Goal: Task Accomplishment & Management: Manage account settings

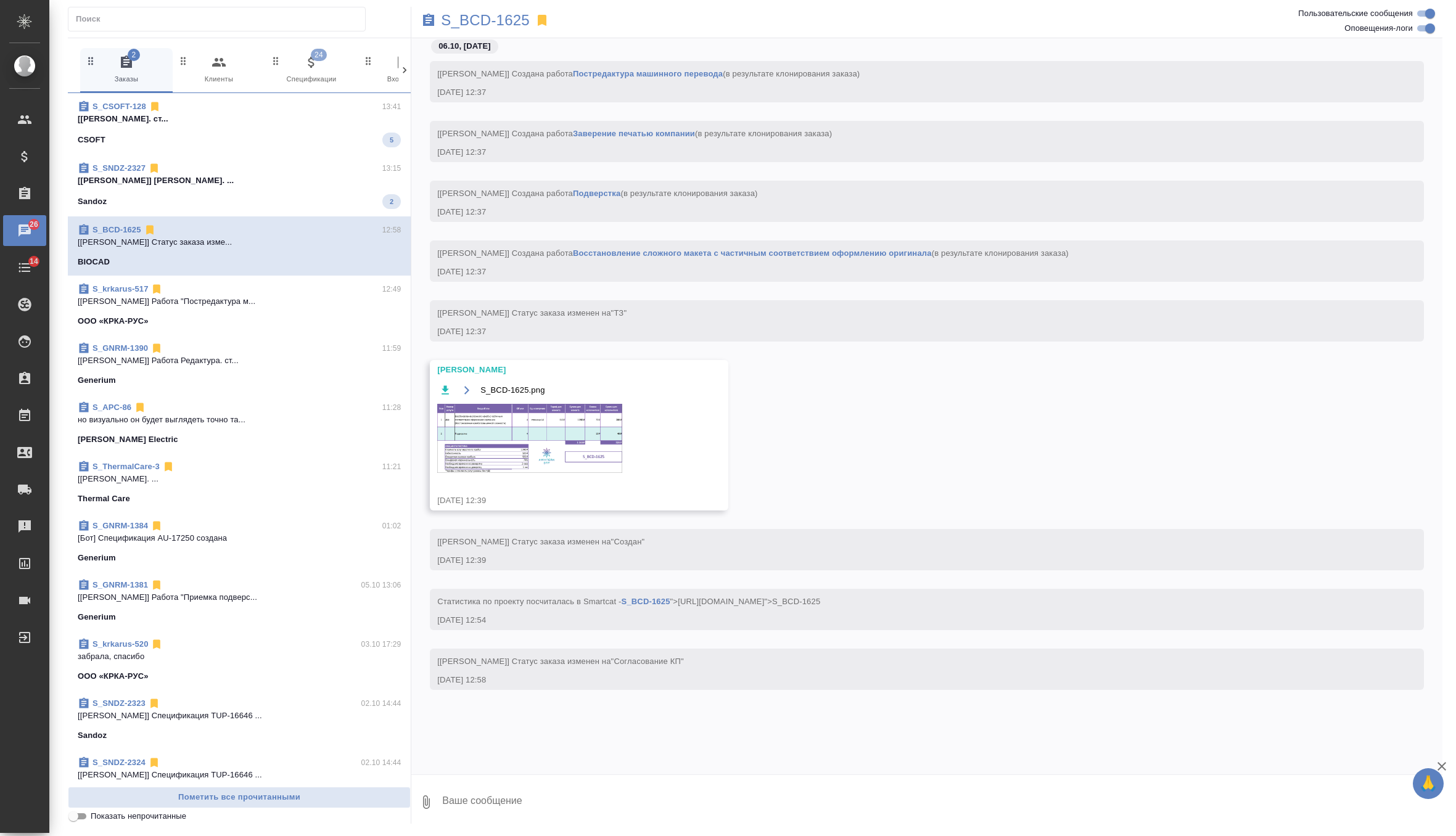
click at [235, 209] on div "S_SNDZ-2327 13:15 [[PERSON_NAME]. ... Sandoz 2" at bounding box center [239, 185] width 343 height 61
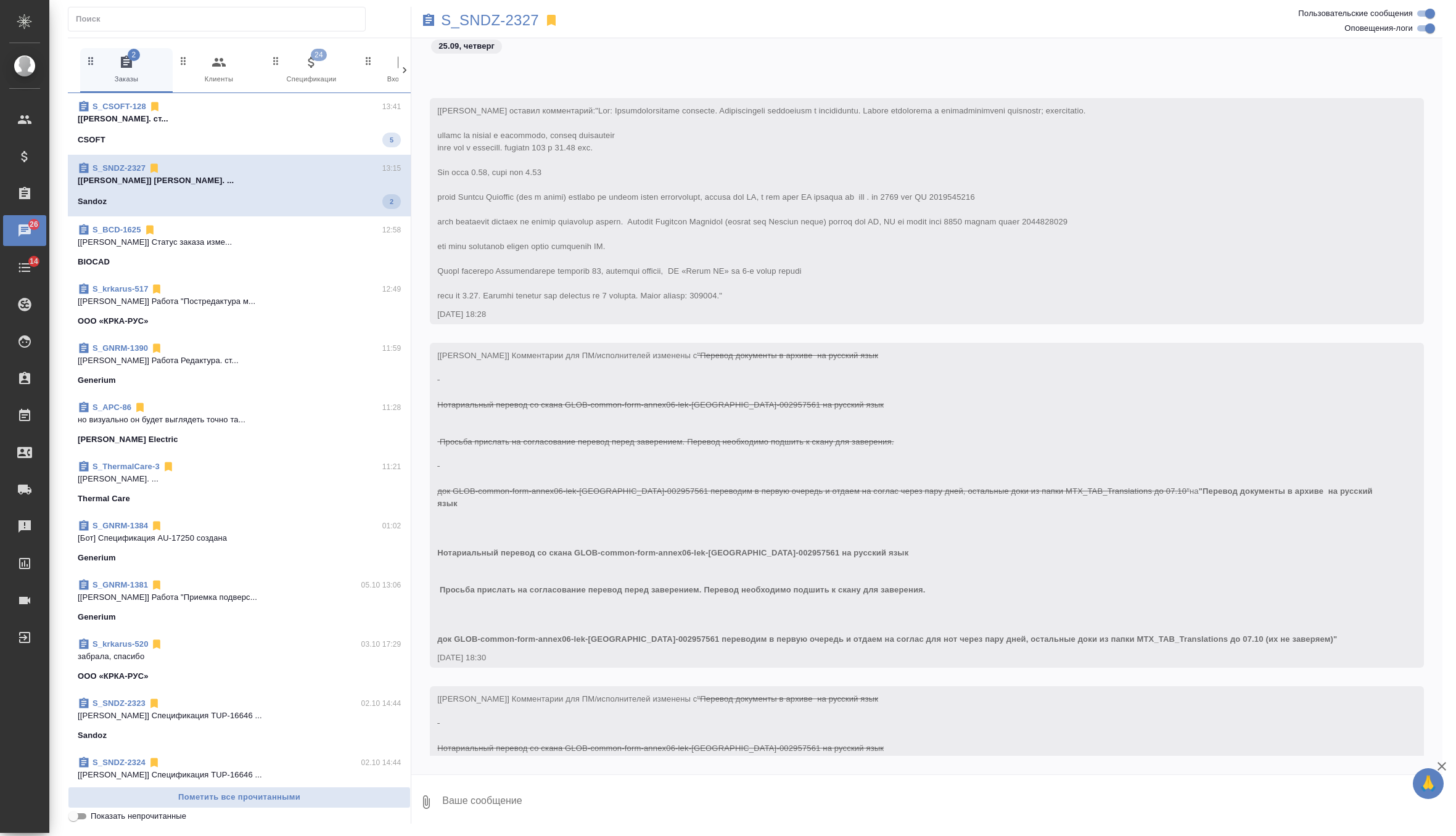
scroll to position [10386, 0]
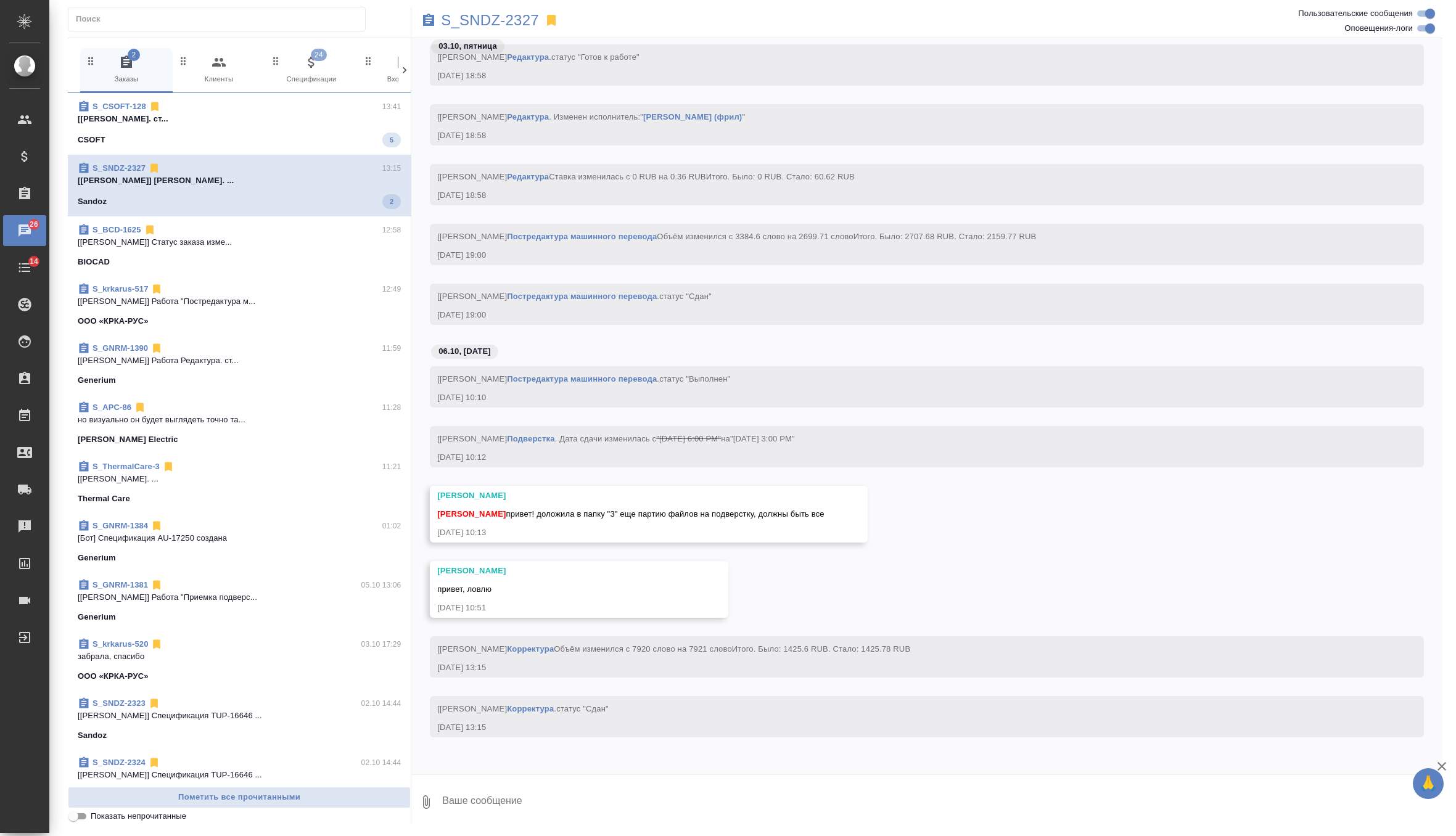
click at [319, 122] on p "[Горшкова Валентина] Работа Перевод. ст..." at bounding box center [238, 119] width 323 height 12
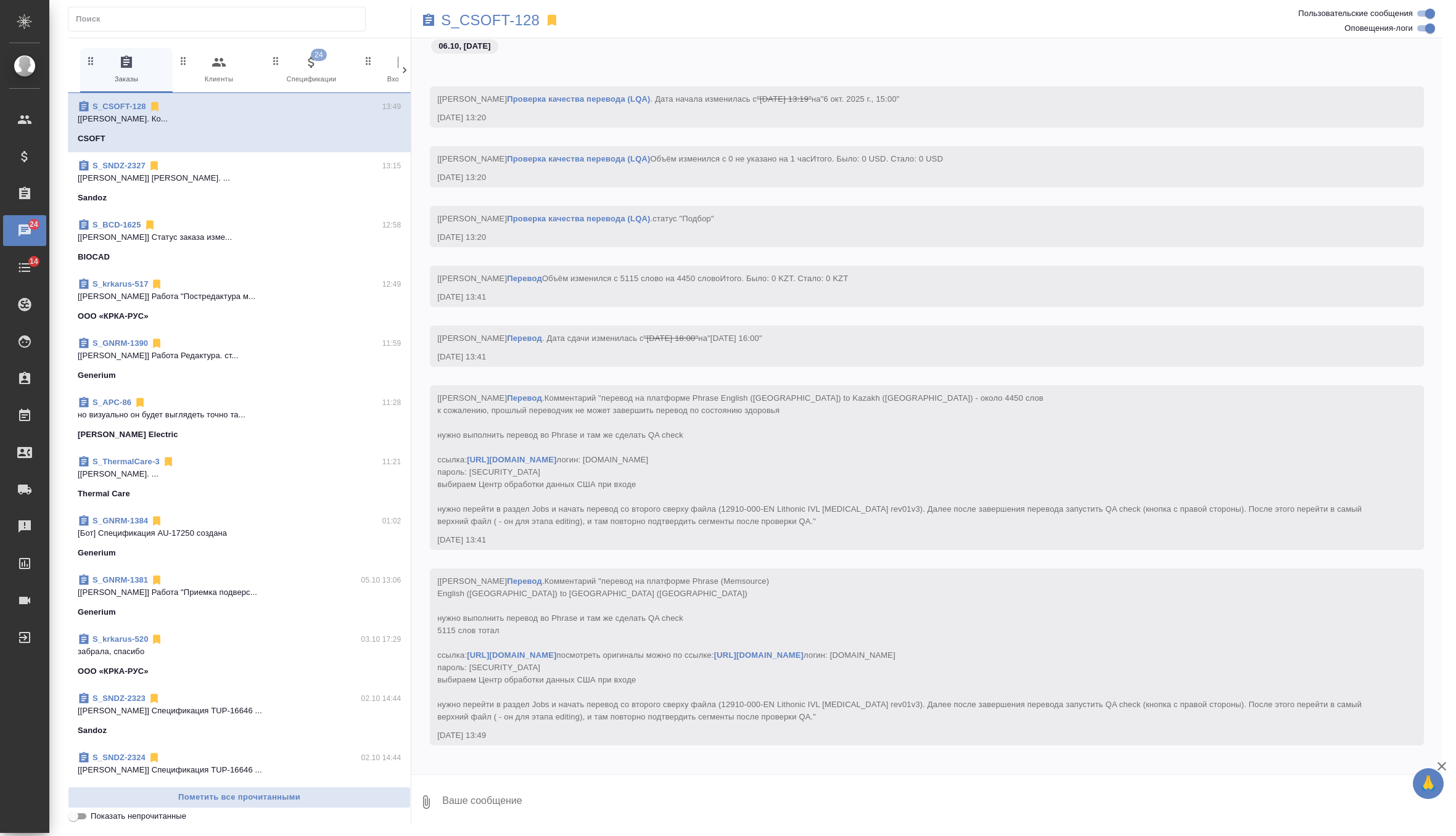
scroll to position [3039, 0]
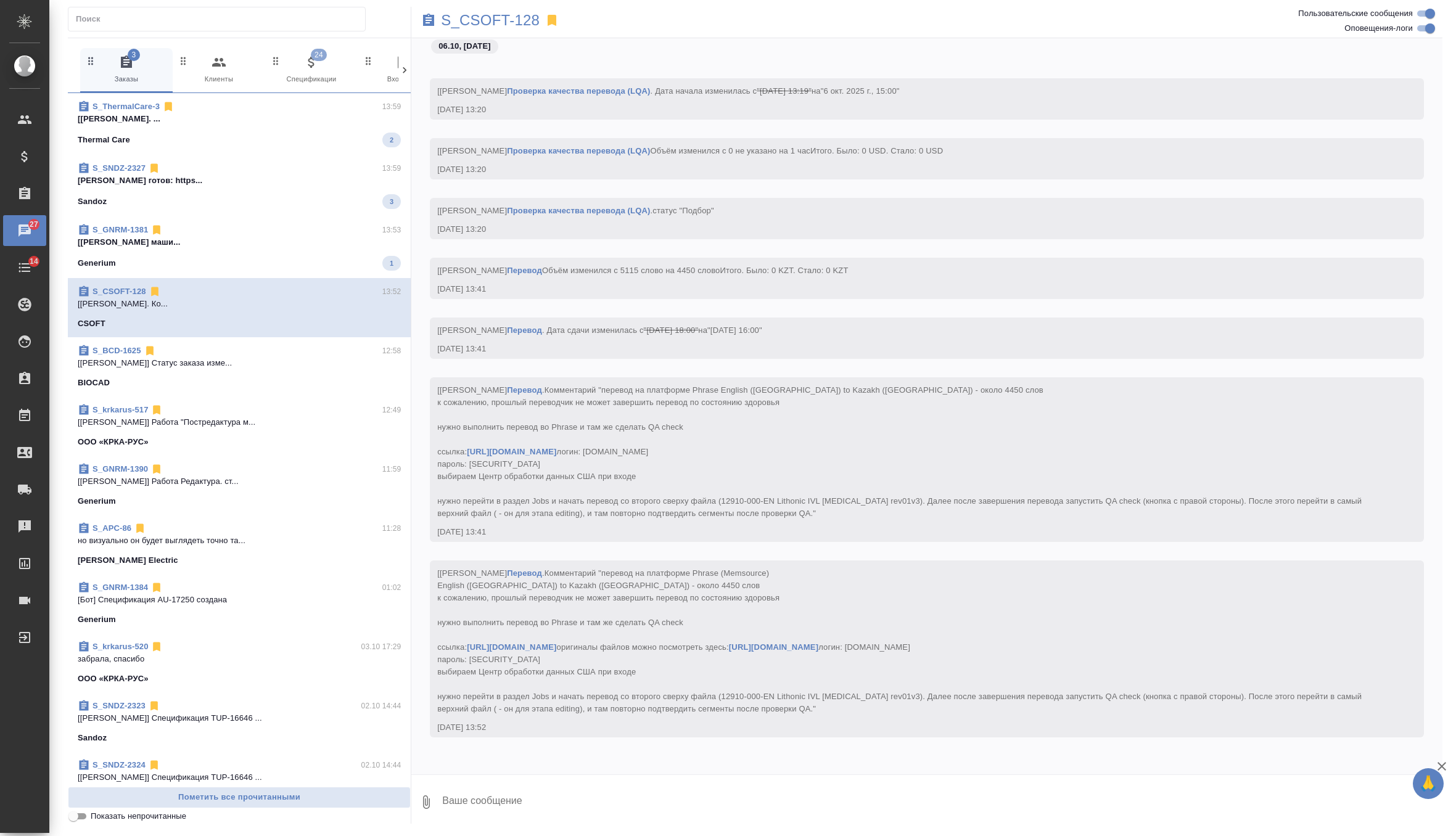
click at [319, 238] on p "[Грабко Мария] Работа Постредактура маши..." at bounding box center [238, 242] width 323 height 12
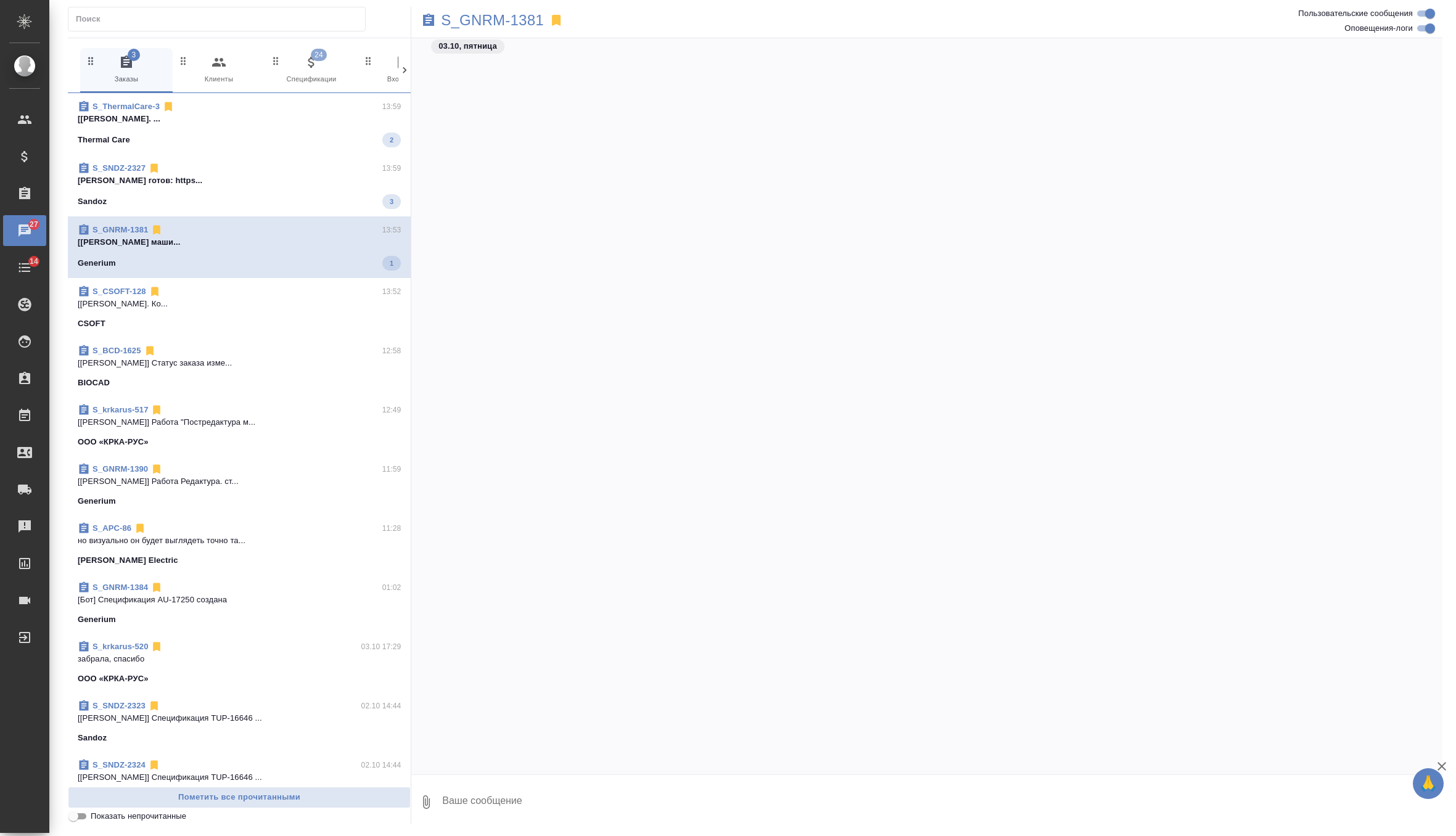
scroll to position [6674, 0]
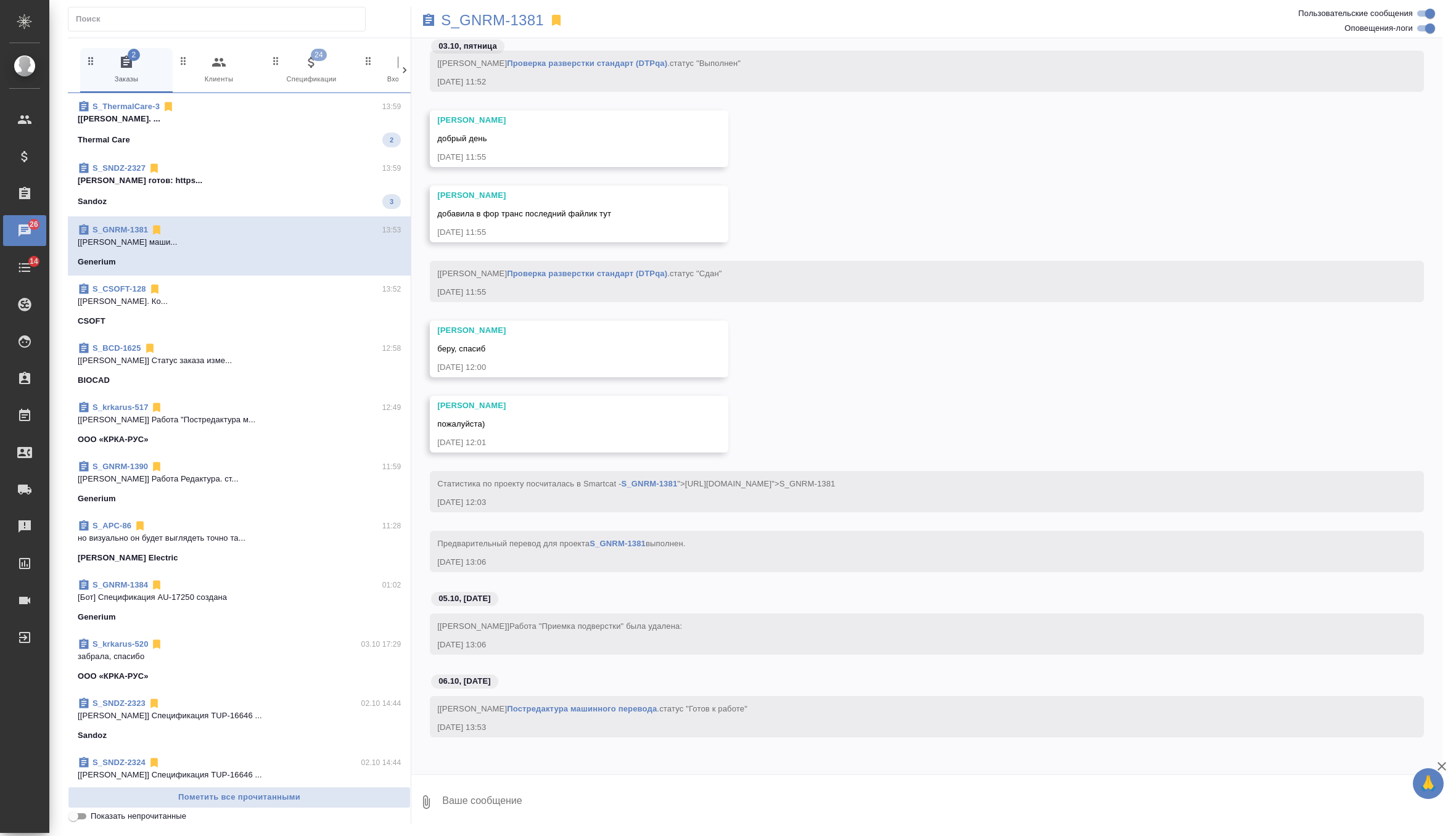
click at [335, 194] on div "Sandoz 3" at bounding box center [238, 202] width 323 height 15
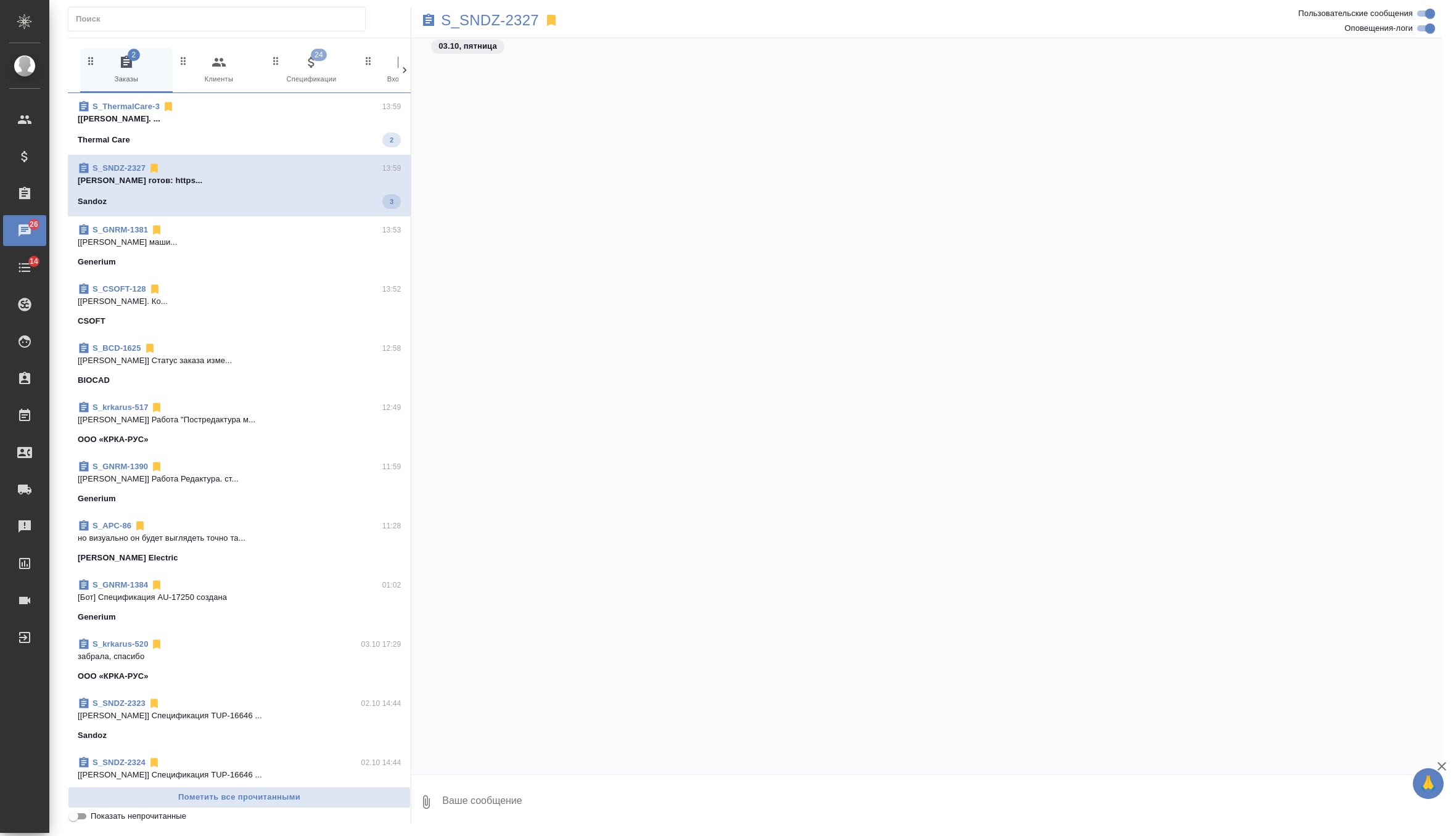
scroll to position [10581, 0]
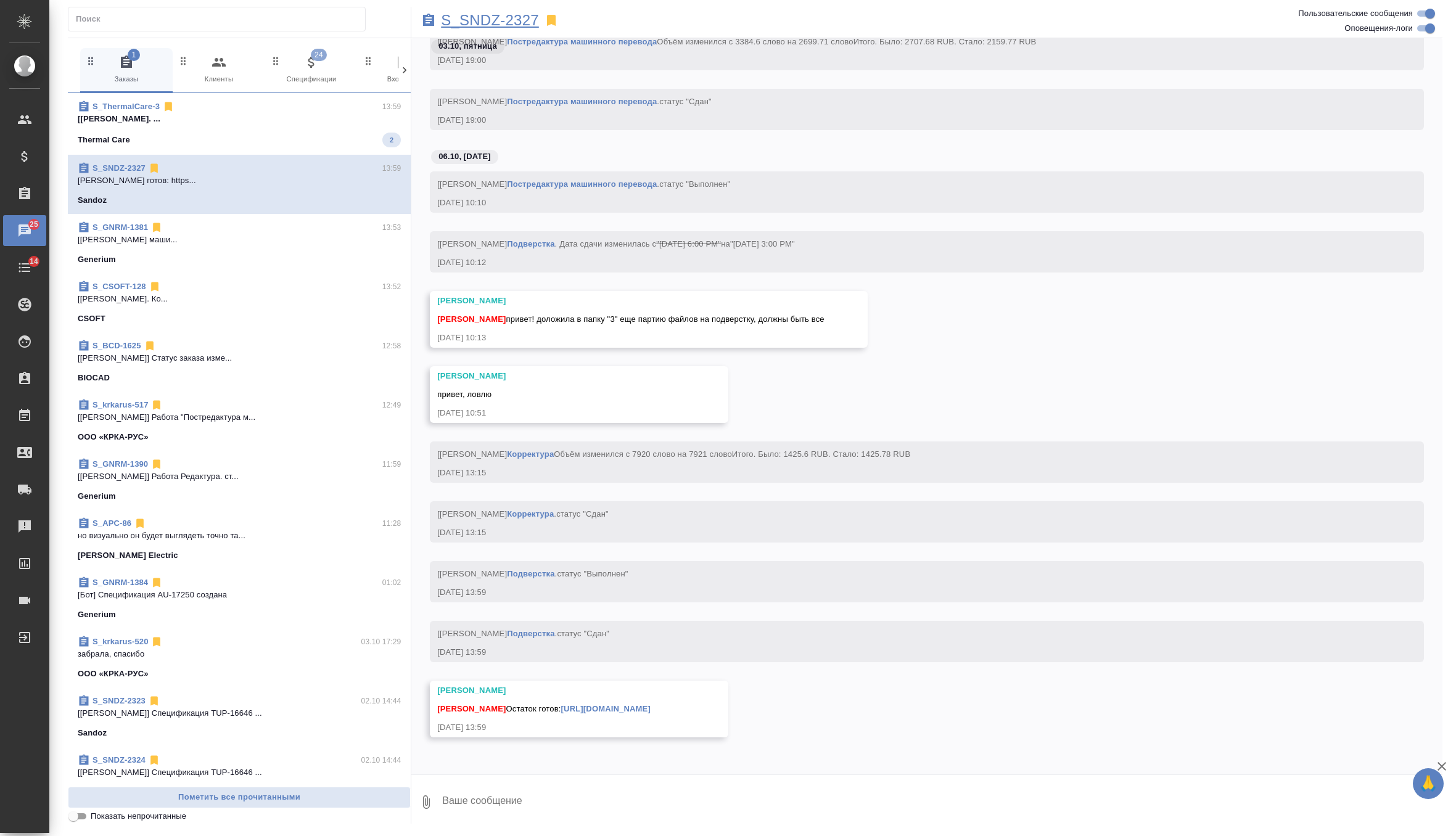
click at [503, 25] on p "S_SNDZ-2327" at bounding box center [490, 20] width 98 height 12
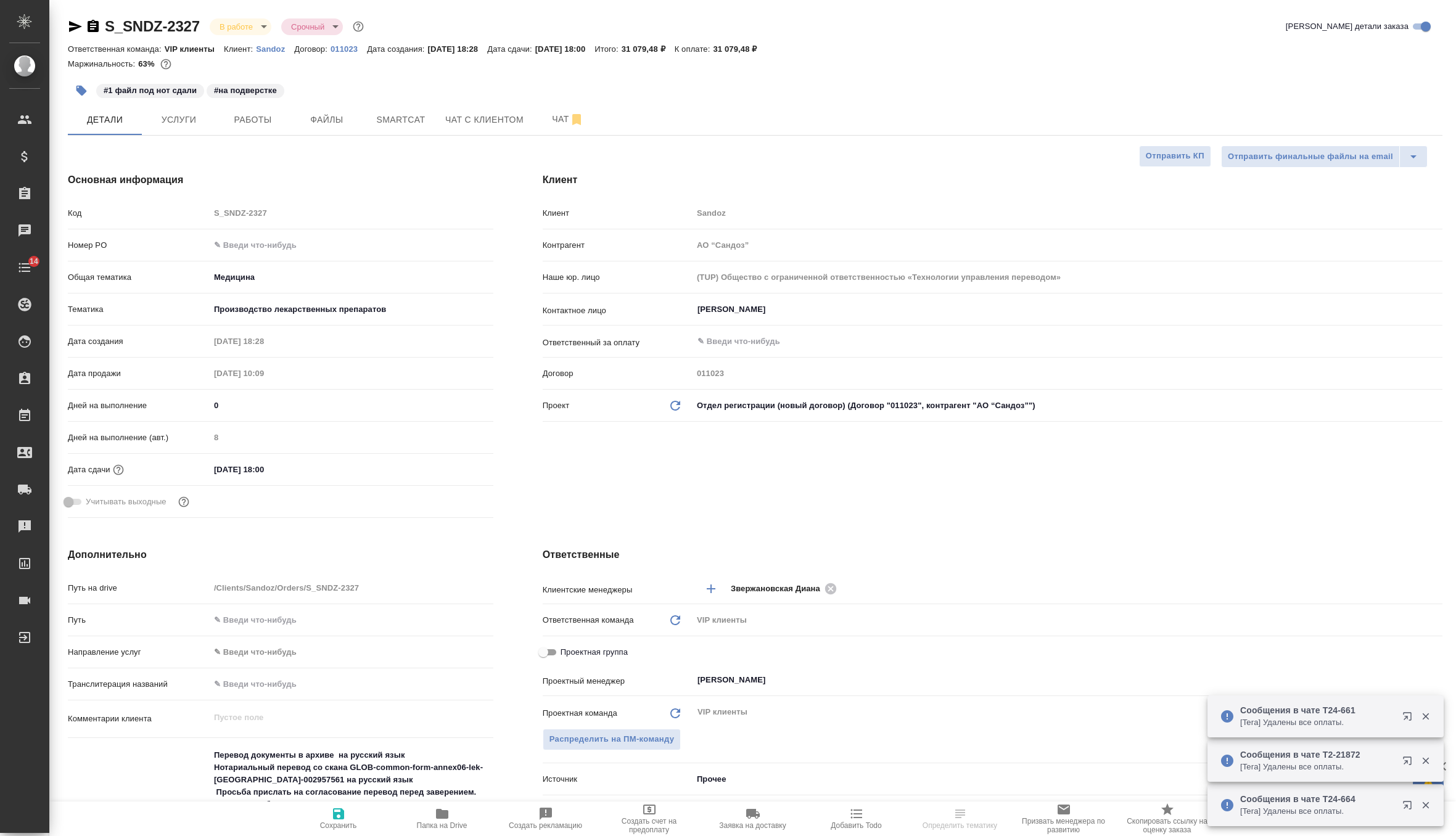
select select "RU"
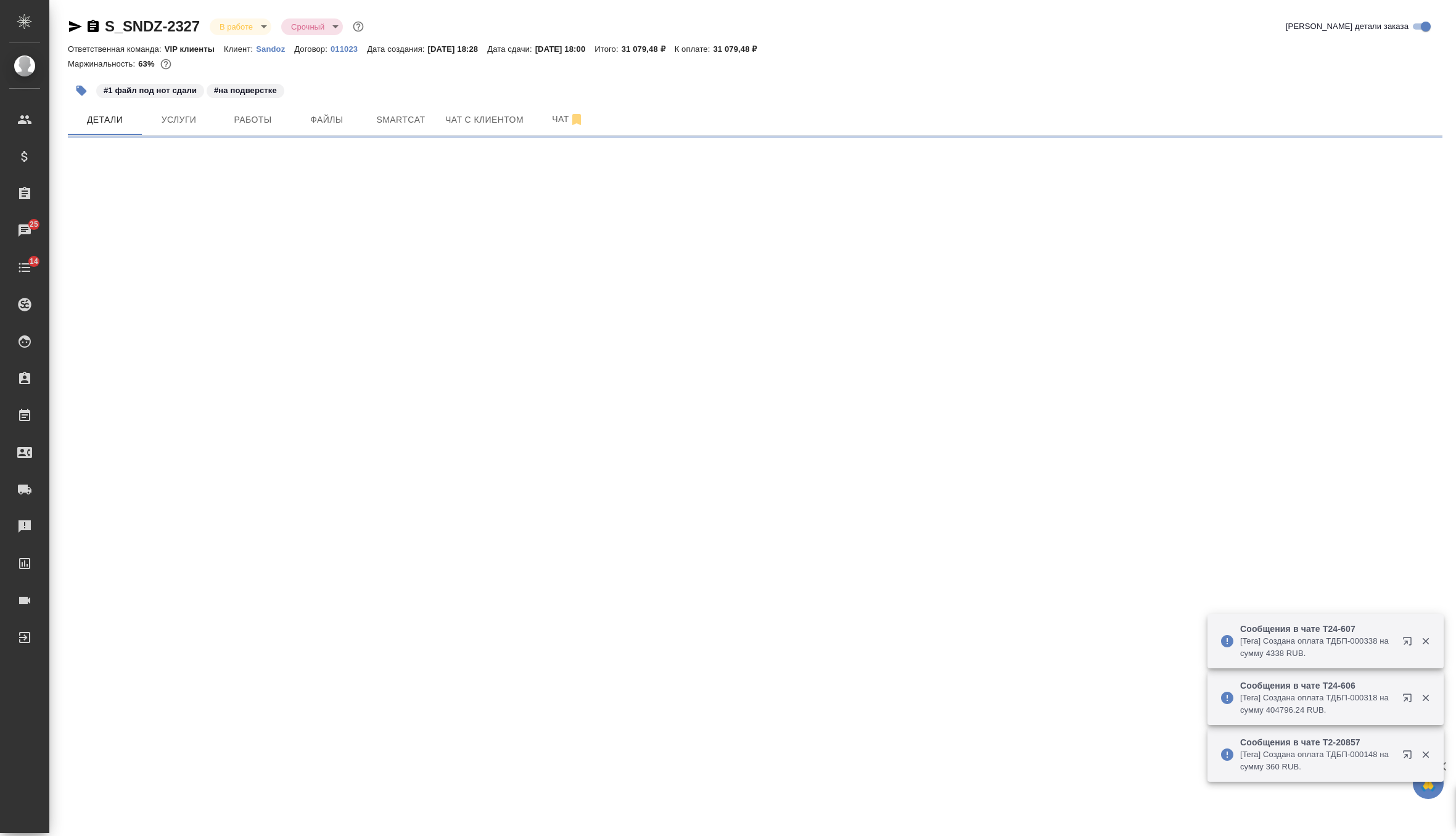
select select "RU"
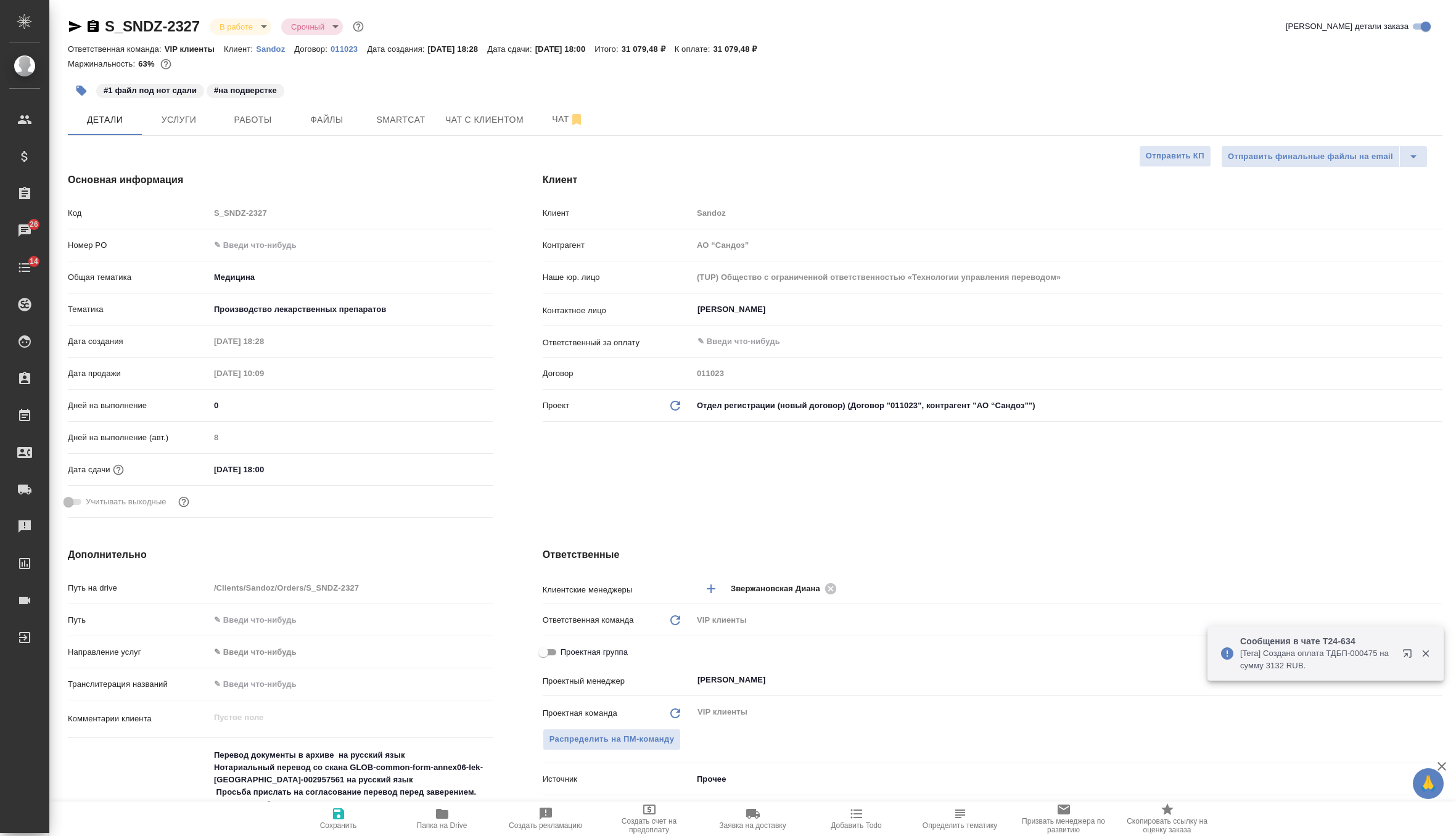
type textarea "x"
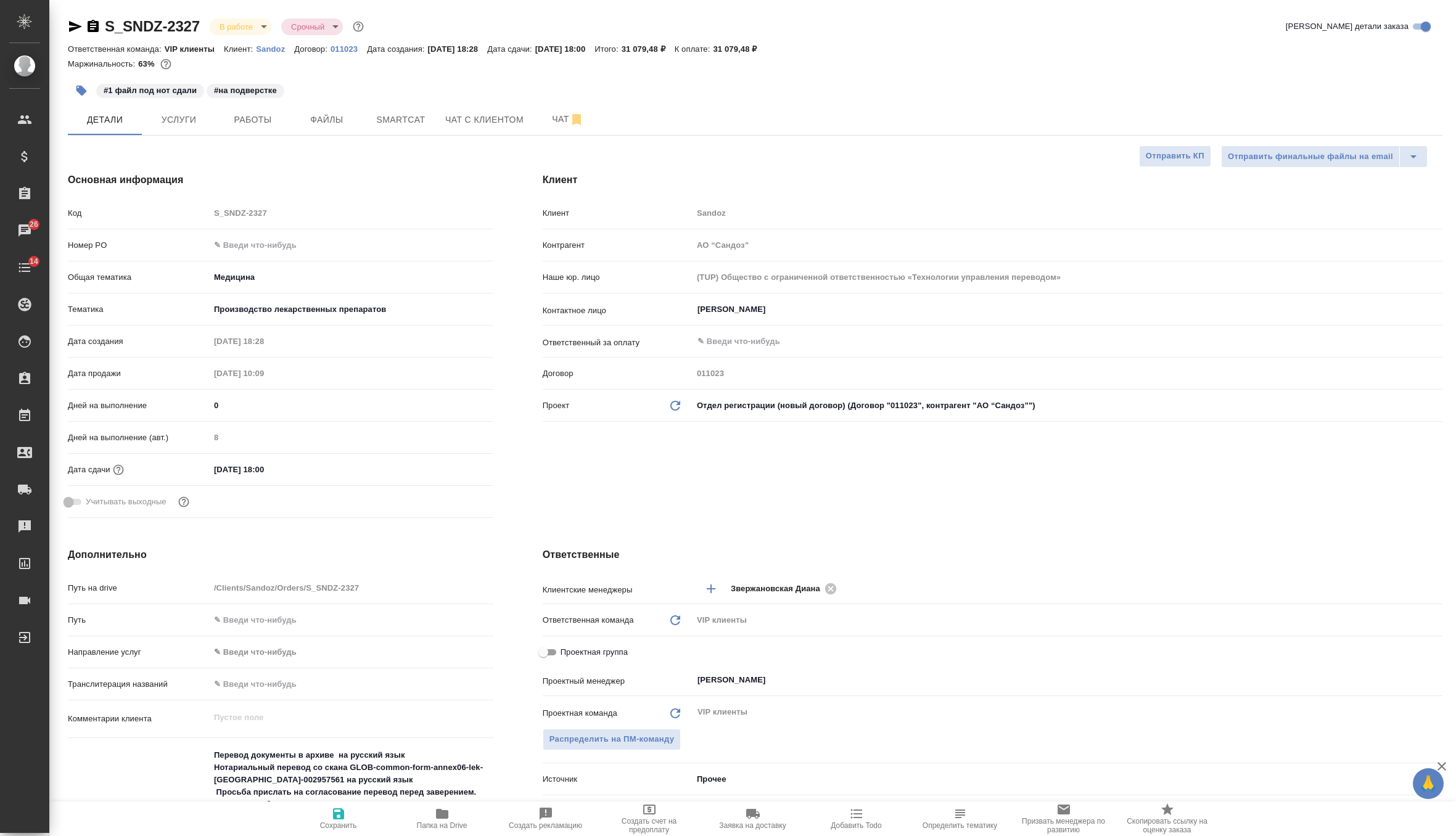
type textarea "x"
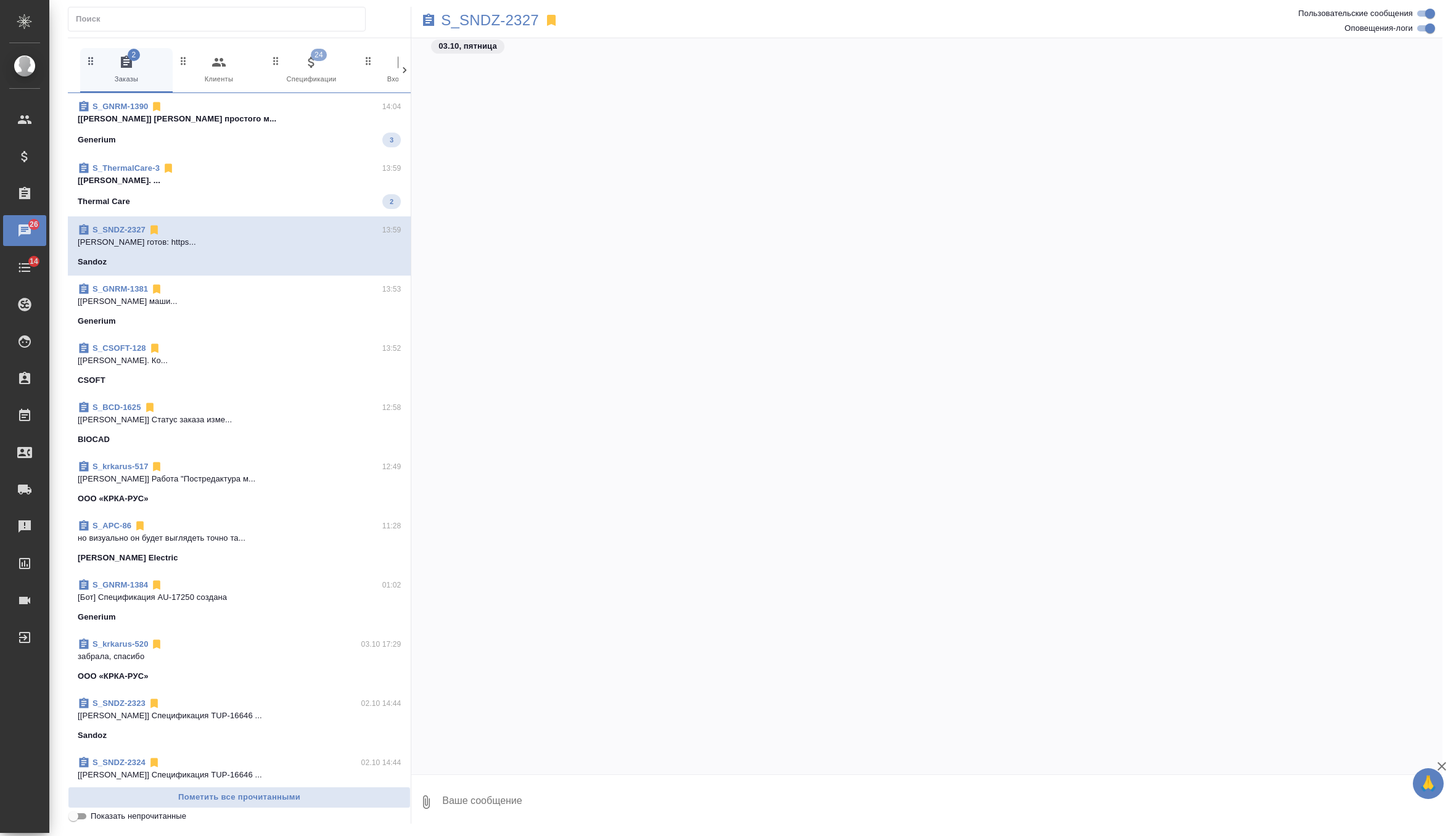
scroll to position [10581, 0]
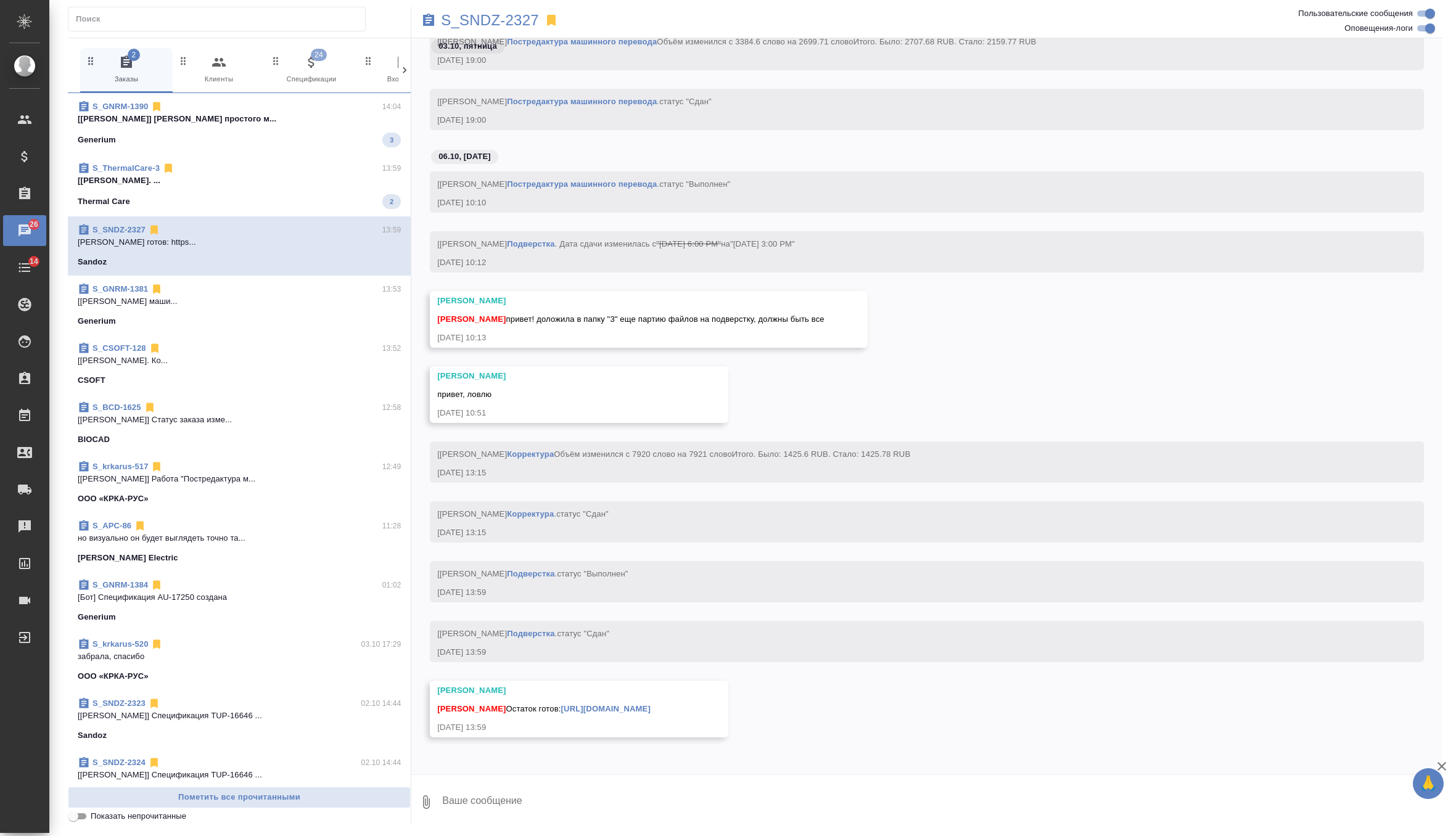
click at [257, 186] on p "[[PERSON_NAME]. ..." at bounding box center [238, 180] width 323 height 12
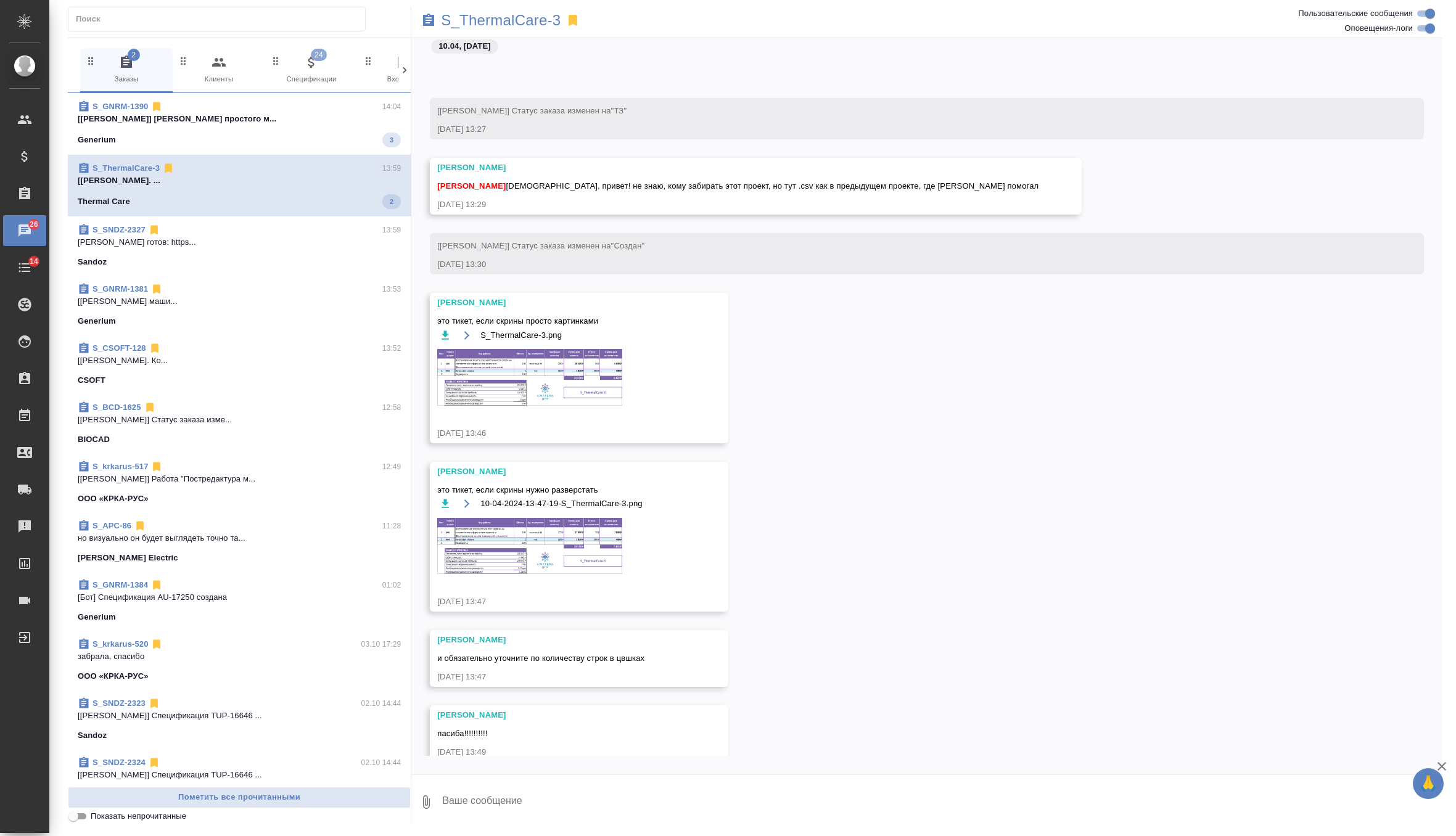
scroll to position [9243, 0]
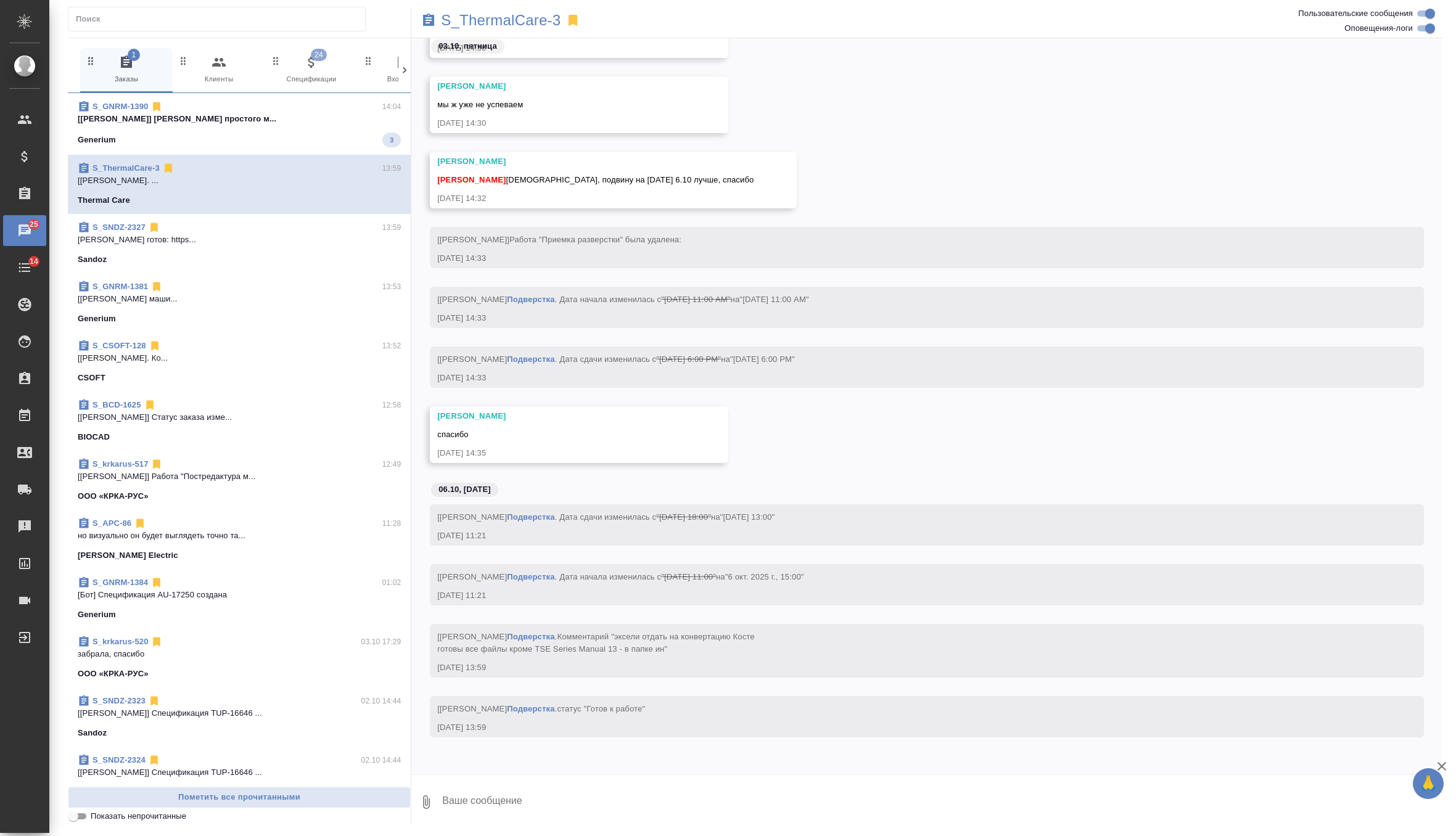
click at [285, 125] on span "S_GNRM-1390 14:04 [Грабко Мария] Работа Верстка простого м... Generium 3" at bounding box center [238, 124] width 323 height 47
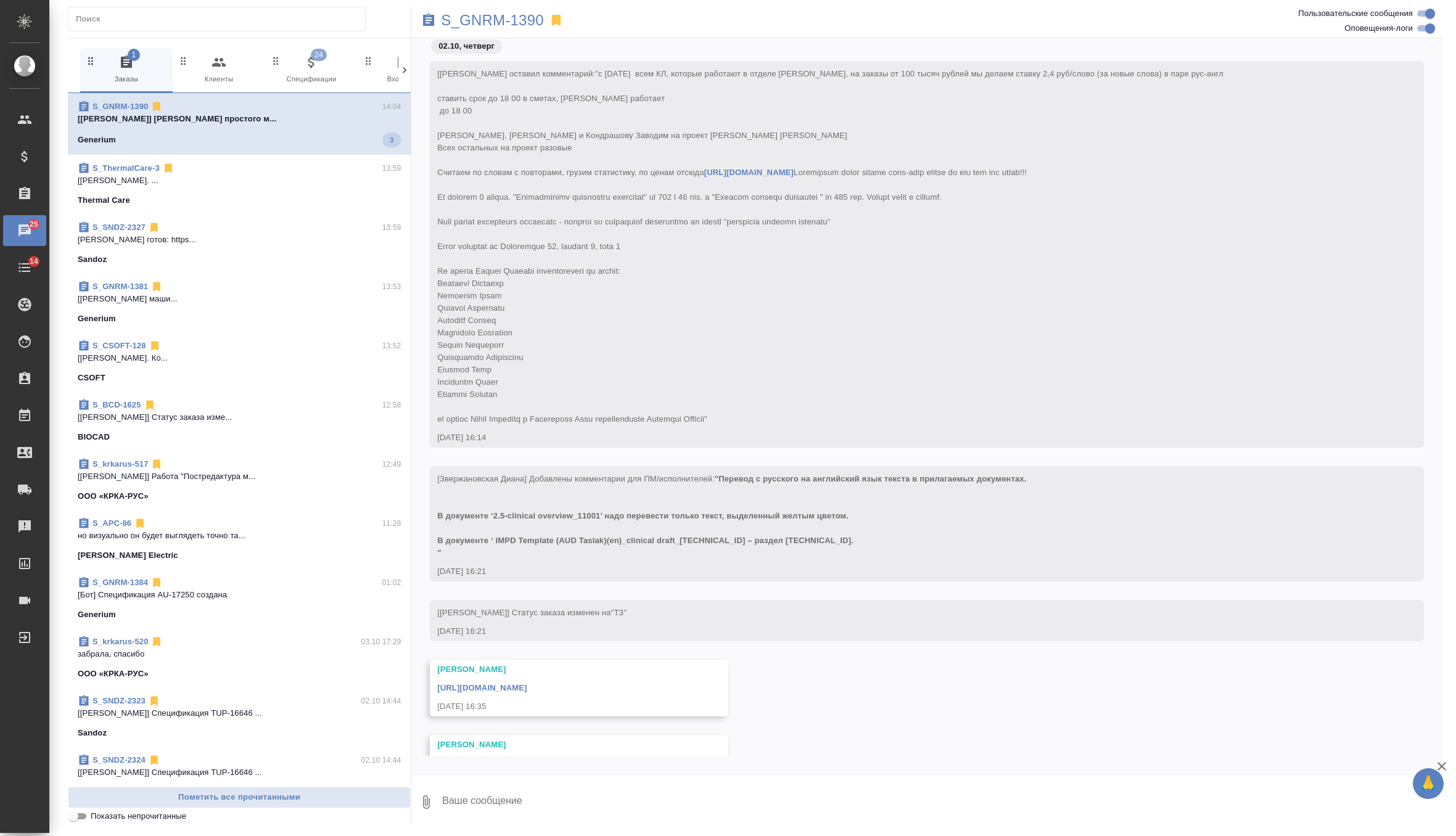
scroll to position [3383, 0]
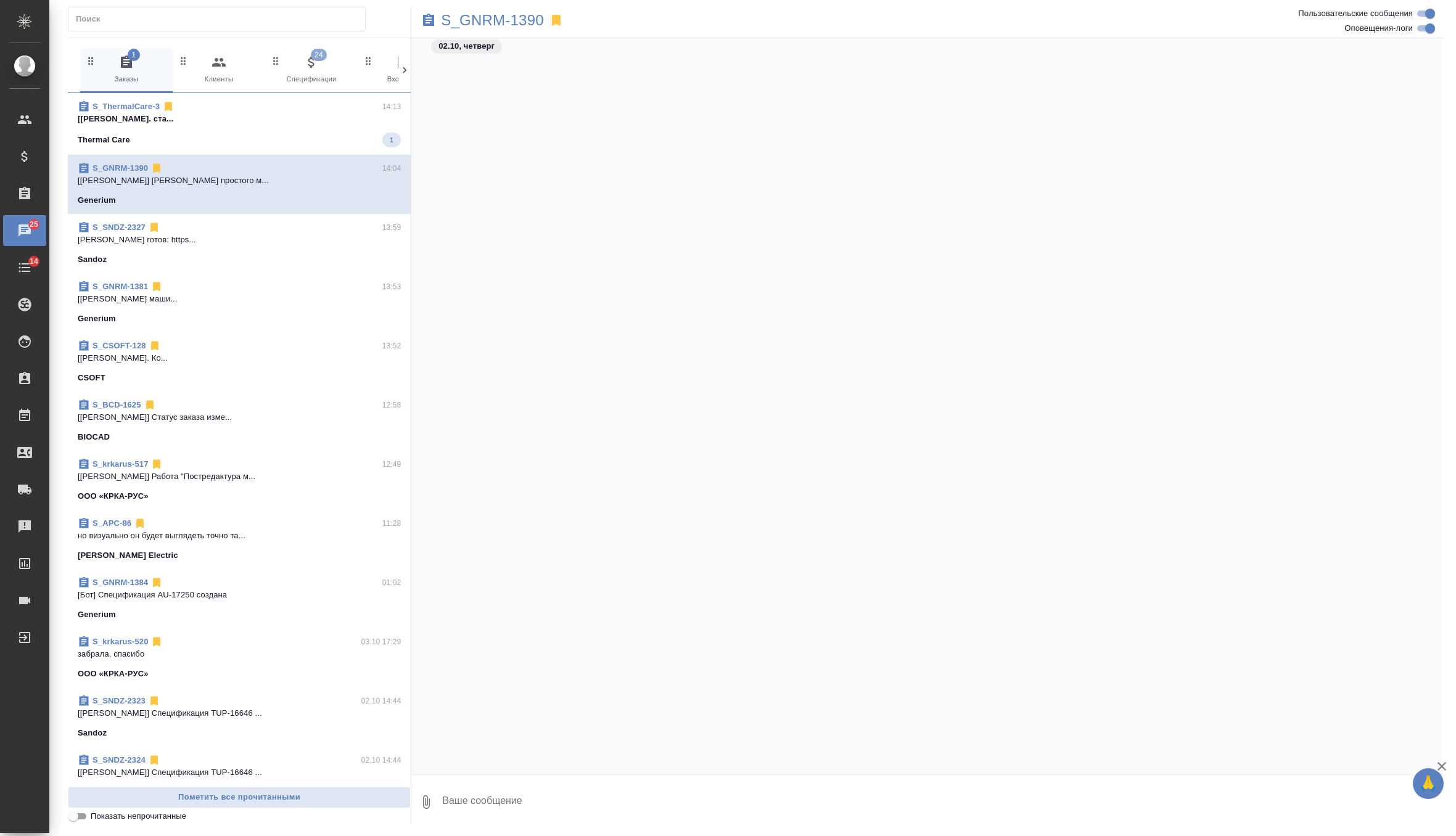
scroll to position [3383, 0]
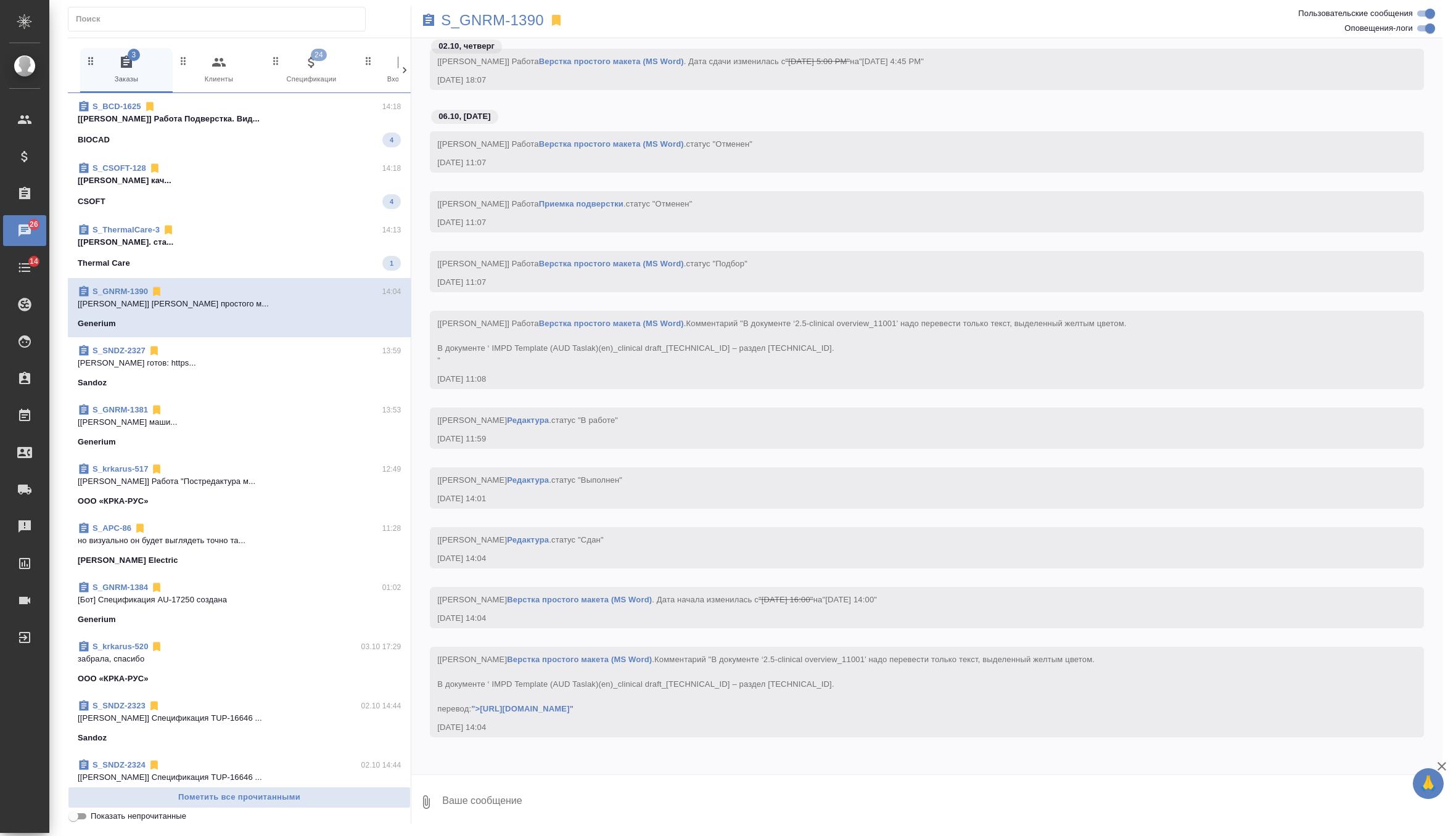
click at [283, 133] on div "BIOCAD 4" at bounding box center [238, 140] width 323 height 15
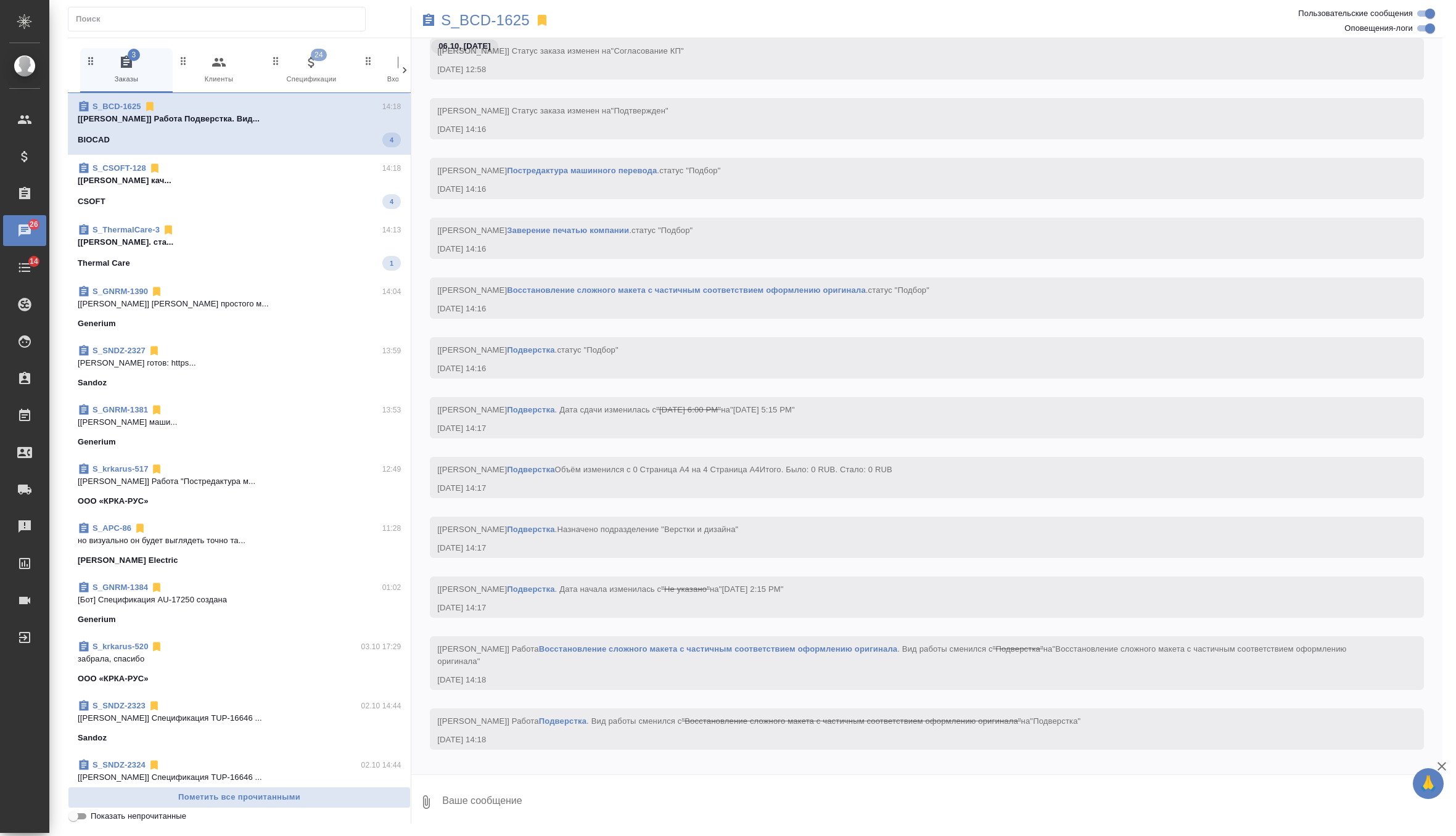
scroll to position [566, 0]
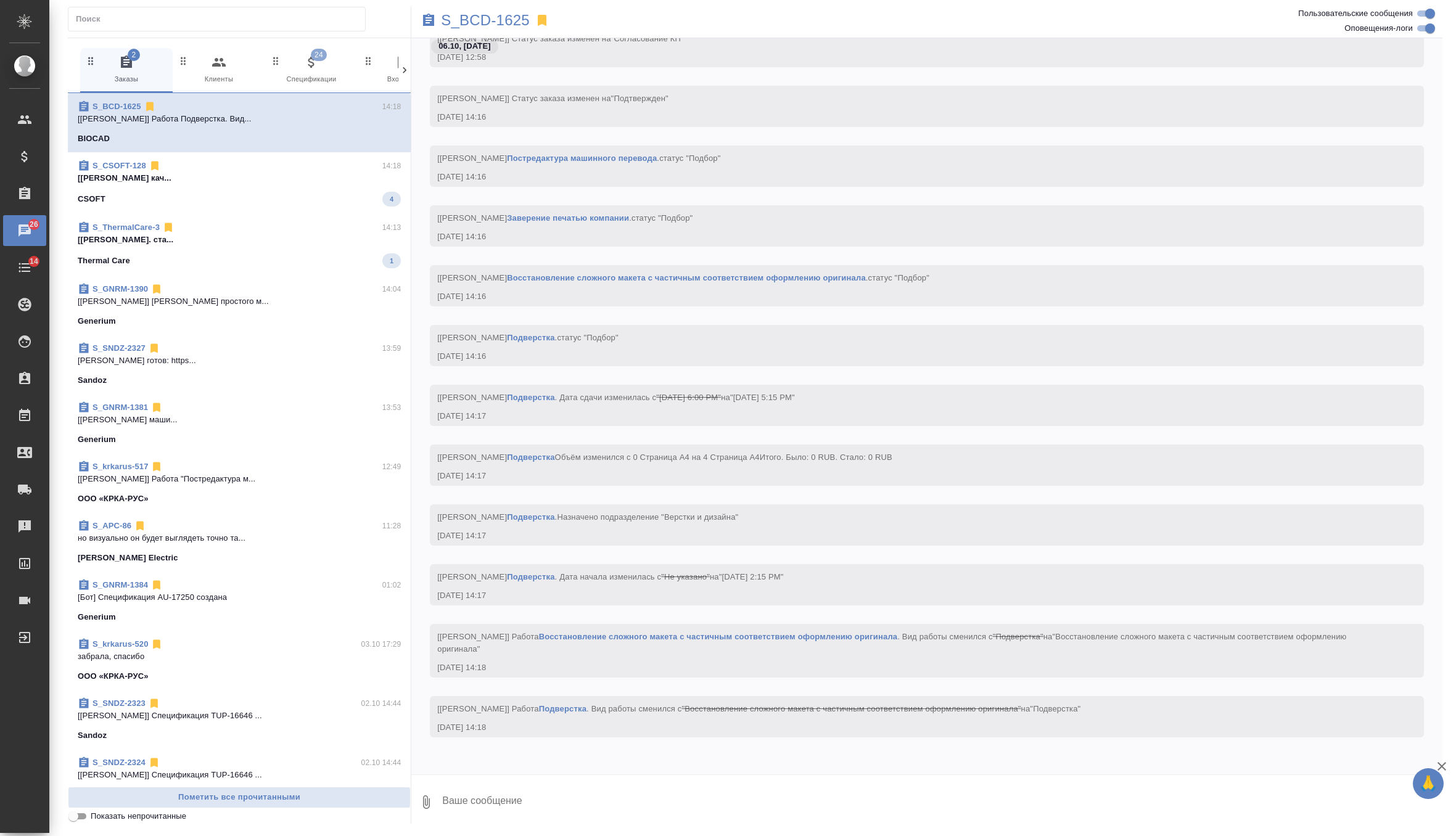
click at [307, 210] on div "S_CSOFT-128 14:18 [Горшкова Валентина] Работа Проверка кач... CSOFT 4" at bounding box center [239, 183] width 343 height 61
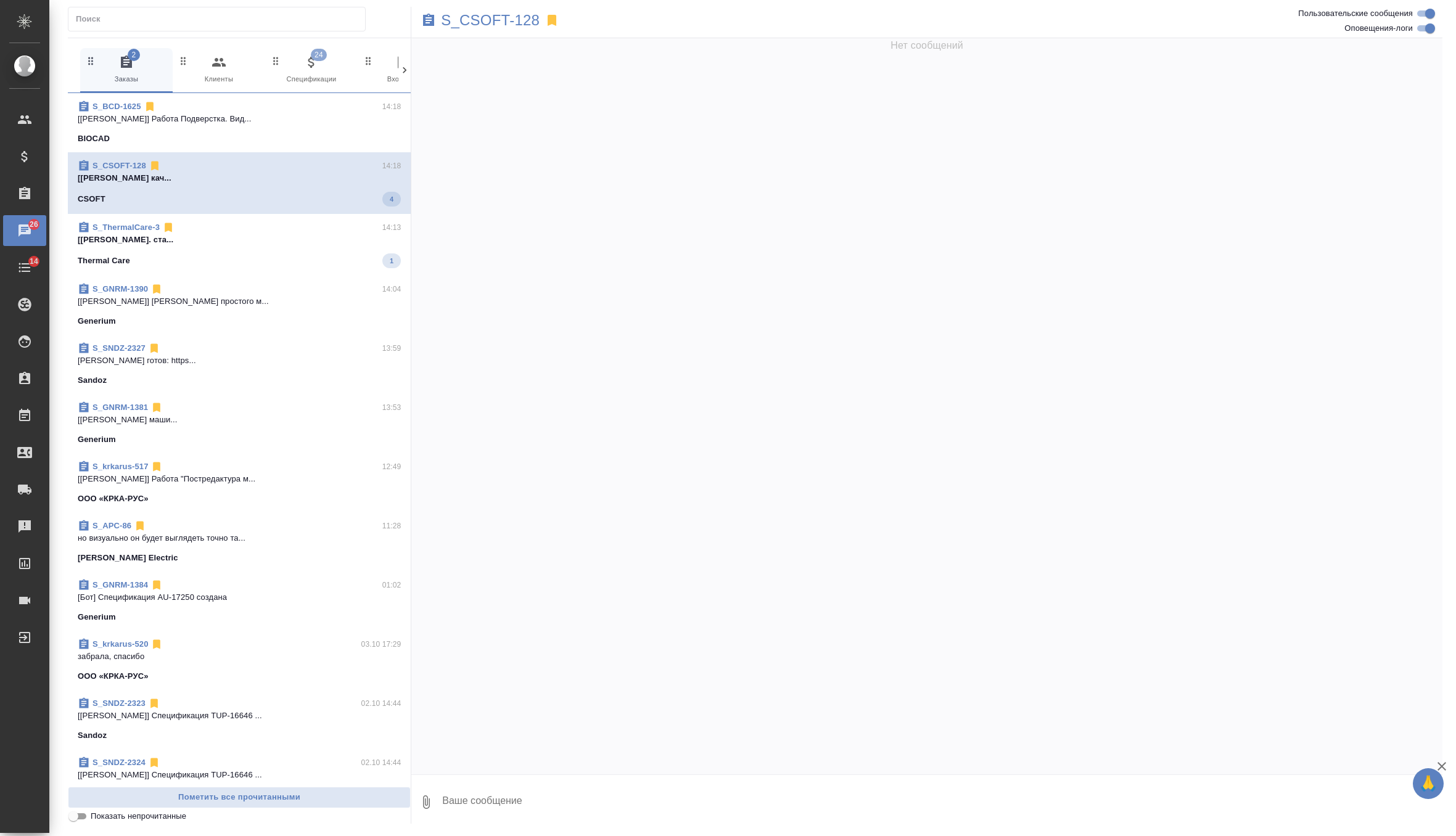
scroll to position [3530, 0]
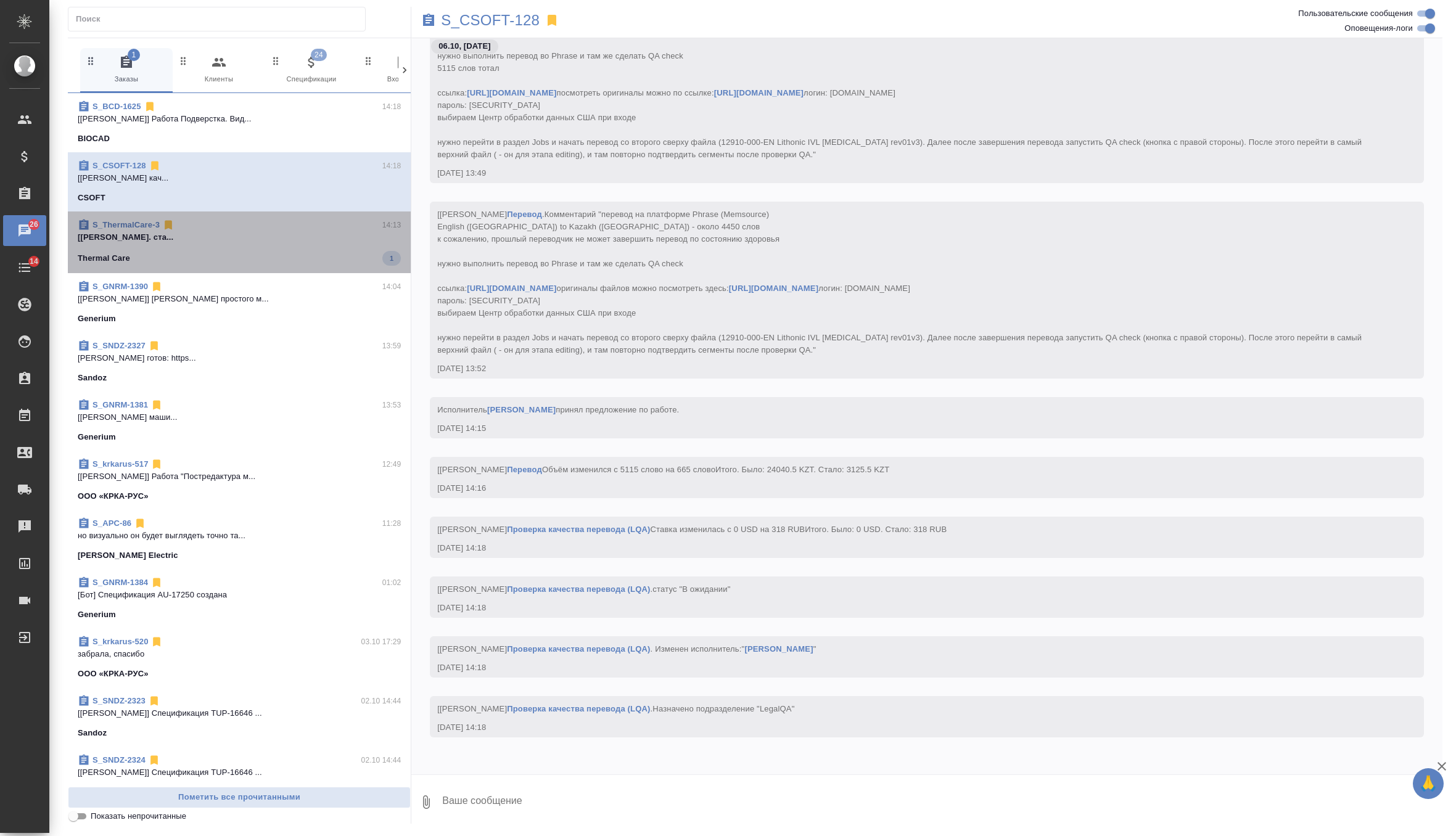
click at [300, 246] on span "S_ThermalCare-3 14:13 [Матвеева Мария] Работа Подверстка. ста... Thermal Care 1" at bounding box center [238, 242] width 323 height 47
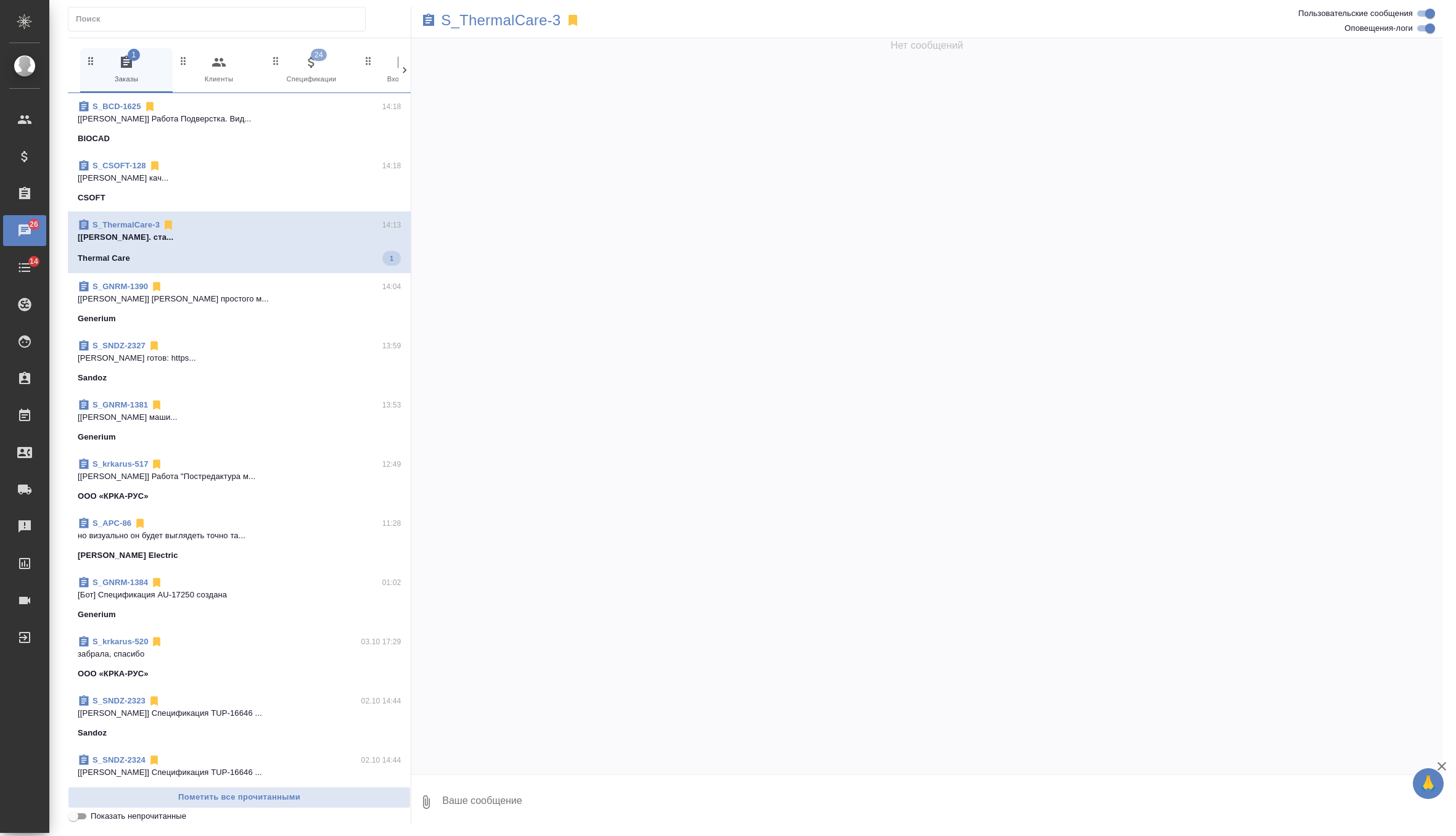
scroll to position [9303, 0]
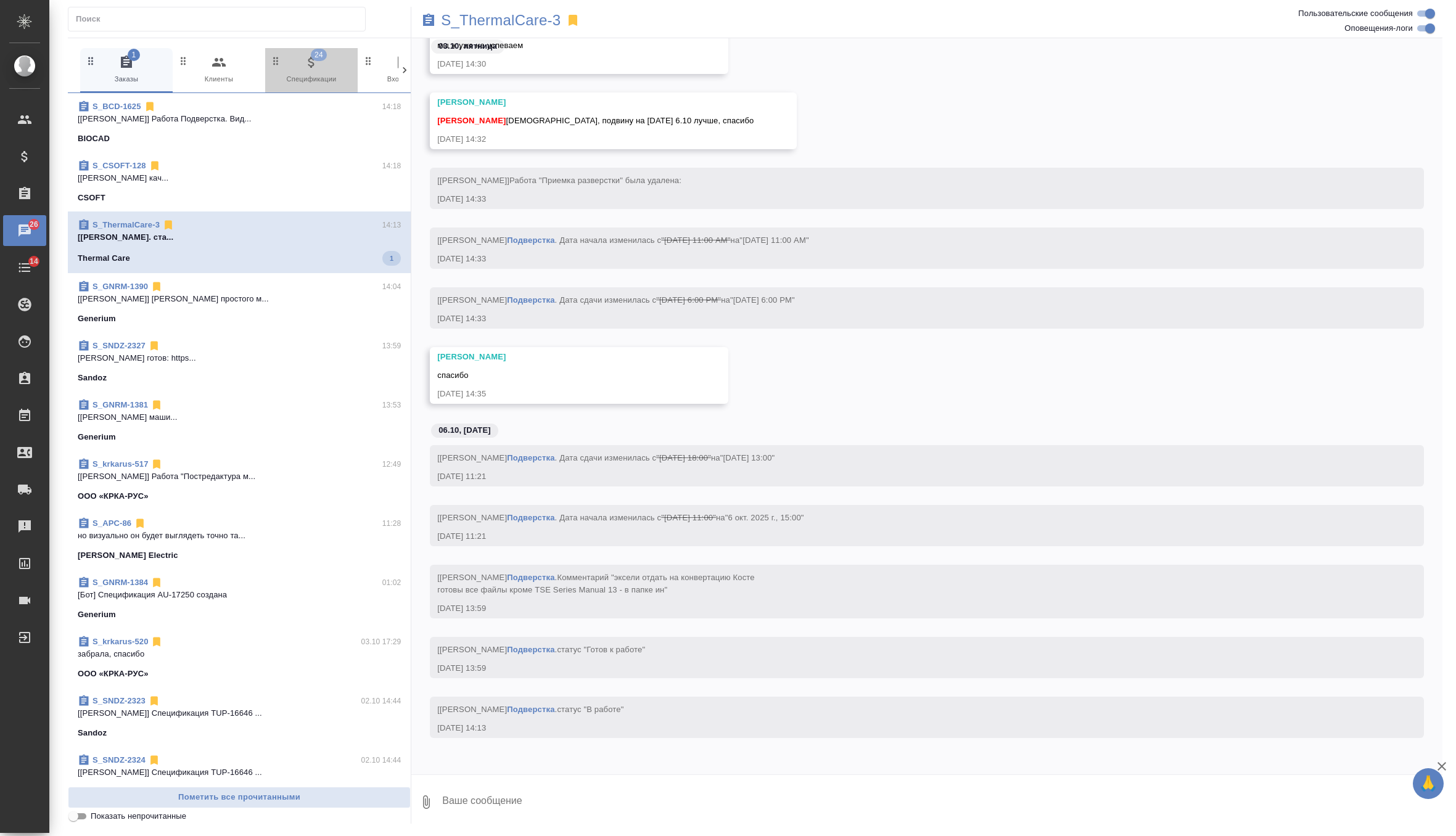
click at [313, 71] on span "24 Спецификации" at bounding box center [312, 70] width 83 height 30
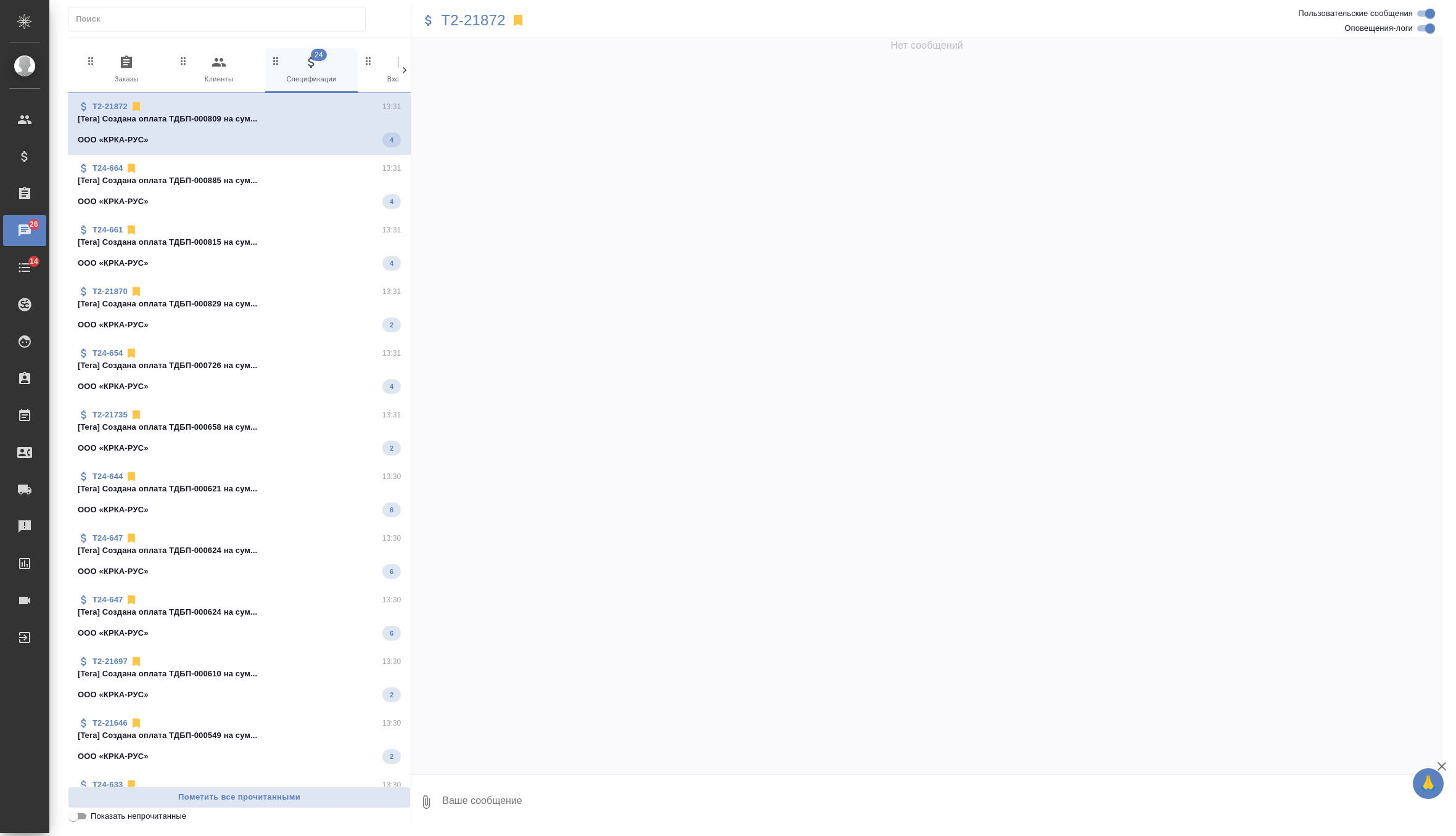
scroll to position [747, 0]
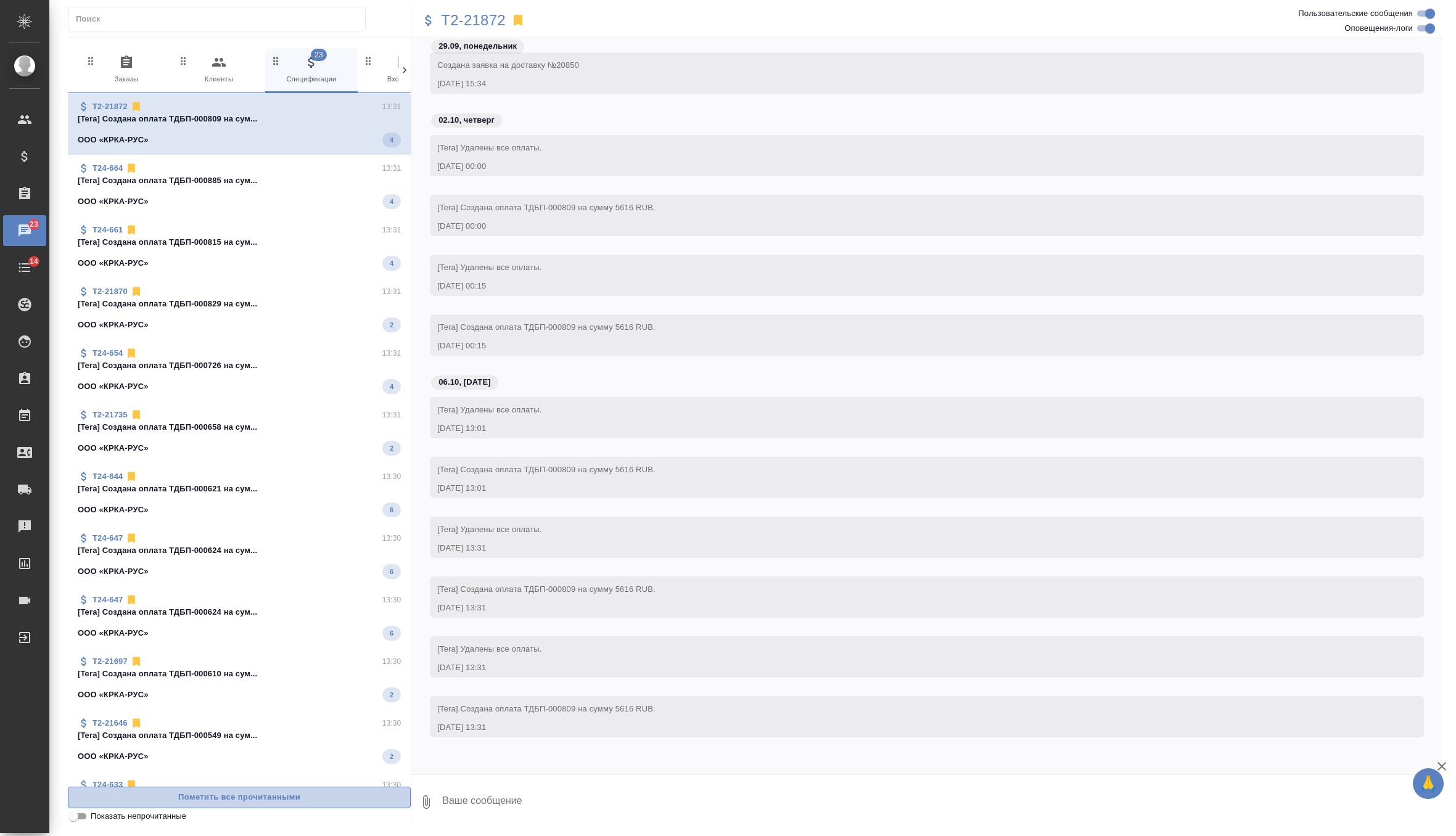
click at [195, 791] on span "Пометить все прочитанными" at bounding box center [238, 797] width 329 height 14
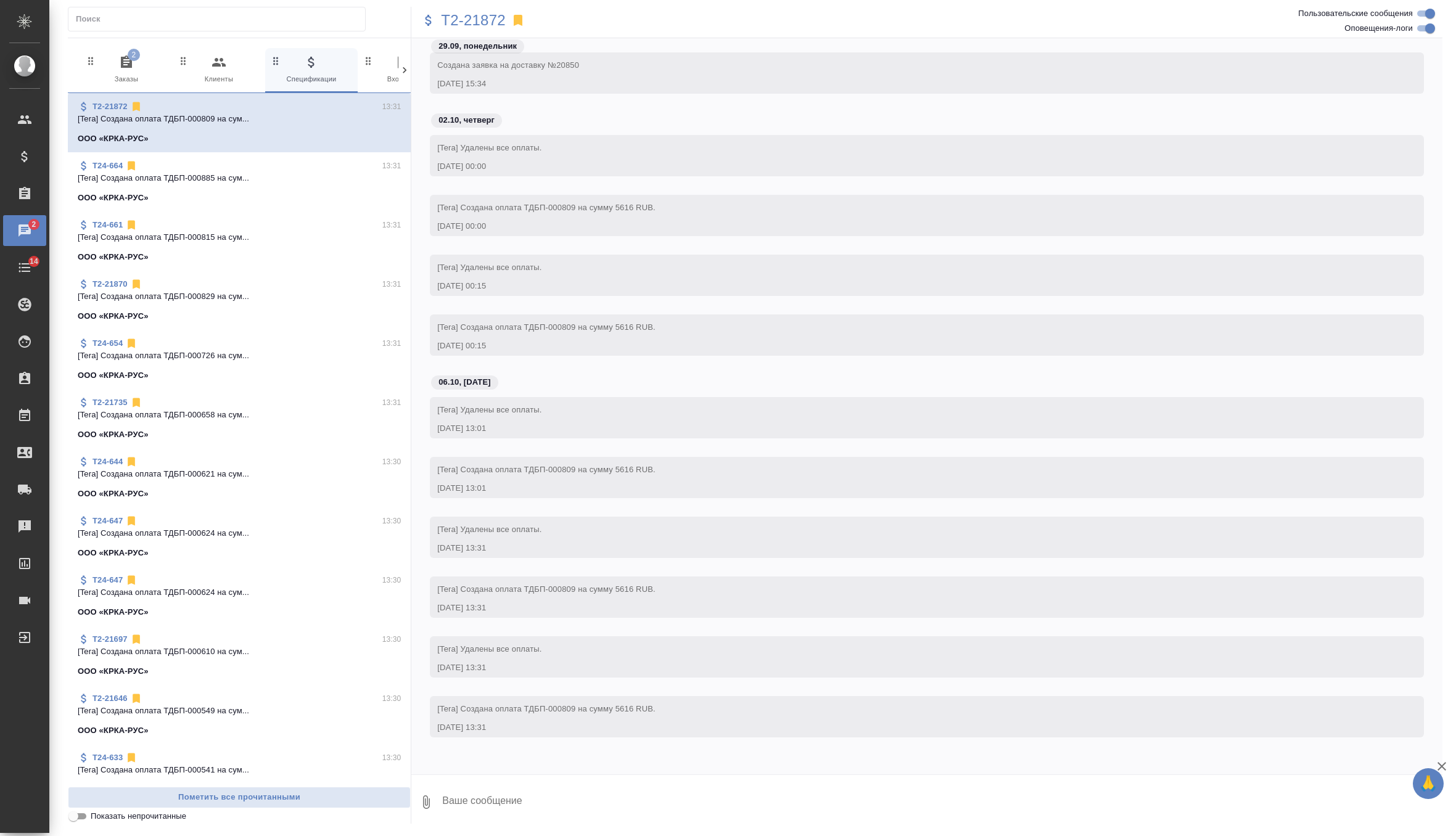
click at [138, 79] on span "2 Заказы" at bounding box center [126, 70] width 83 height 30
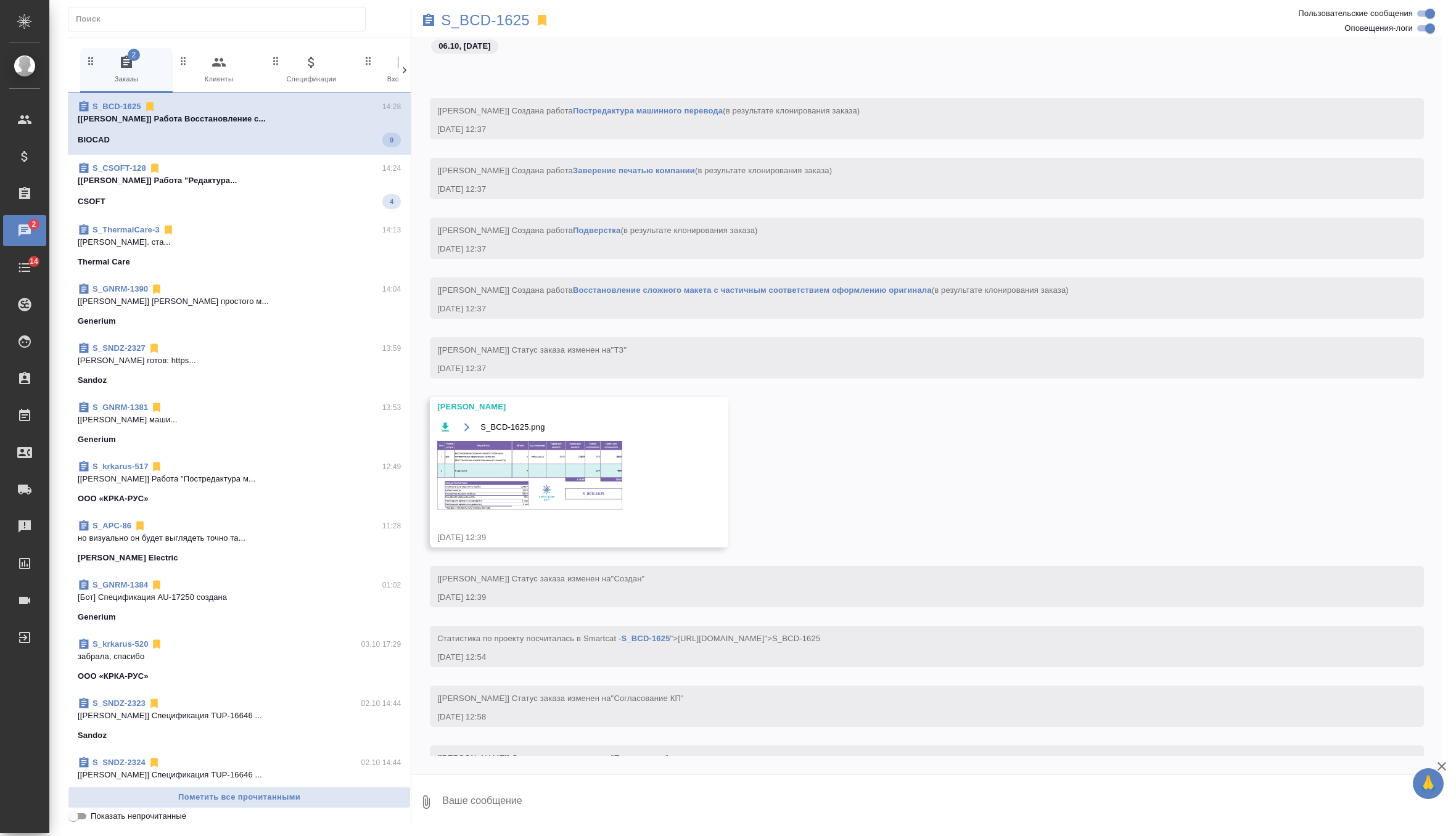
scroll to position [1440, 0]
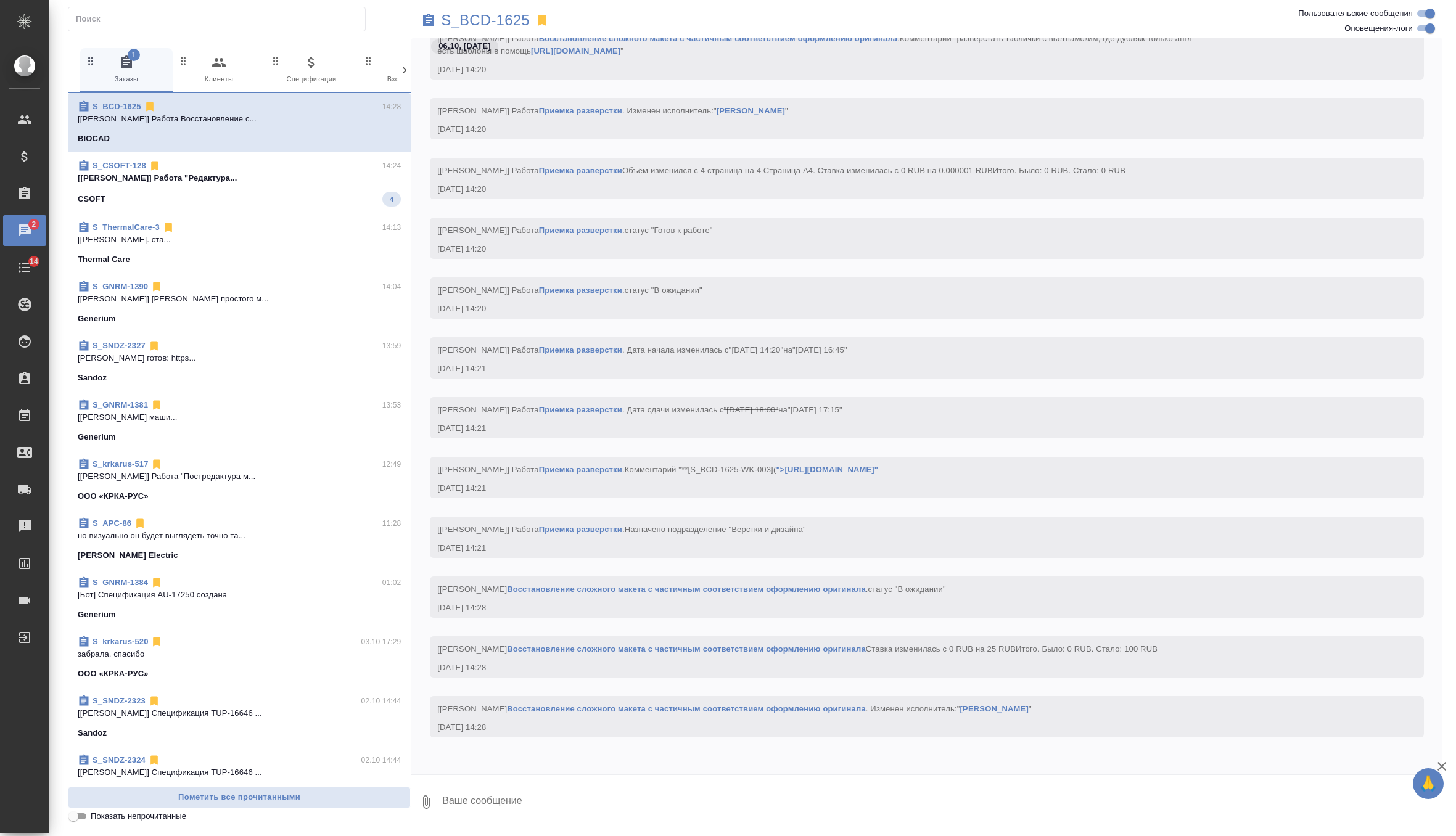
click at [307, 186] on span "S_CSOFT-128 14:24 [Горшкова Валентина] Работа "Редактура... CSOFT 4" at bounding box center [238, 183] width 323 height 47
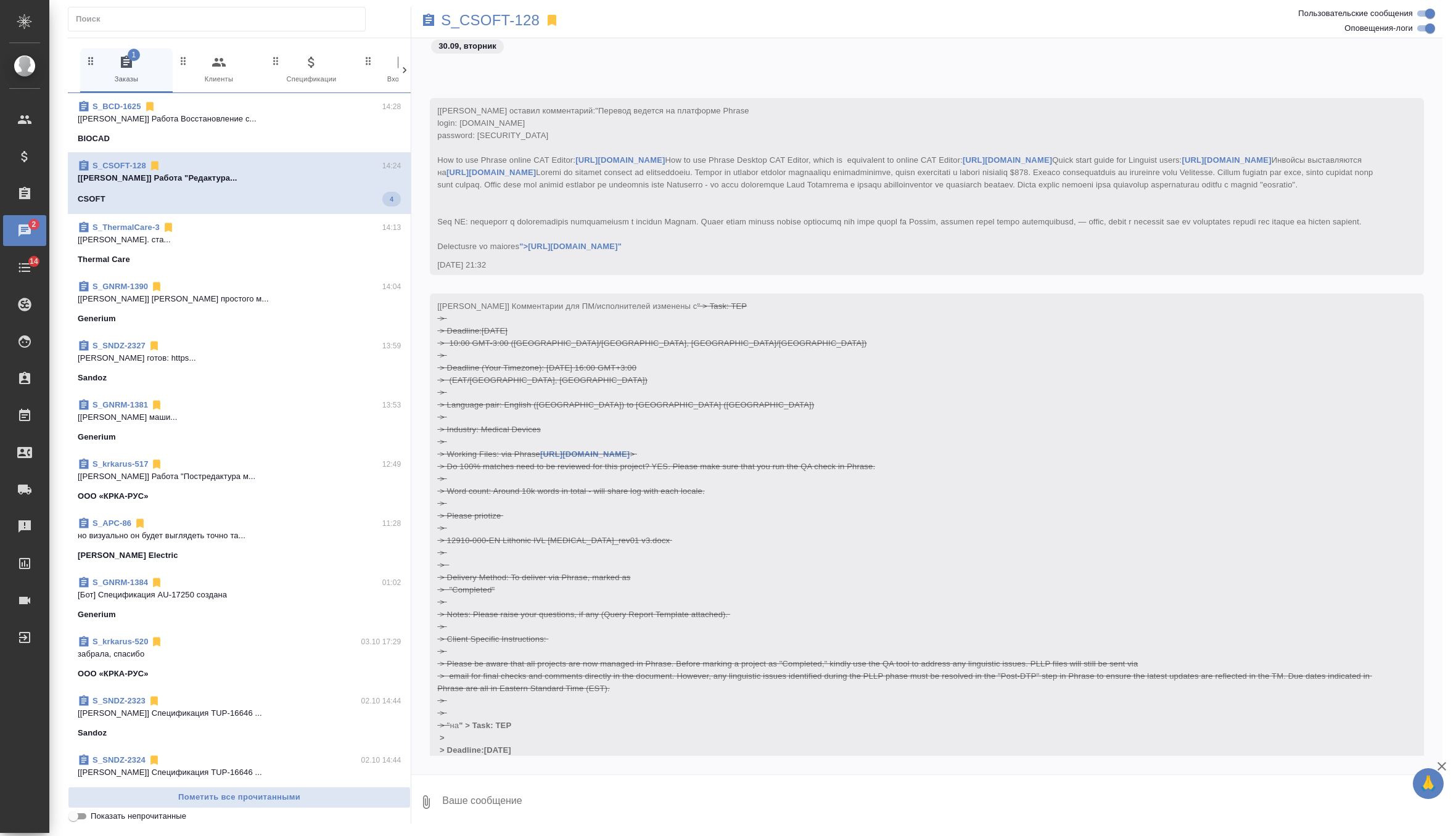
scroll to position [3483, 0]
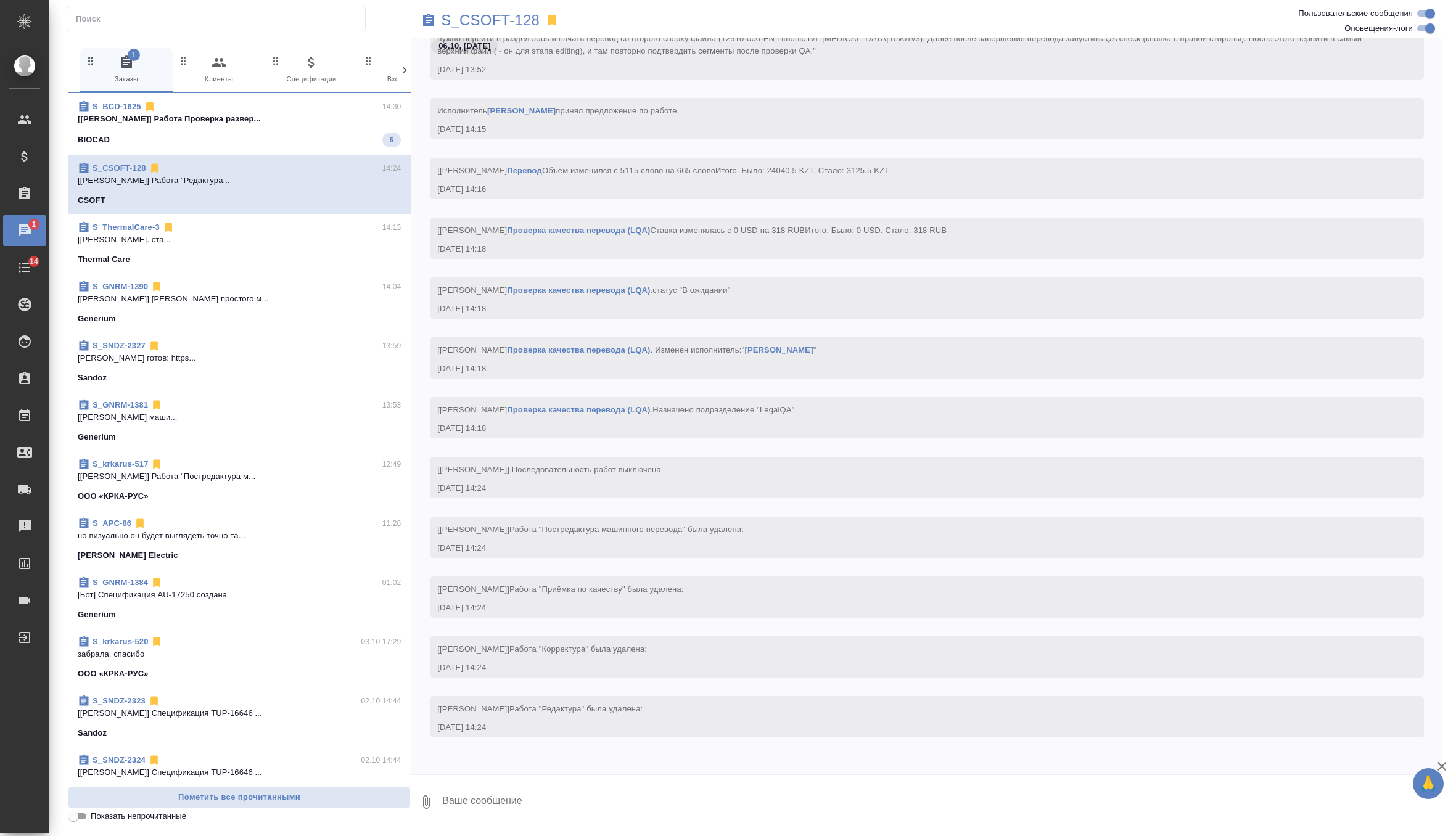
click at [277, 133] on div "BIOCAD 5" at bounding box center [238, 140] width 323 height 15
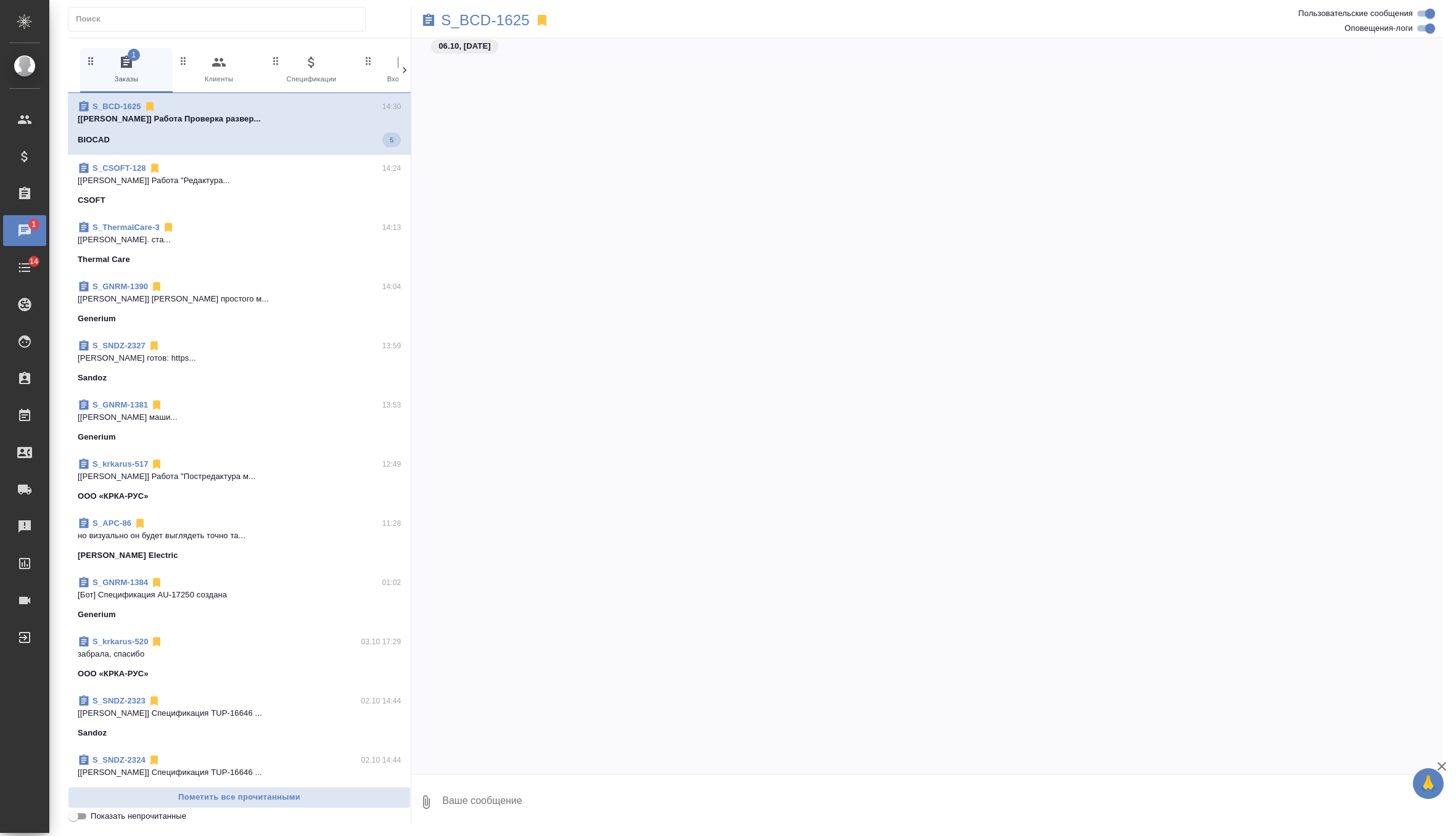
scroll to position [1690, 0]
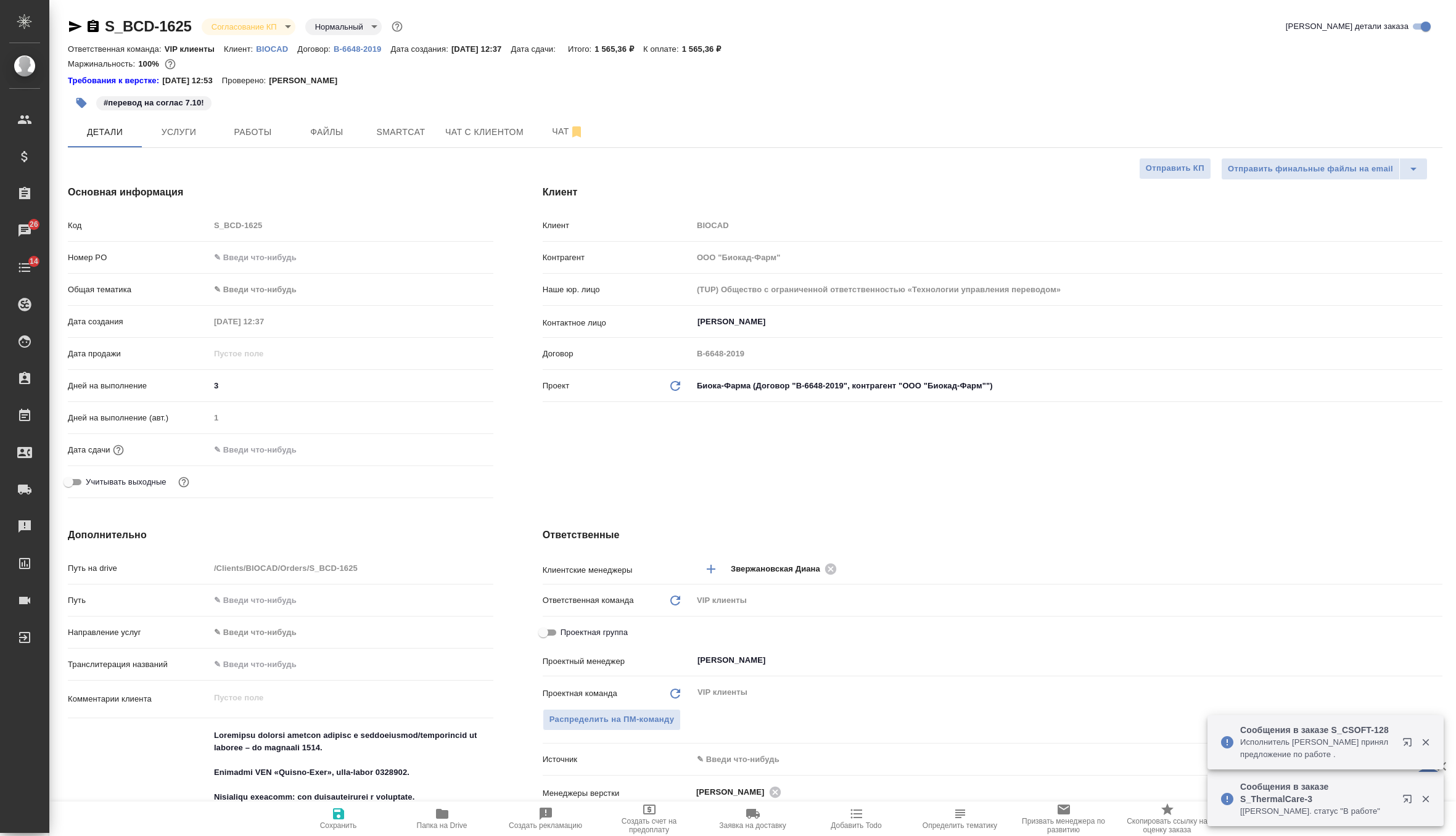
select select "RU"
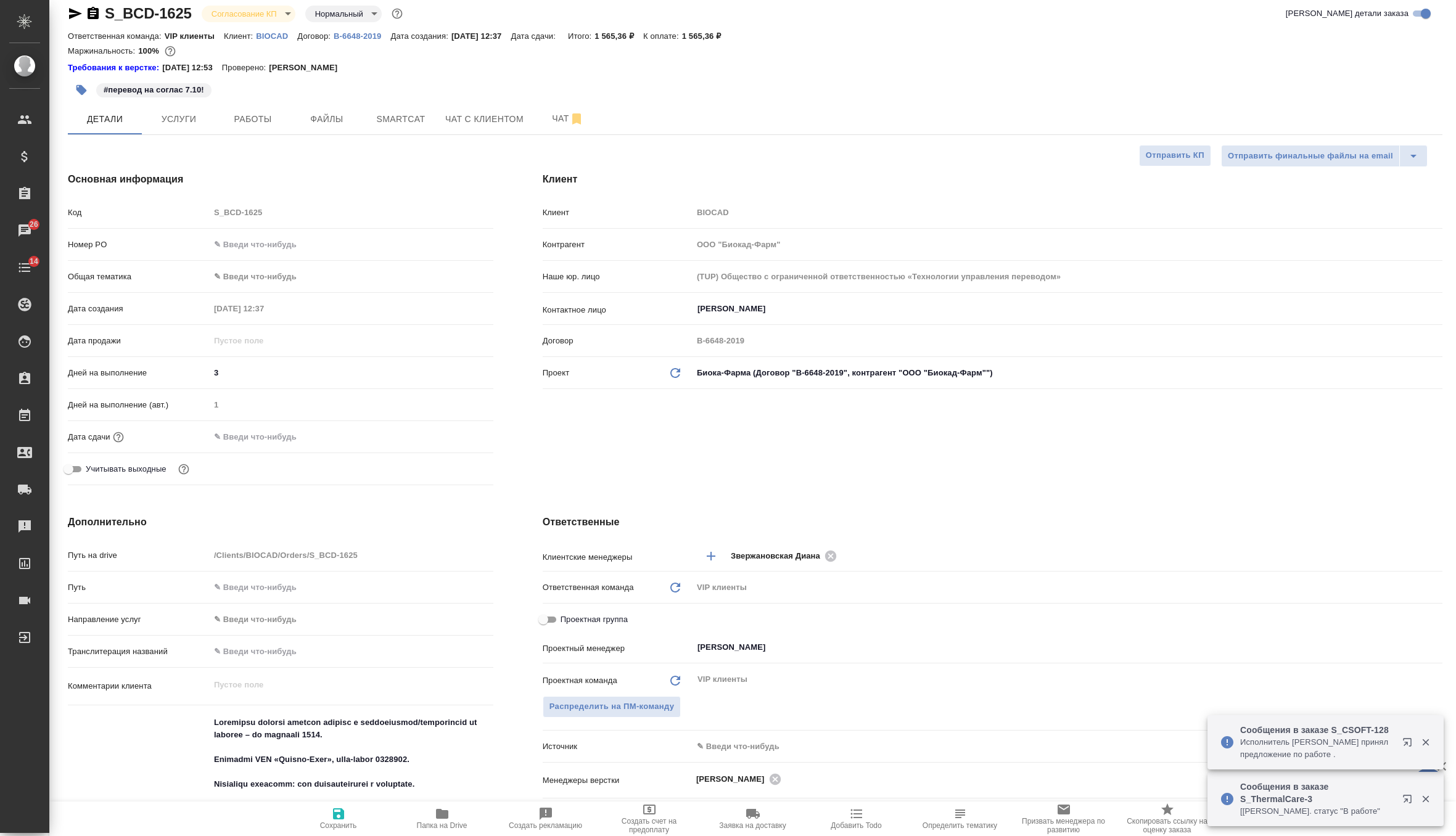
click at [309, 242] on input "text" at bounding box center [351, 244] width 284 height 18
paste input "3000140411"
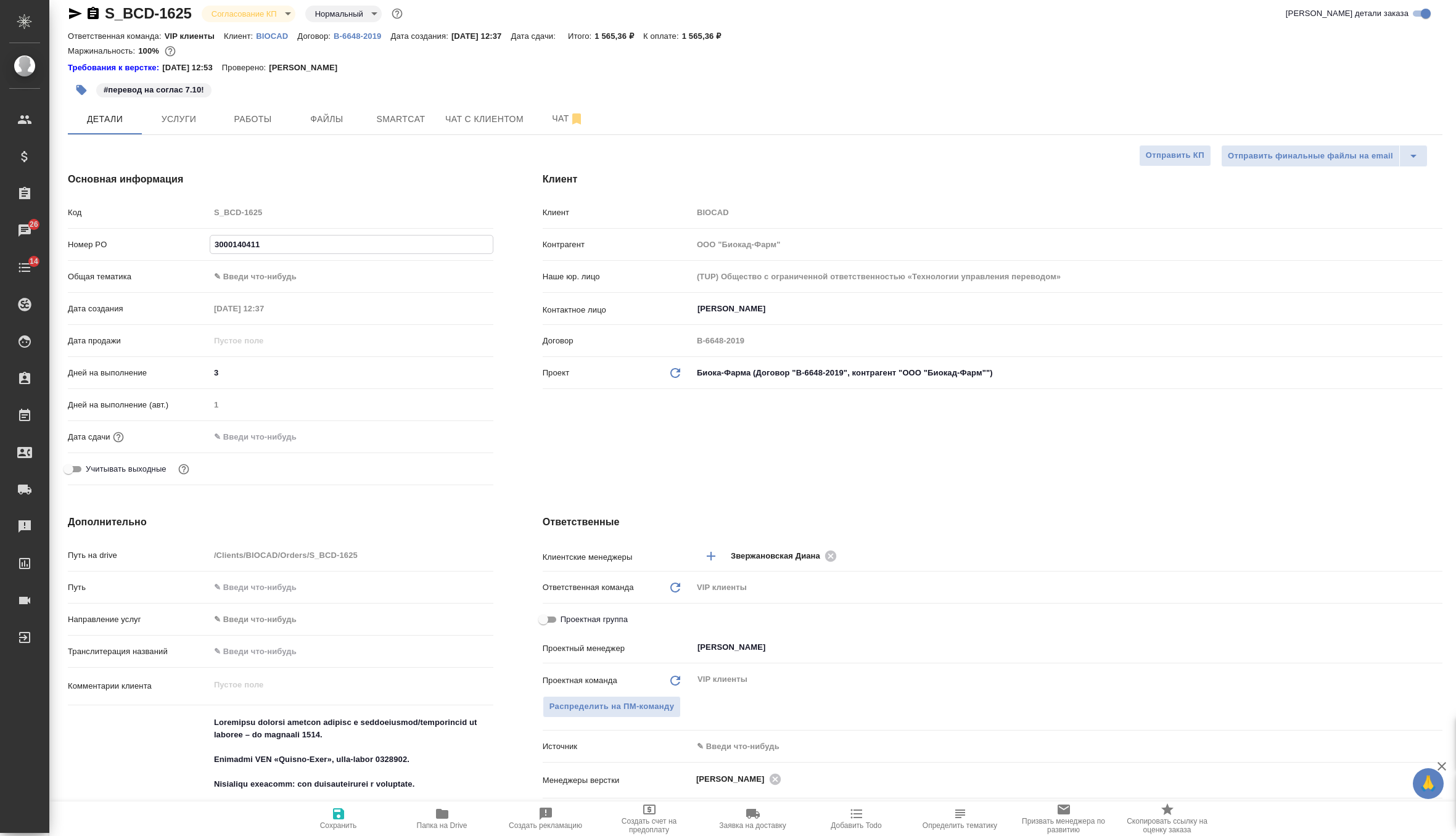
type input "3000140411"
click at [340, 823] on span "Сохранить" at bounding box center [338, 825] width 37 height 8
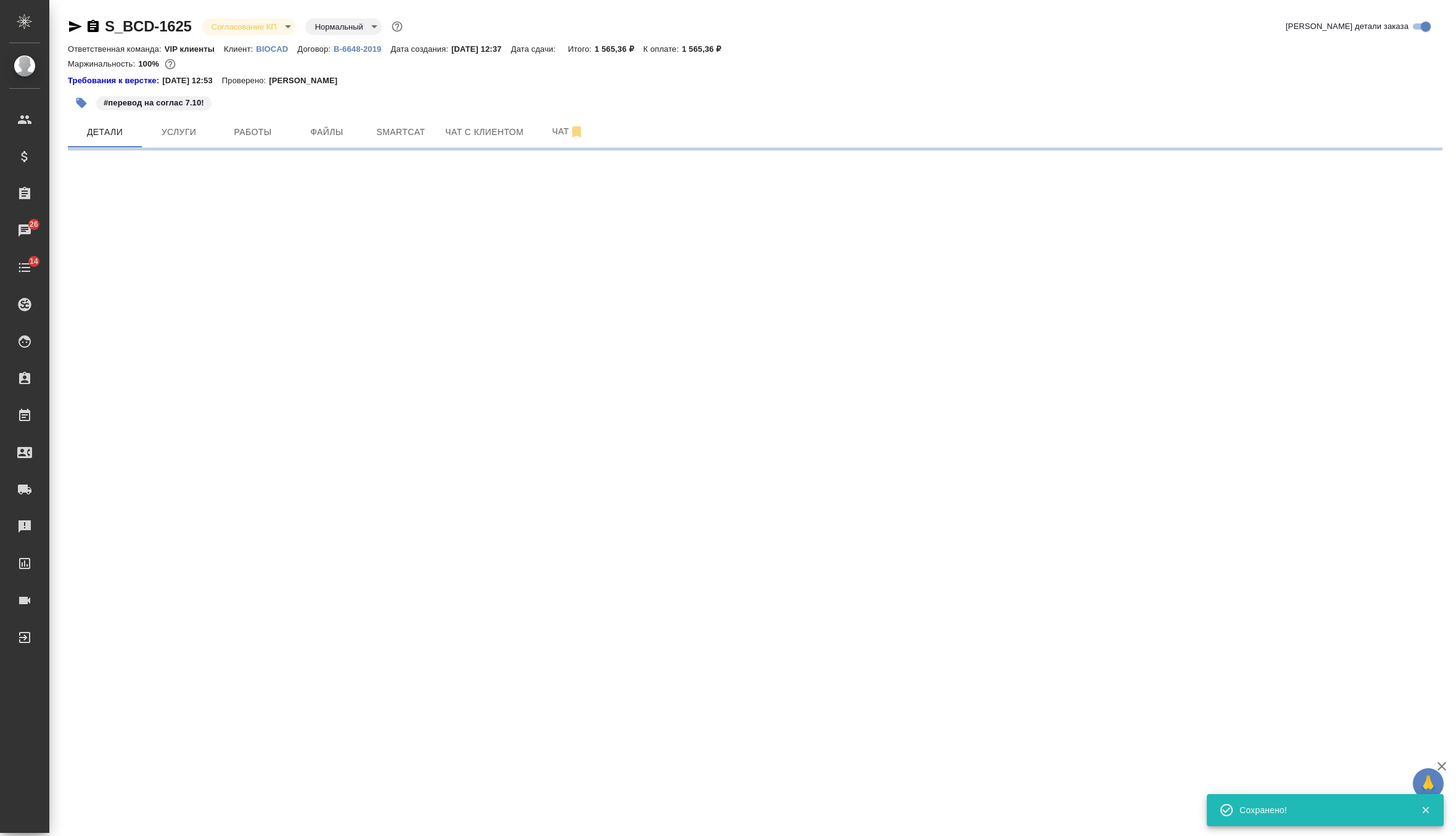
scroll to position [0, 0]
select select "RU"
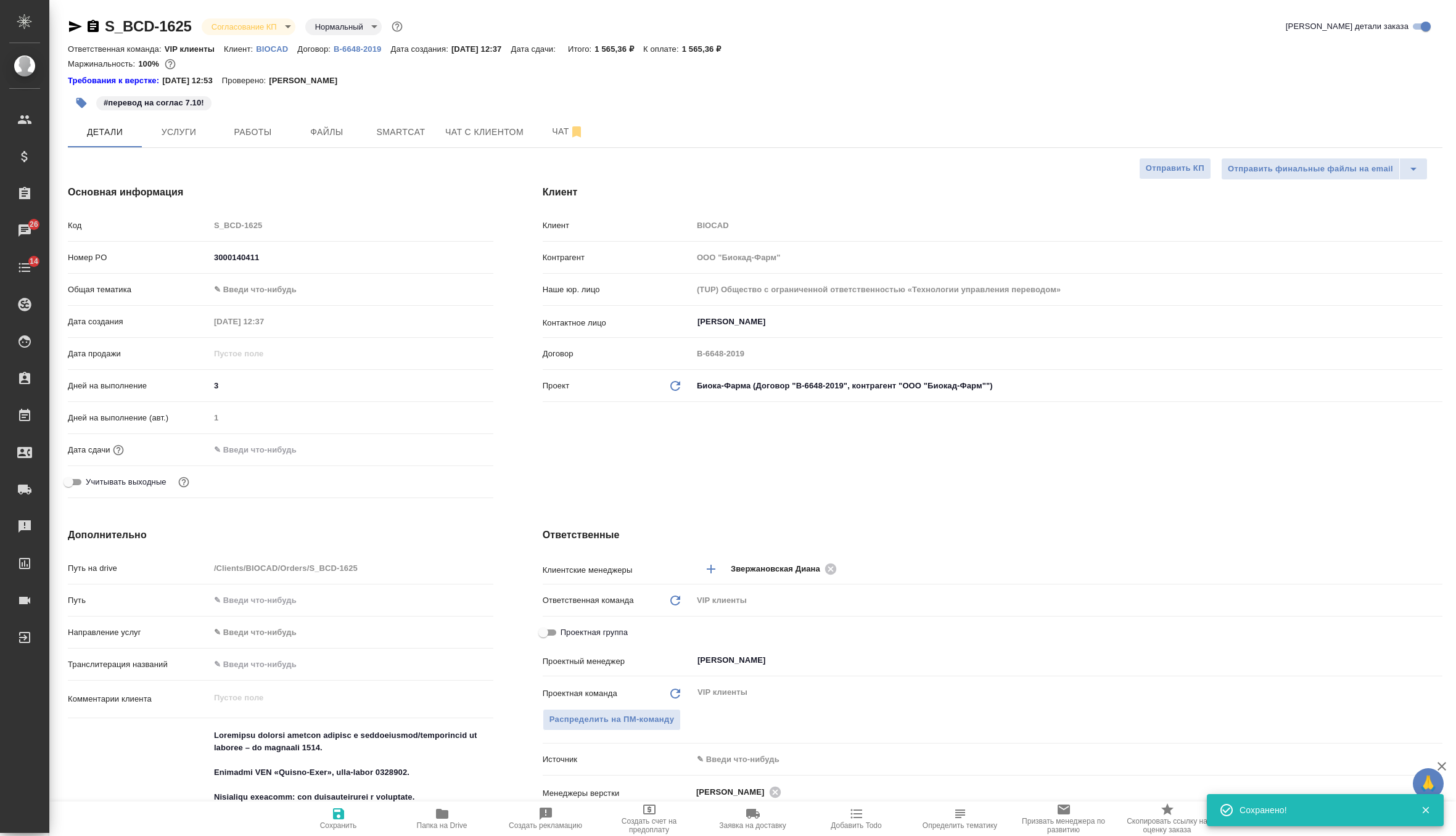
type textarea "x"
click at [248, 30] on body "🙏 .cls-1 fill:#fff; AWATERA Zverzhanovskaya [PERSON_NAME] Спецификации Заказы 2…" at bounding box center [728, 418] width 1456 height 836
click at [275, 107] on li "Подтвержден" at bounding box center [258, 109] width 113 height 21
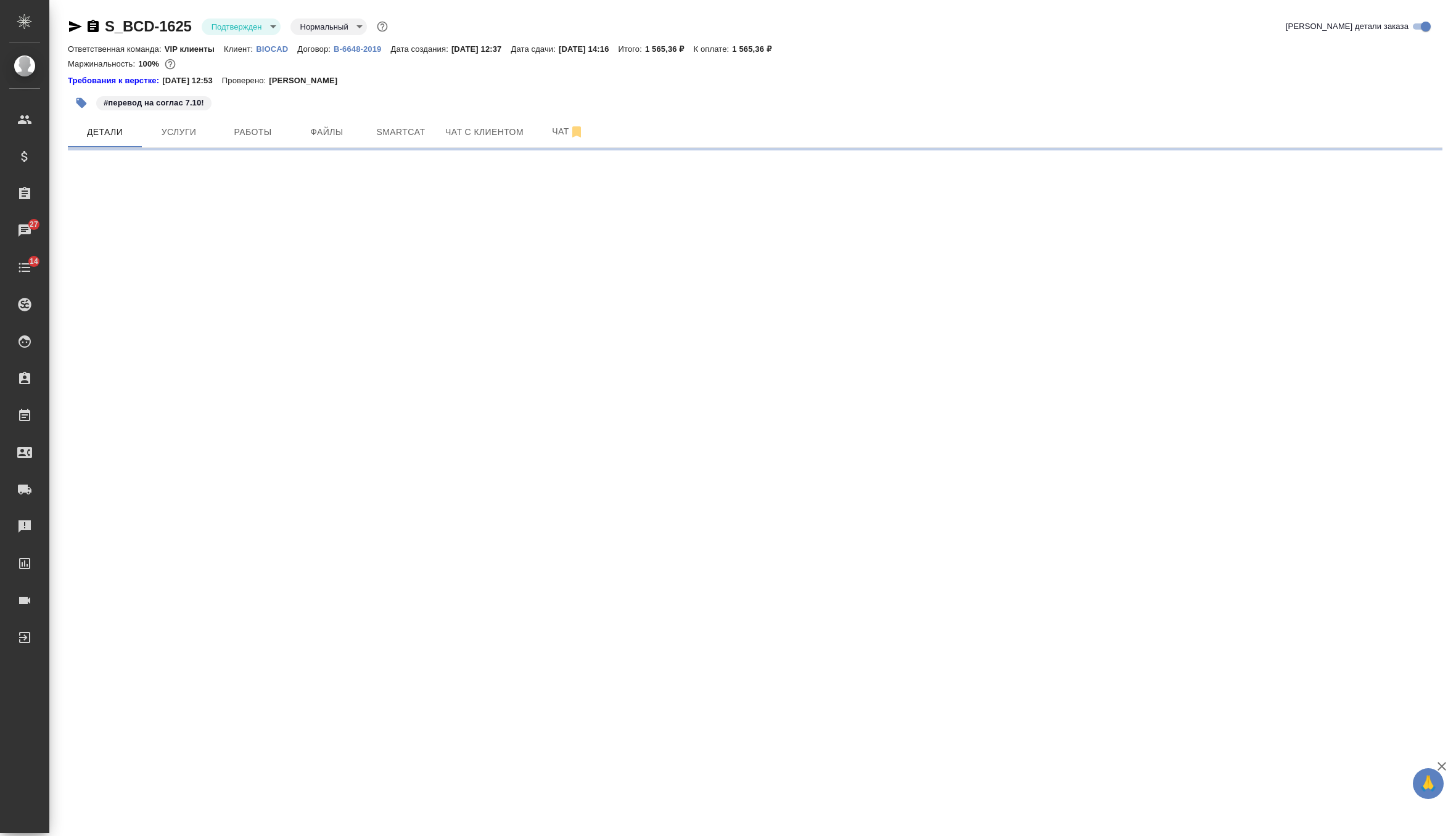
select select "RU"
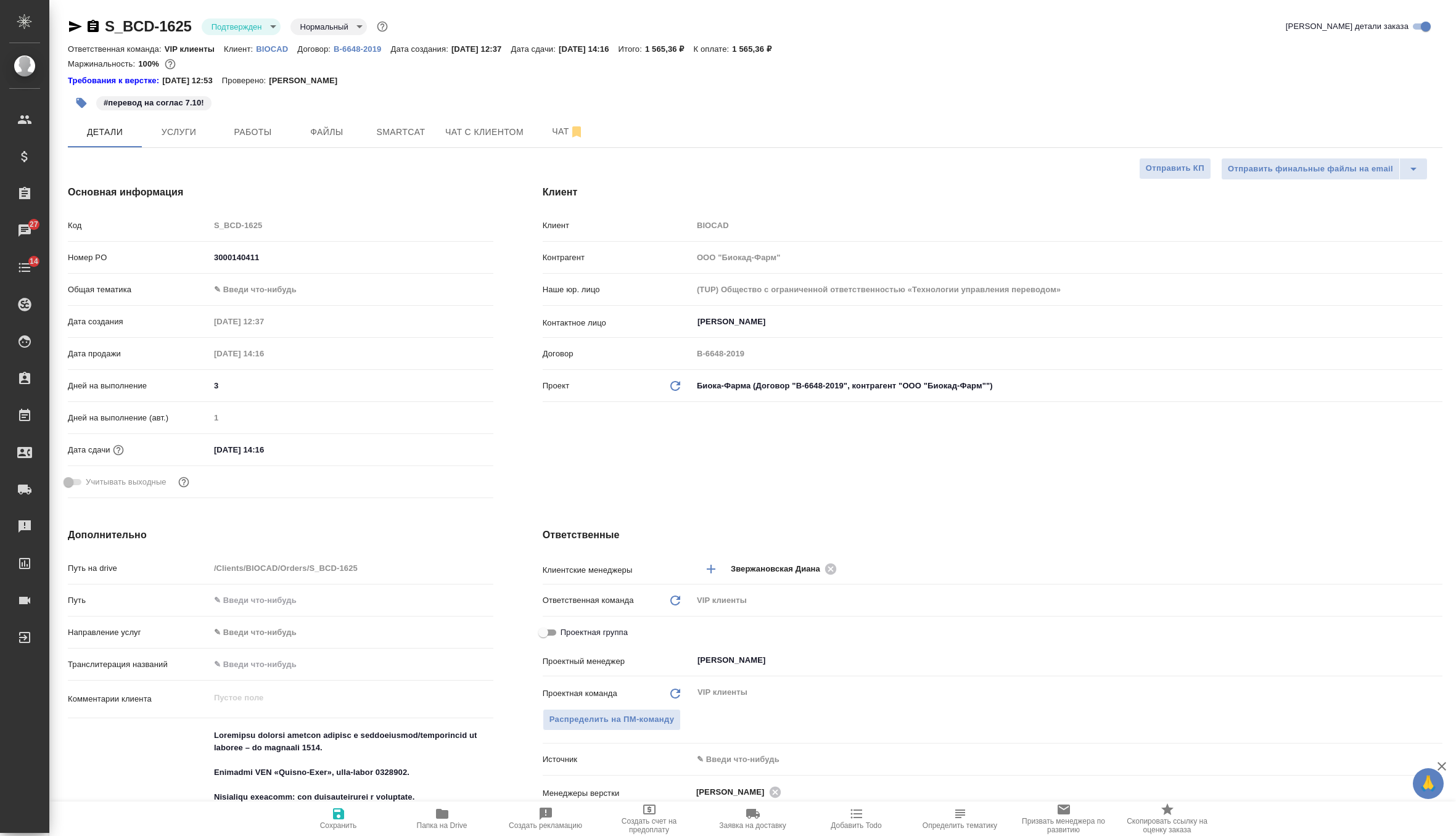
type textarea "x"
click at [548, 126] on span "Чат" at bounding box center [567, 131] width 59 height 15
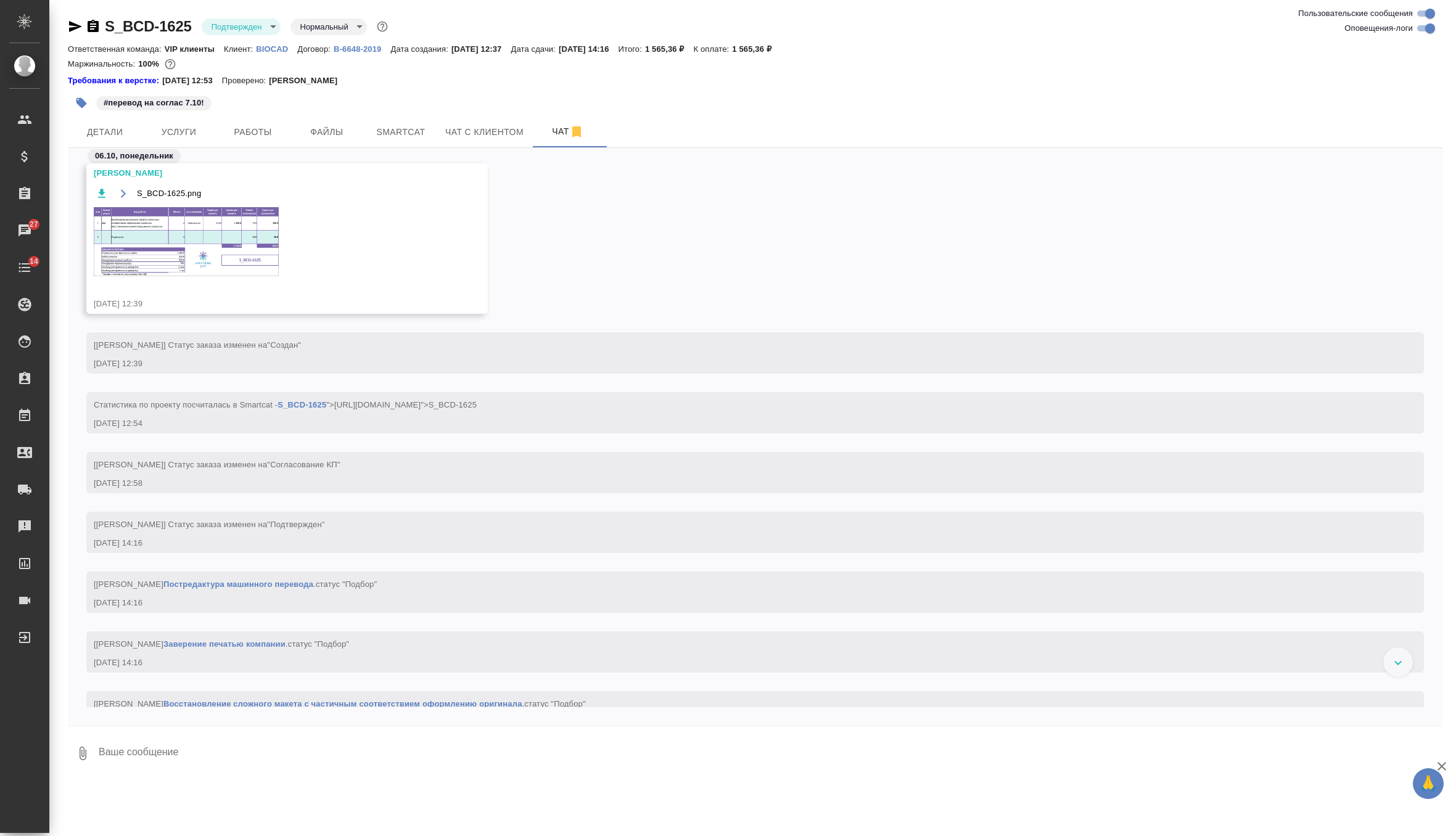
scroll to position [267, 0]
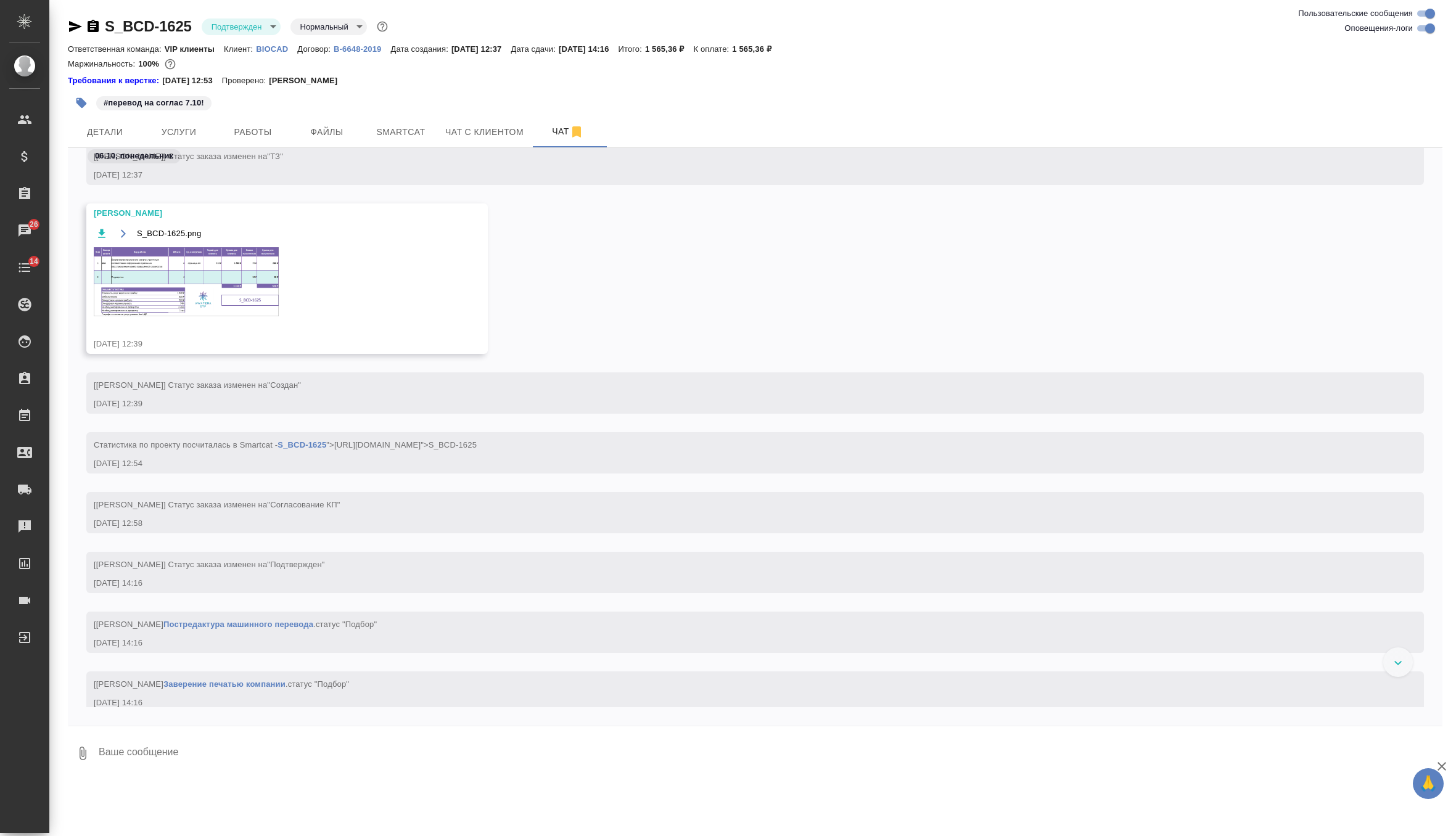
click at [209, 265] on img at bounding box center [186, 281] width 185 height 69
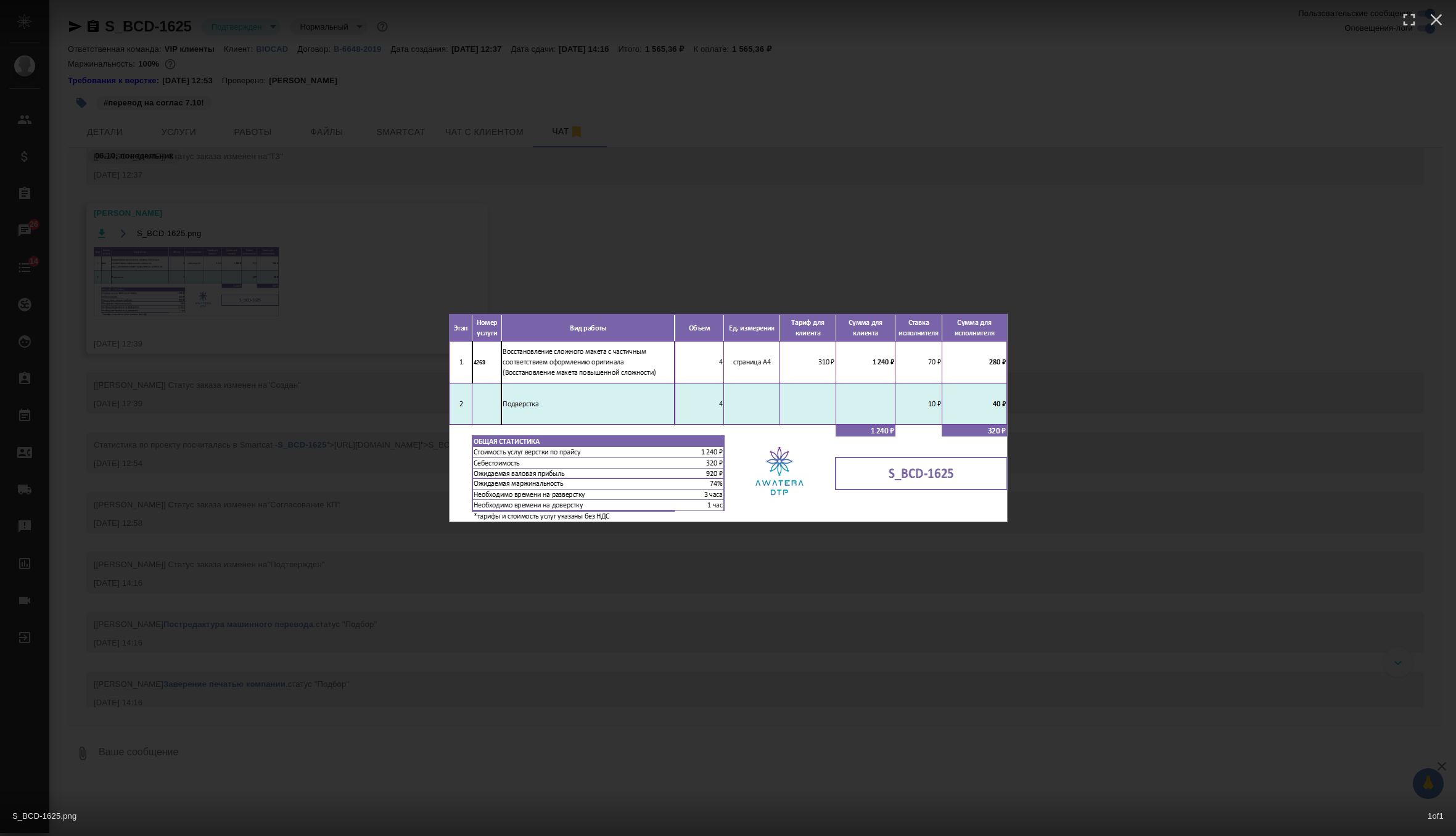
click at [640, 208] on div "S_BCD-1625.png 1 of 1" at bounding box center [728, 418] width 1456 height 836
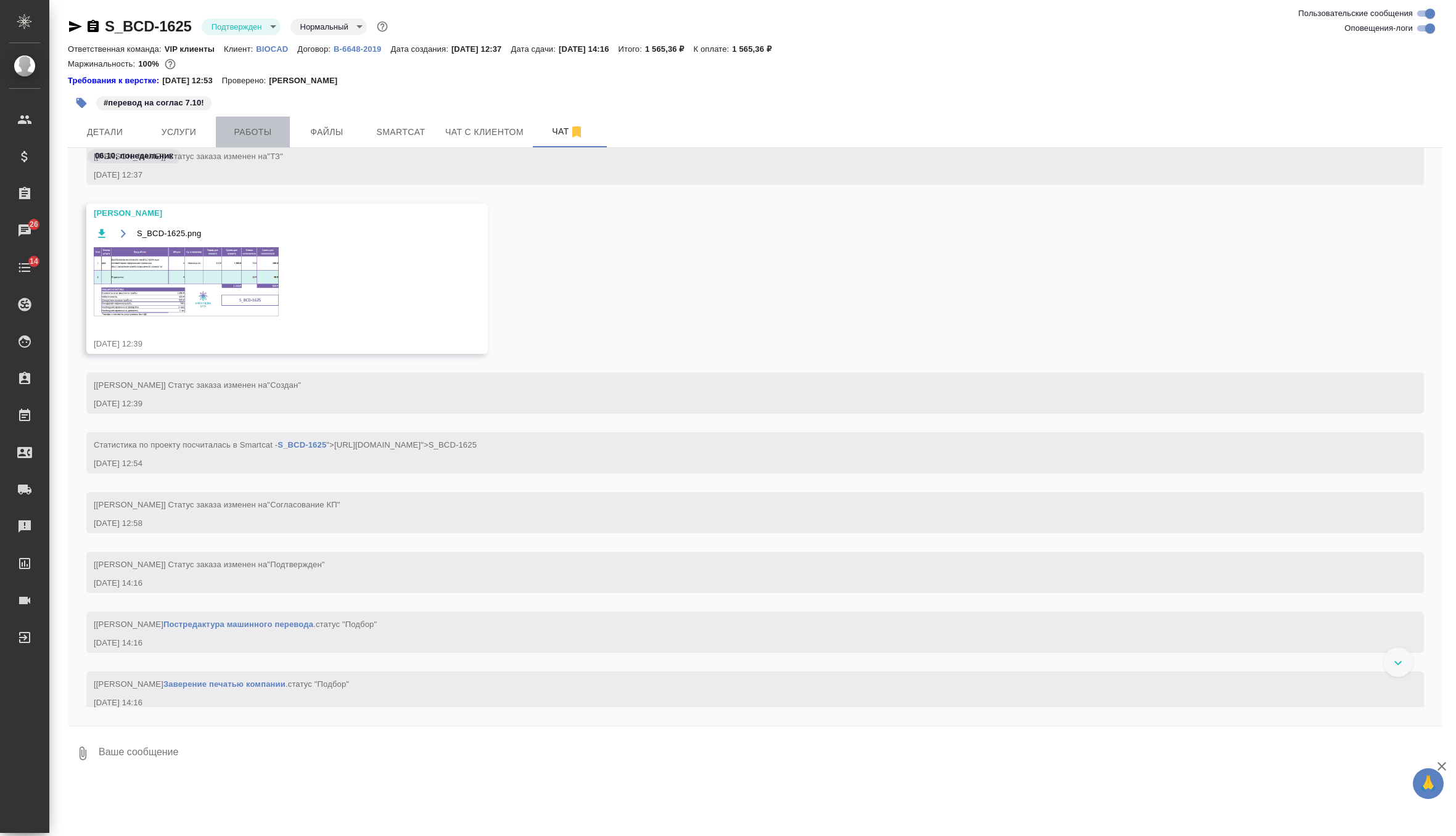
click at [247, 133] on span "Работы" at bounding box center [253, 132] width 59 height 15
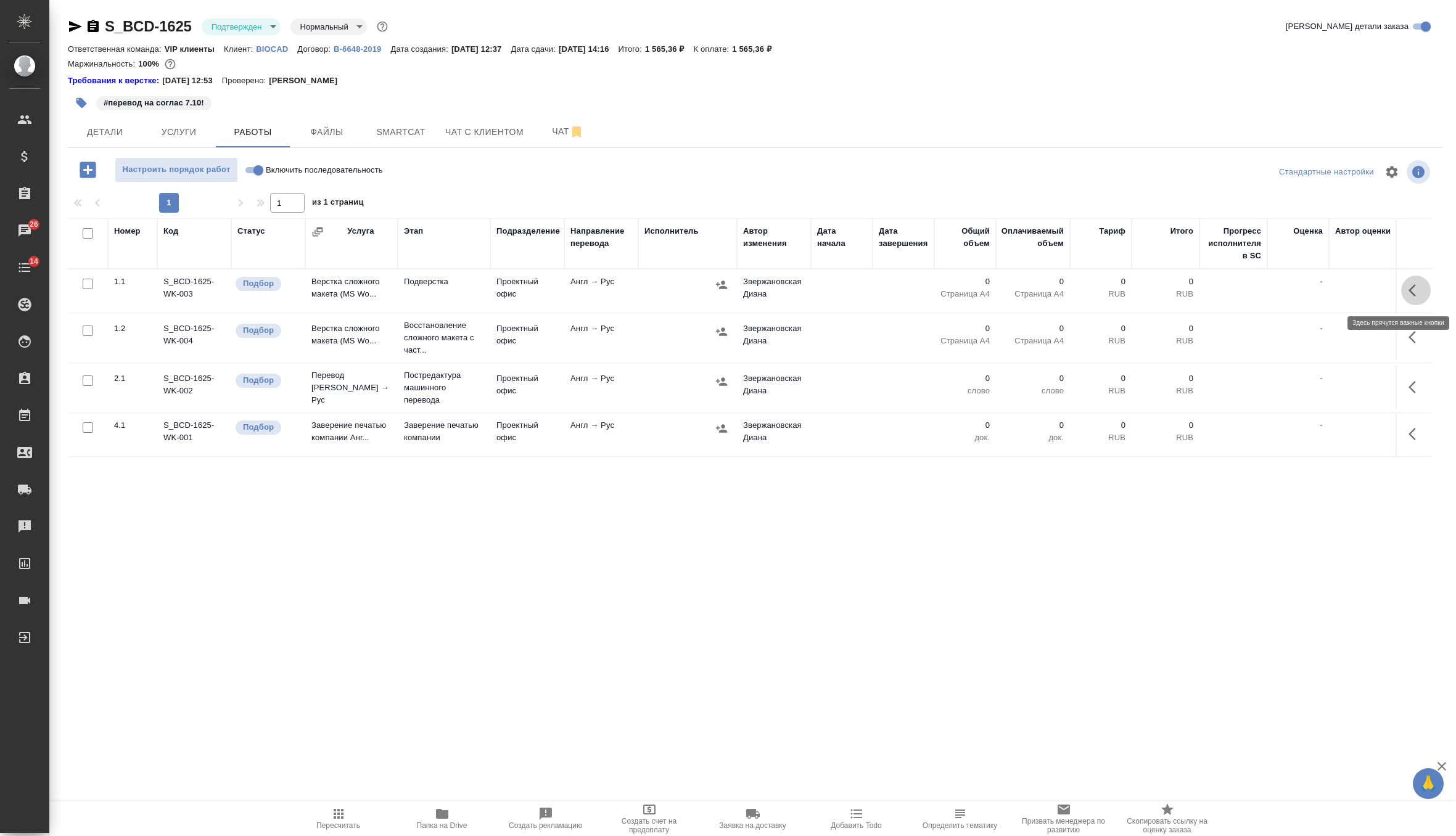
click at [1416, 293] on icon "button" at bounding box center [1415, 290] width 15 height 15
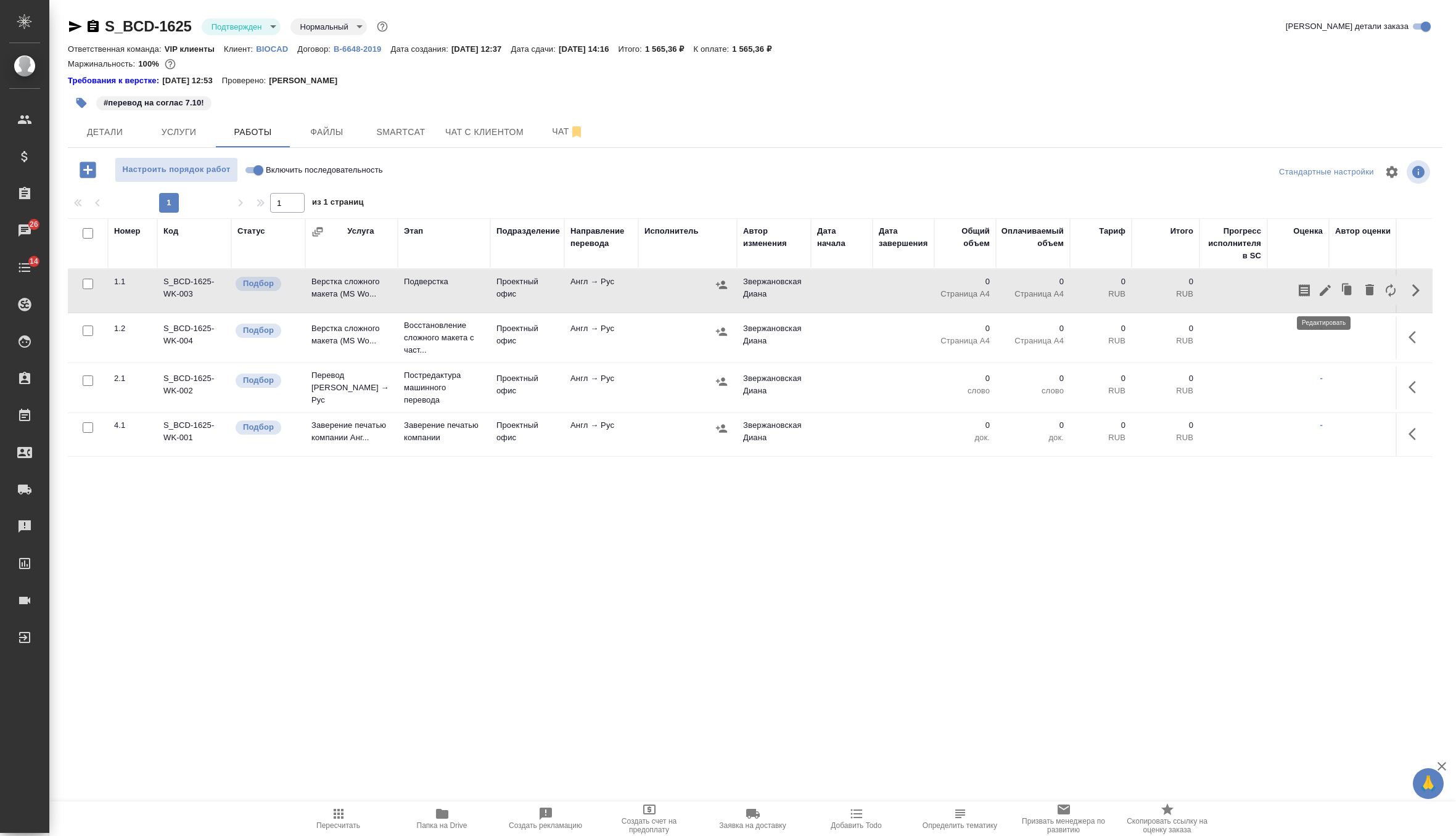
click at [1324, 295] on icon "button" at bounding box center [1325, 290] width 11 height 11
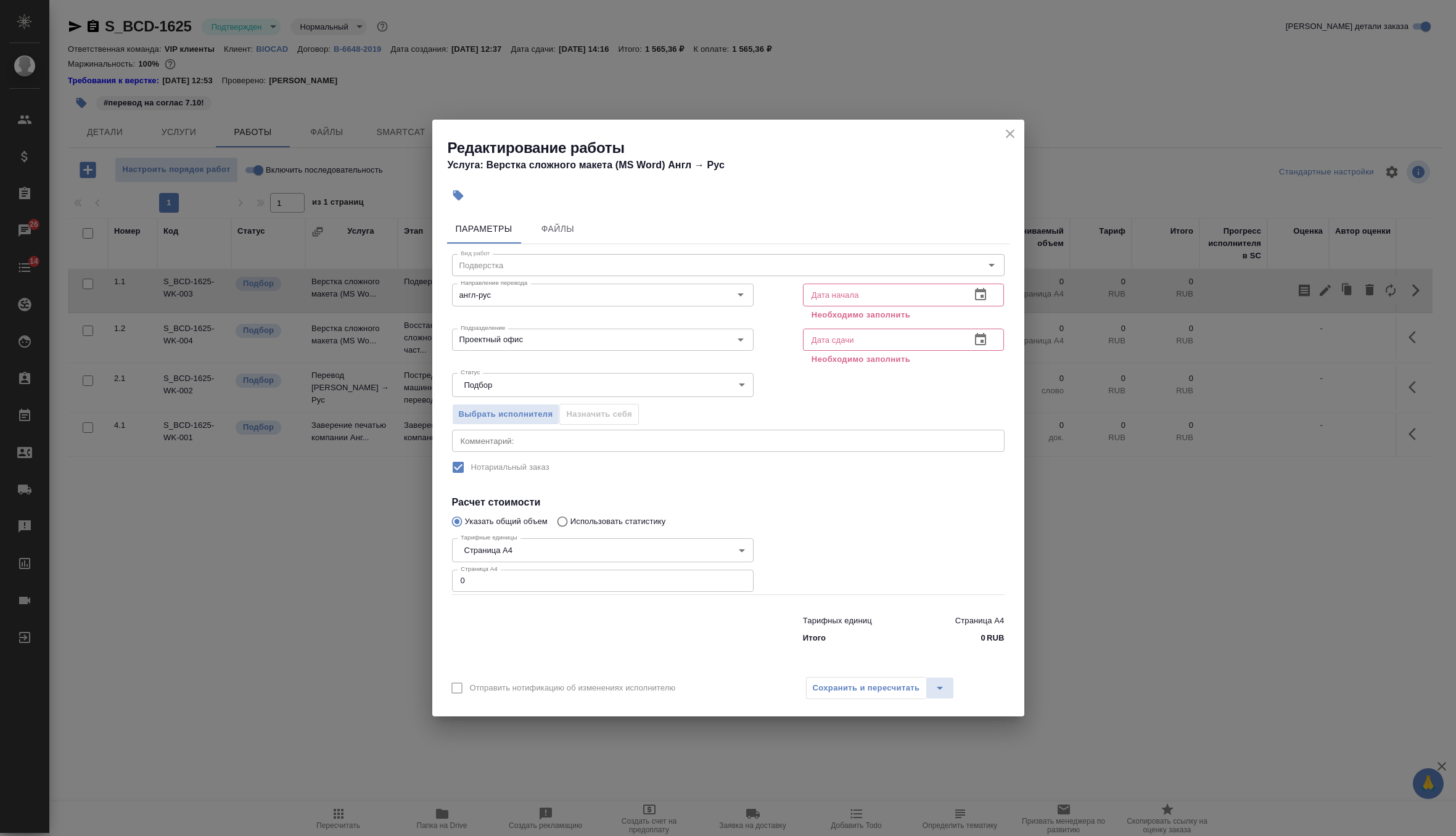
click at [983, 294] on icon "button" at bounding box center [980, 295] width 15 height 15
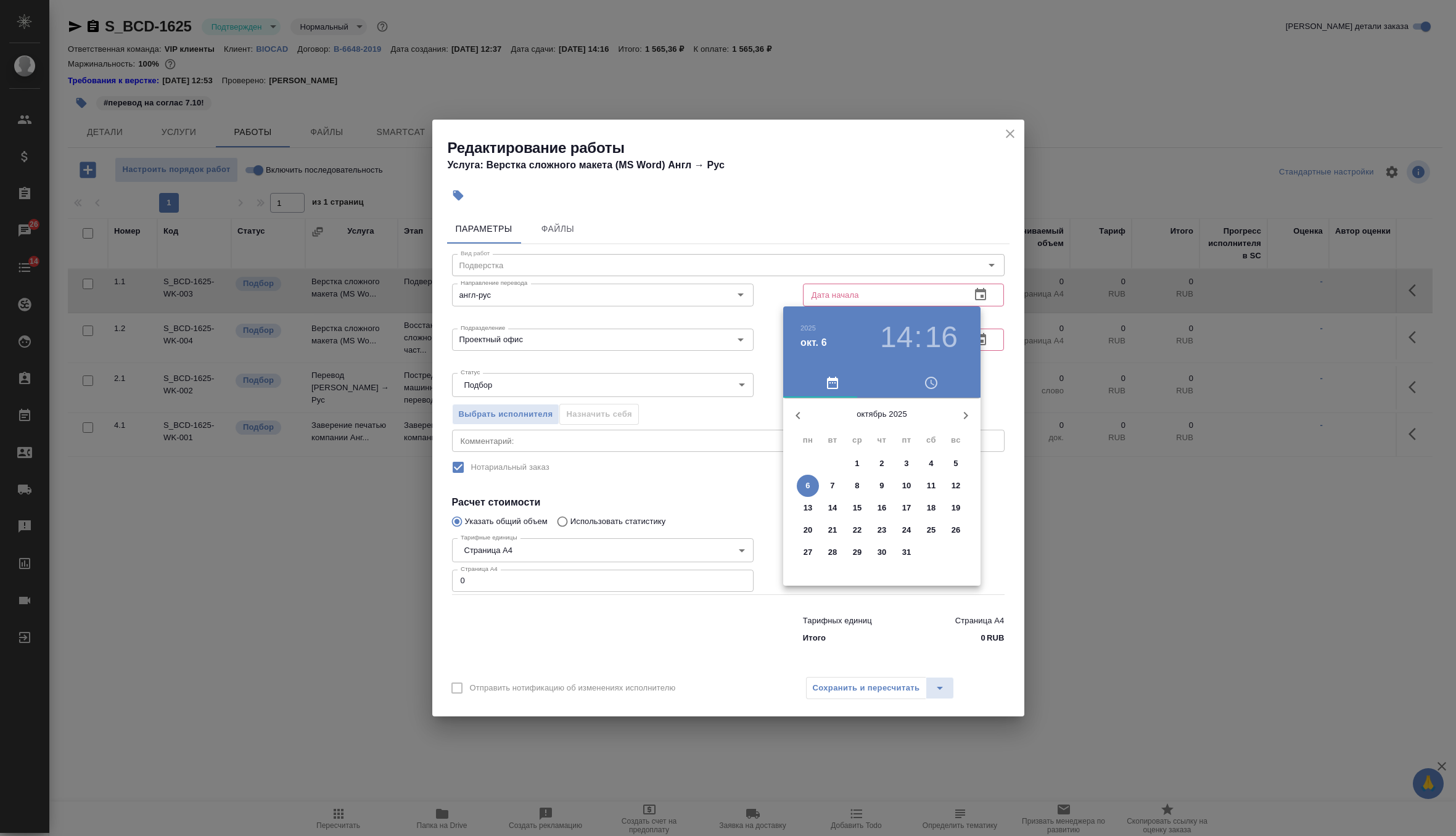
click at [810, 483] on span "6" at bounding box center [808, 485] width 23 height 12
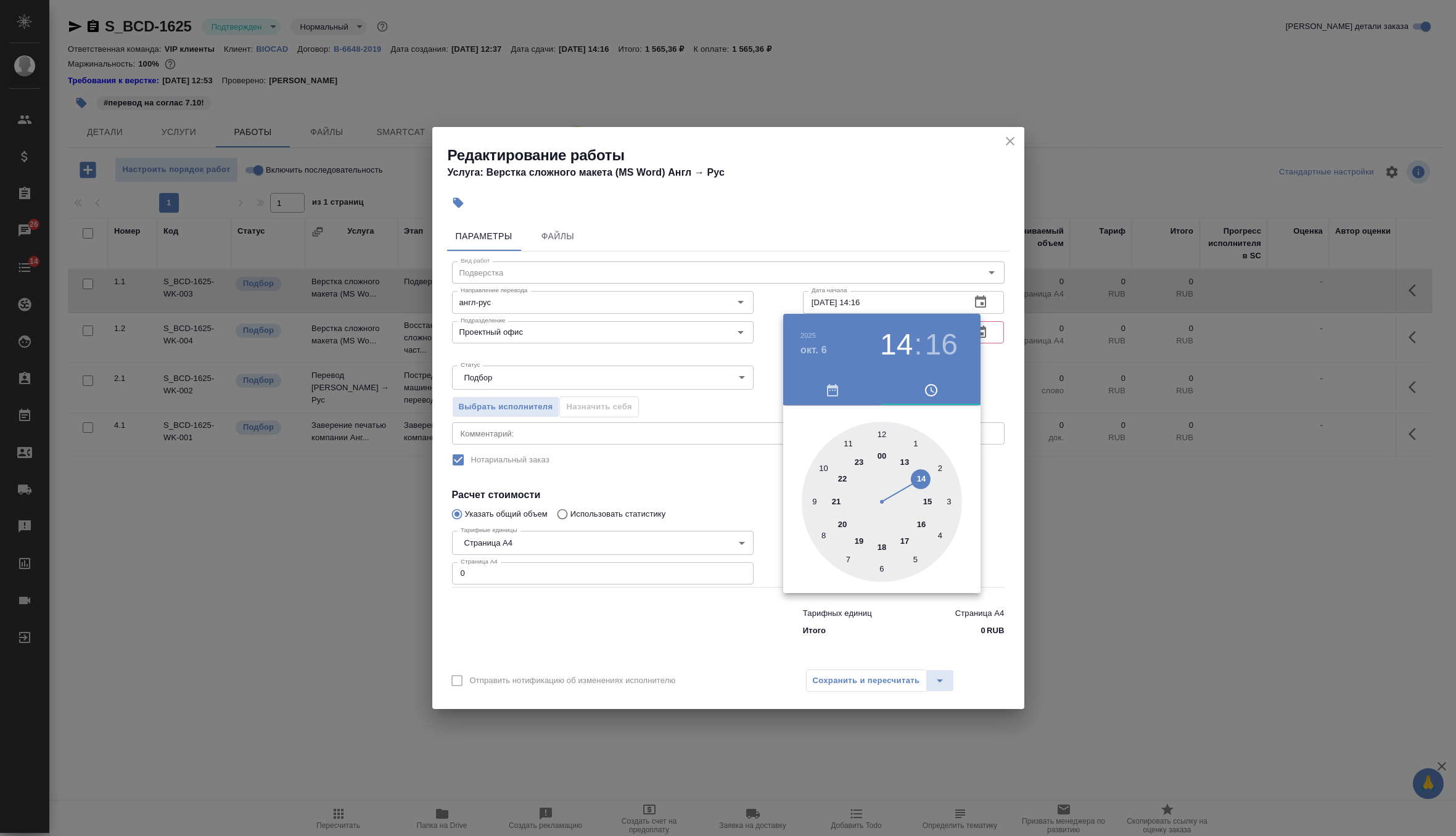
click at [919, 479] on div at bounding box center [881, 501] width 160 height 160
click at [948, 501] on div at bounding box center [881, 501] width 160 height 160
type input "06.10.2025 14:15"
click at [990, 386] on div at bounding box center [728, 418] width 1456 height 836
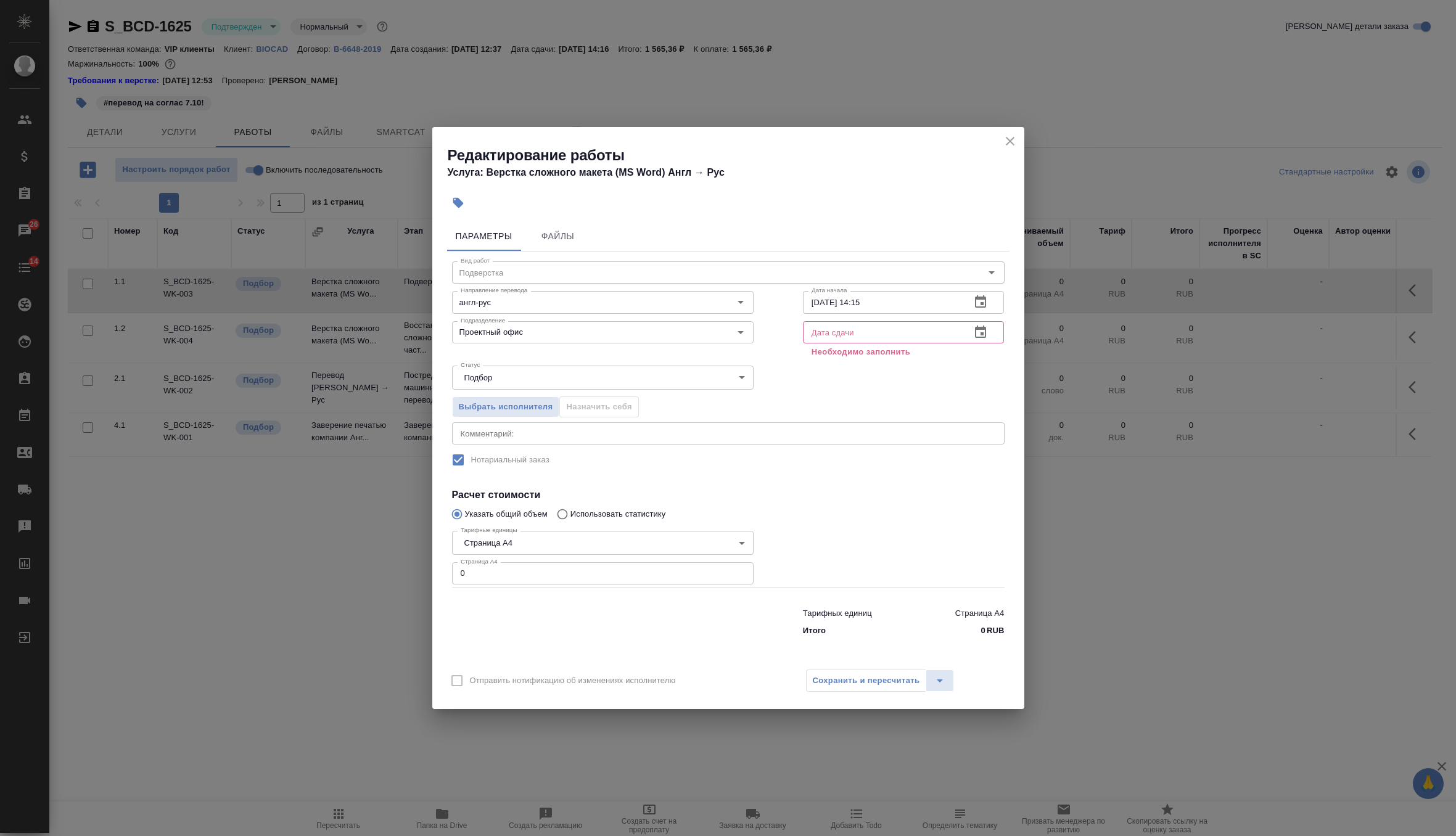
click at [978, 334] on icon "button" at bounding box center [980, 333] width 15 height 15
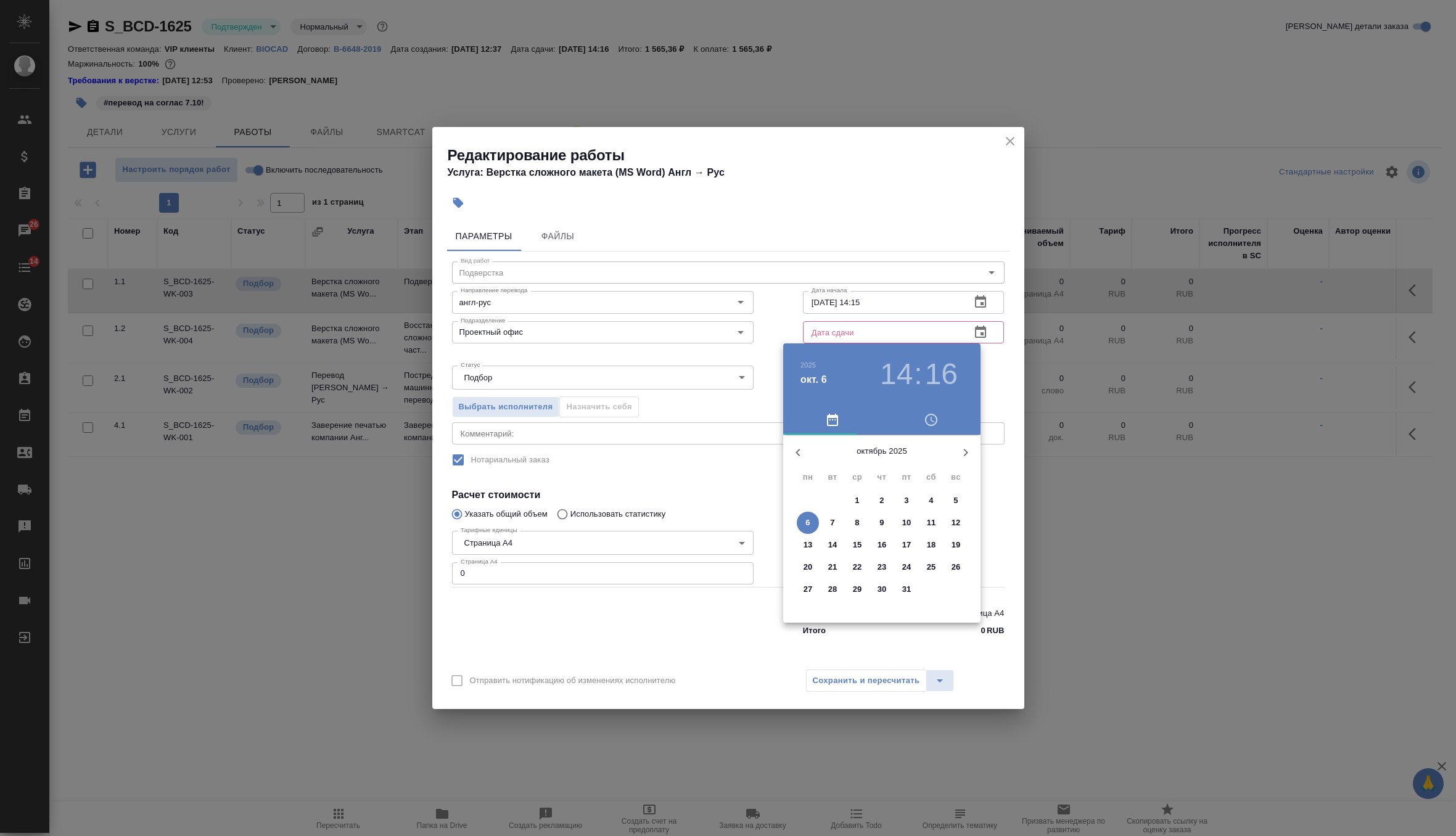
click at [810, 518] on span "6" at bounding box center [808, 522] width 23 height 12
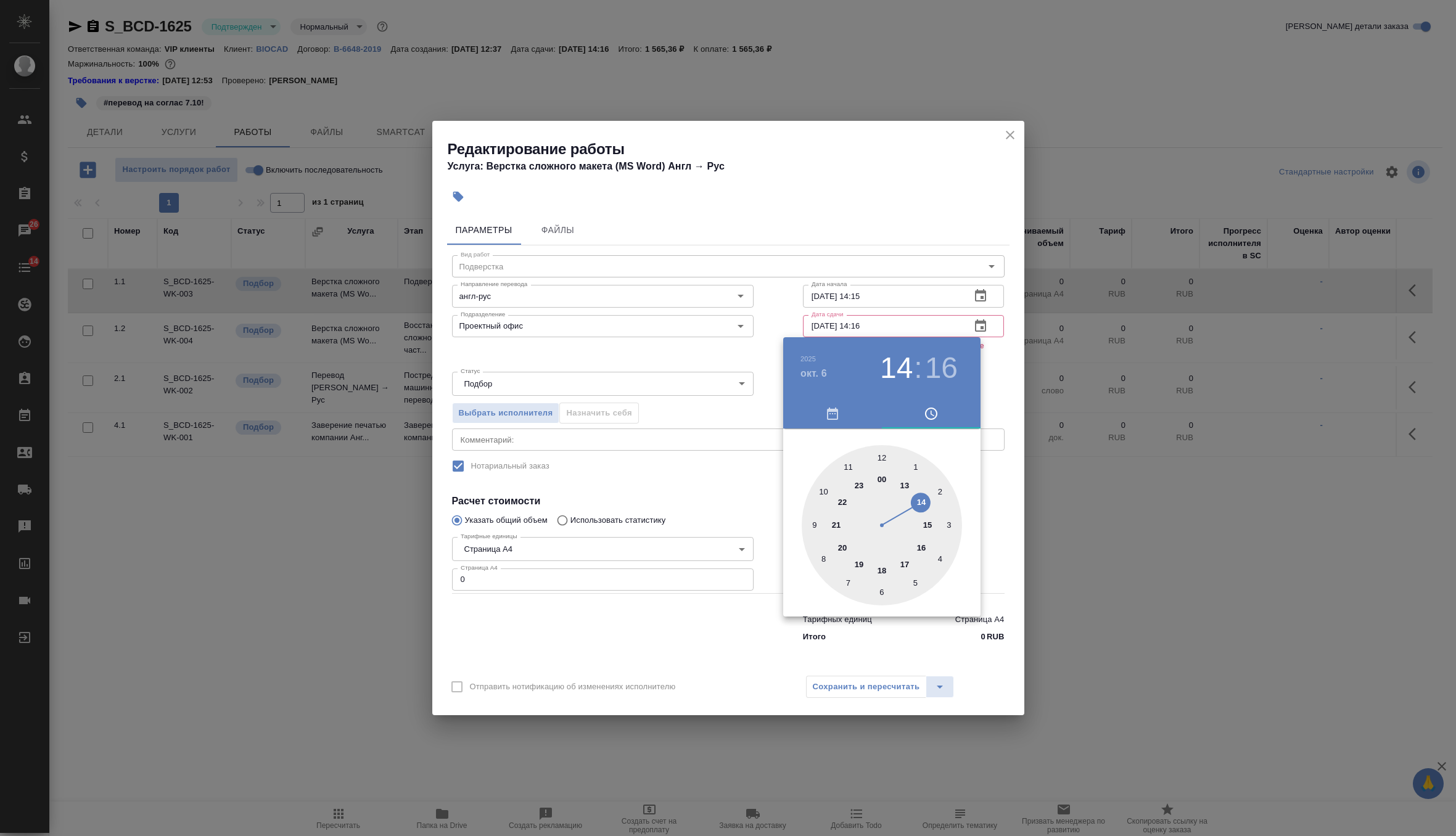
click at [903, 565] on div at bounding box center [881, 525] width 160 height 160
click at [947, 523] on div at bounding box center [881, 525] width 160 height 160
type input "06.10.2025 17:15"
click at [990, 377] on div at bounding box center [728, 418] width 1456 height 836
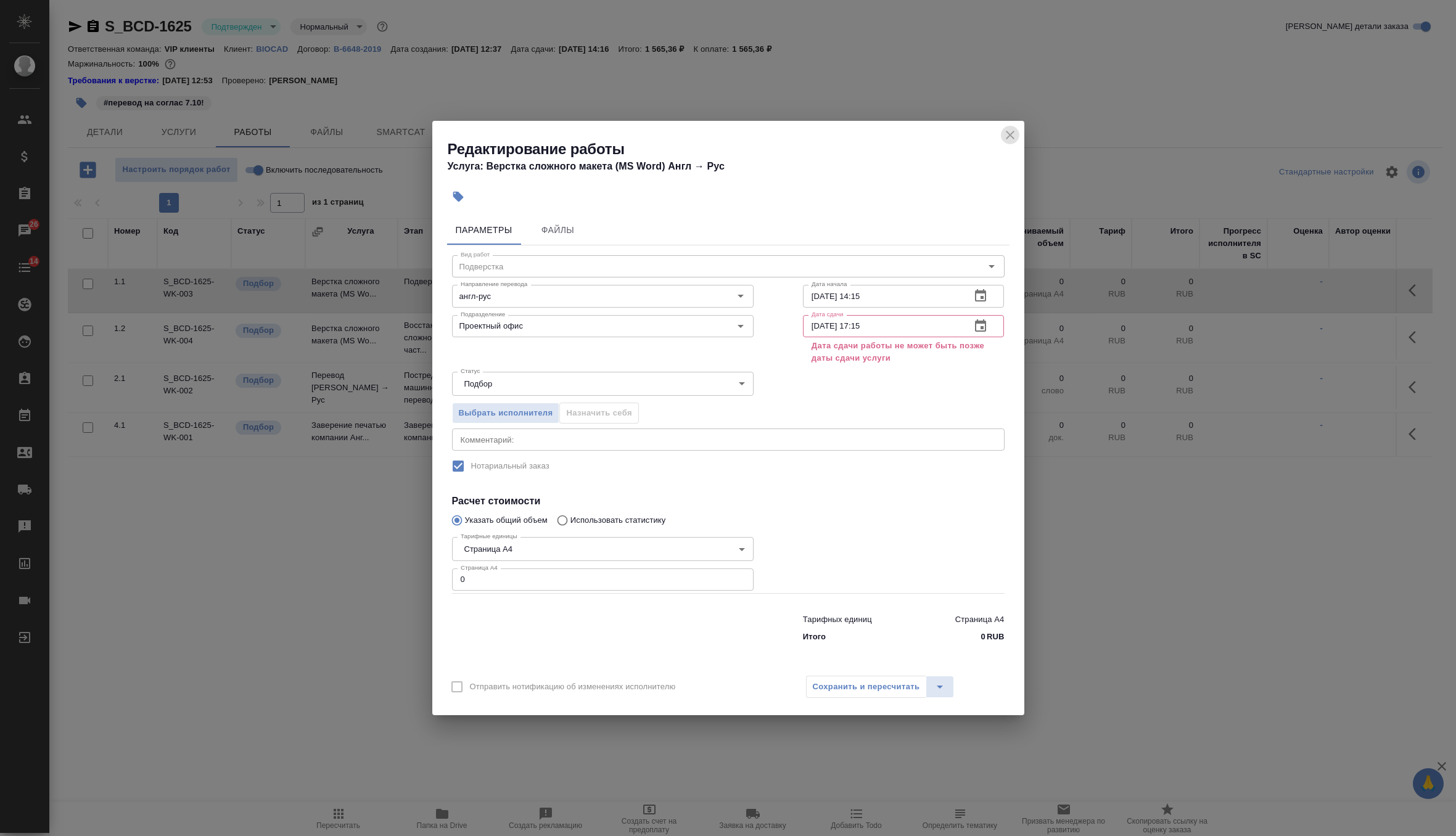
click at [1011, 137] on icon "close" at bounding box center [1009, 135] width 8 height 8
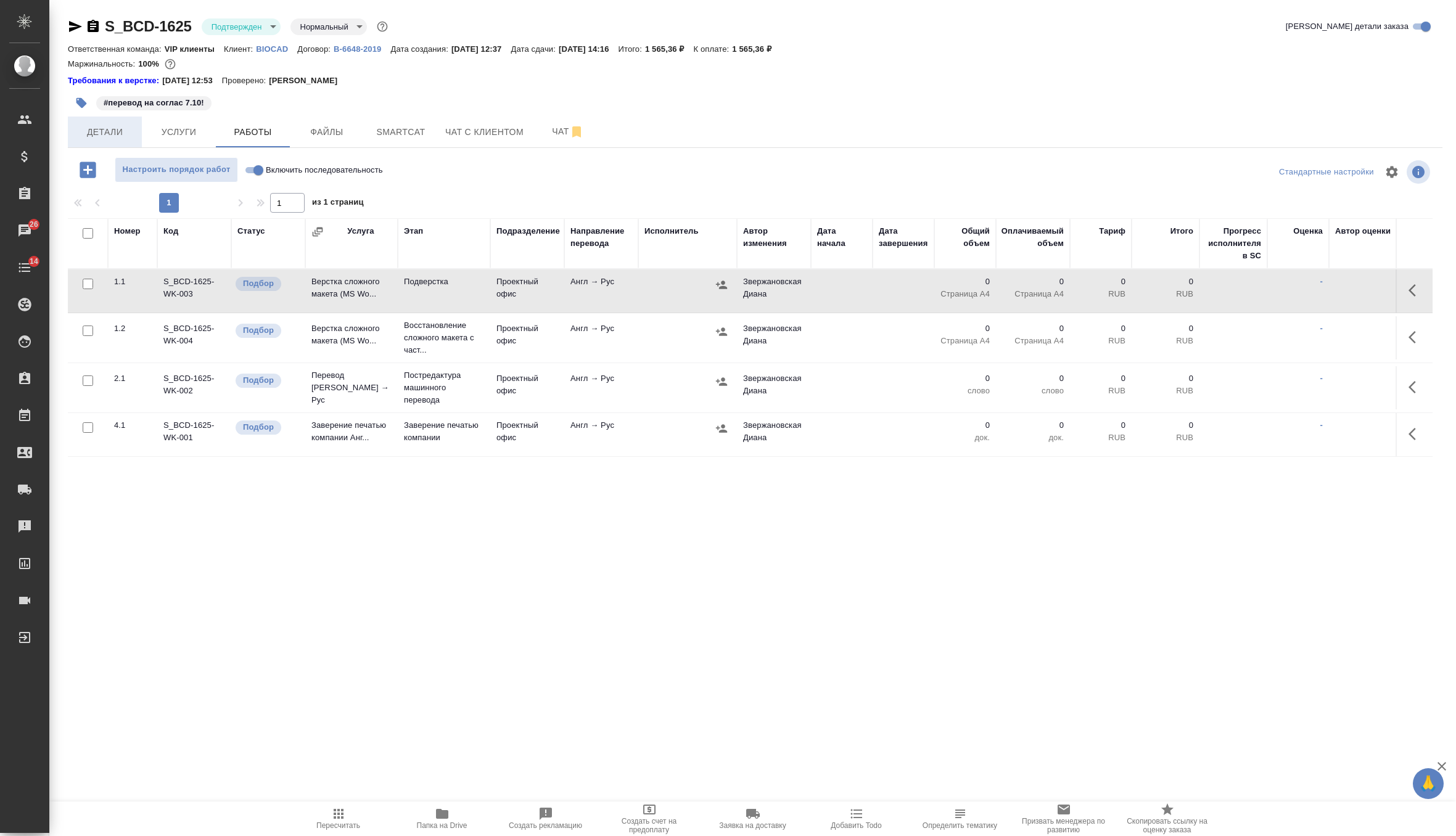
click at [99, 130] on span "Детали" at bounding box center [105, 132] width 59 height 15
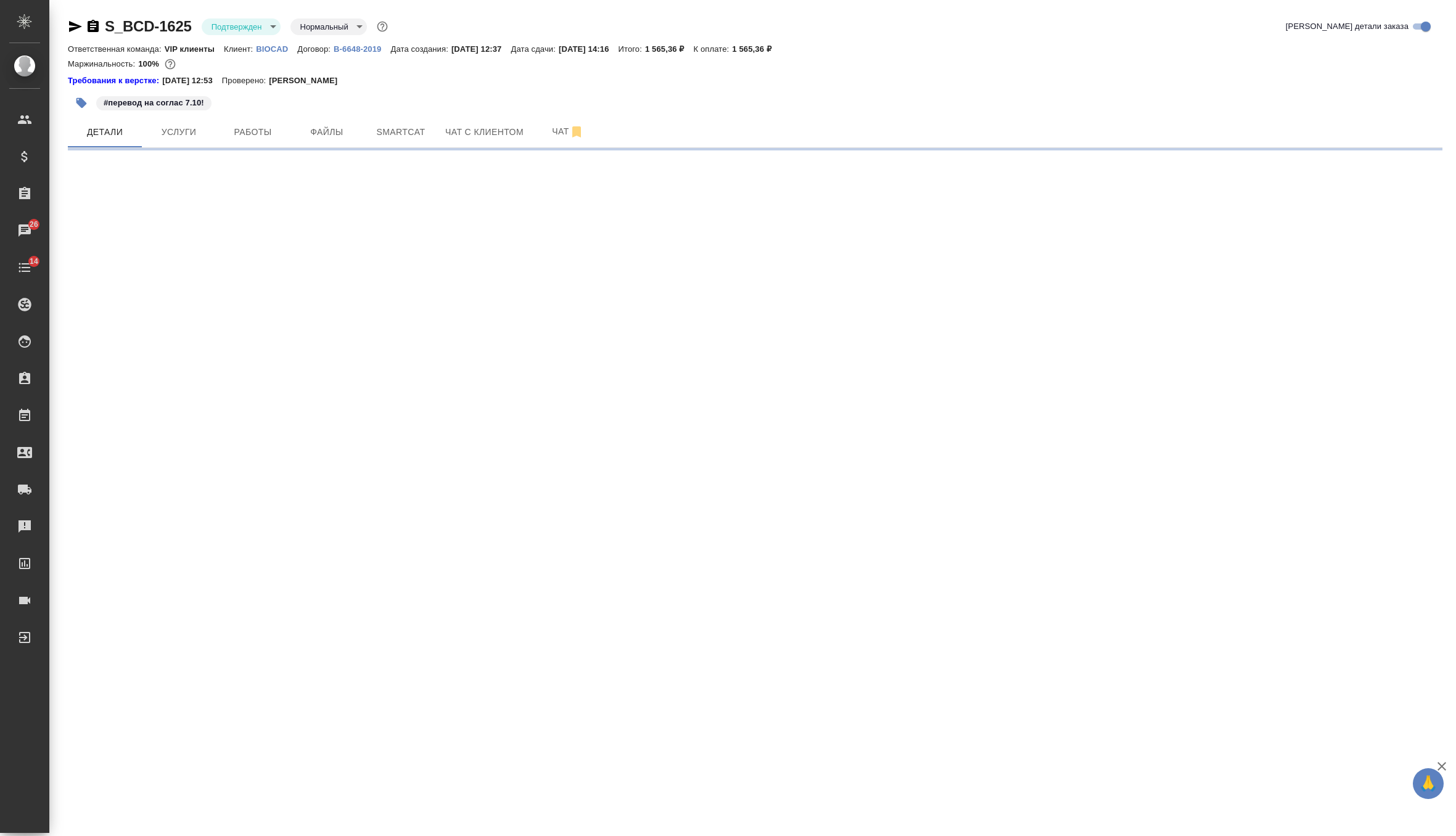
select select "RU"
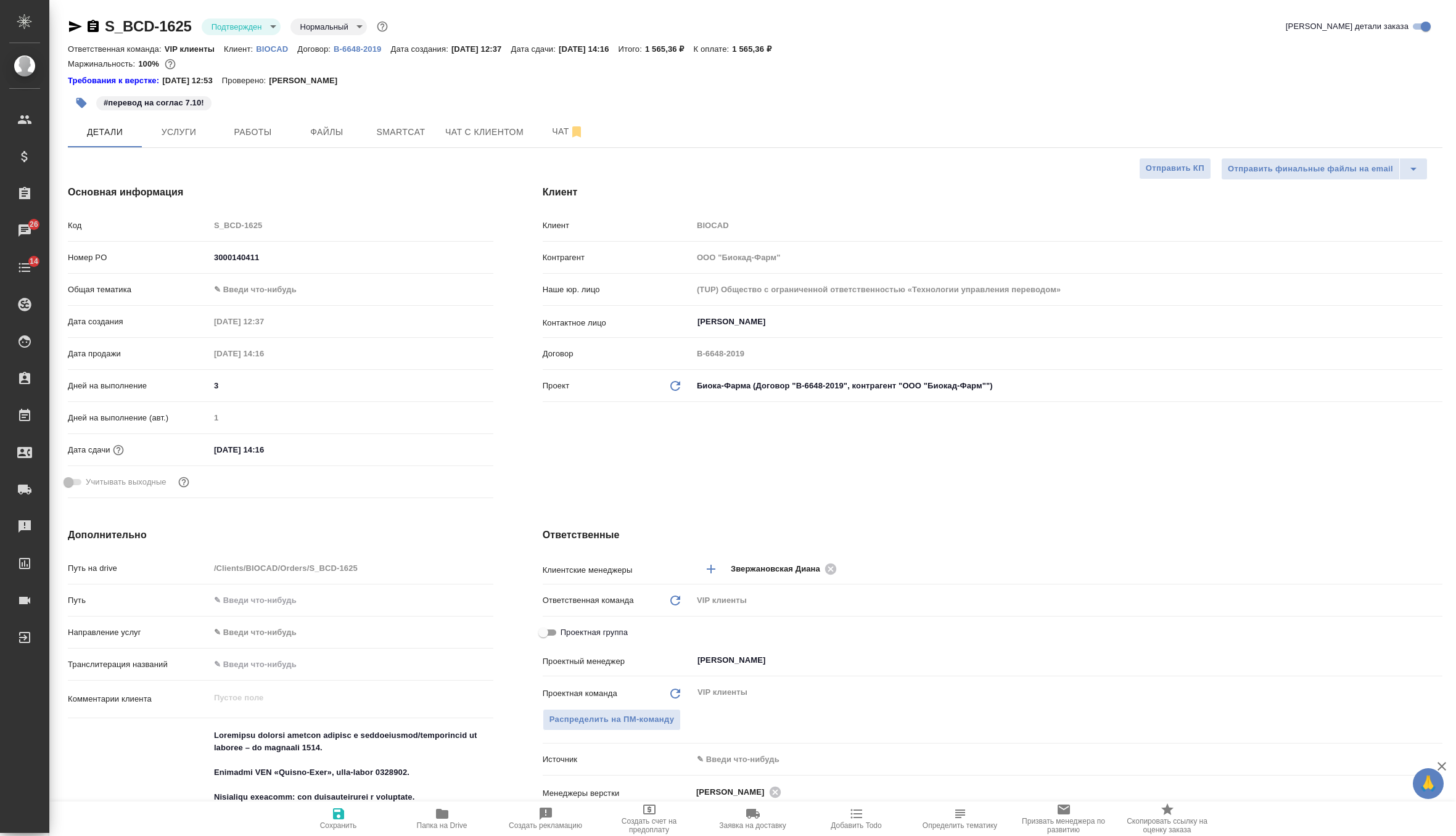
type textarea "x"
click at [288, 445] on input "07.10.2025 14:16" at bounding box center [263, 450] width 107 height 18
click at [453, 444] on icon "button" at bounding box center [458, 449] width 11 height 12
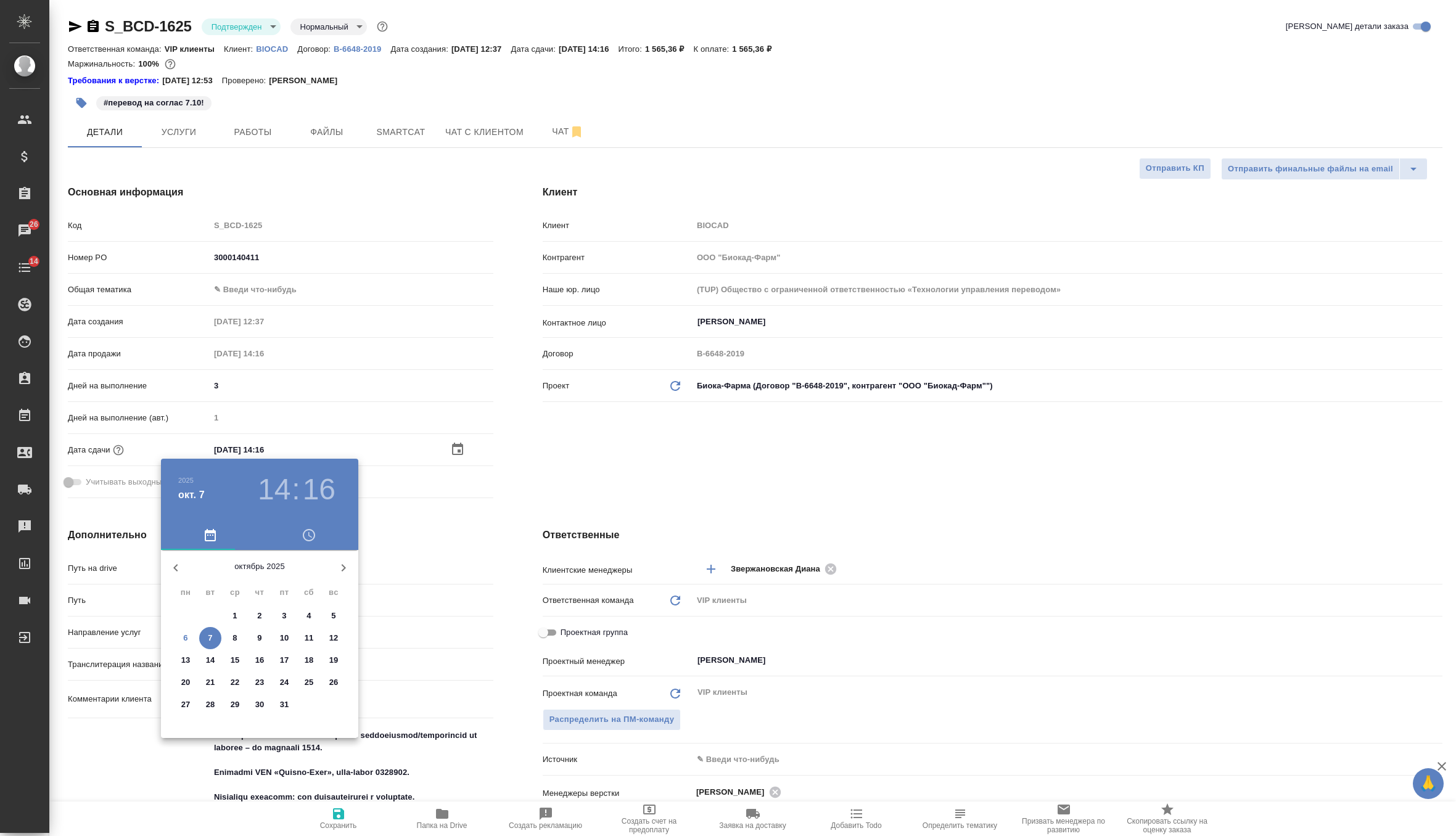
click at [207, 639] on p "7" at bounding box center [209, 638] width 5 height 12
type textarea "x"
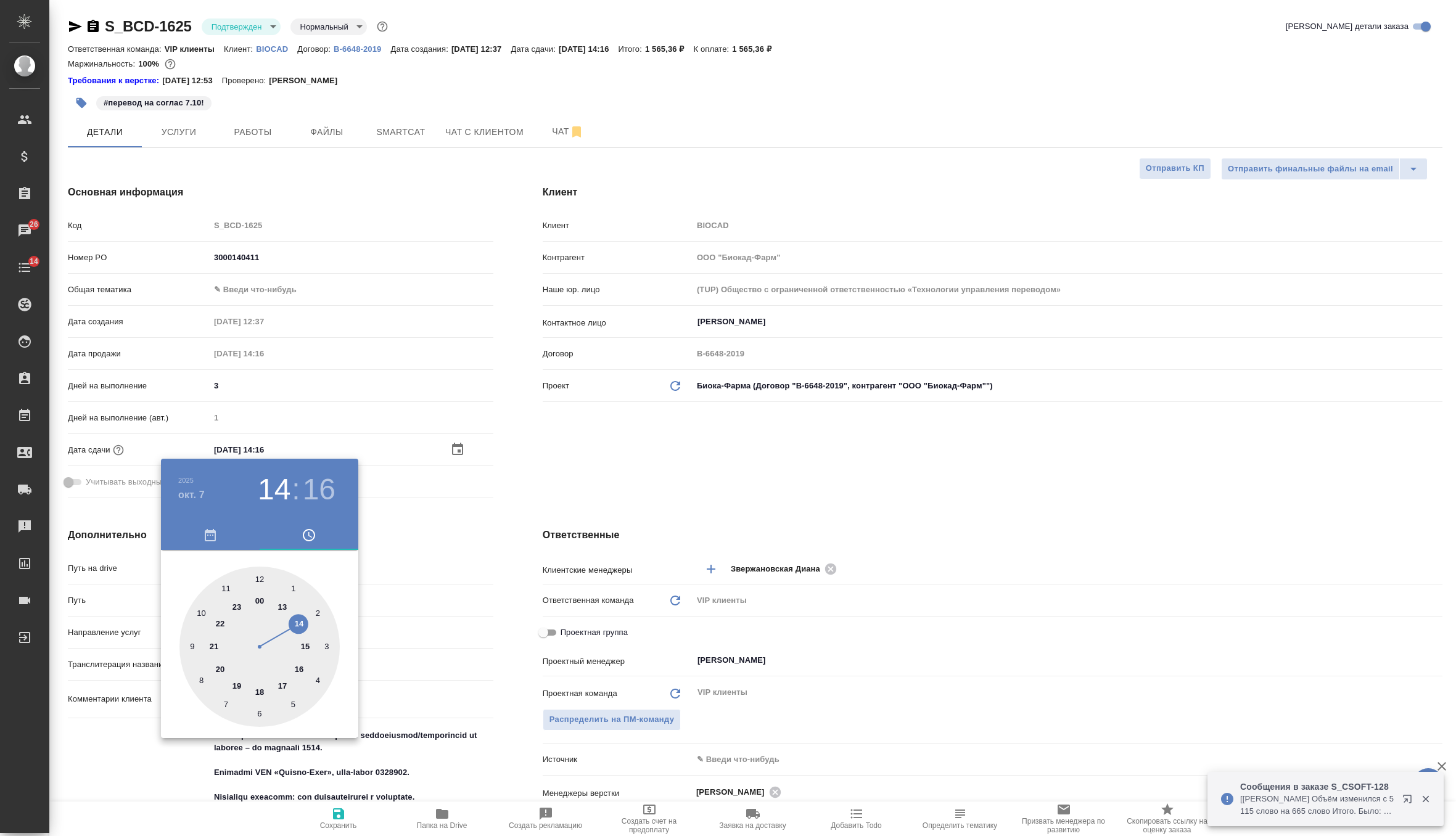
click at [261, 691] on div at bounding box center [259, 647] width 160 height 160
type input "07.10.2025 18:16"
type textarea "x"
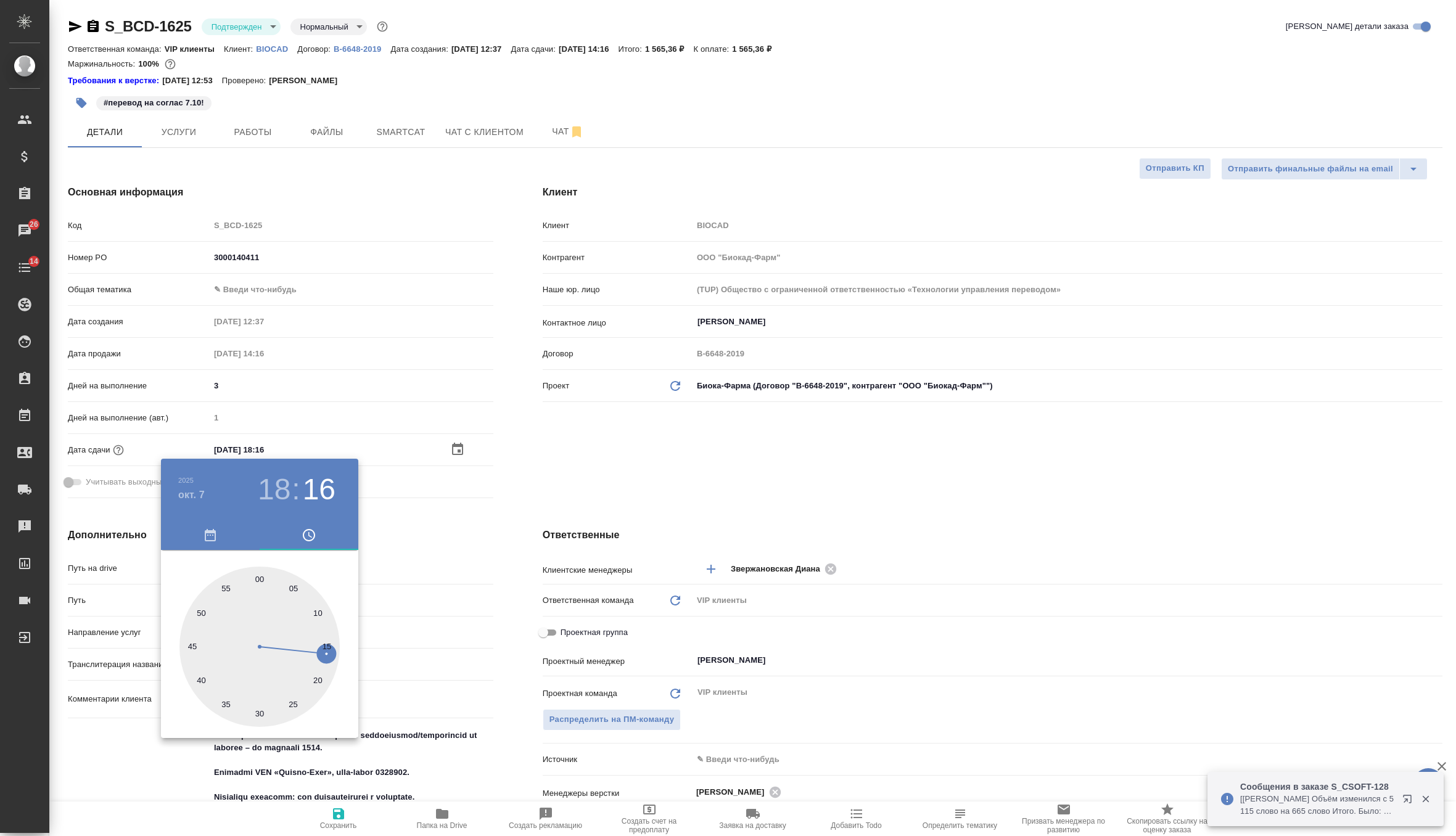
click at [257, 581] on div at bounding box center [259, 647] width 160 height 160
type input "07.10.2025 18:00"
type textarea "x"
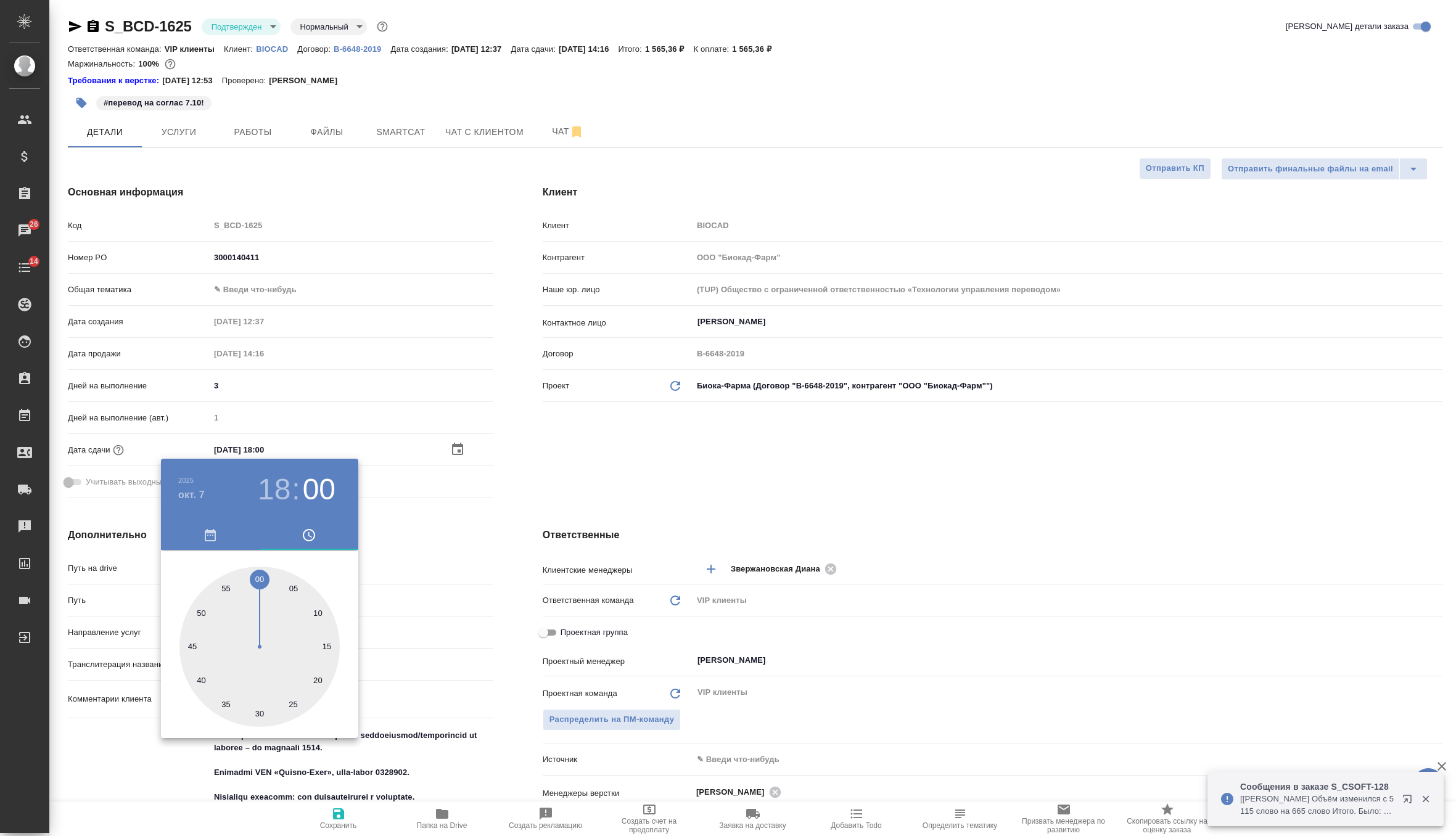
click at [593, 438] on div at bounding box center [728, 418] width 1456 height 836
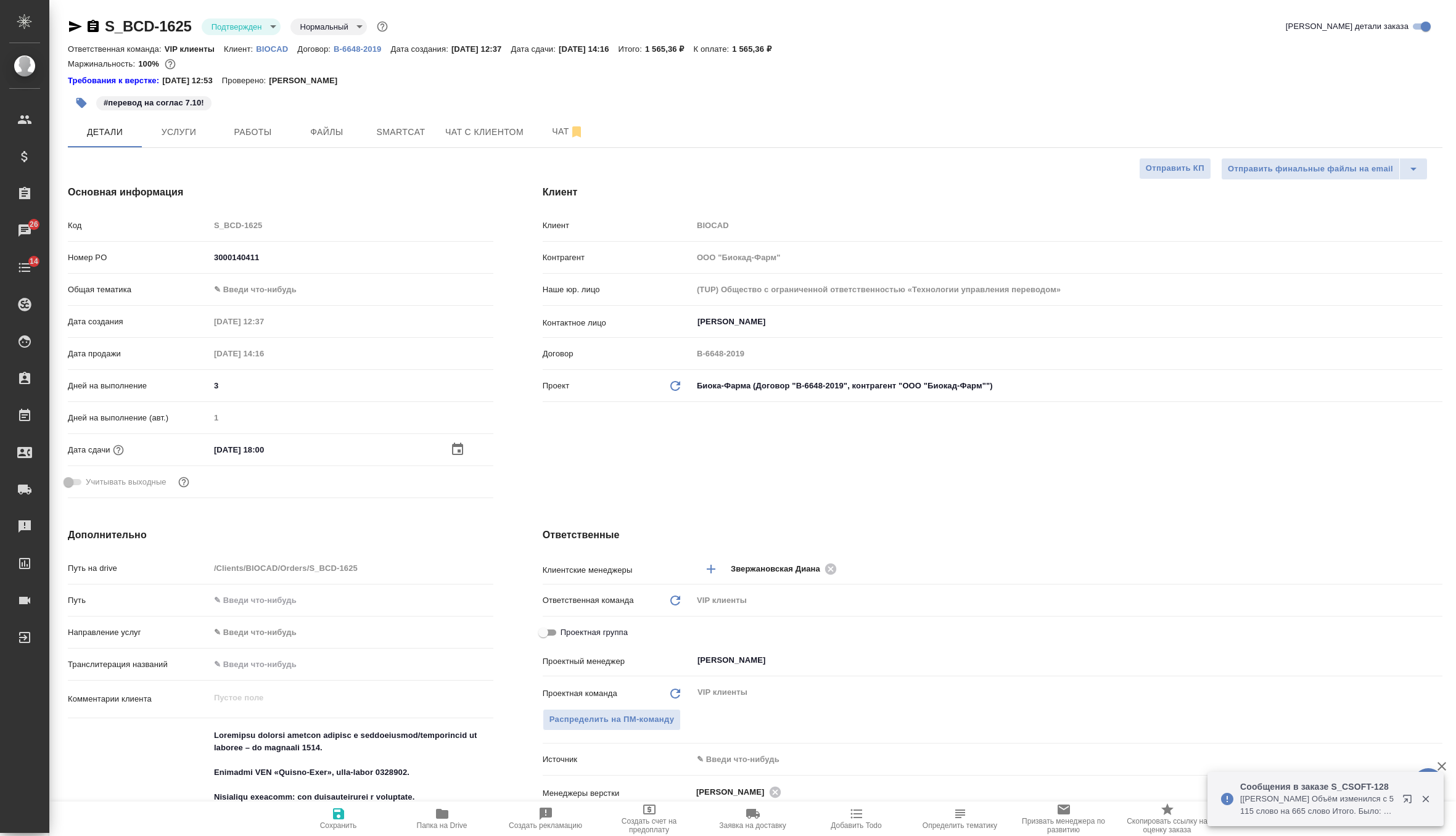
click at [345, 820] on icon "button" at bounding box center [338, 814] width 15 height 15
type textarea "x"
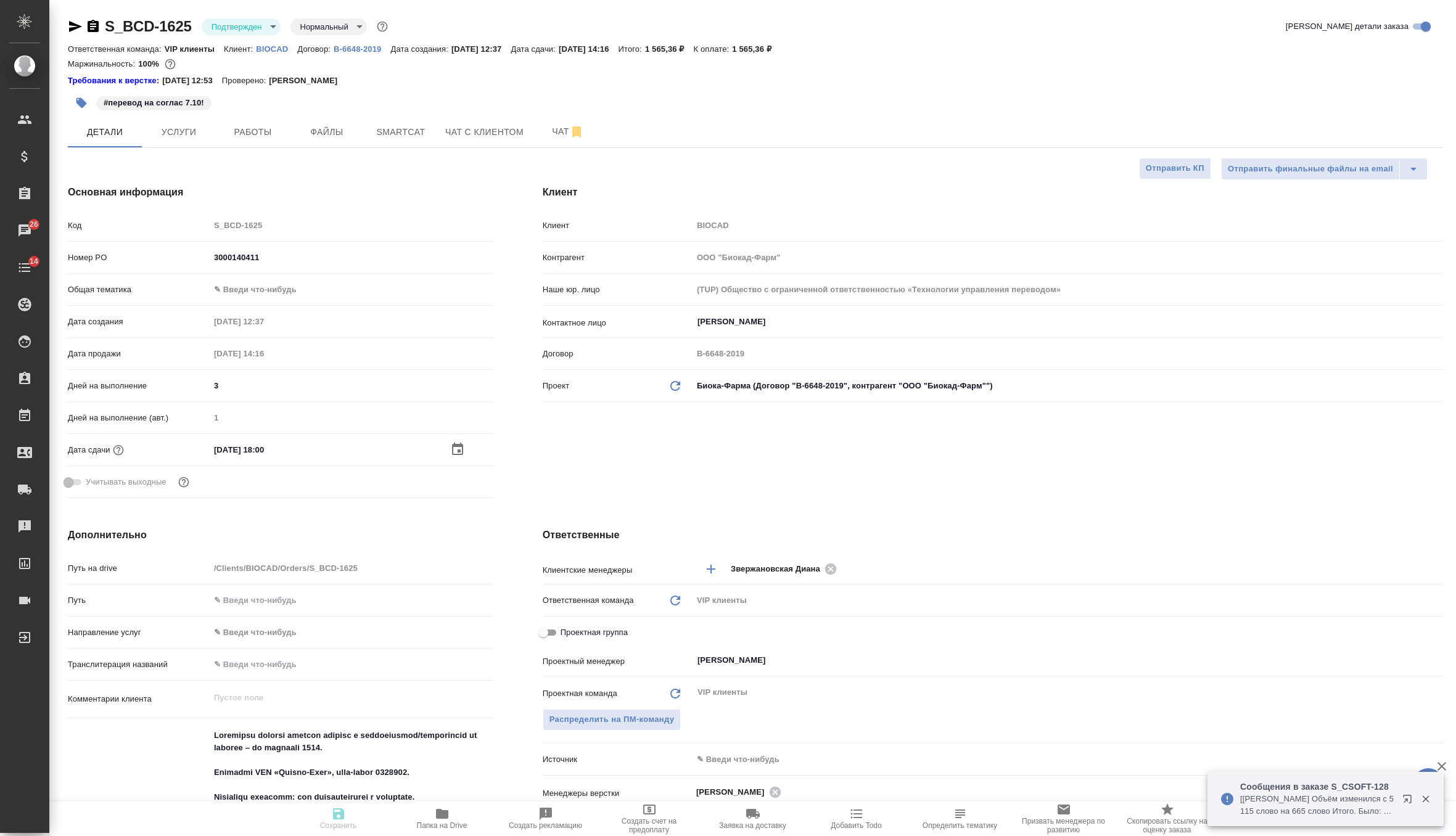
type textarea "x"
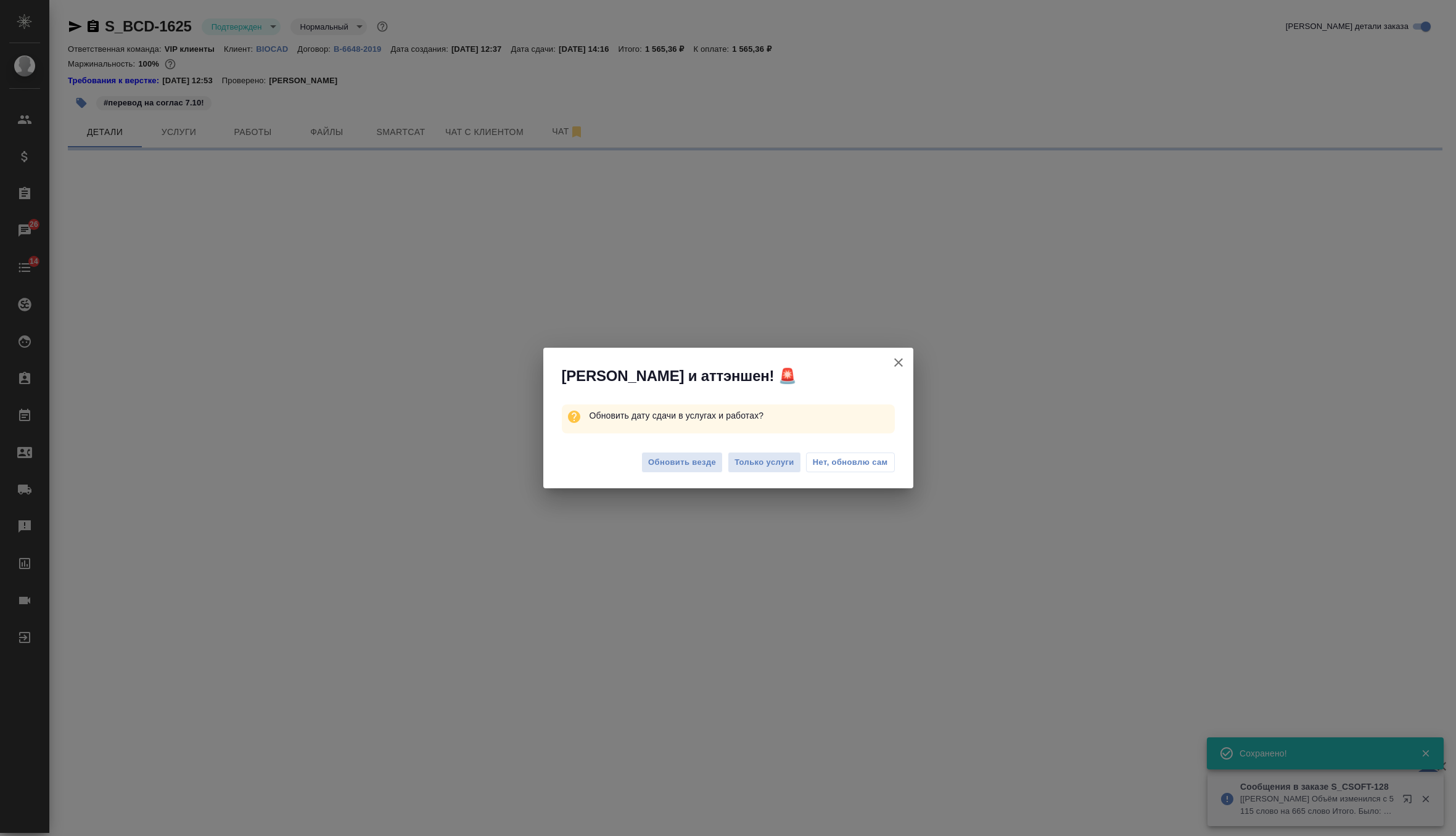
select select "RU"
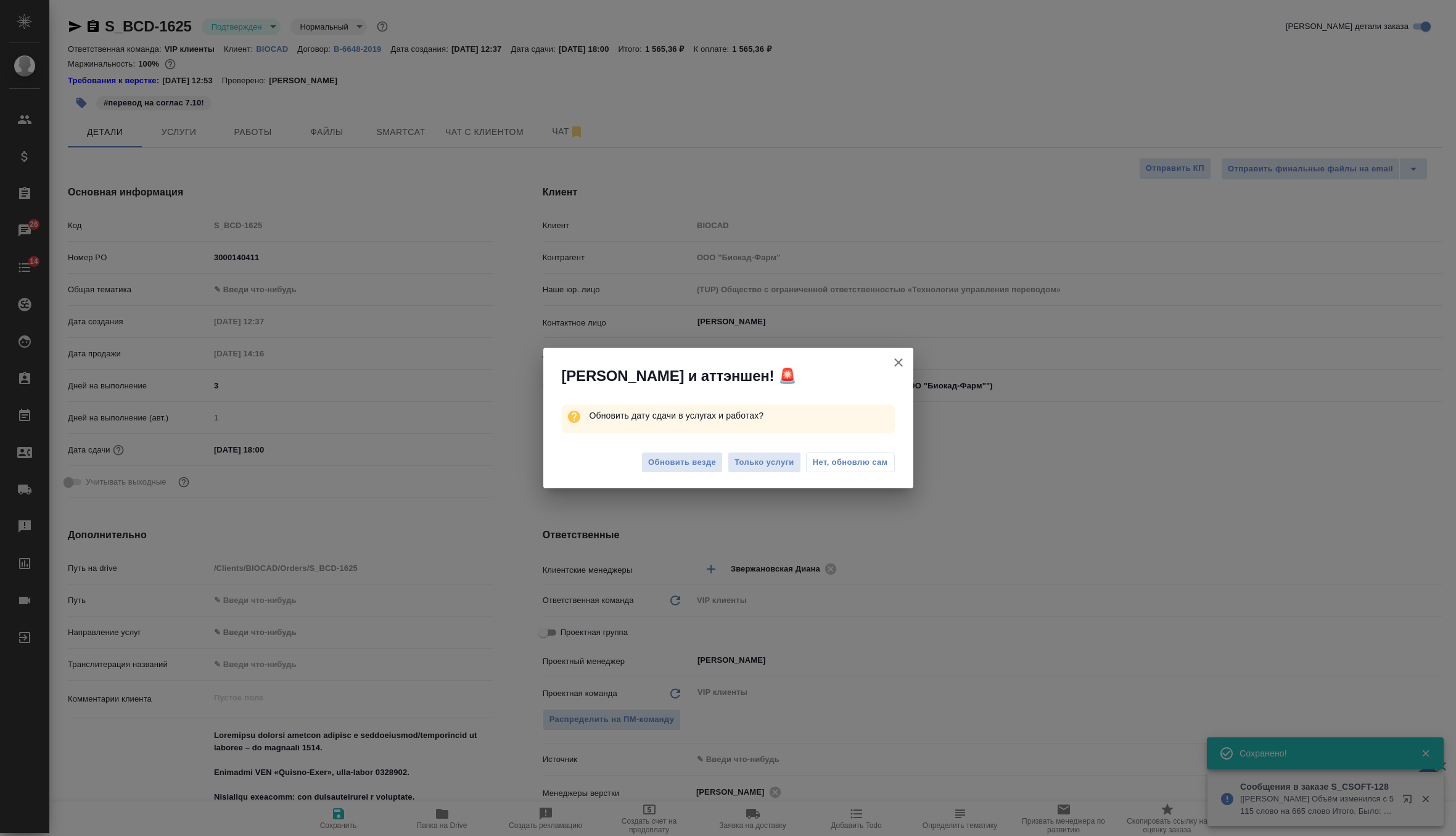
type textarea "x"
click at [695, 459] on span "Обновить везде" at bounding box center [682, 462] width 68 height 14
type textarea "x"
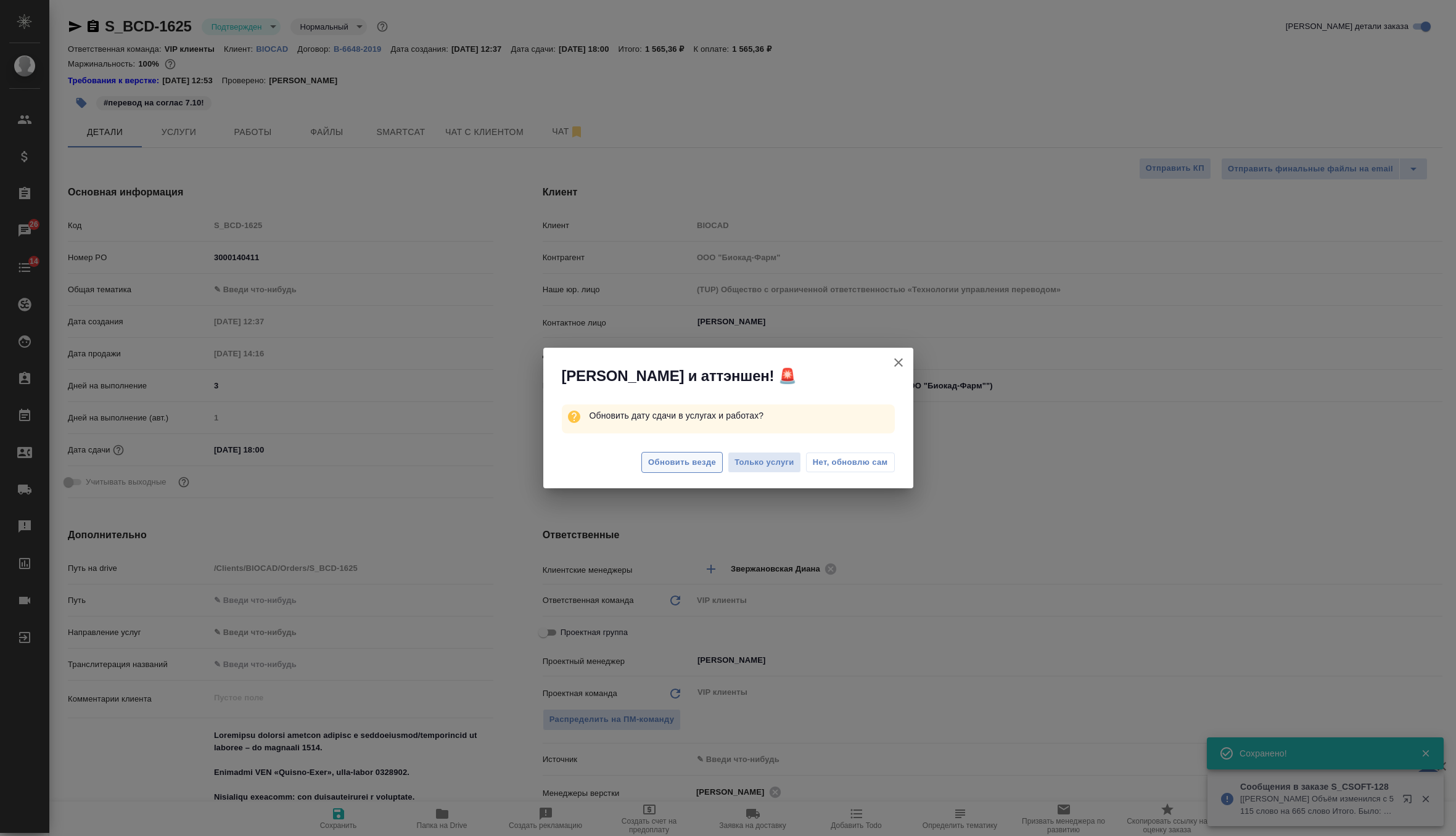
type textarea "x"
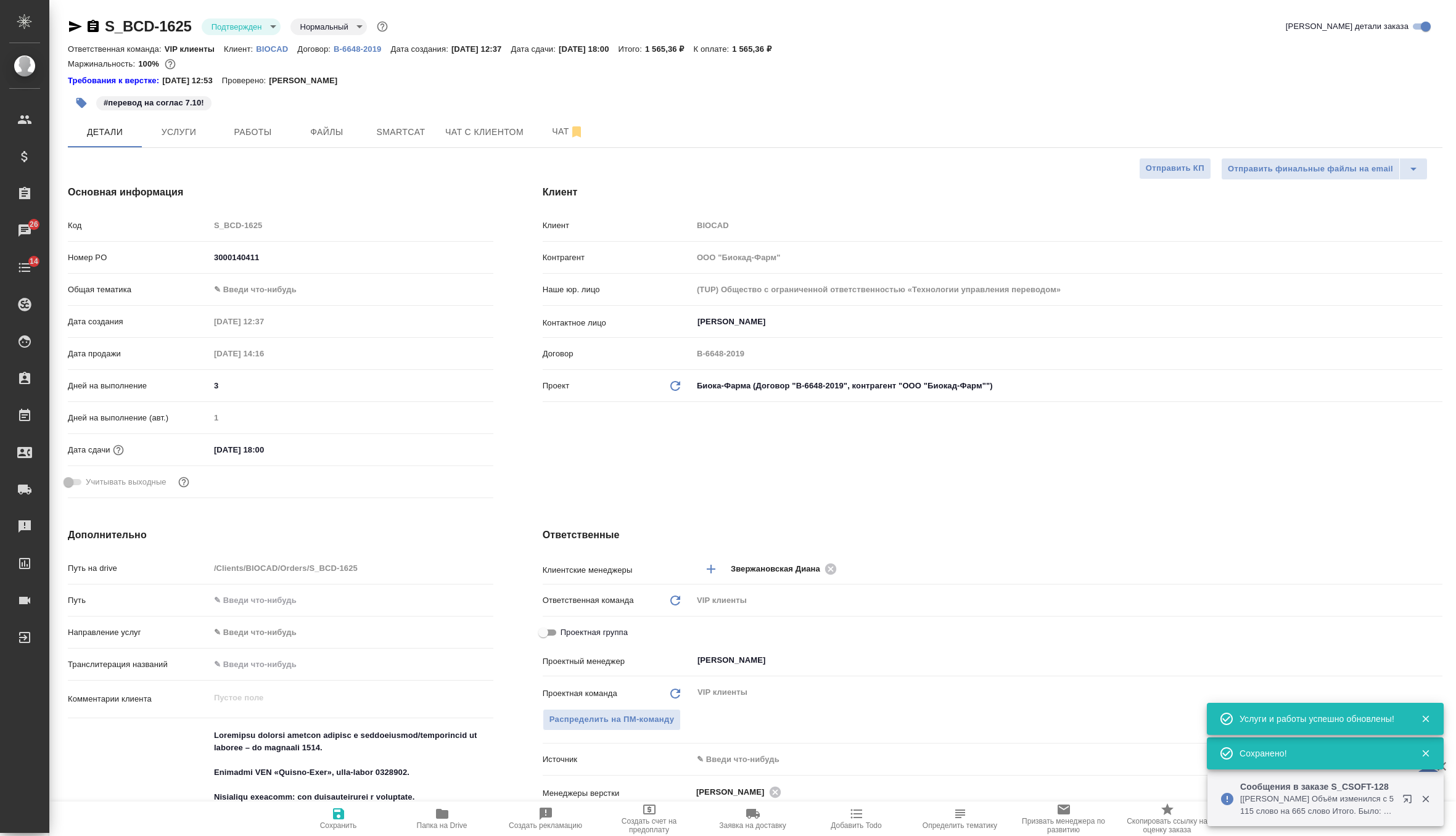
click at [121, 103] on p "#перевод на соглас 7.10!" at bounding box center [154, 103] width 101 height 12
click at [81, 105] on icon "button" at bounding box center [81, 103] width 10 height 10
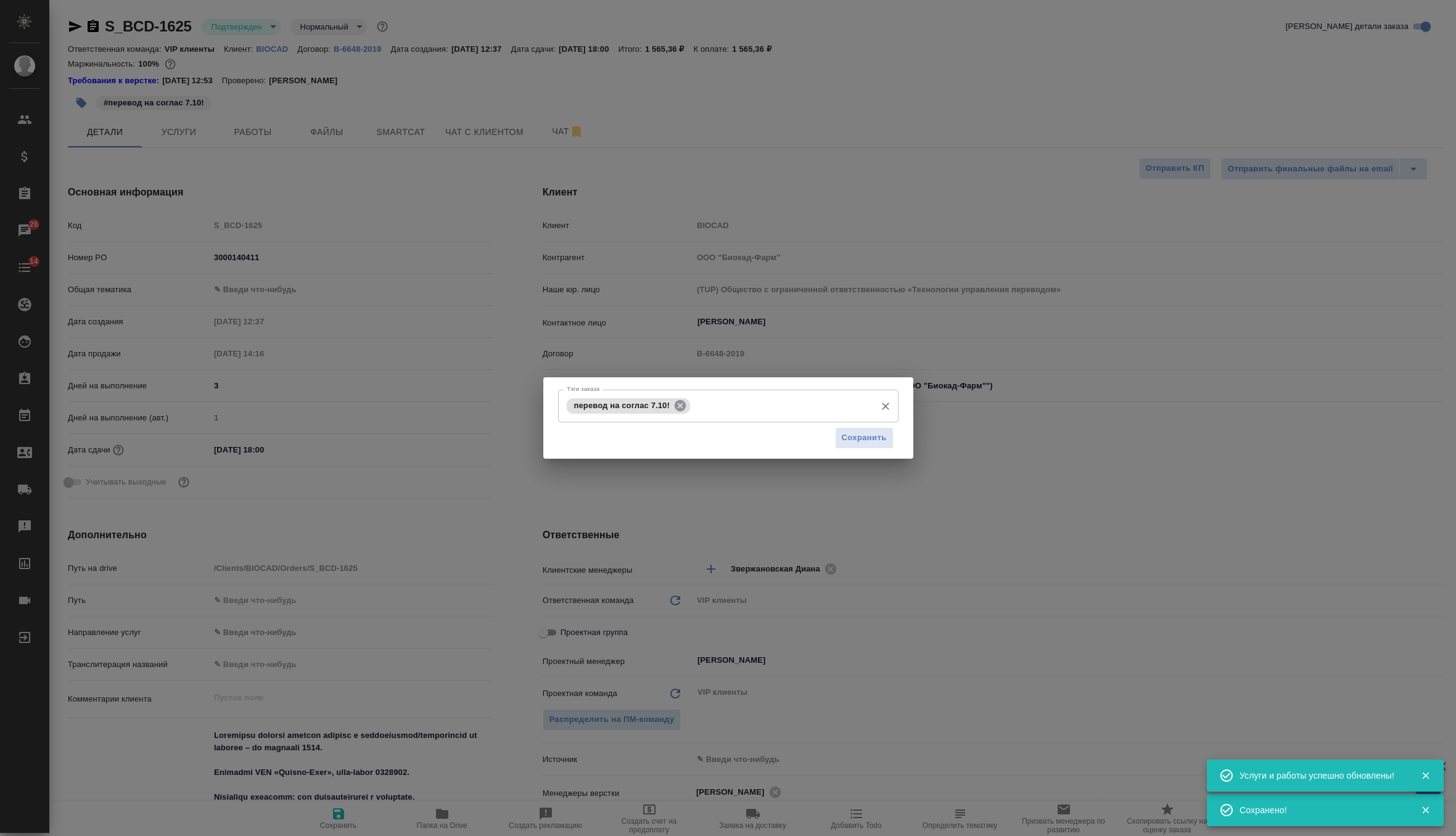
click at [681, 403] on icon at bounding box center [680, 405] width 11 height 11
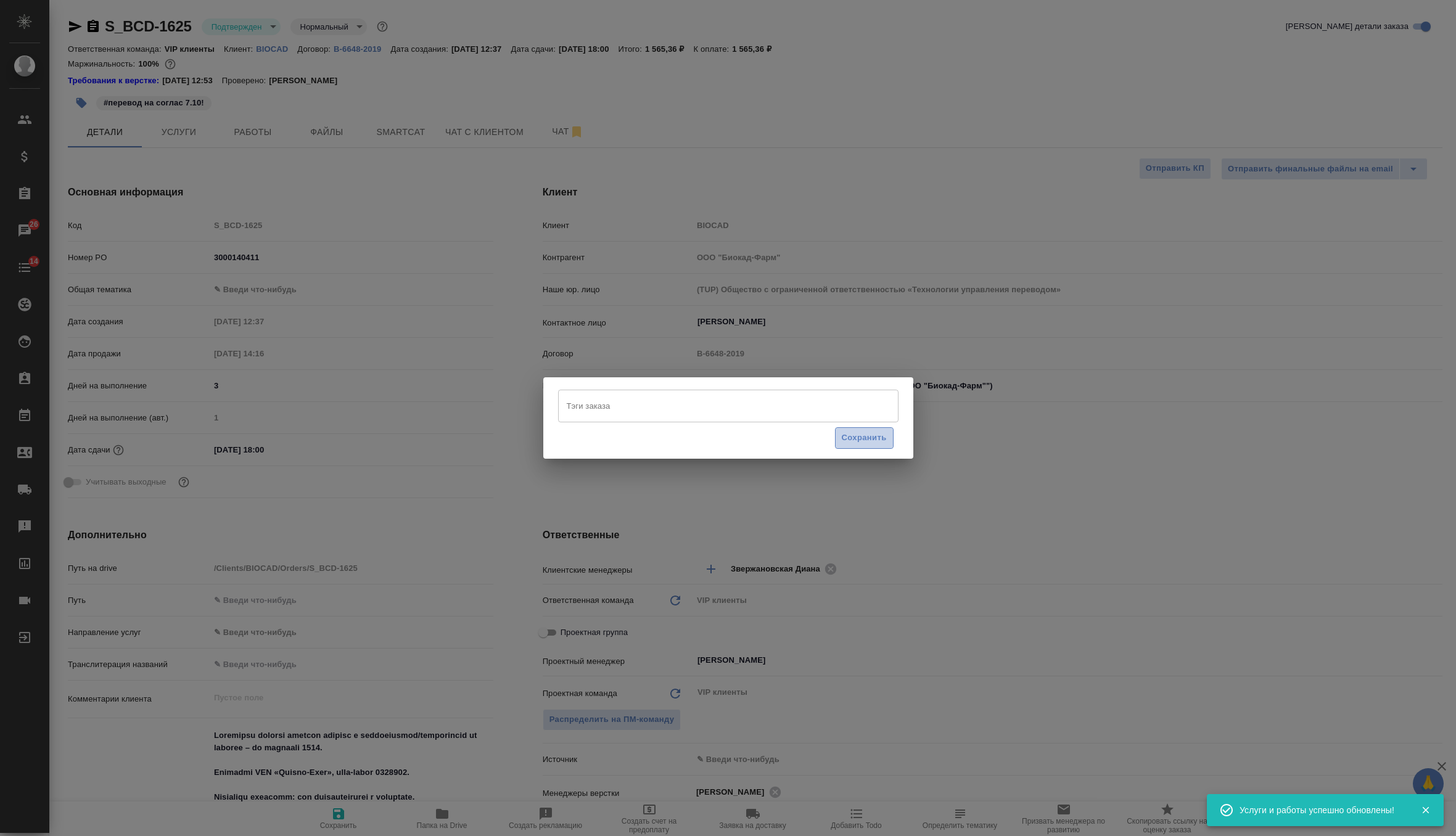
click at [872, 440] on span "Сохранить" at bounding box center [864, 437] width 45 height 14
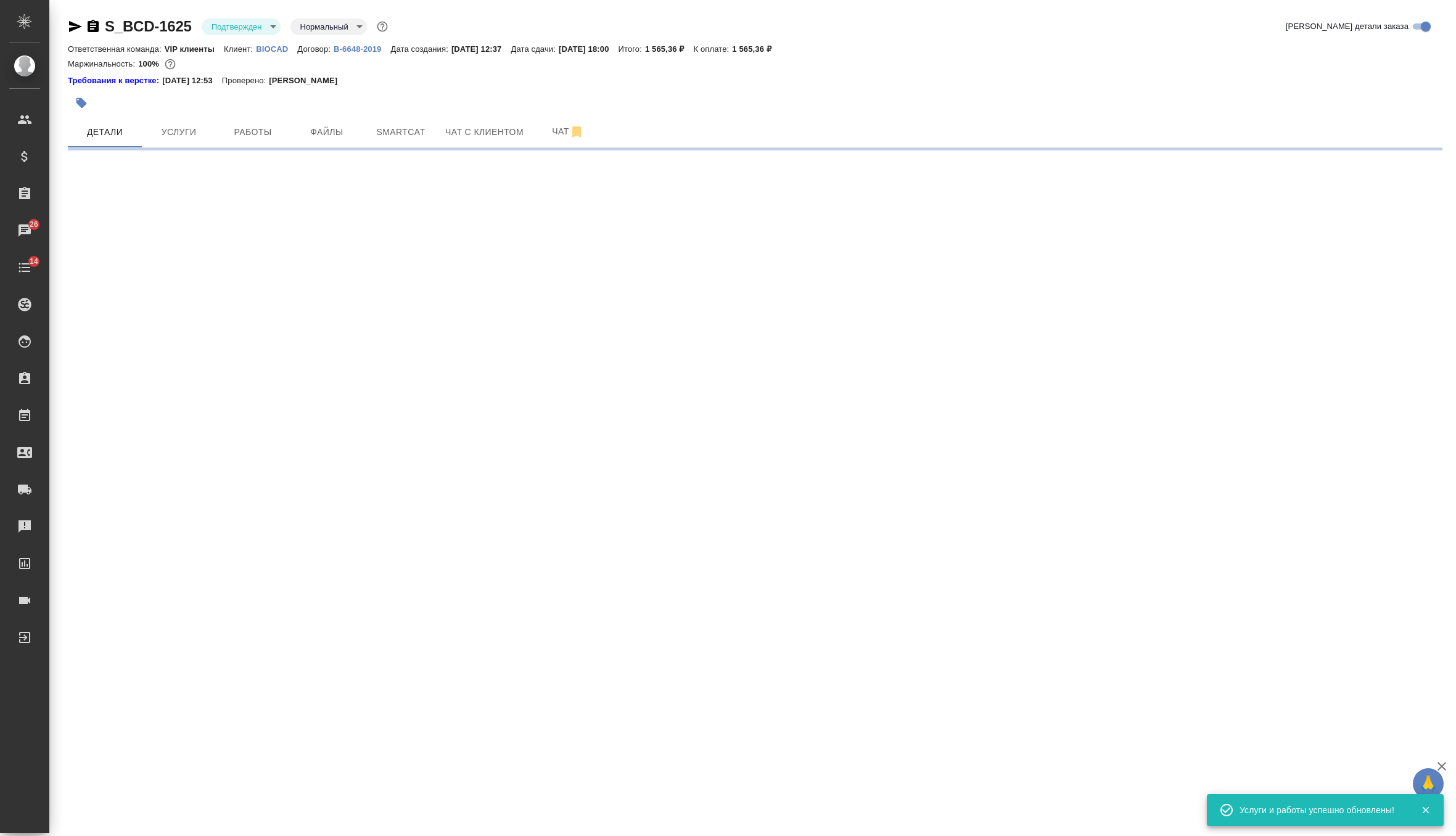
select select "RU"
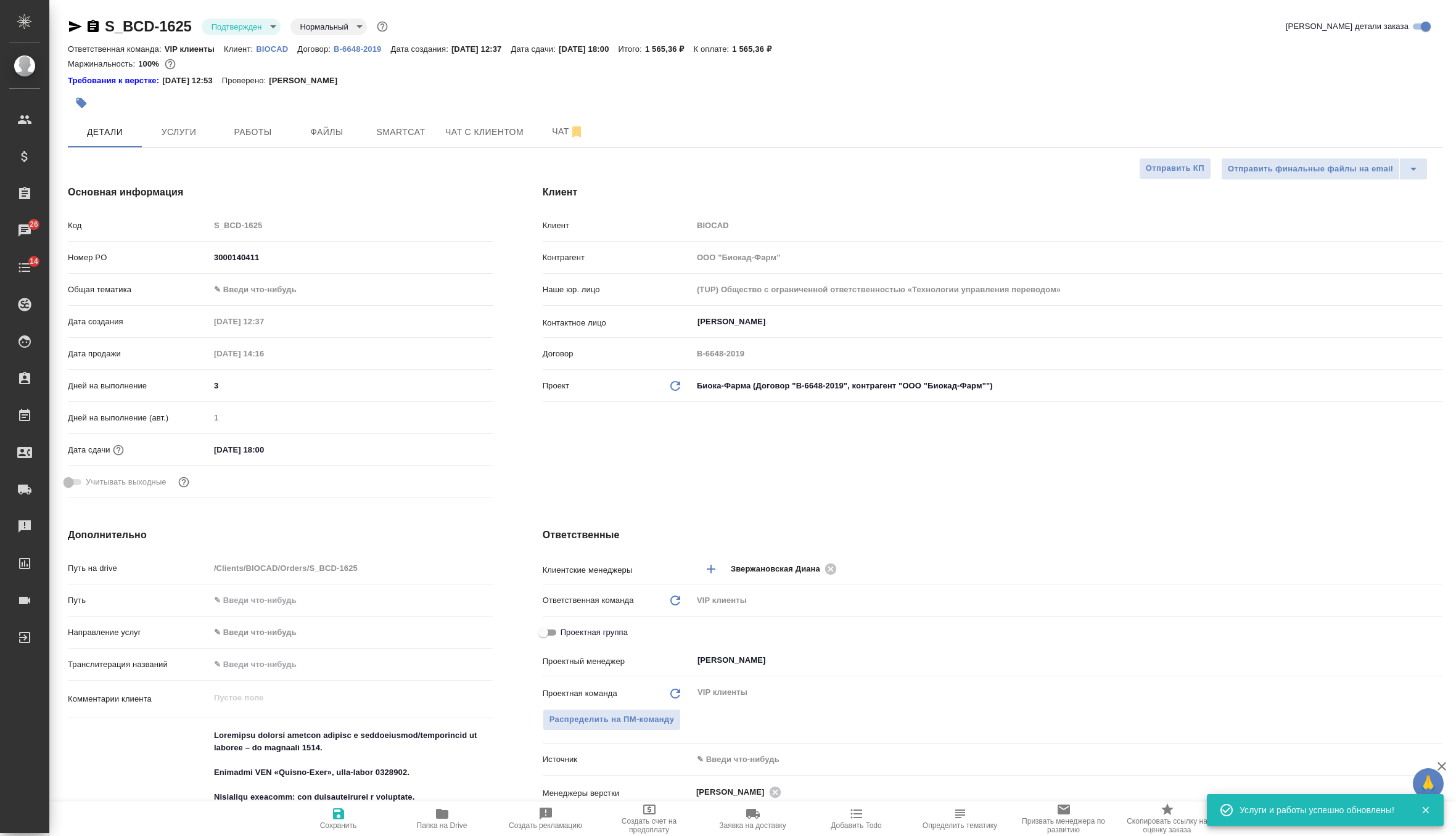
type textarea "x"
click at [93, 97] on div at bounding box center [526, 103] width 916 height 27
click at [90, 97] on button "button" at bounding box center [81, 103] width 27 height 27
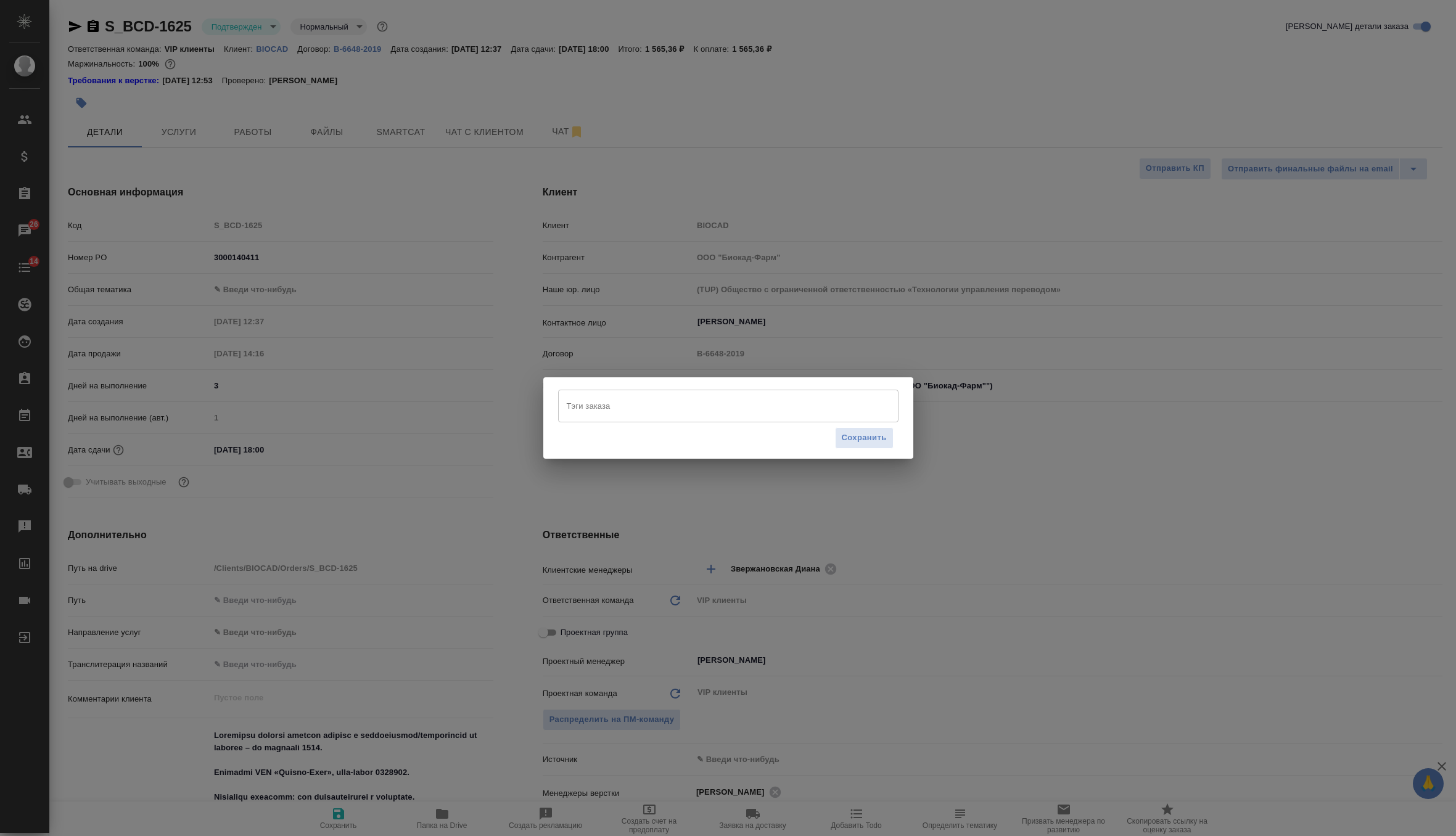
click at [632, 413] on input "Тэги заказа" at bounding box center [716, 405] width 305 height 21
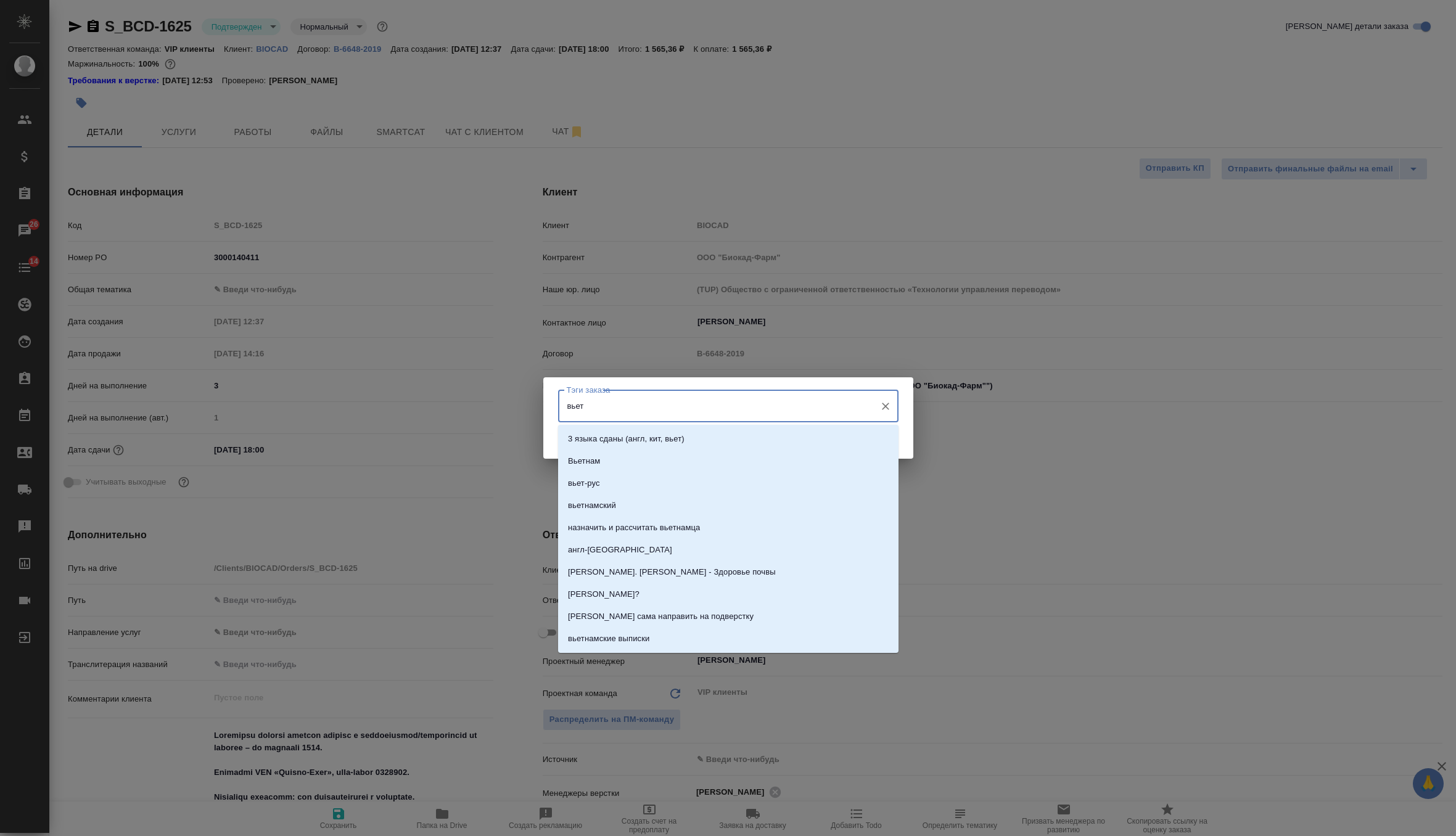
type input "вьетн"
click at [648, 566] on p "вьетнамские выписки🇻🇳" at bounding box center [613, 572] width 91 height 12
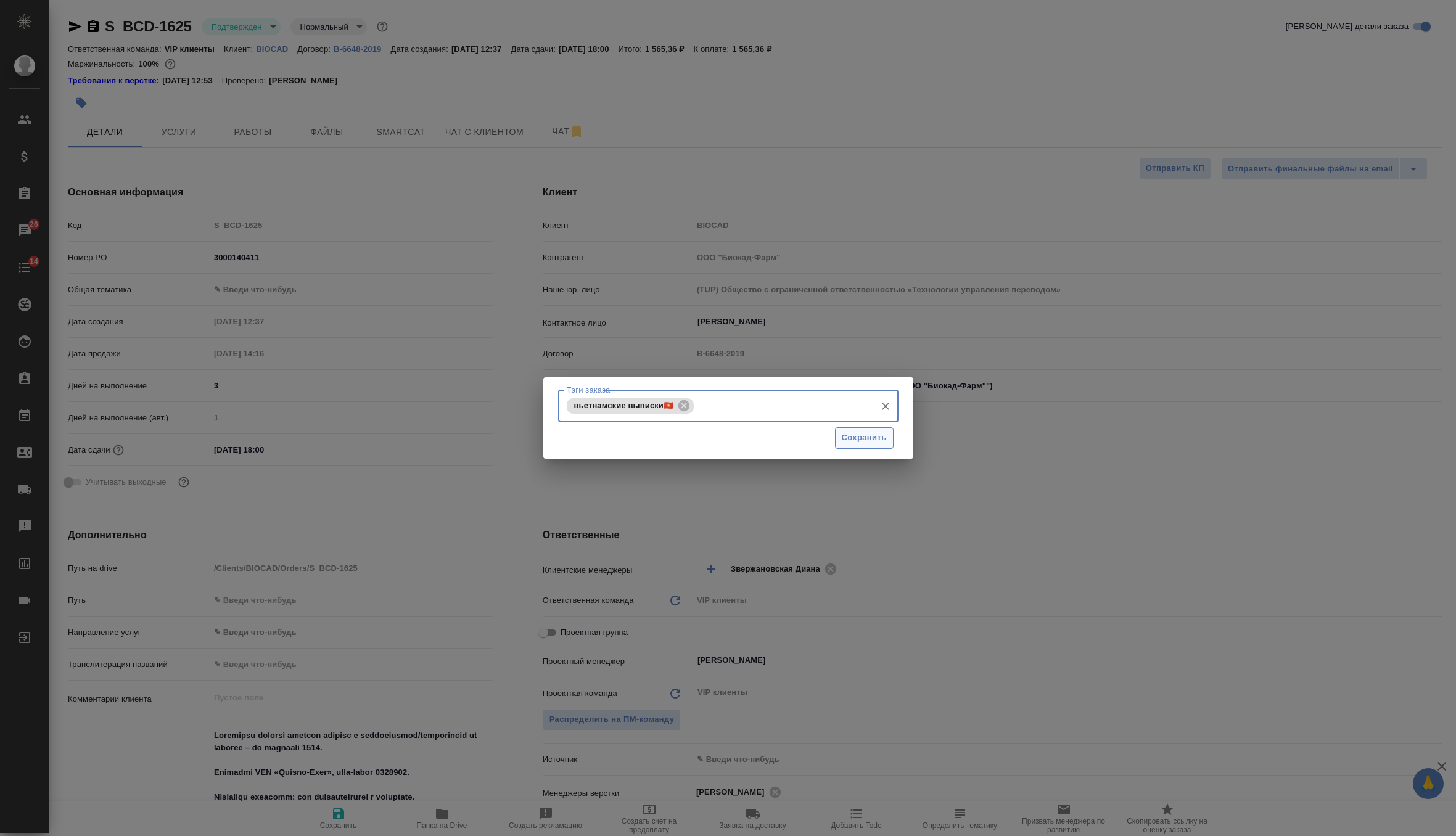
click at [860, 429] on button "Сохранить" at bounding box center [864, 437] width 58 height 22
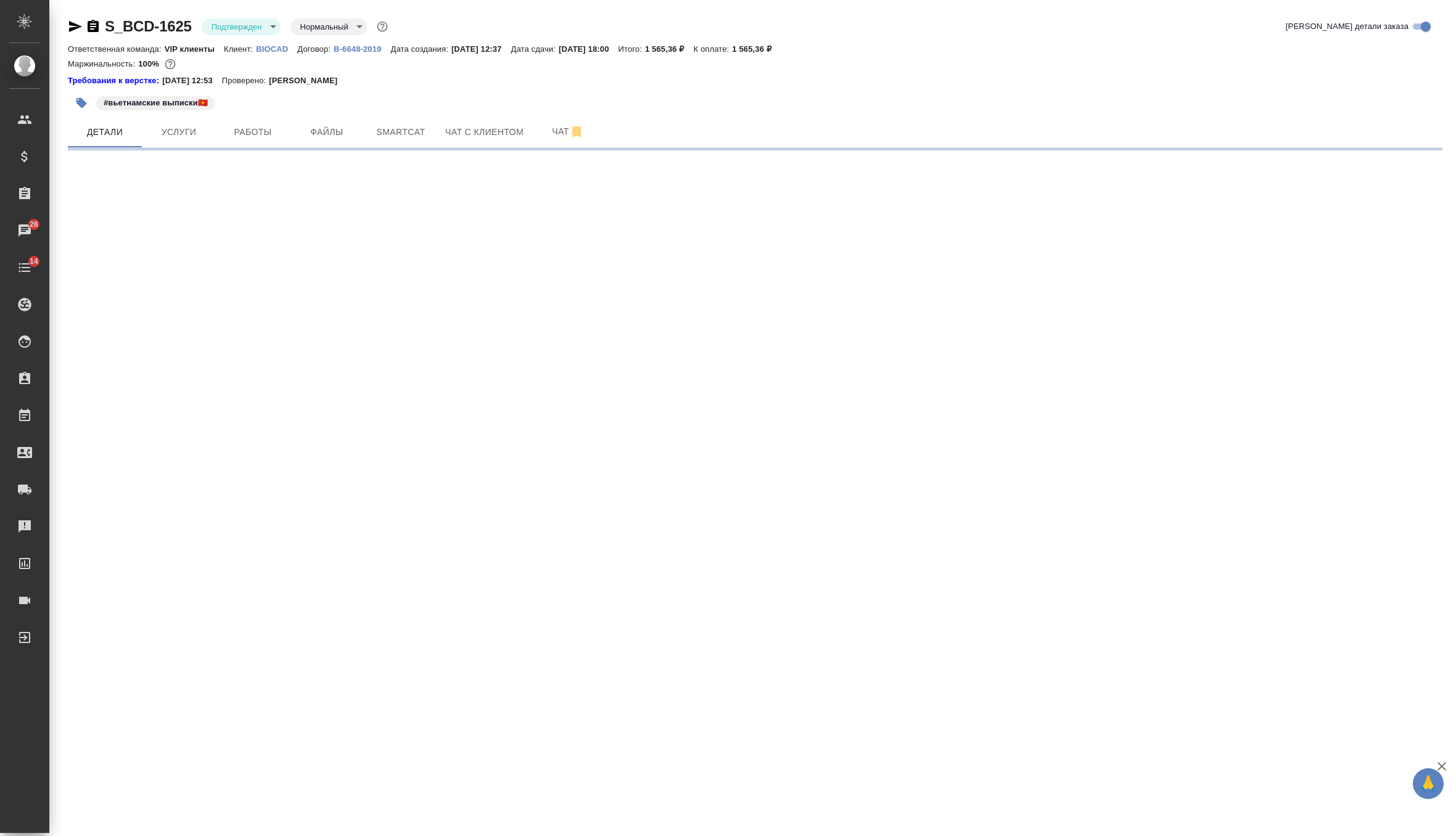
select select "RU"
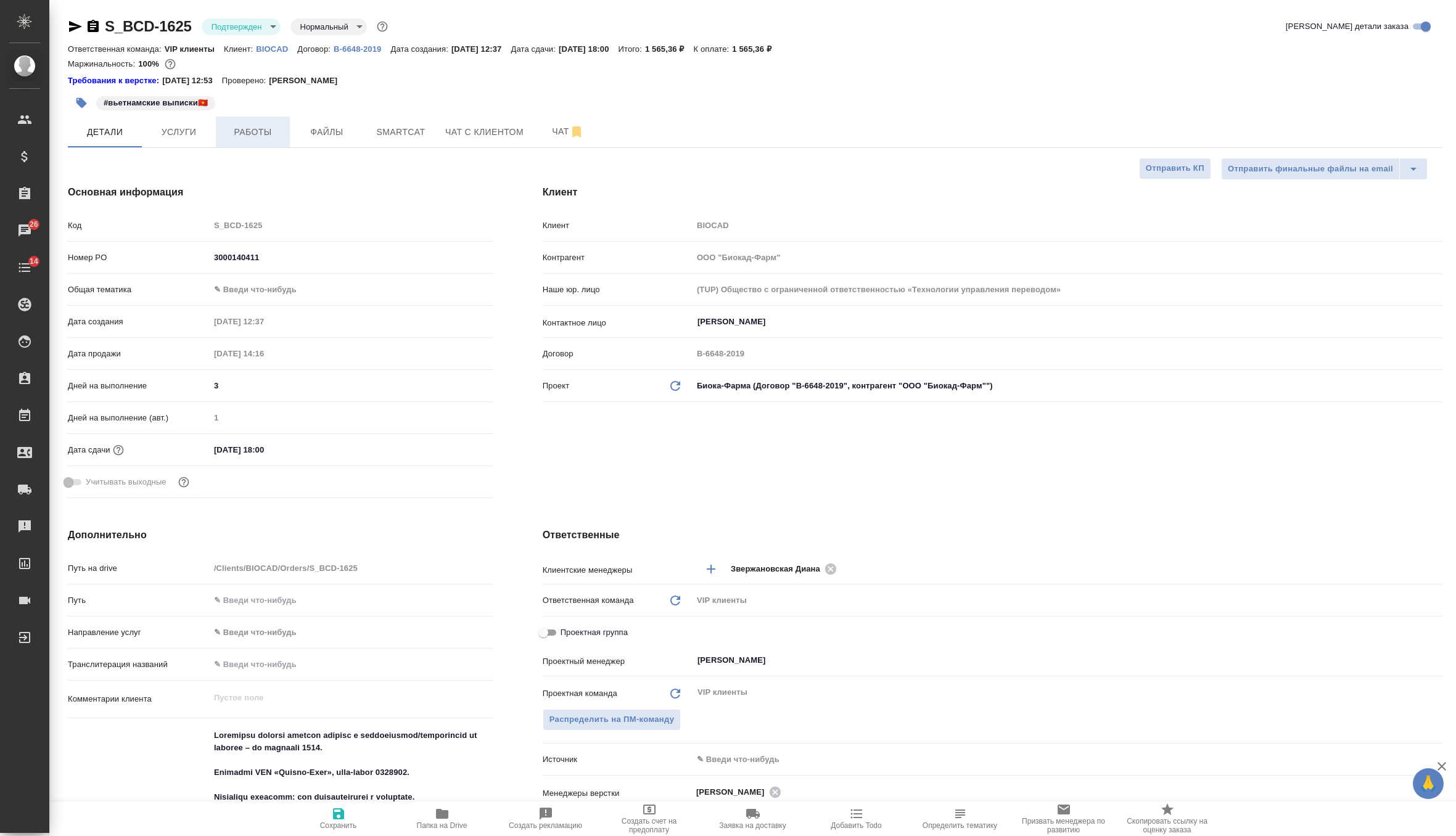
type textarea "x"
click at [553, 130] on span "Чат" at bounding box center [567, 131] width 59 height 15
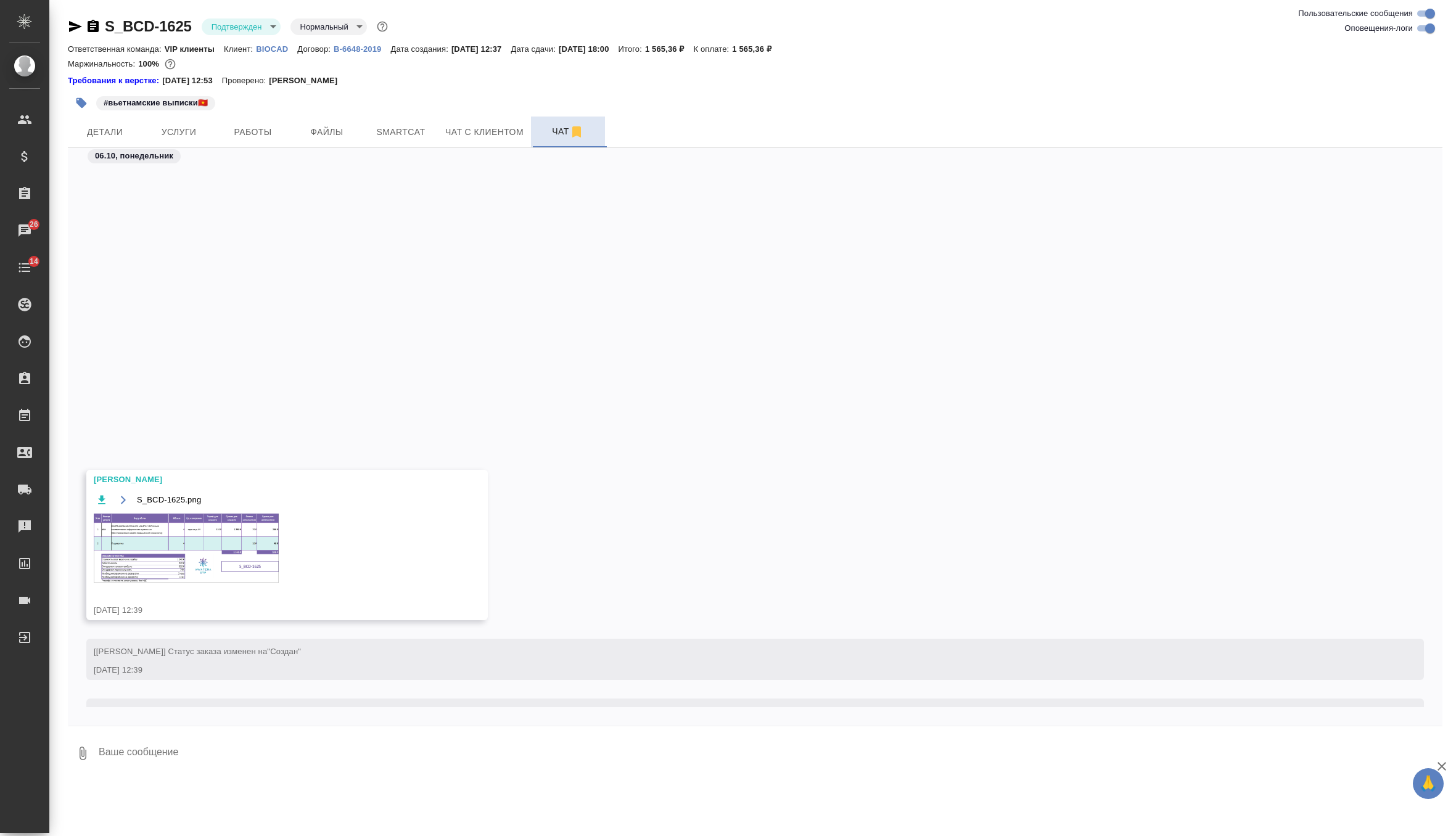
scroll to position [340, 0]
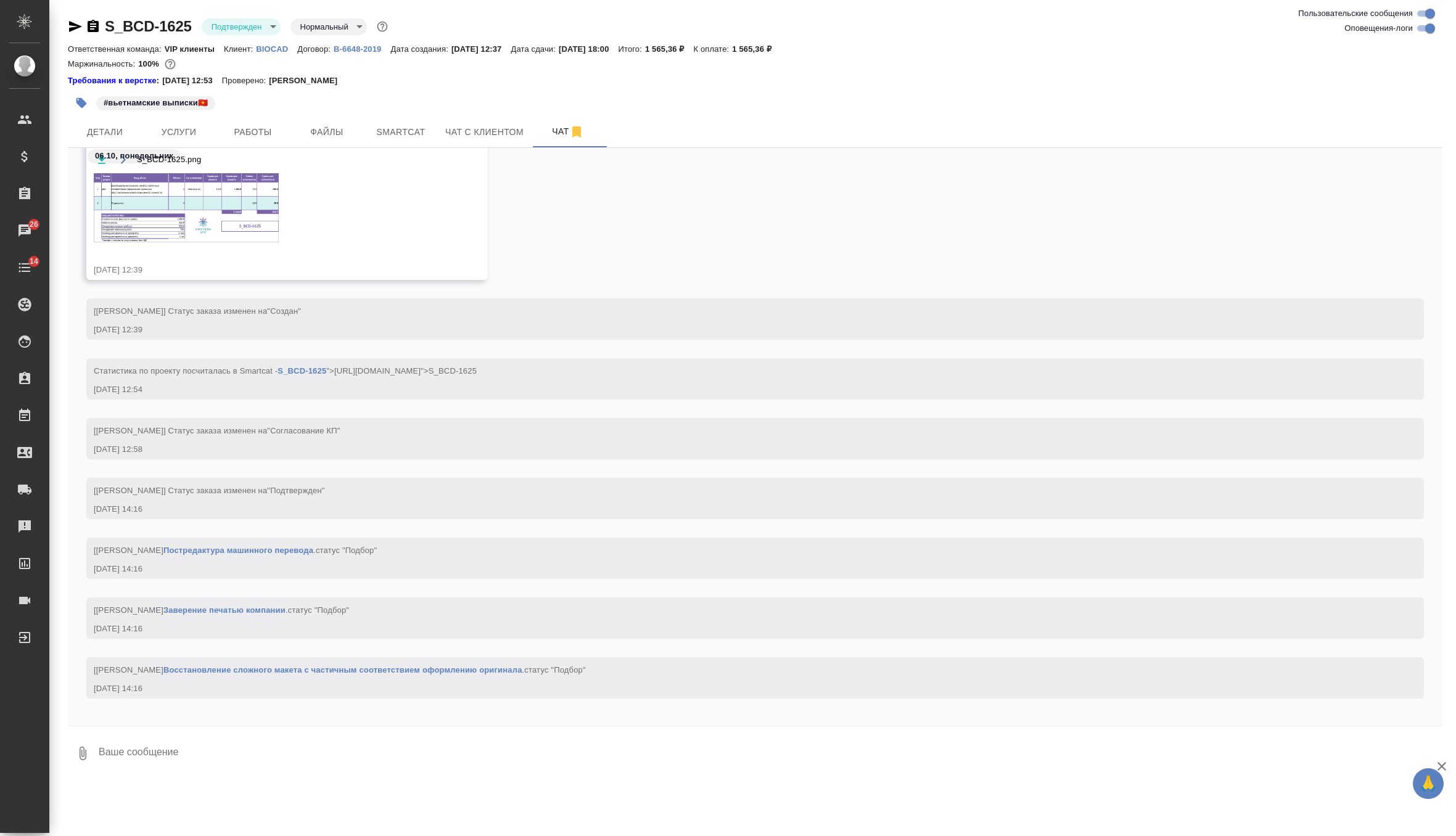
click at [251, 101] on div "#вьетнамские выписки🇻🇳" at bounding box center [526, 103] width 916 height 27
click at [251, 125] on span "Работы" at bounding box center [253, 132] width 59 height 15
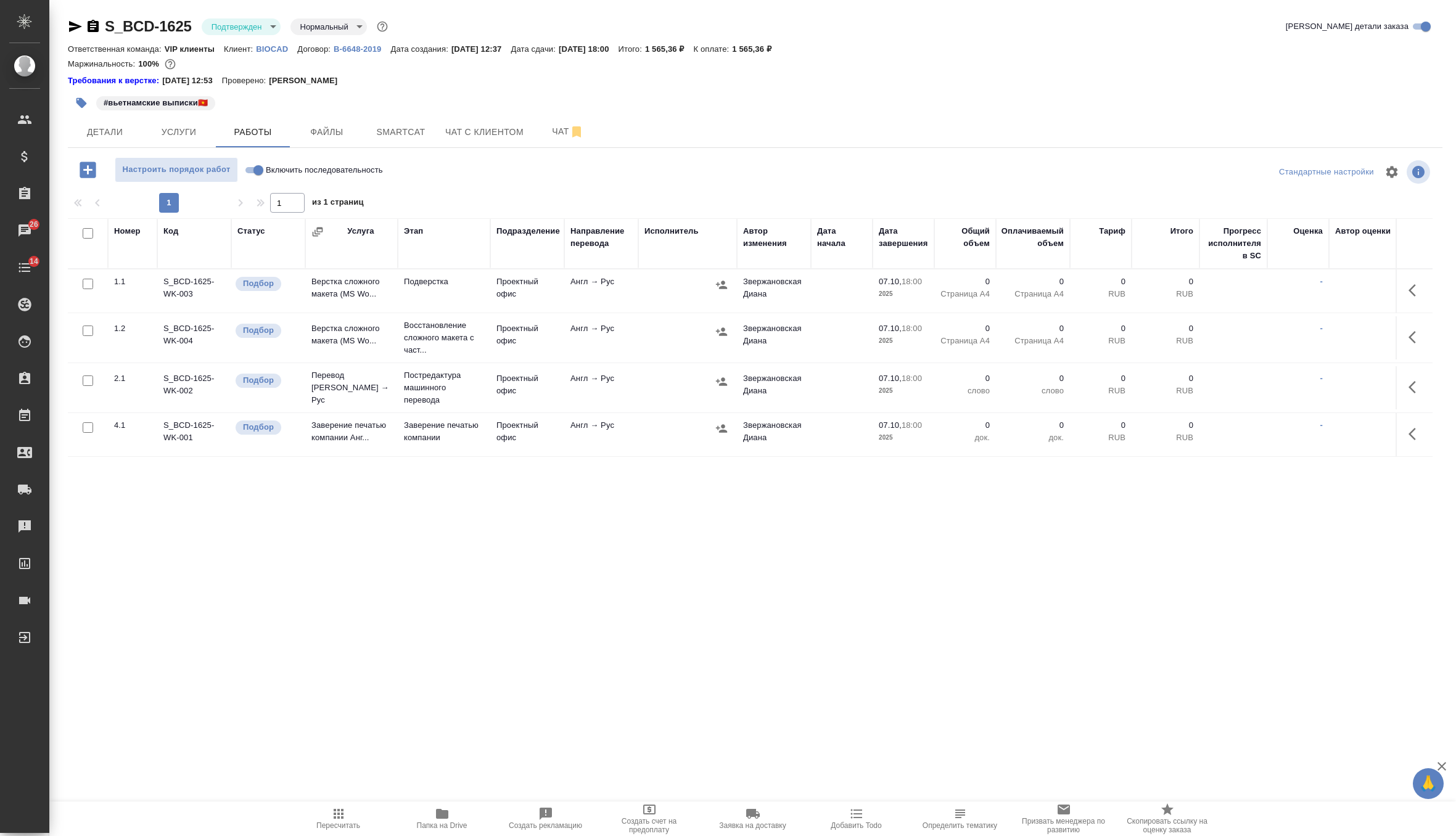
click at [1416, 293] on icon "button" at bounding box center [1415, 290] width 15 height 15
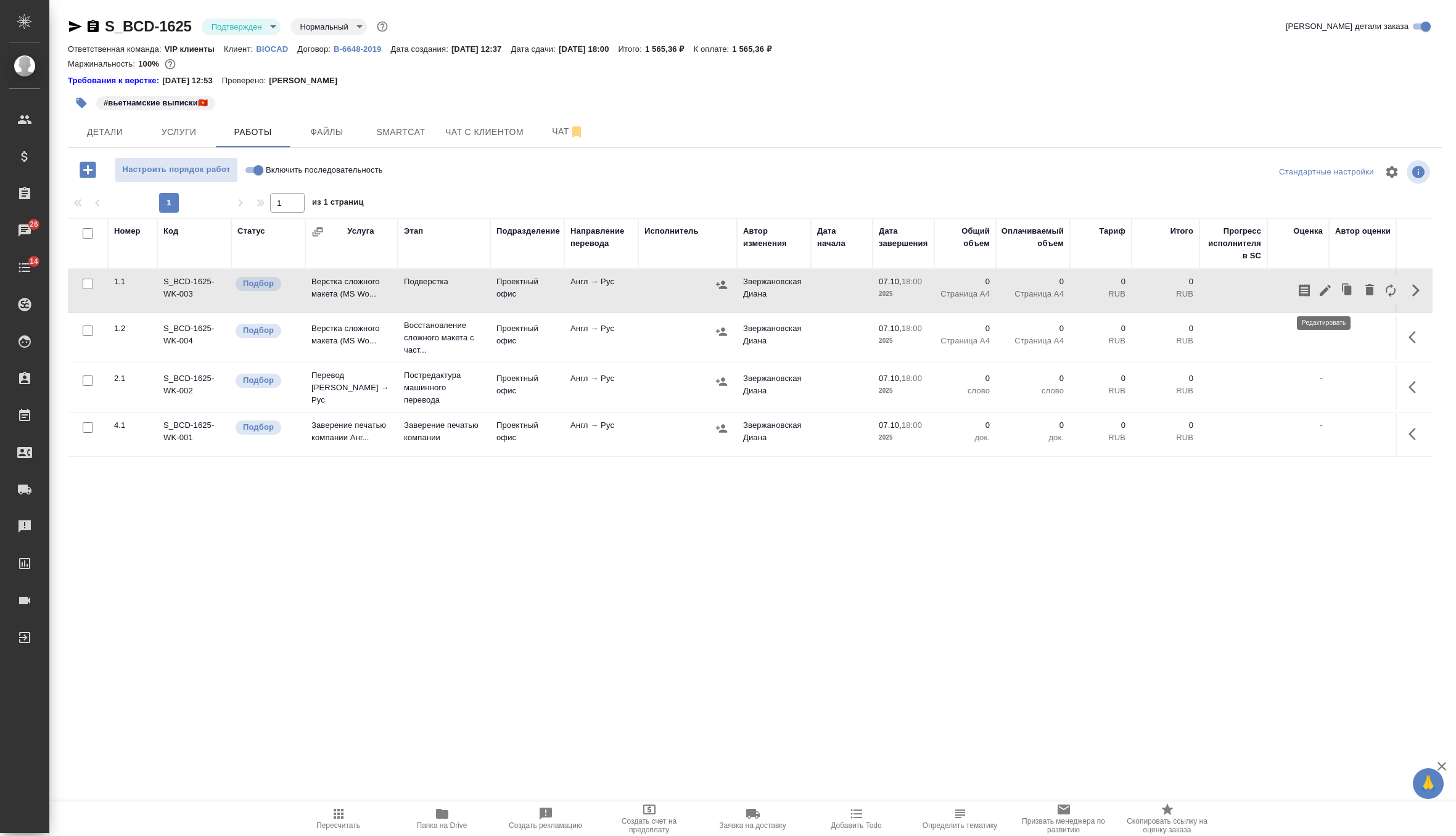
click at [1326, 292] on icon "button" at bounding box center [1325, 290] width 11 height 11
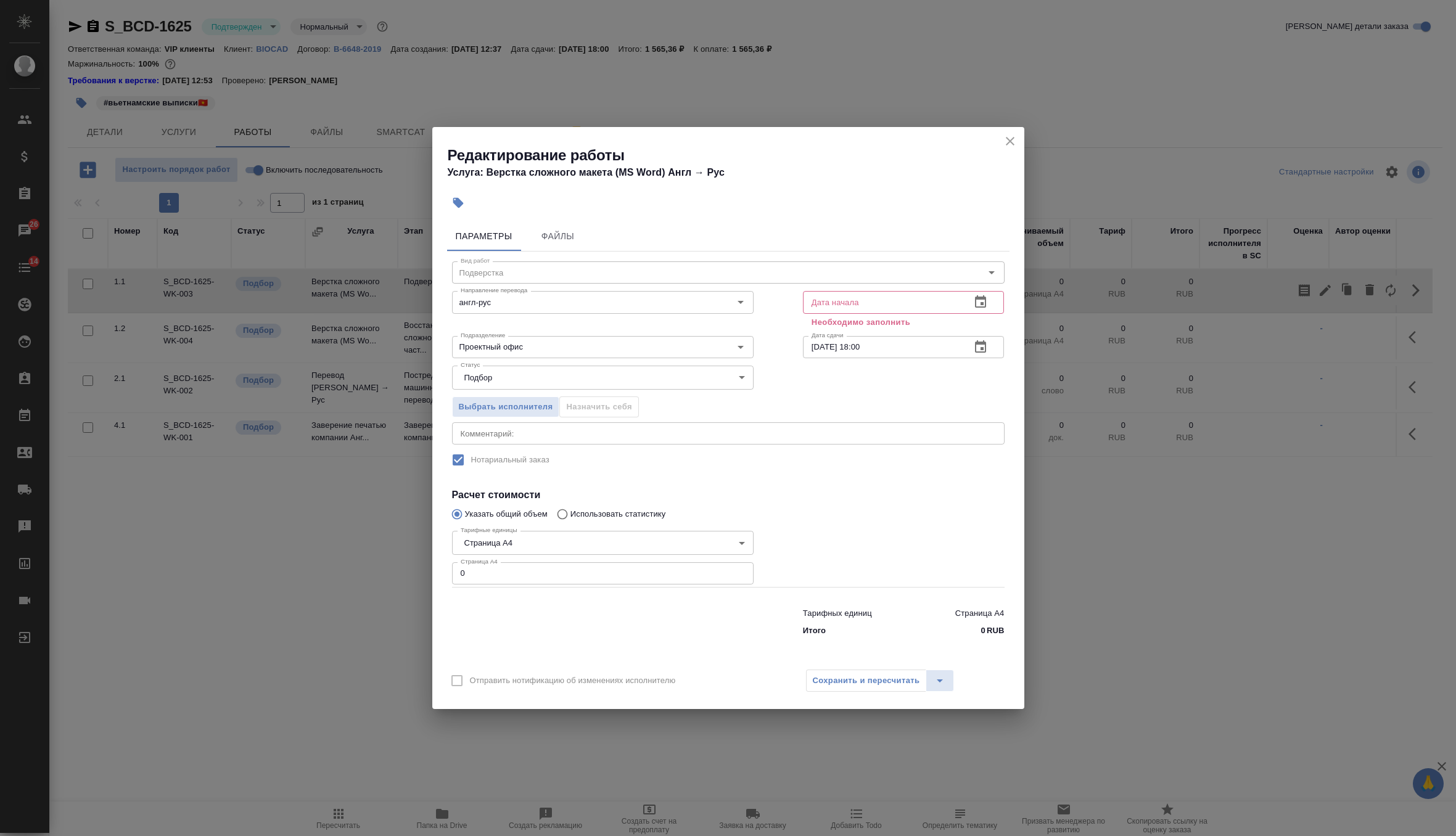
click at [980, 302] on icon "button" at bounding box center [980, 303] width 15 height 15
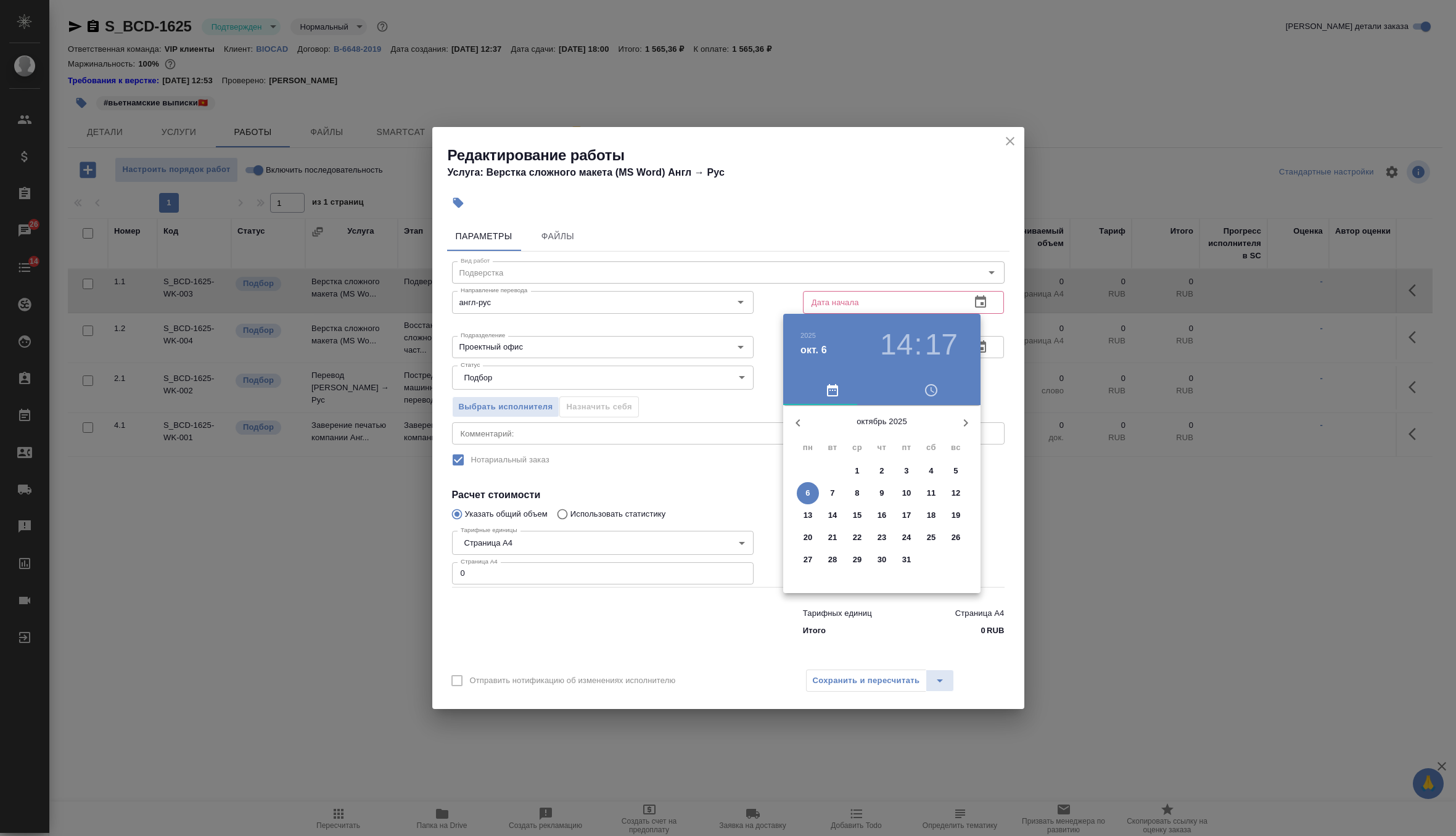
click at [808, 494] on p "6" at bounding box center [807, 493] width 5 height 12
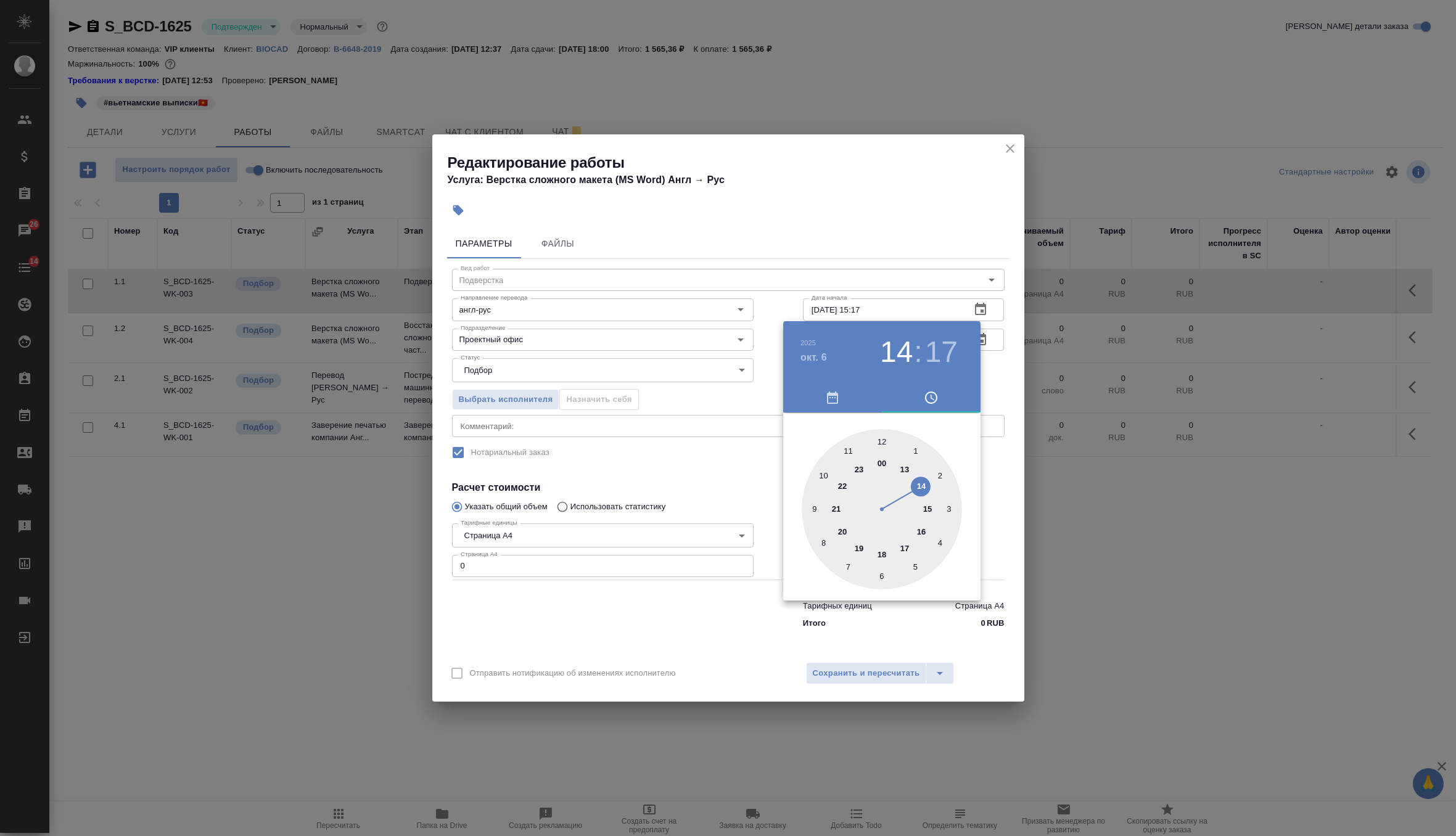
click at [926, 509] on div at bounding box center [881, 509] width 160 height 160
click at [901, 363] on h3 "15" at bounding box center [896, 352] width 33 height 35
click at [922, 483] on div at bounding box center [881, 509] width 160 height 160
click at [949, 507] on div at bounding box center [881, 509] width 160 height 160
type input "06.10.2025 14:15"
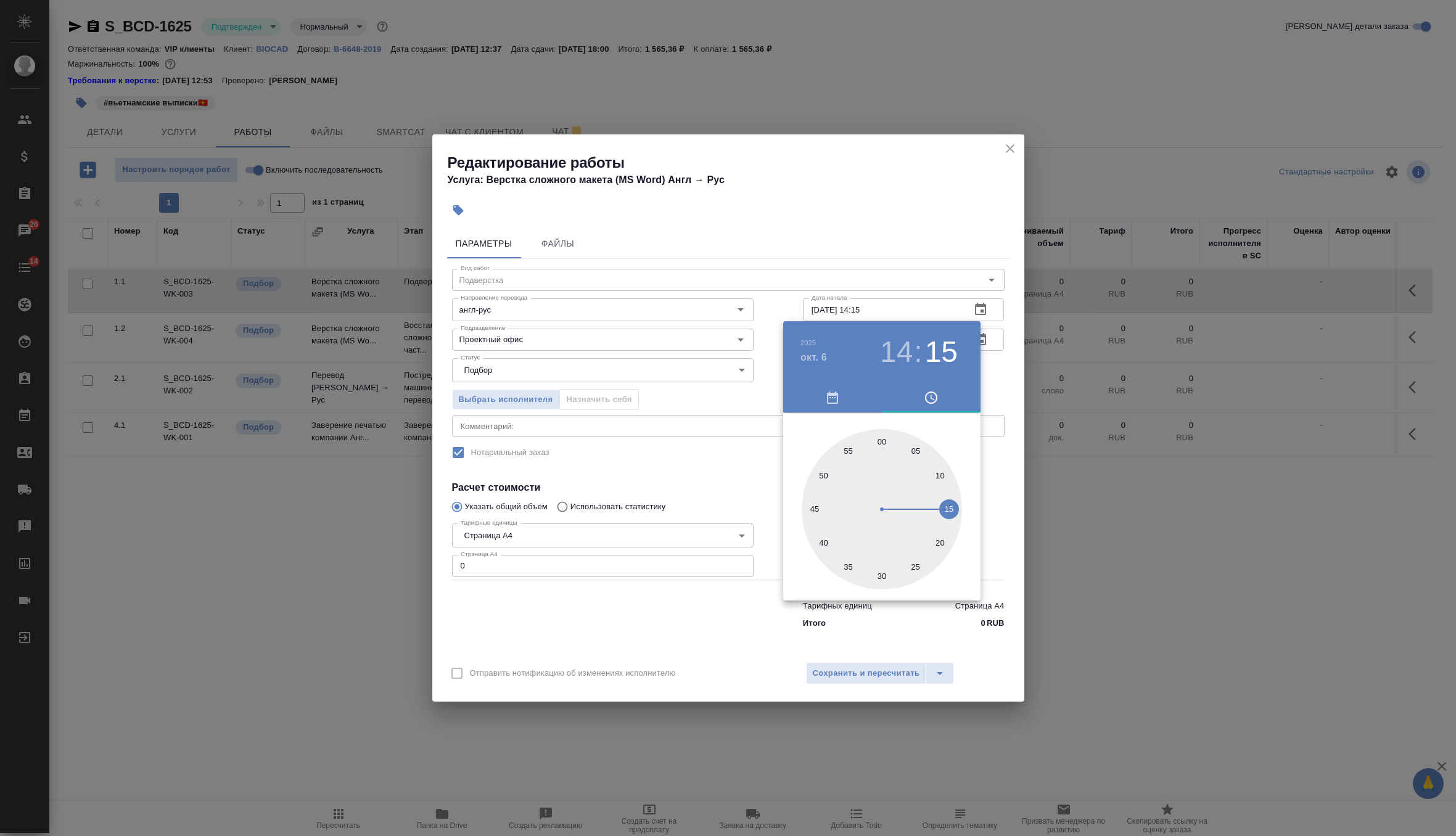
click at [992, 379] on div at bounding box center [728, 418] width 1456 height 836
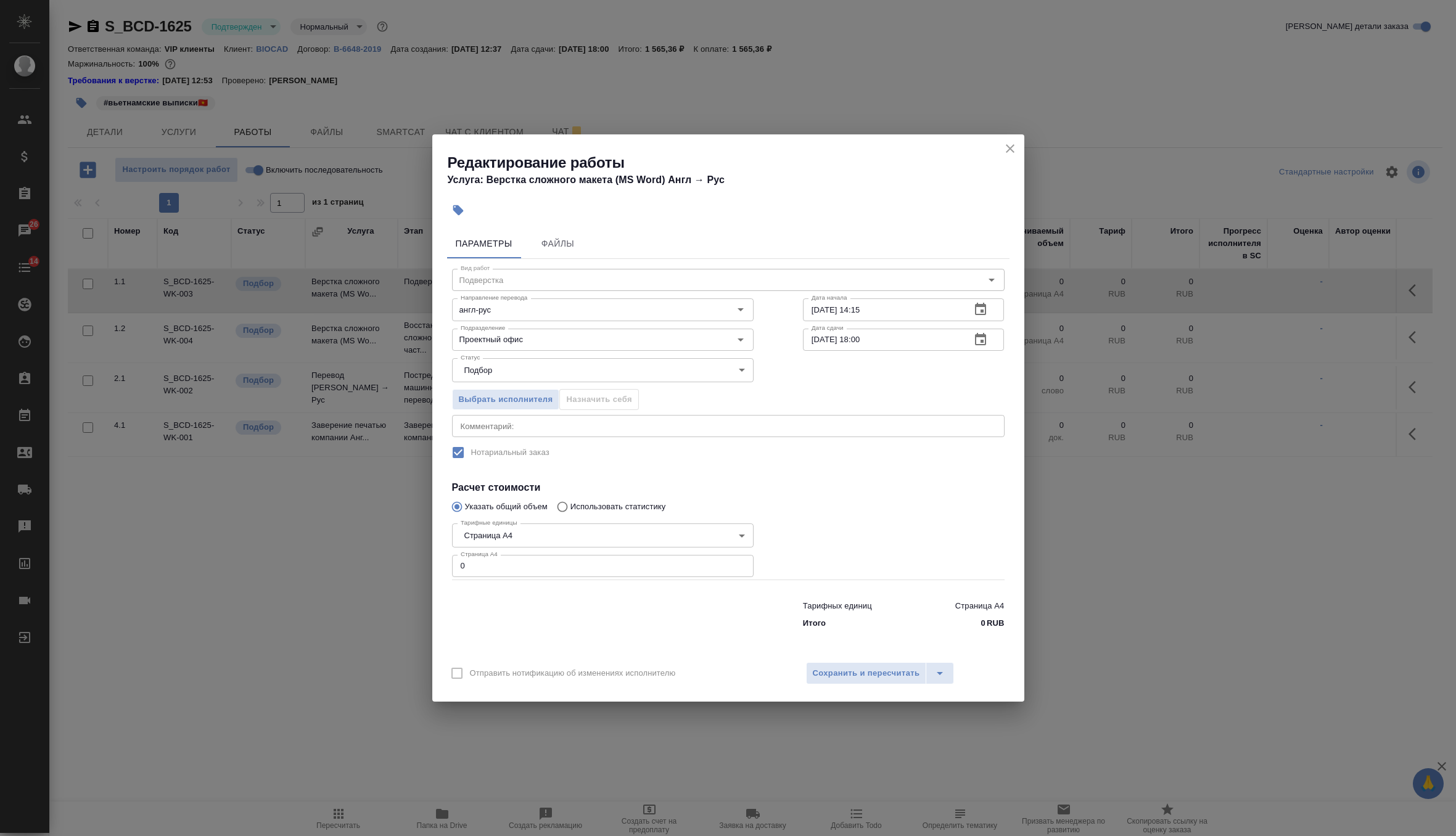
click at [974, 337] on icon "button" at bounding box center [980, 340] width 15 height 15
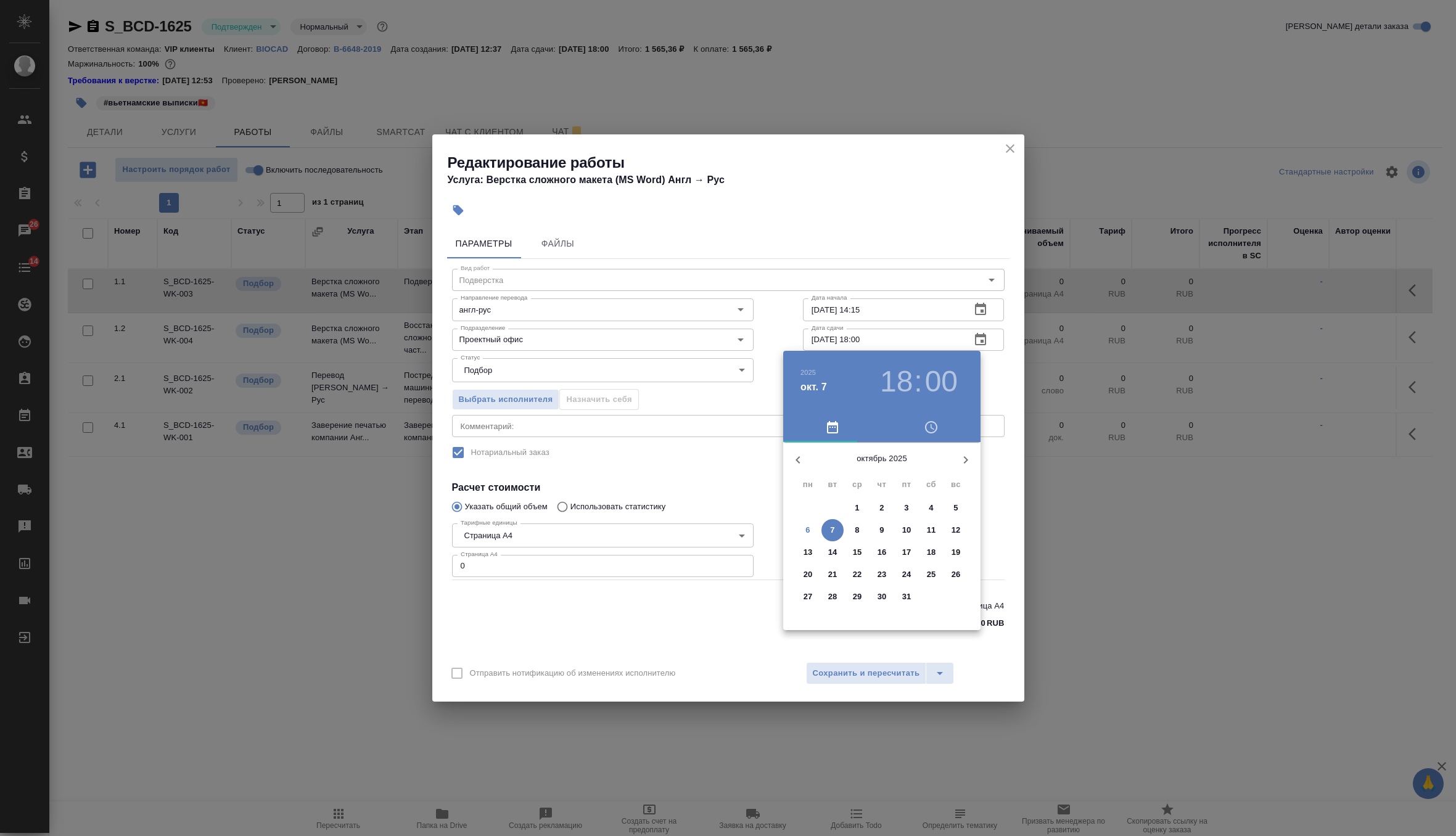
click at [811, 529] on span "6" at bounding box center [808, 530] width 23 height 12
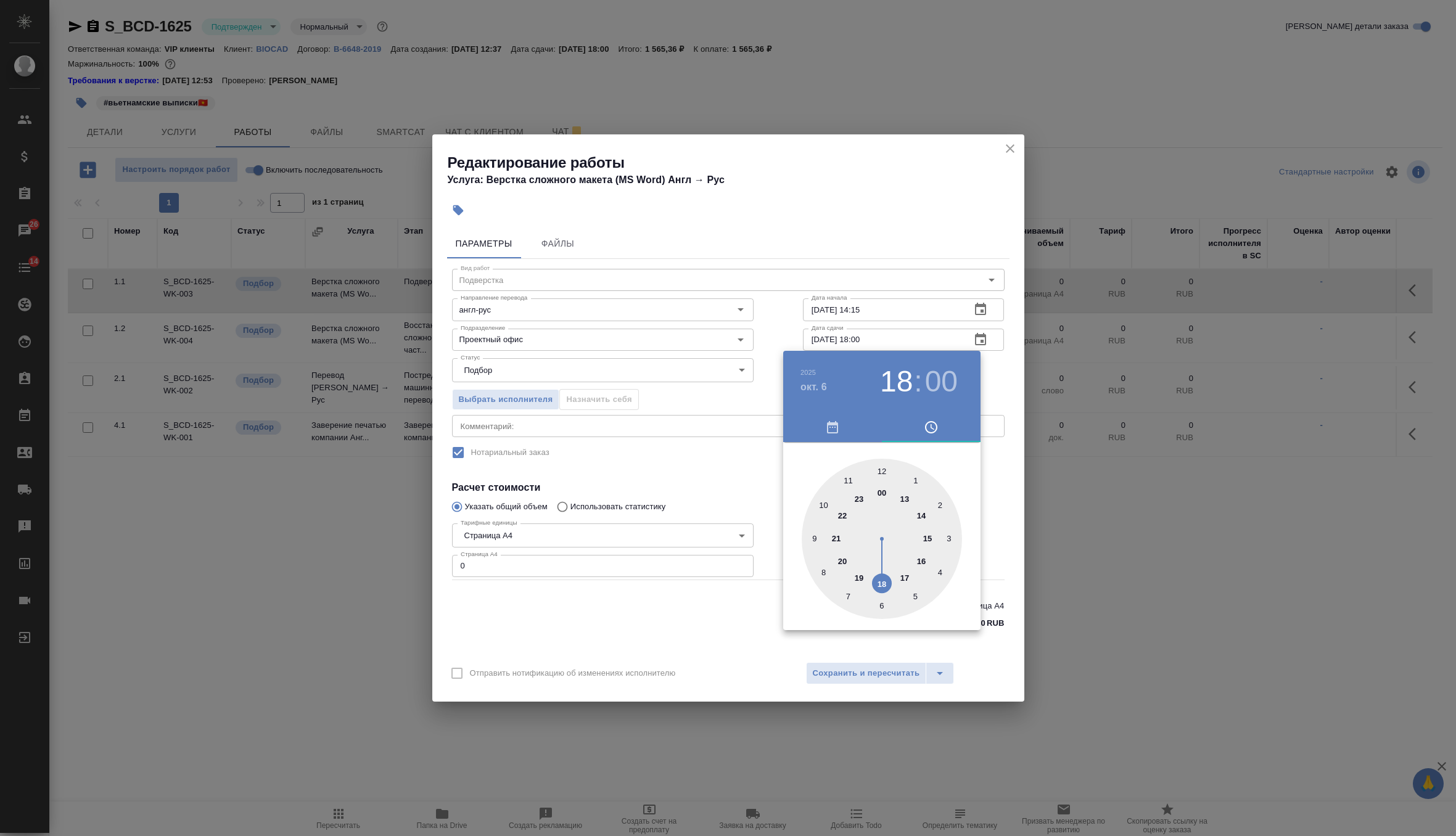
click at [905, 575] on div at bounding box center [881, 539] width 160 height 160
click at [947, 538] on div at bounding box center [881, 539] width 160 height 160
type input "06.10.2025 17:15"
click at [1012, 363] on div at bounding box center [728, 418] width 1456 height 836
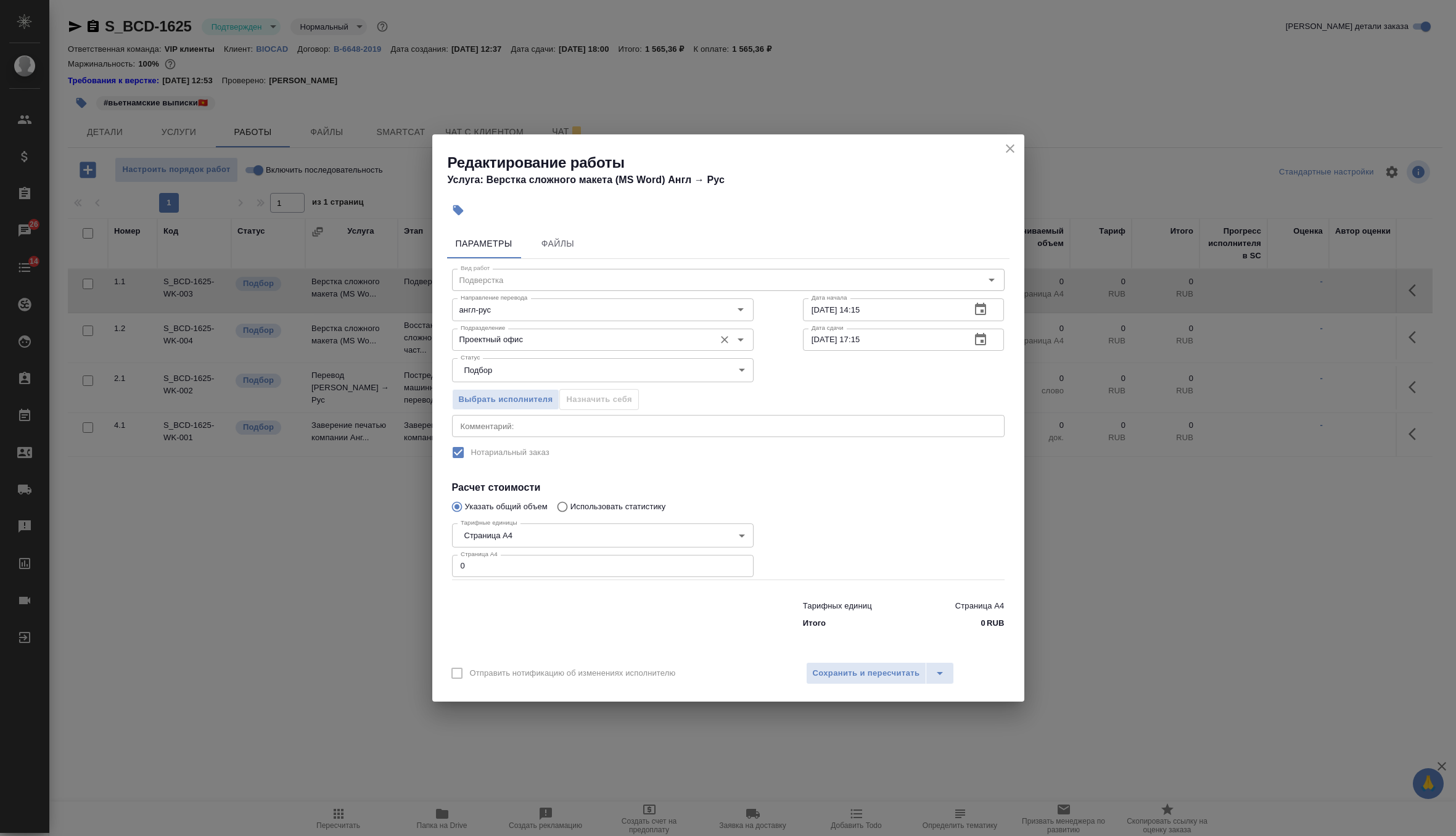
click at [531, 339] on input "Проектный офис" at bounding box center [581, 340] width 253 height 15
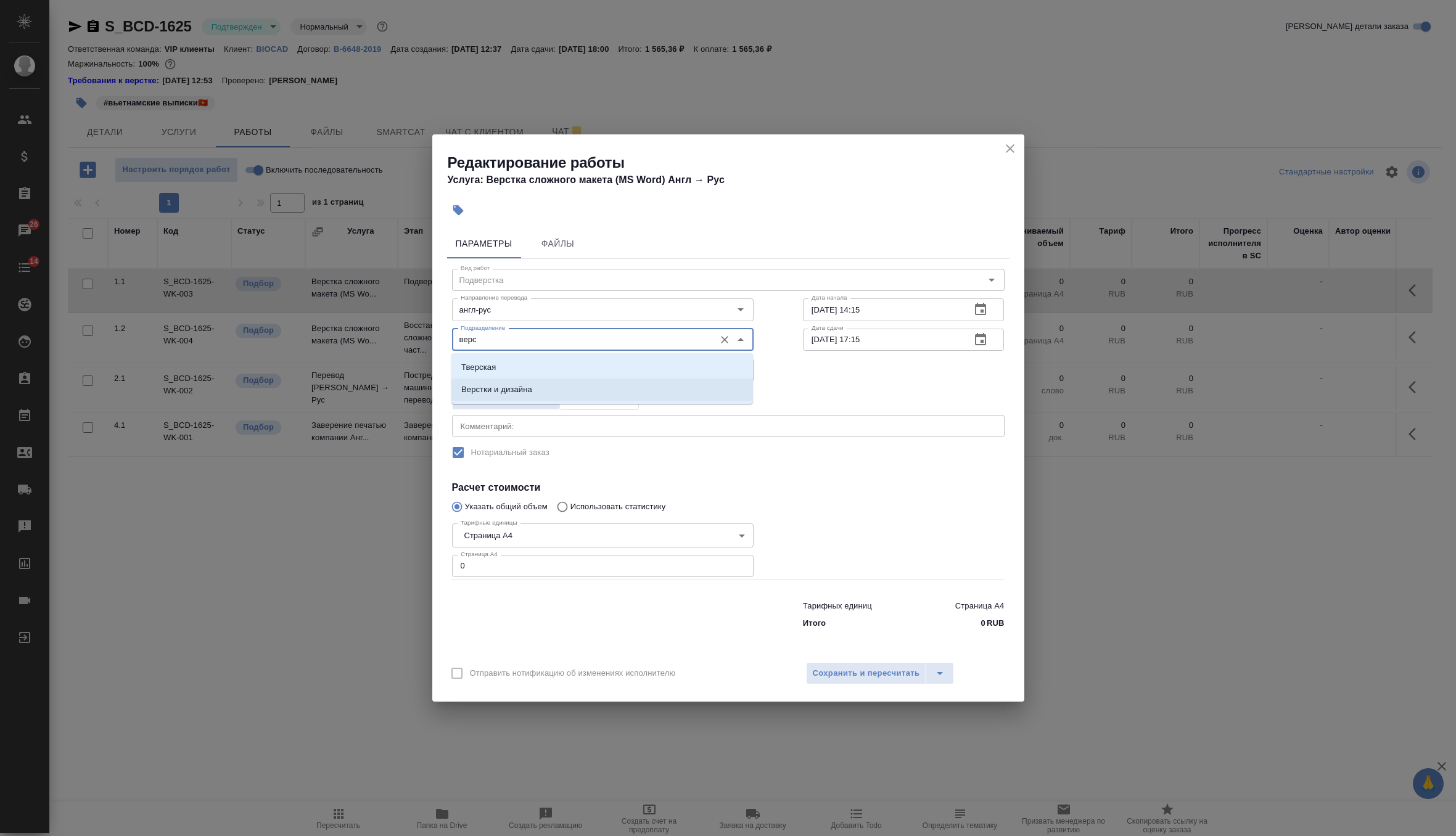
click at [525, 387] on p "Верстки и дизайна" at bounding box center [496, 389] width 71 height 12
type input "Верстки и дизайна"
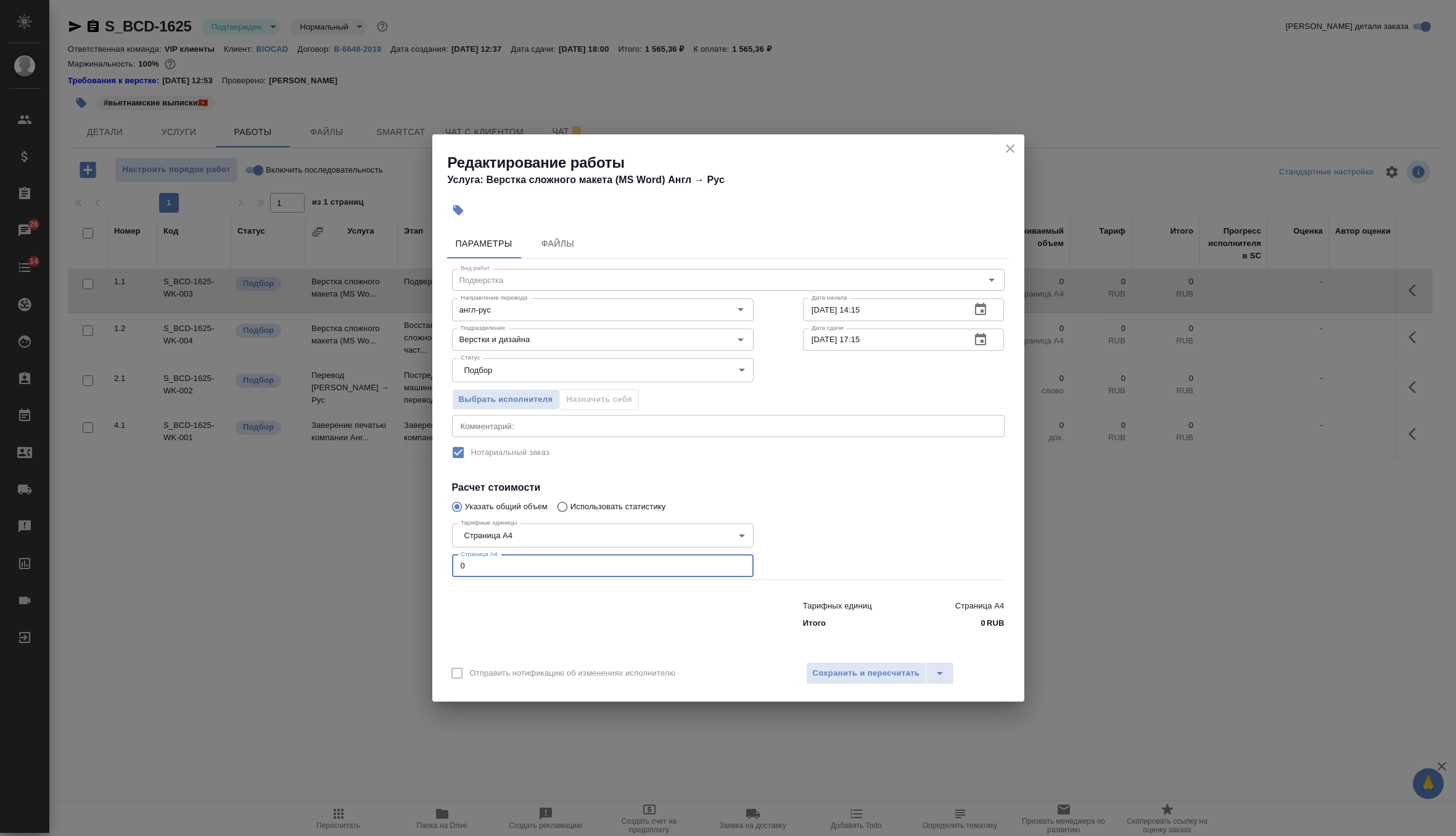
click at [506, 571] on input "0" at bounding box center [603, 566] width 302 height 23
type input "4"
click at [844, 676] on span "Сохранить и пересчитать" at bounding box center [866, 673] width 107 height 14
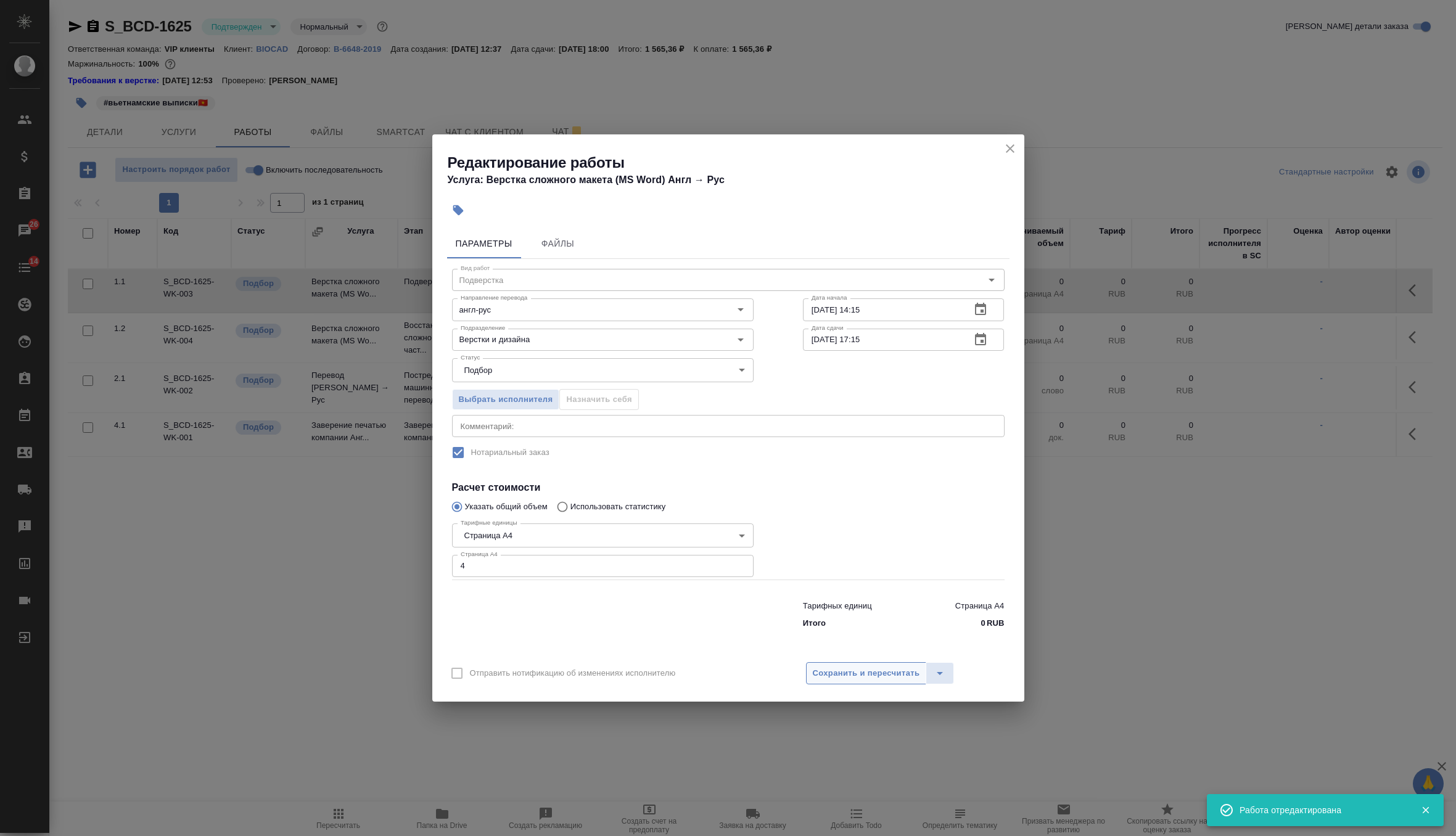
click at [844, 676] on span "Сохранить и пересчитать" at bounding box center [866, 673] width 107 height 14
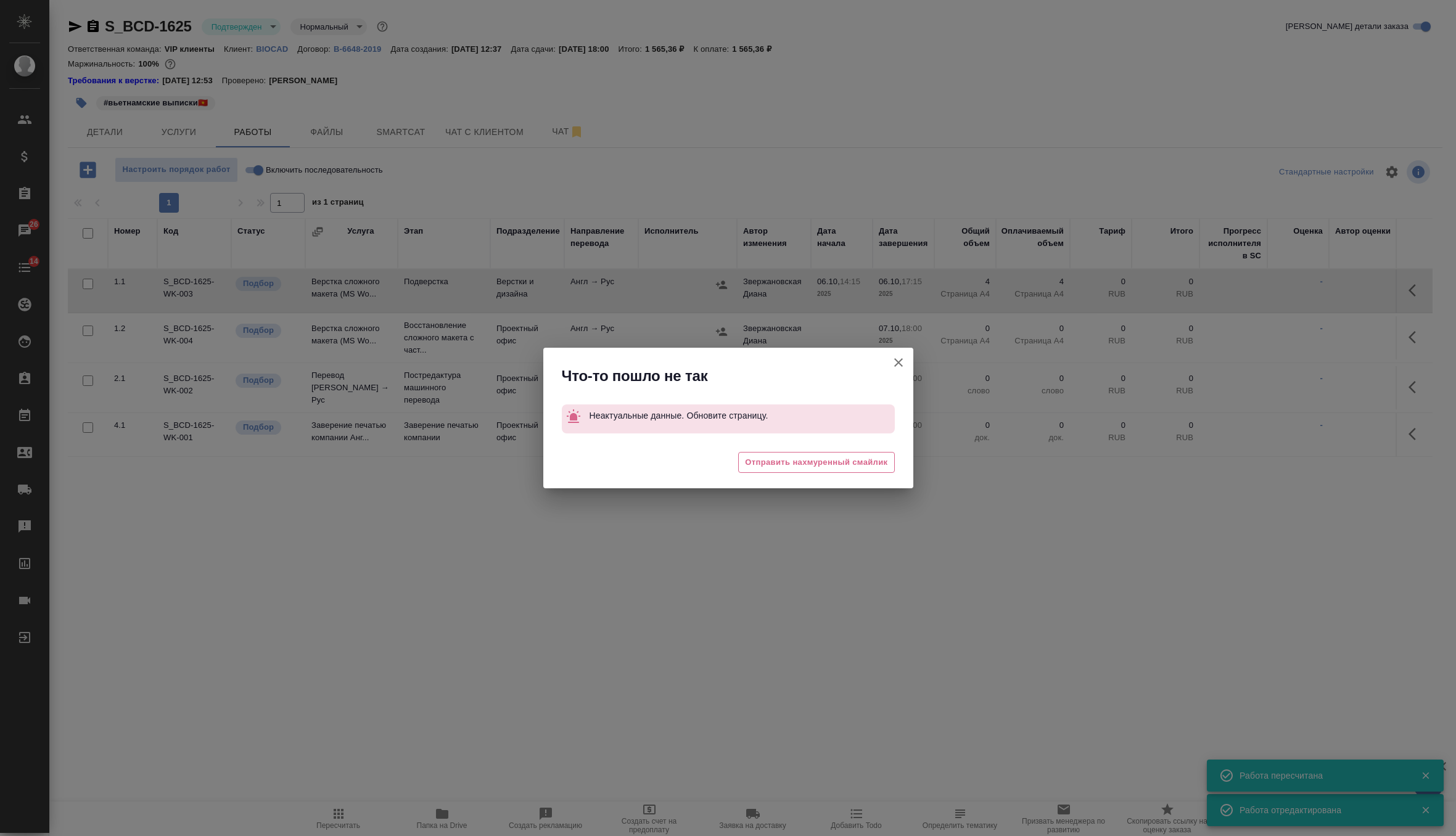
click at [900, 358] on icon "button" at bounding box center [898, 363] width 15 height 15
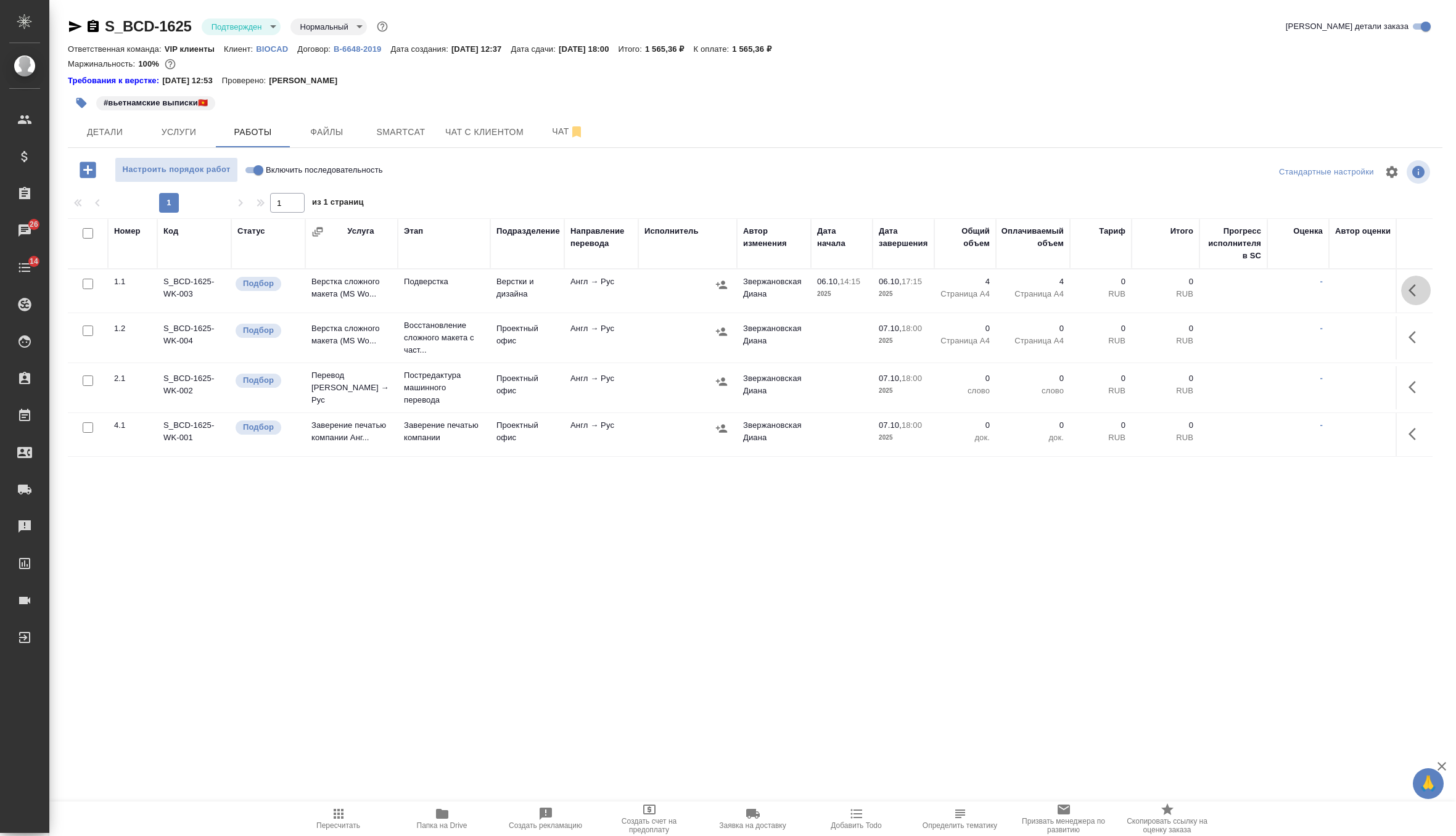
click at [1413, 288] on icon "button" at bounding box center [1412, 290] width 8 height 12
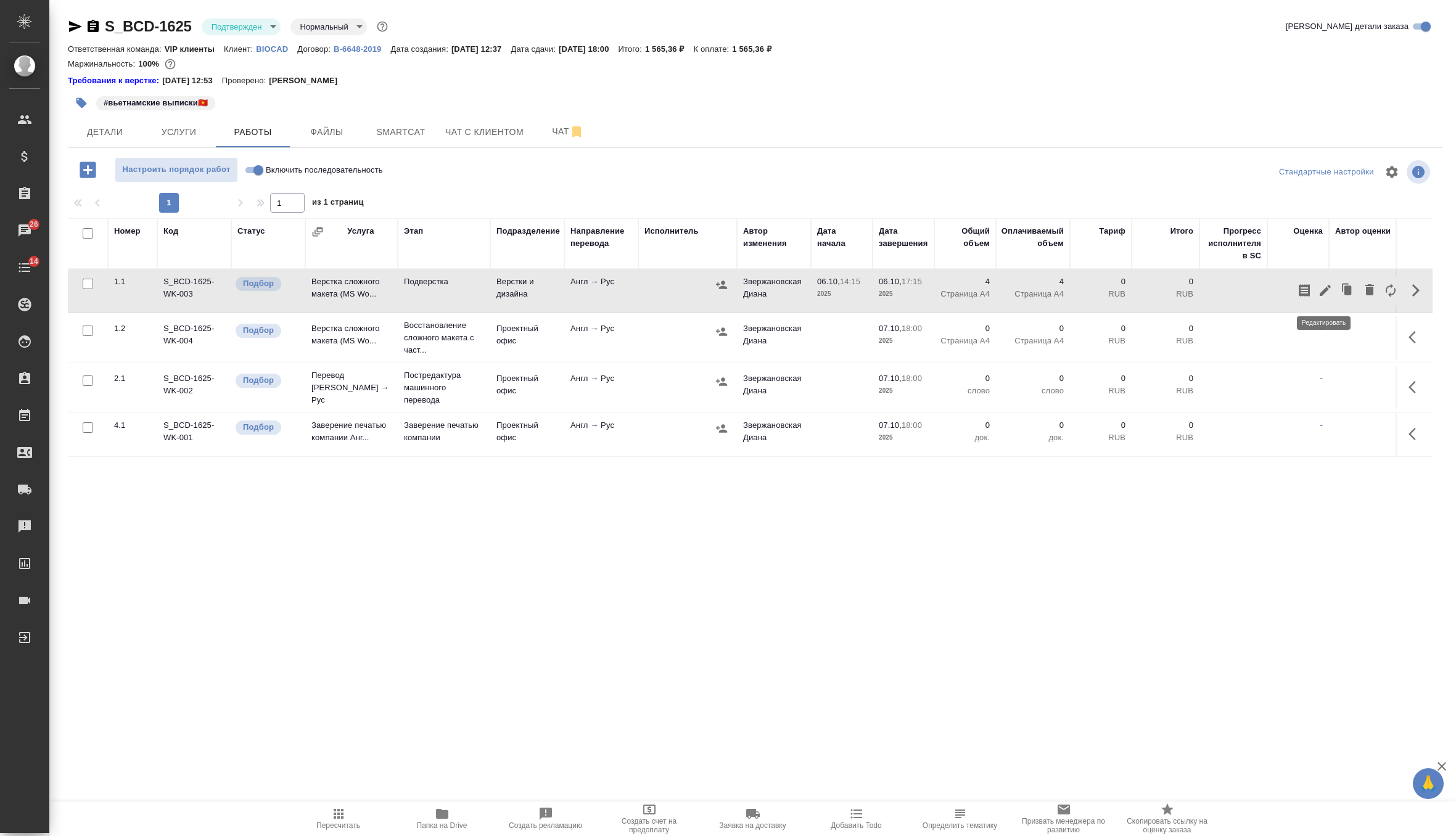
click at [1333, 298] on button "button" at bounding box center [1325, 289] width 21 height 29
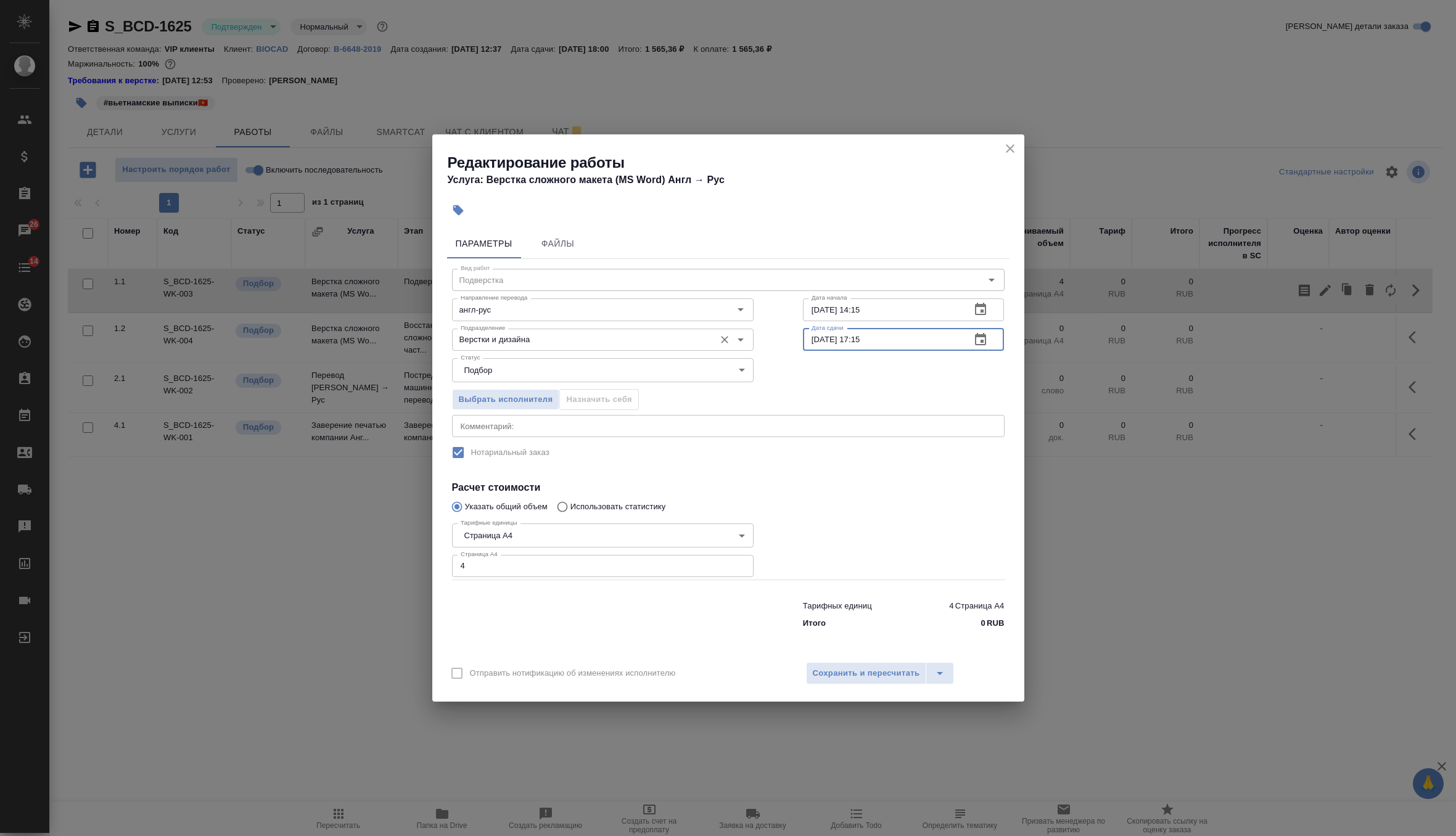
drag, startPoint x: 896, startPoint y: 346, endPoint x: 689, endPoint y: 346, distance: 207.0
click at [689, 346] on div "Подразделение Верстки и дизайна Подразделение Дата сдачи 06.10.2025 17:15 Дата …" at bounding box center [728, 338] width 601 height 79
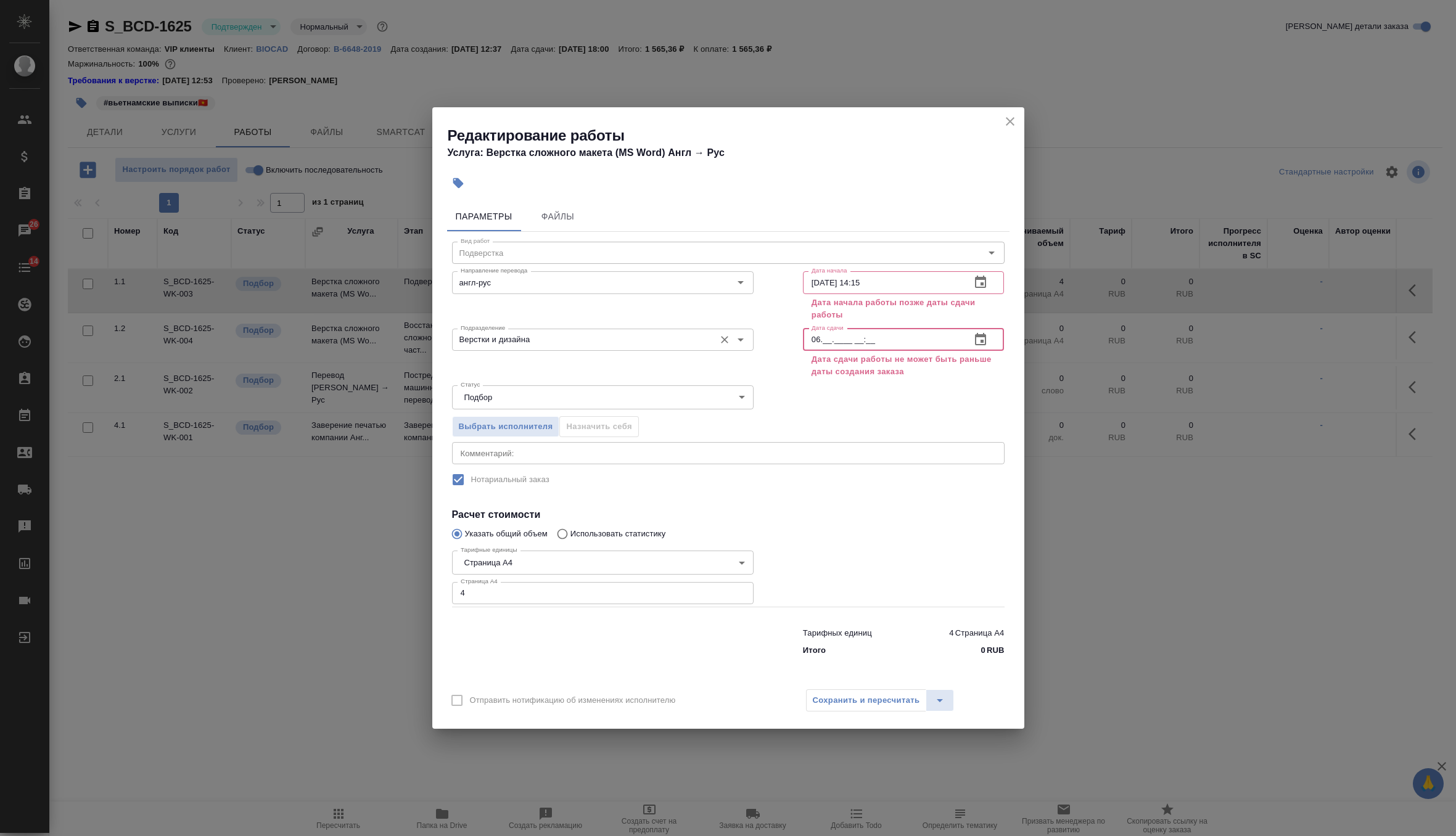
type input "0_.__.____ __:__"
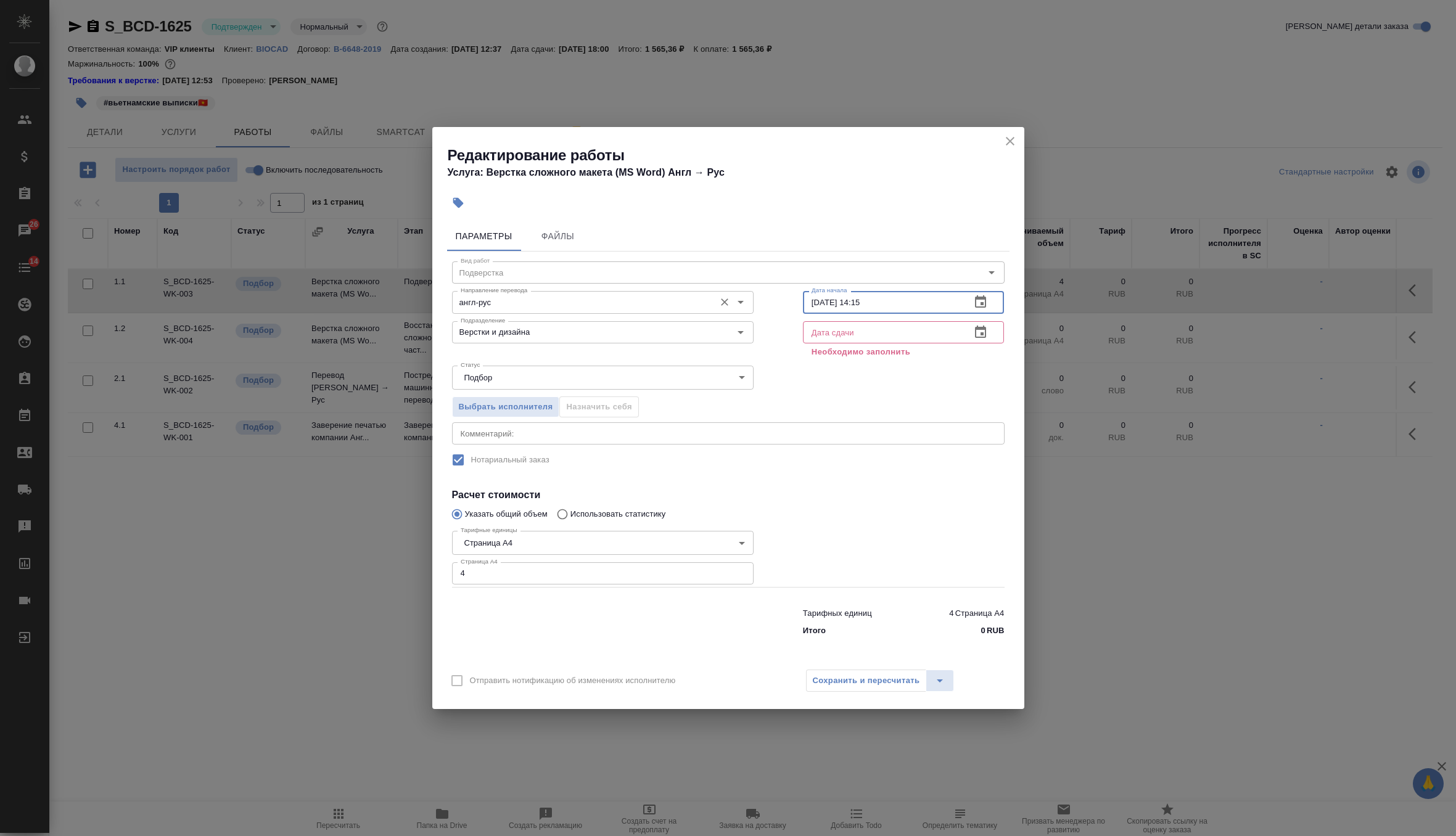
drag, startPoint x: 892, startPoint y: 300, endPoint x: 738, endPoint y: 303, distance: 154.0
click at [738, 303] on div "Направление перевода англ-рус Направление перевода Дата начала 06.10.2025 14:15…" at bounding box center [728, 301] width 601 height 79
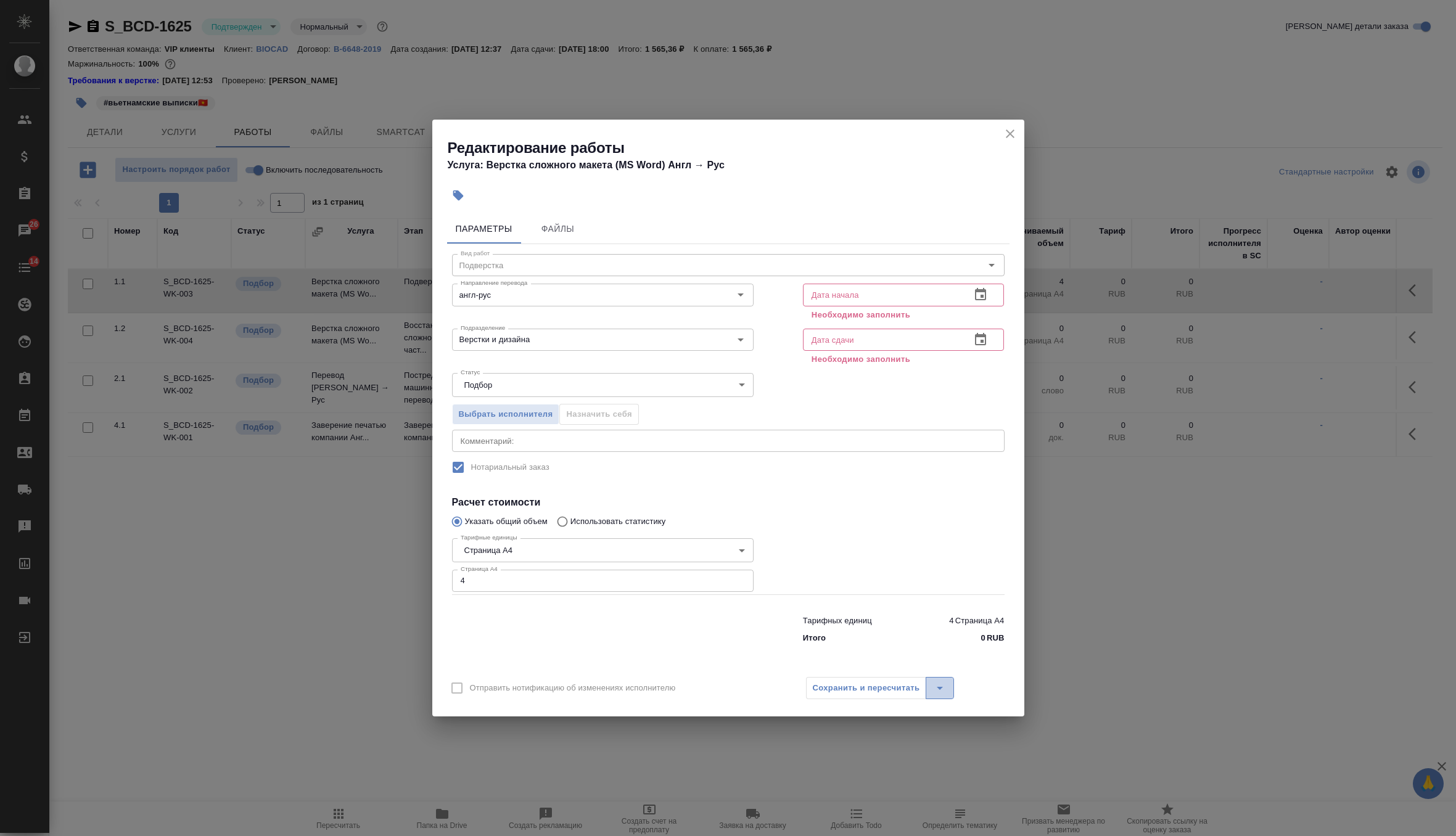
click at [944, 691] on icon "split button" at bounding box center [940, 688] width 15 height 15
click at [869, 664] on li "Пересчитать" at bounding box center [879, 662] width 148 height 20
click at [923, 288] on input "text" at bounding box center [882, 295] width 158 height 23
click at [974, 297] on icon "button" at bounding box center [980, 295] width 15 height 15
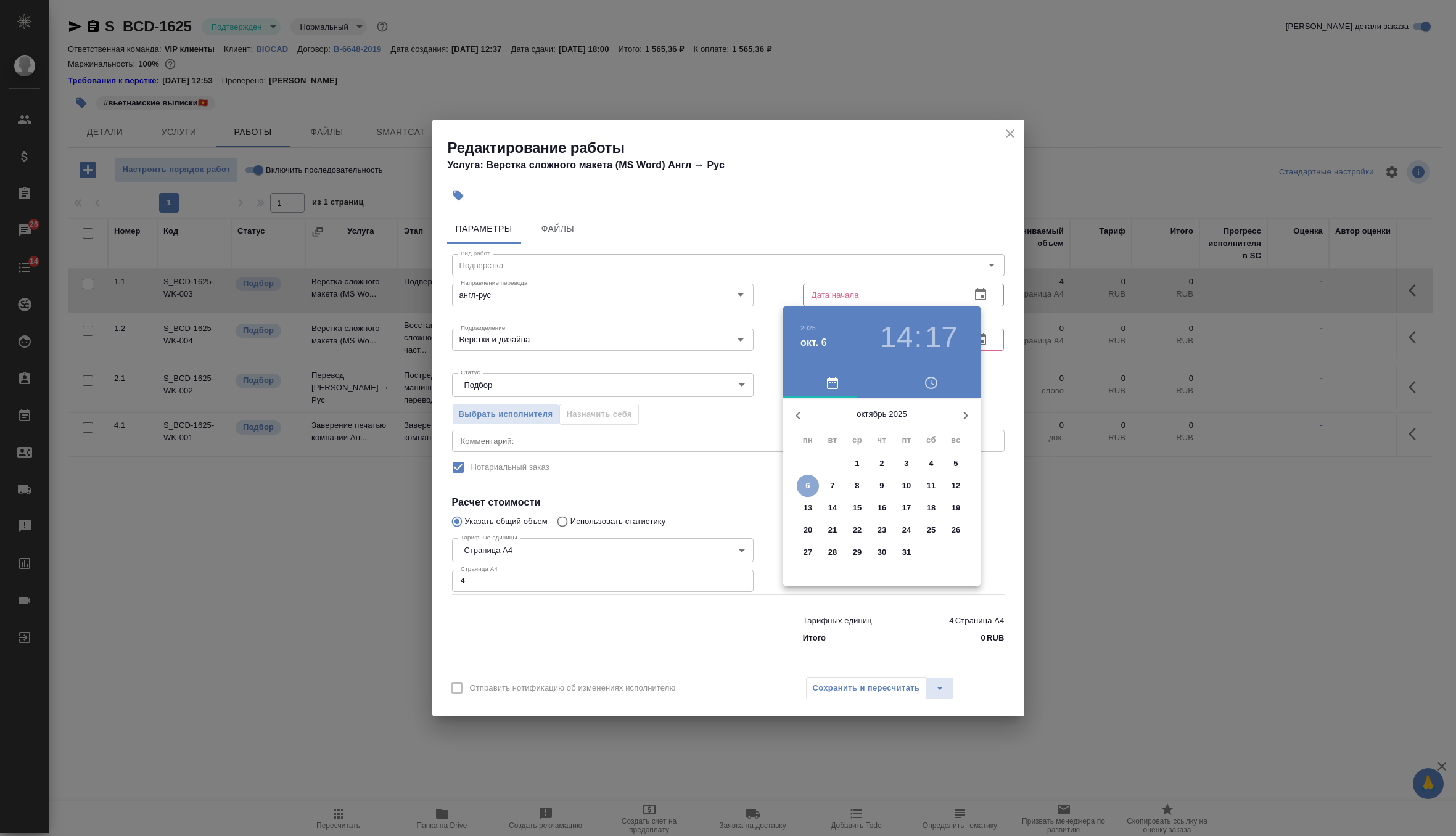
click at [804, 489] on span "6" at bounding box center [808, 485] width 23 height 12
type input "06.10.2025 14:17"
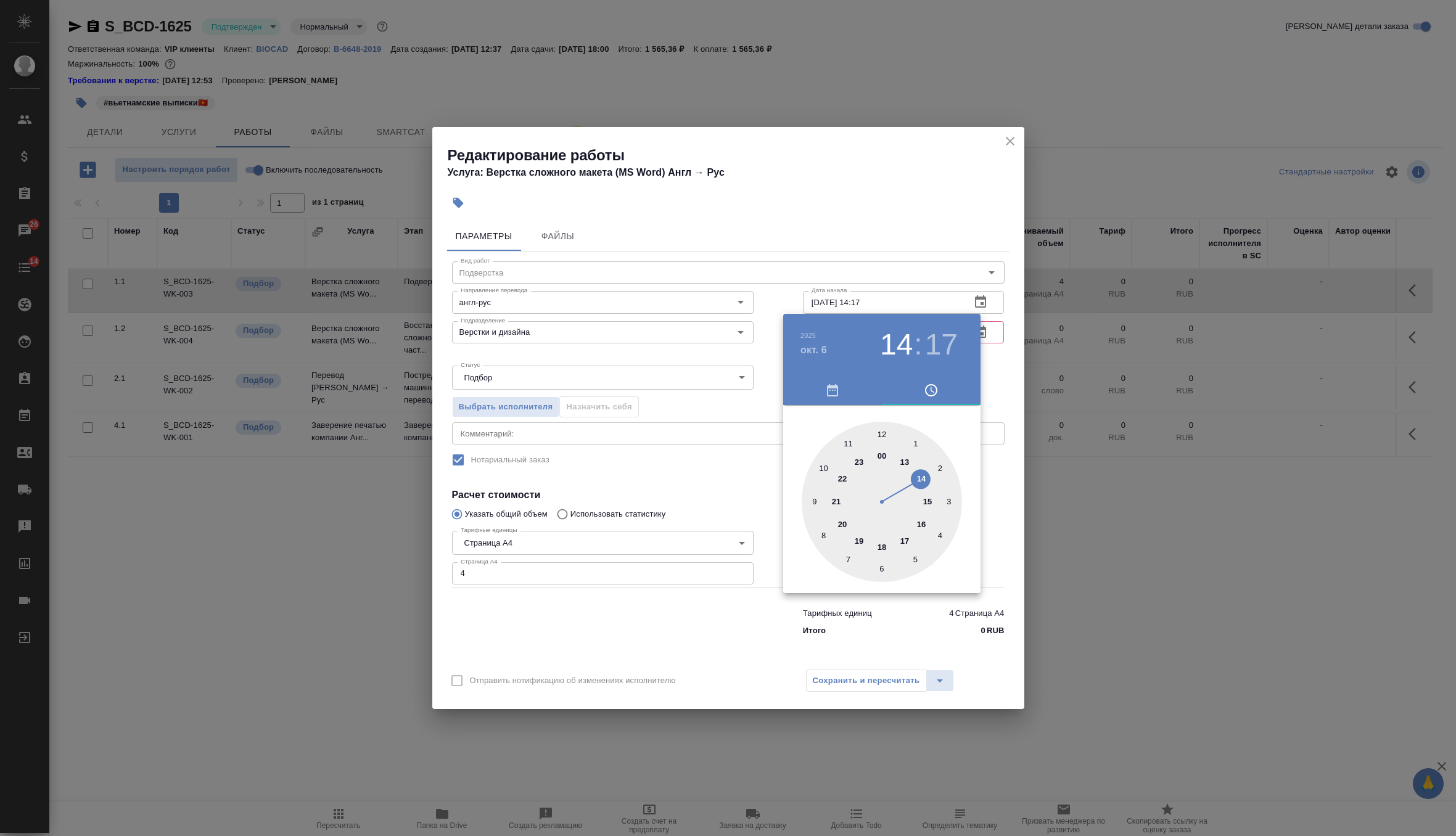
click at [982, 347] on div at bounding box center [728, 418] width 1456 height 836
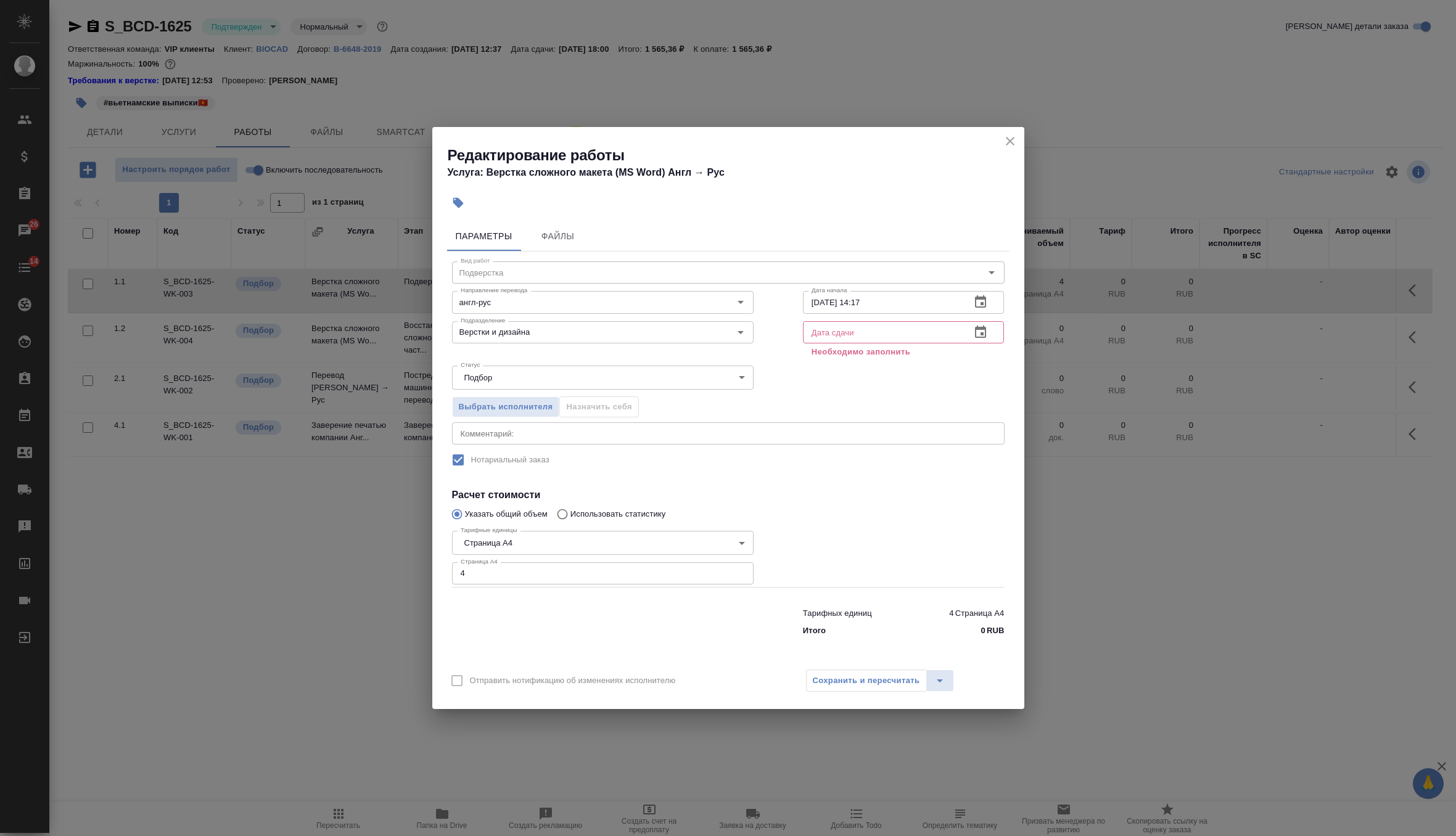
click at [915, 335] on input "text" at bounding box center [882, 333] width 158 height 23
click at [994, 331] on button "button" at bounding box center [979, 332] width 29 height 29
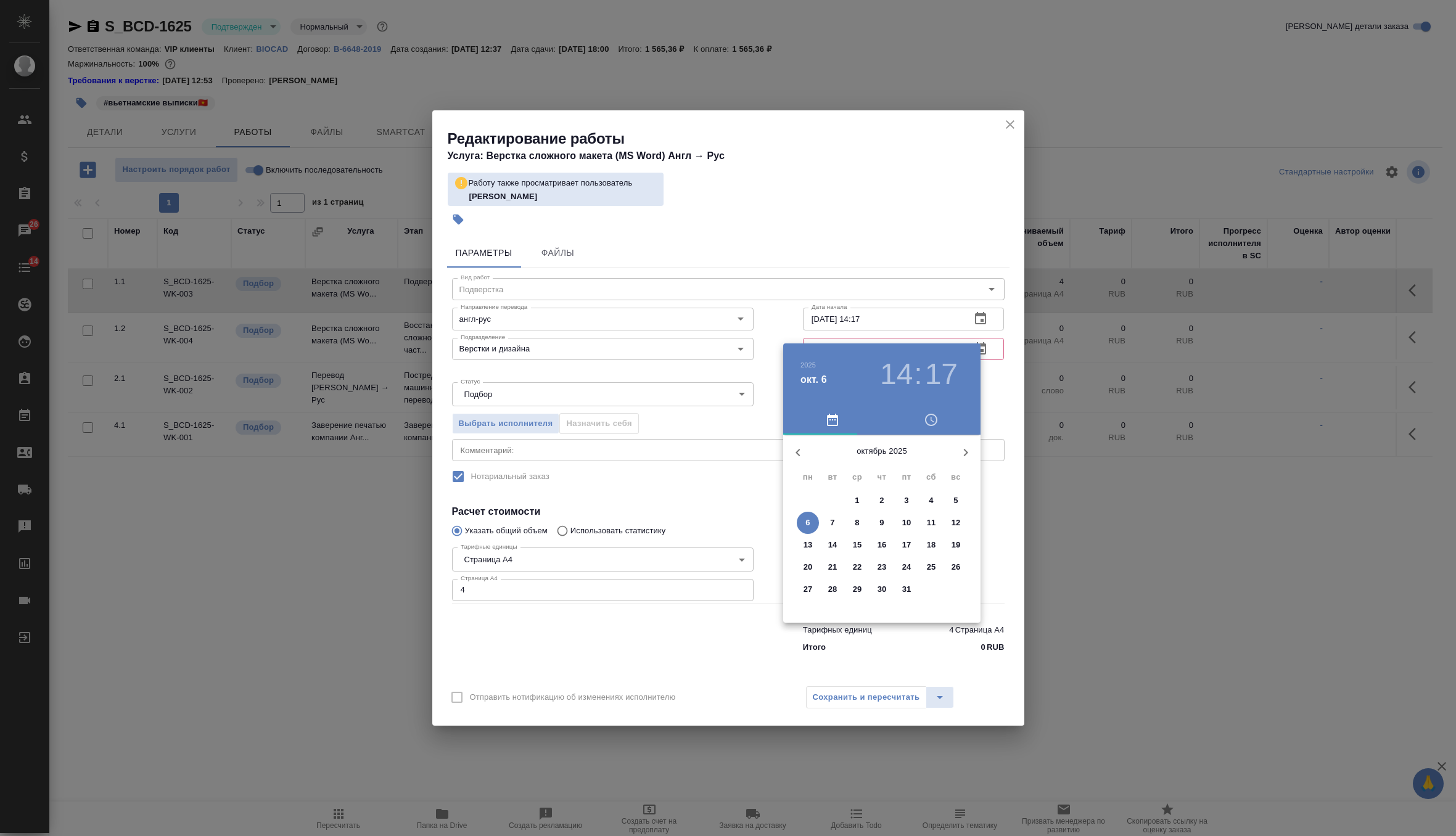
click at [832, 521] on p "7" at bounding box center [832, 522] width 5 height 12
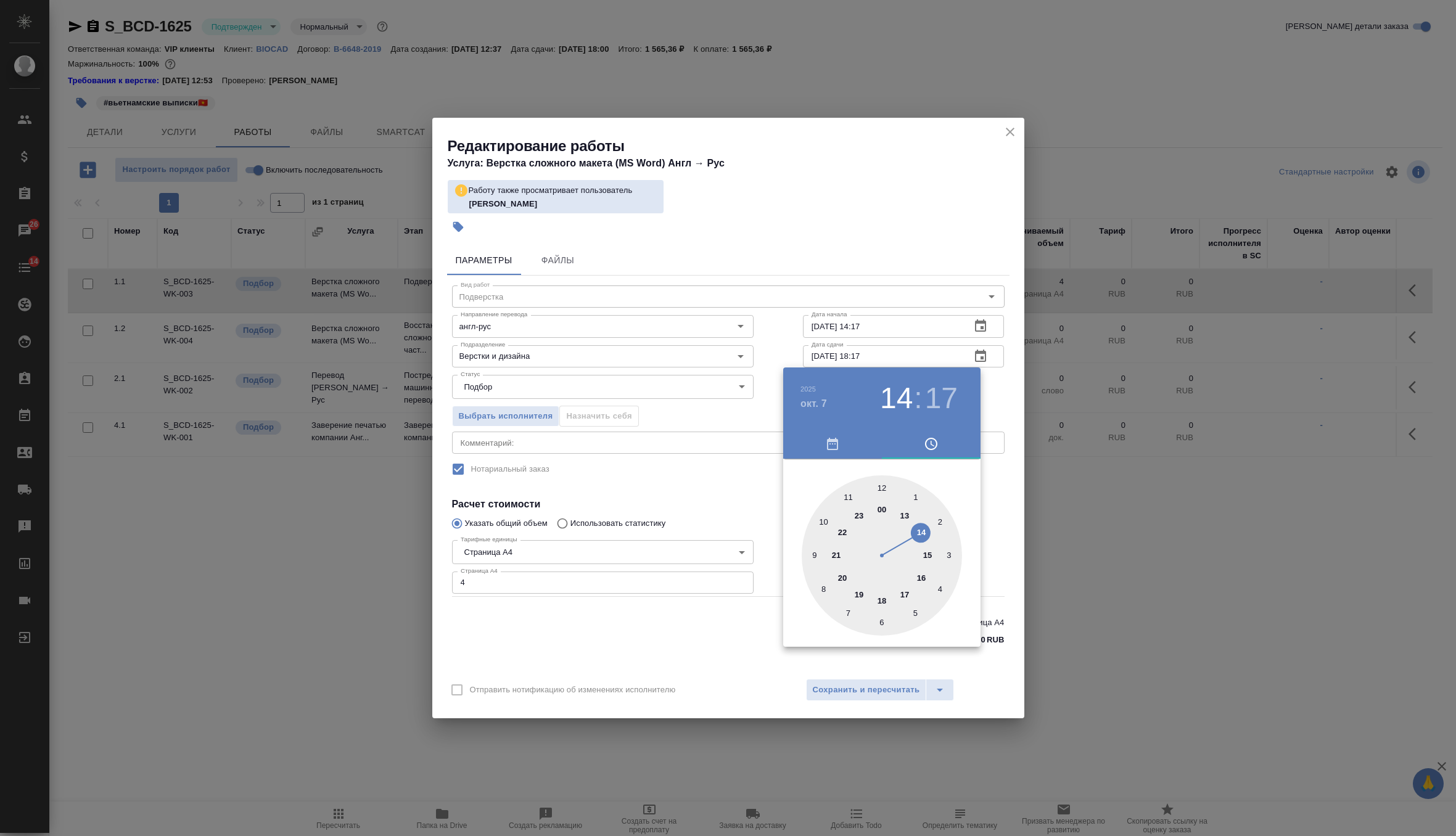
click at [882, 600] on div at bounding box center [881, 555] width 160 height 160
click at [881, 490] on div at bounding box center [881, 555] width 160 height 160
click at [895, 397] on h3 "06" at bounding box center [896, 398] width 33 height 35
type input "[DATE] 18:00"
click at [880, 595] on div at bounding box center [881, 555] width 160 height 160
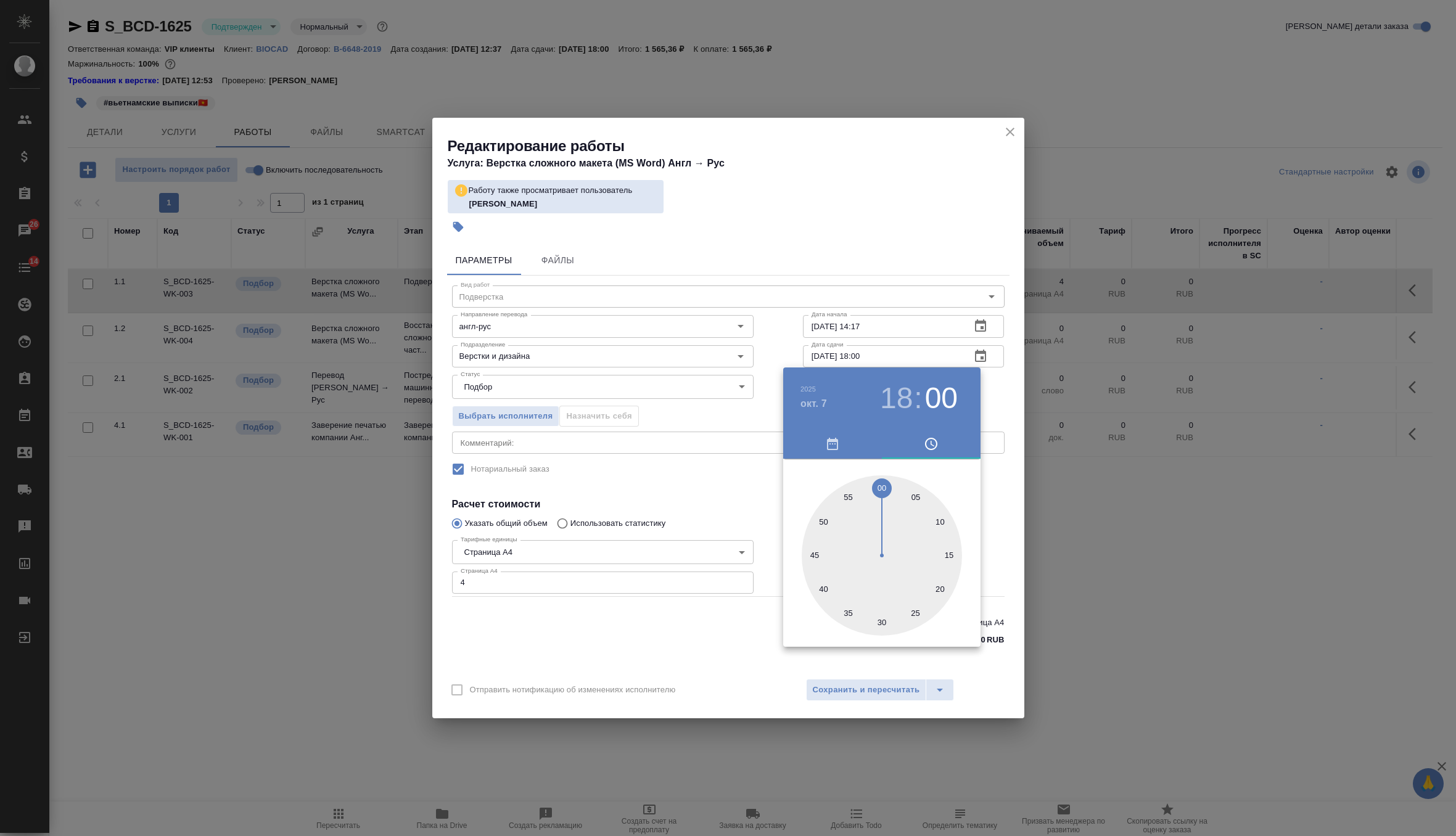
click at [997, 407] on div at bounding box center [728, 418] width 1456 height 836
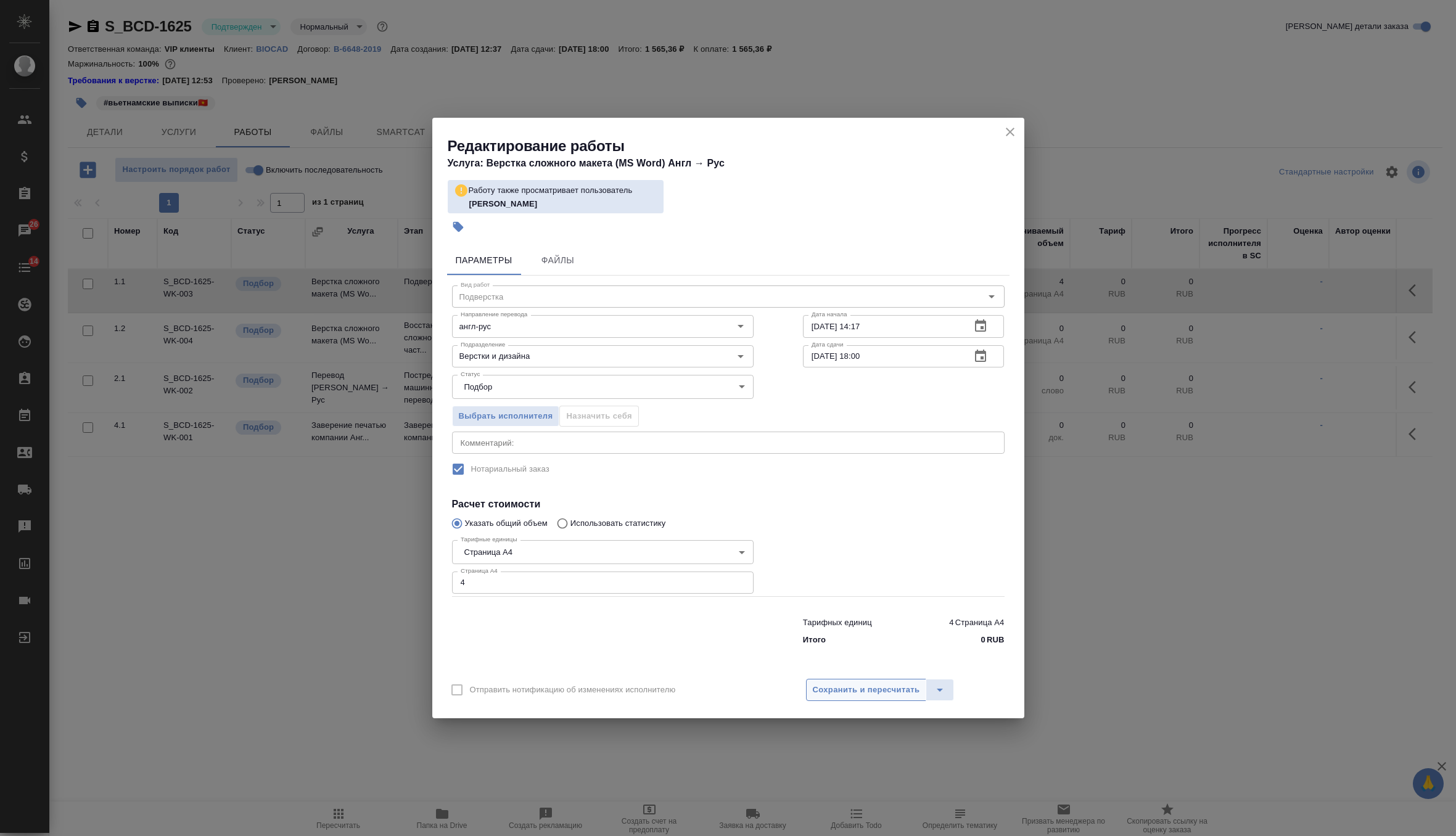
click at [875, 696] on span "Сохранить и пересчитать" at bounding box center [866, 690] width 107 height 14
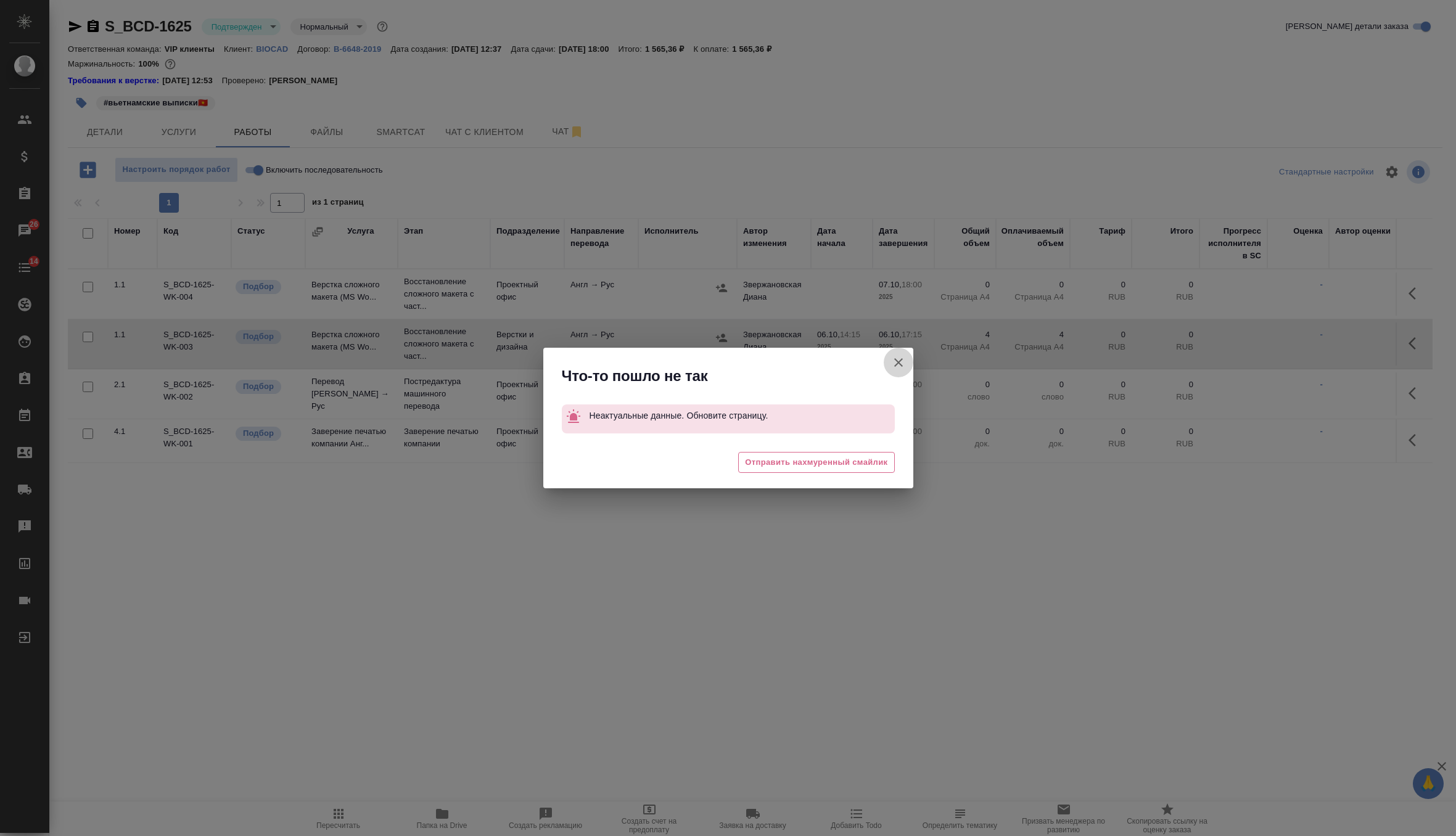
click at [896, 369] on icon "button" at bounding box center [898, 363] width 15 height 15
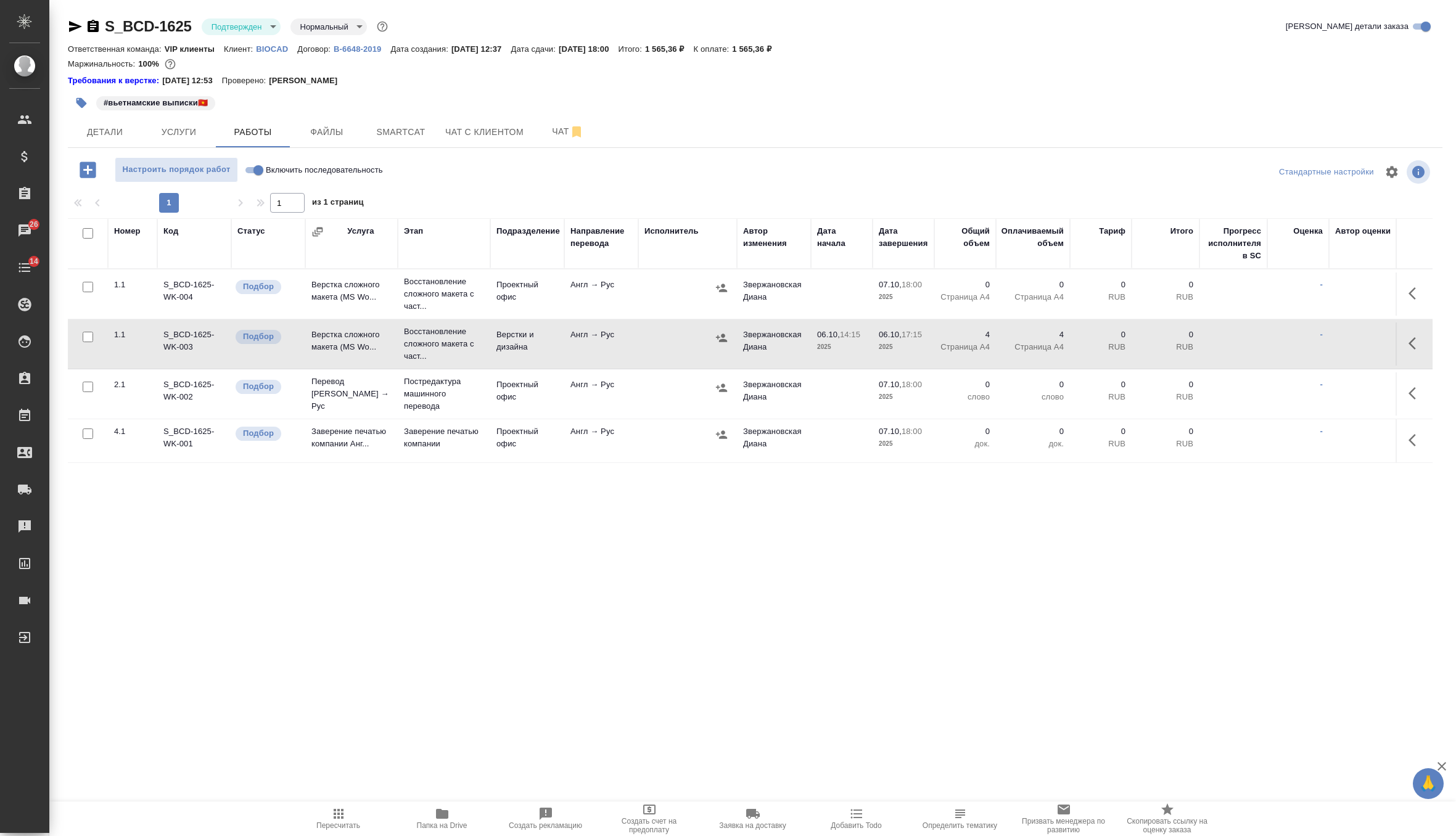
click at [347, 807] on span "Пересчитать" at bounding box center [338, 818] width 89 height 24
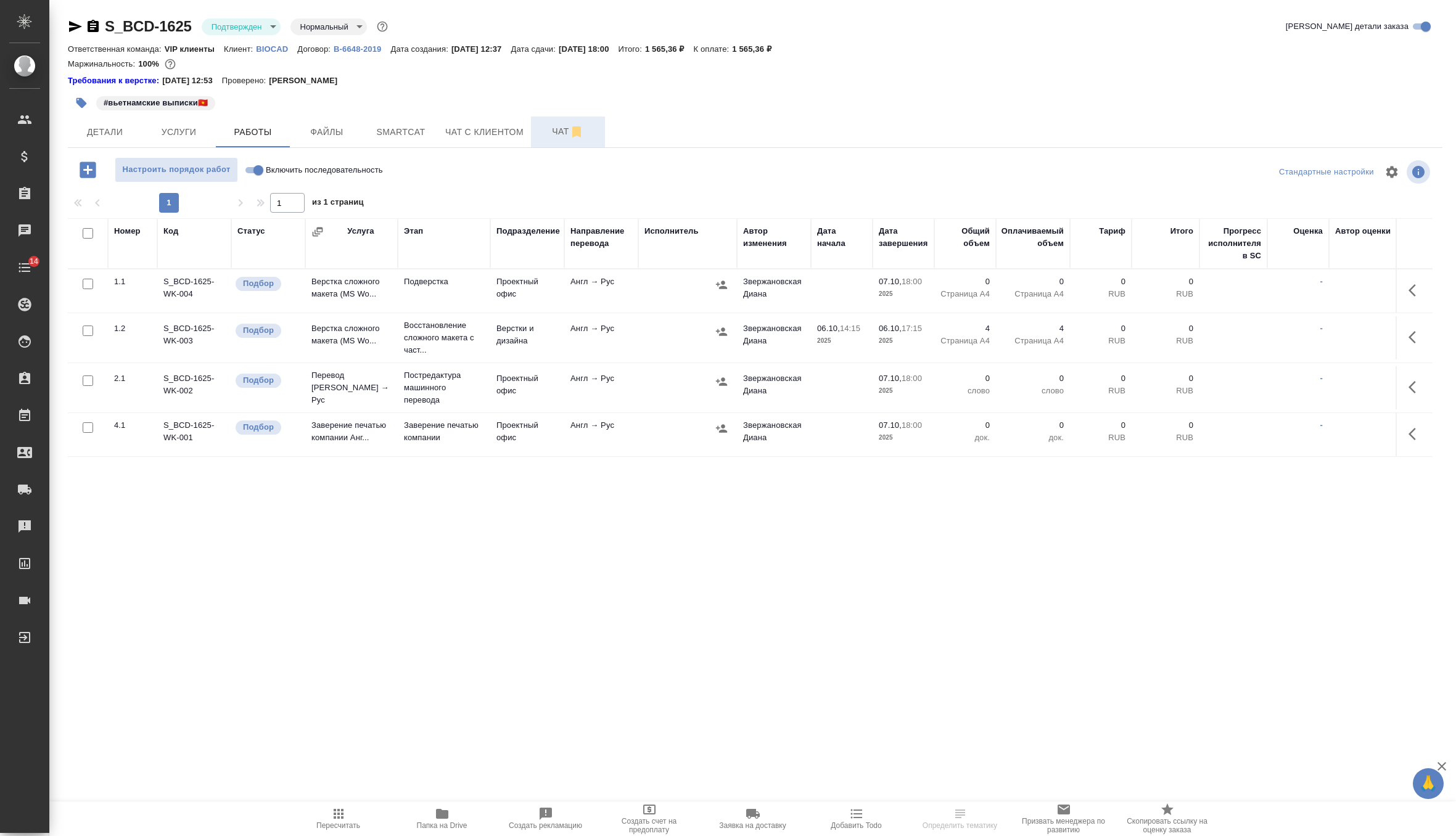
click at [554, 137] on span "Чат" at bounding box center [567, 131] width 59 height 15
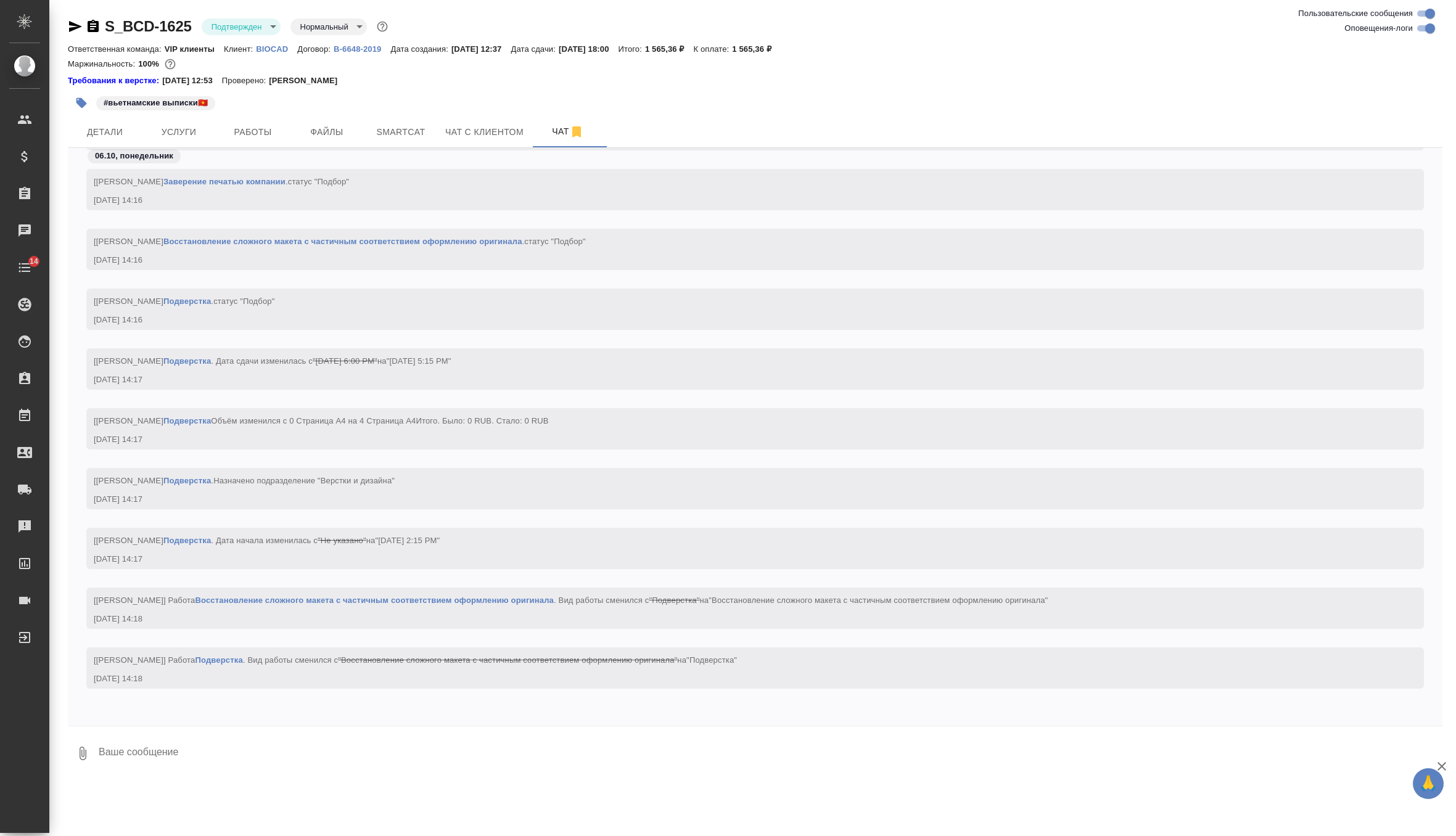
scroll to position [672, 0]
click at [250, 132] on span "Работы" at bounding box center [253, 132] width 59 height 15
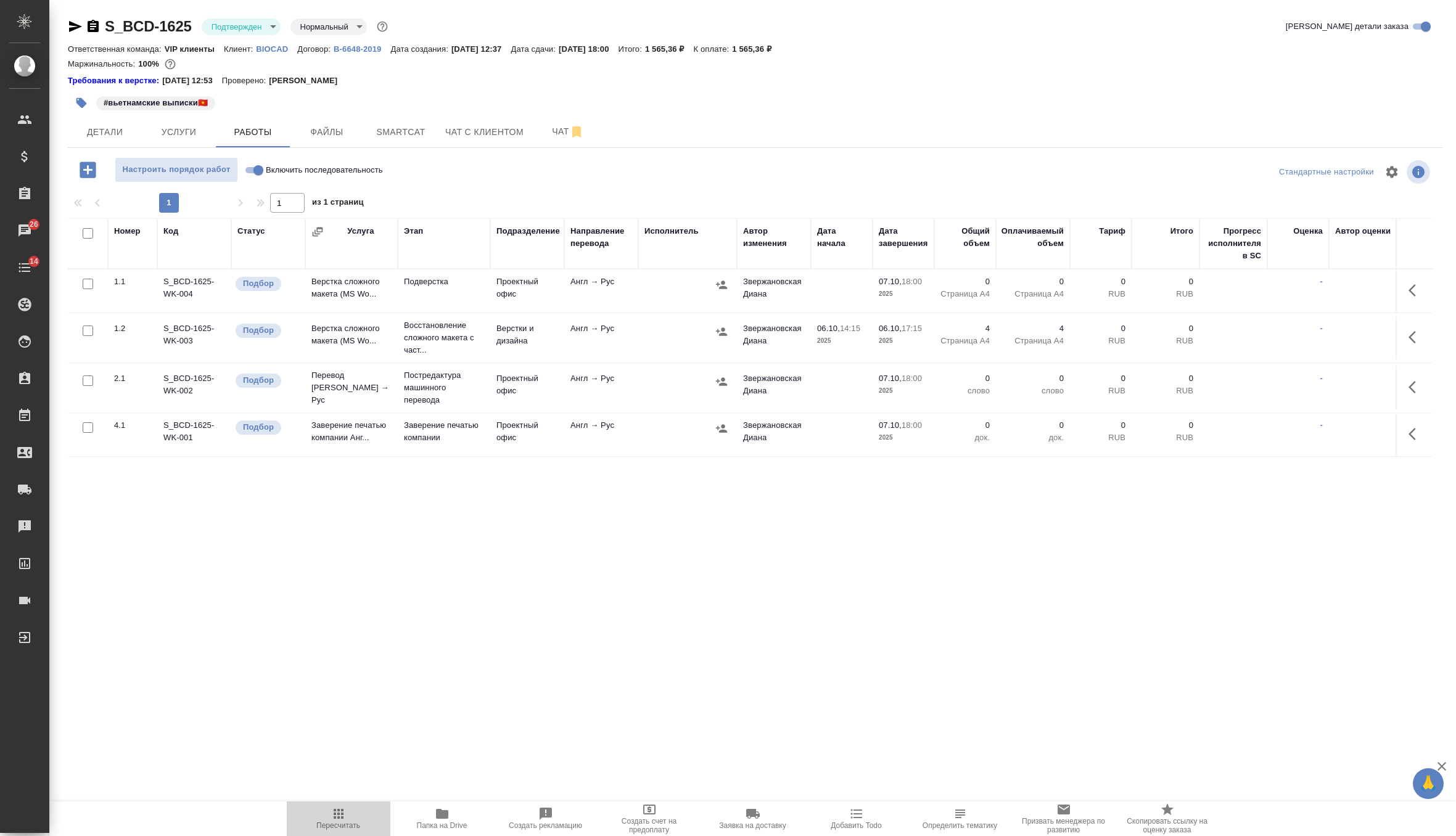
click at [339, 815] on icon "button" at bounding box center [338, 814] width 15 height 15
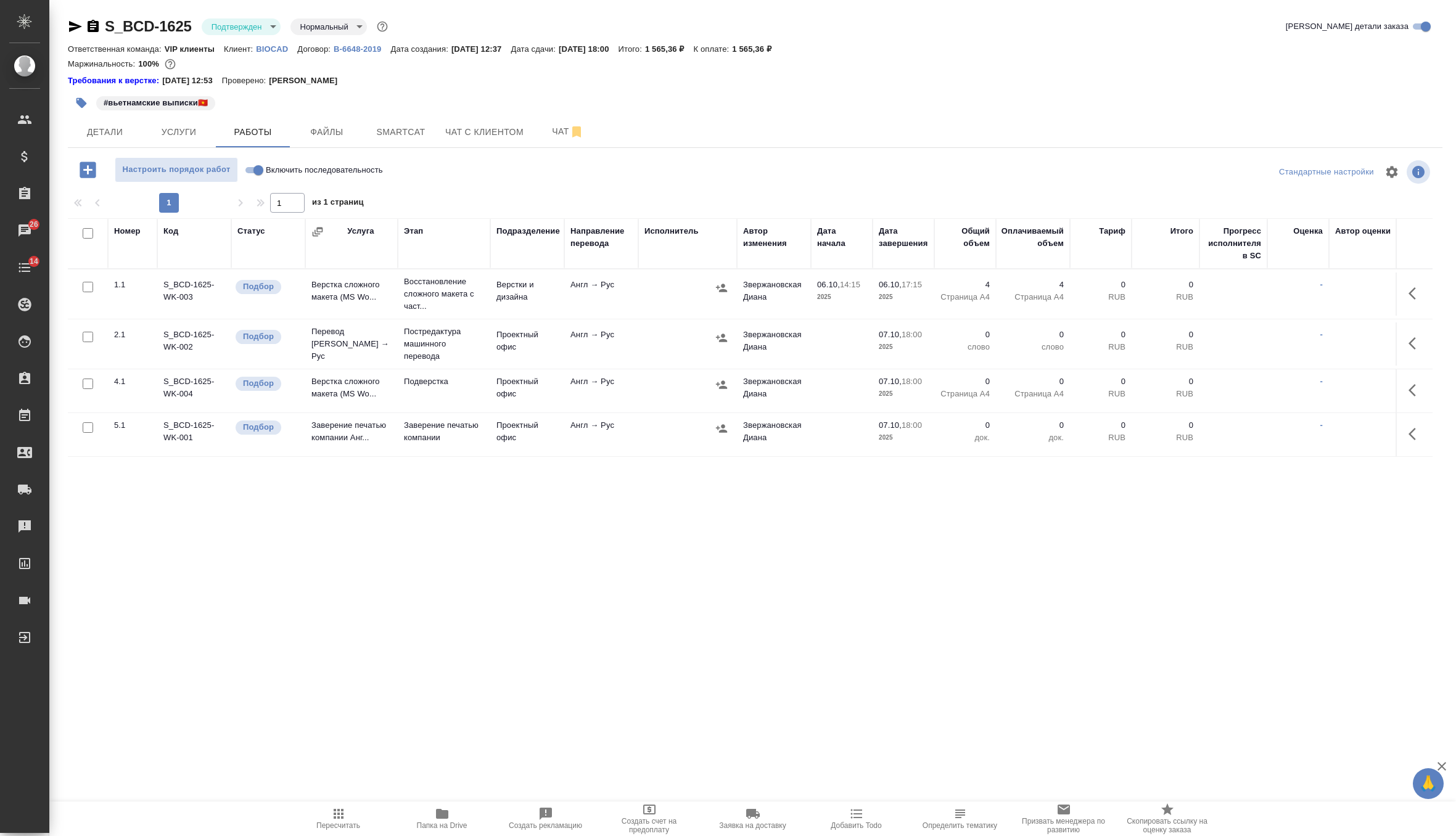
click at [495, 399] on td "Проектный офис" at bounding box center [527, 391] width 74 height 43
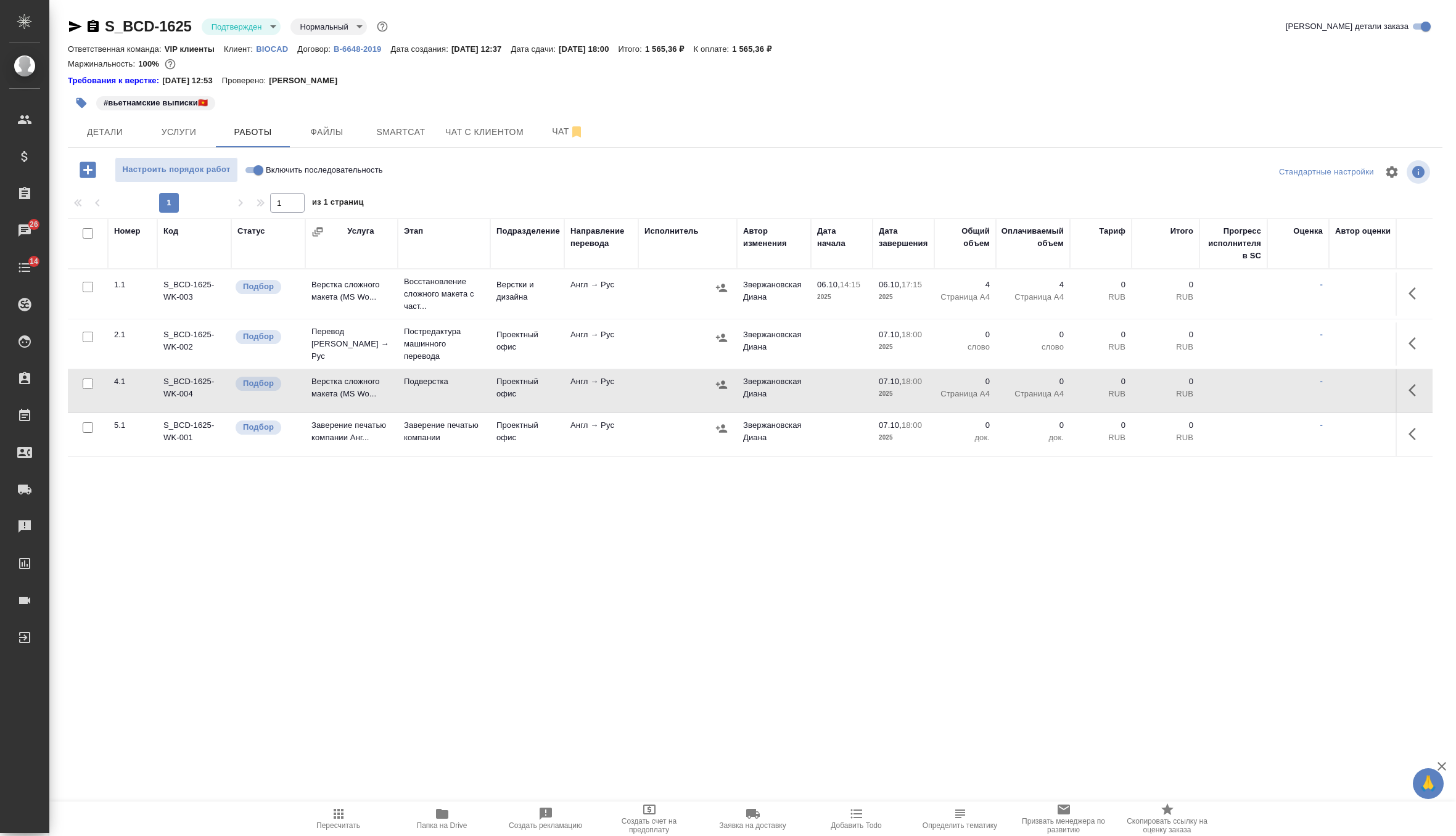
click at [481, 569] on div ".cls-1 fill:#fff; AWATERA Zverzhanovskaya [PERSON_NAME] Спецификации Заказы 26 …" at bounding box center [728, 418] width 1456 height 836
click at [459, 441] on p "Заверение печатью компании" at bounding box center [443, 432] width 80 height 25
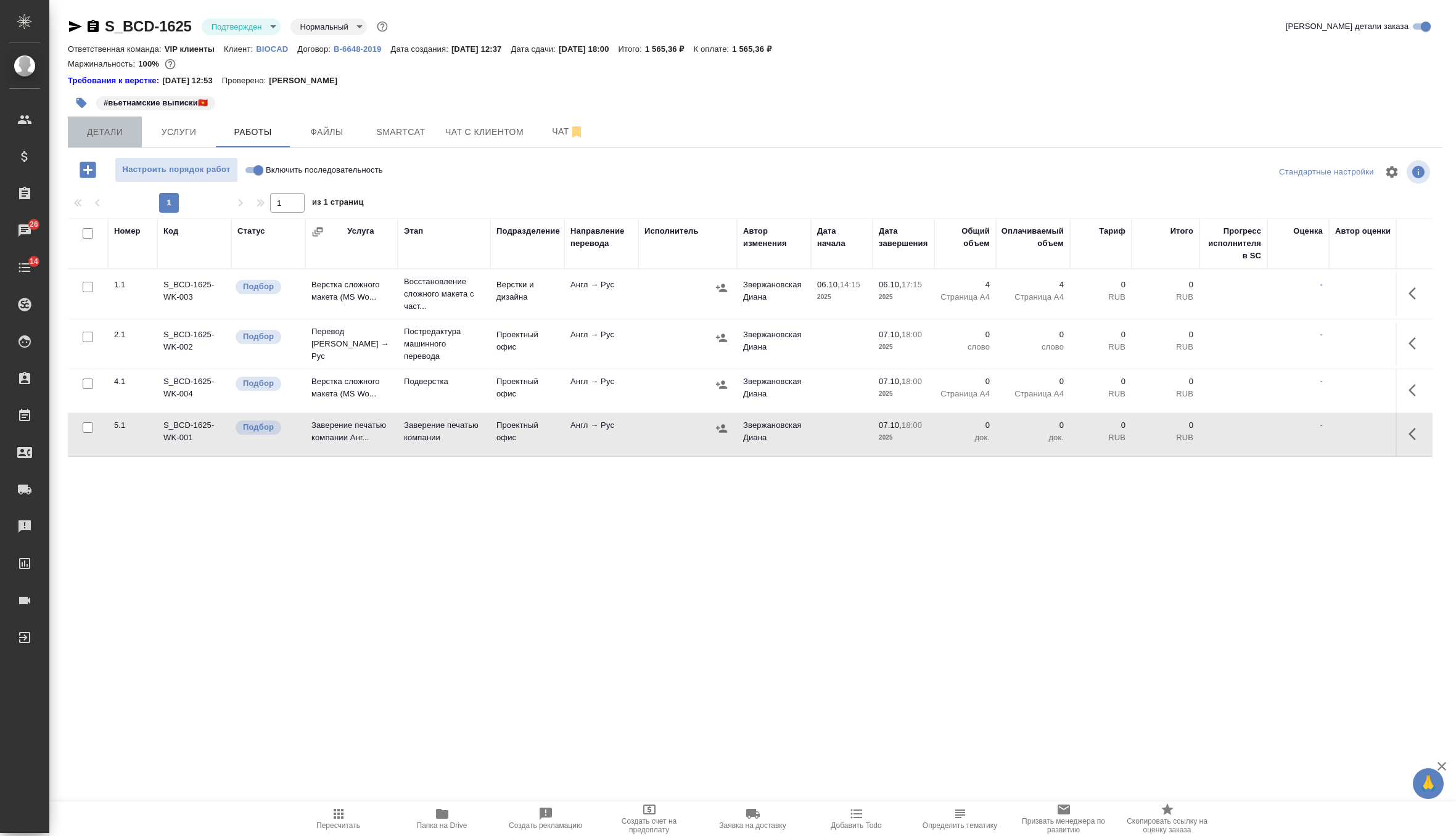
click at [103, 139] on span "Детали" at bounding box center [105, 132] width 59 height 15
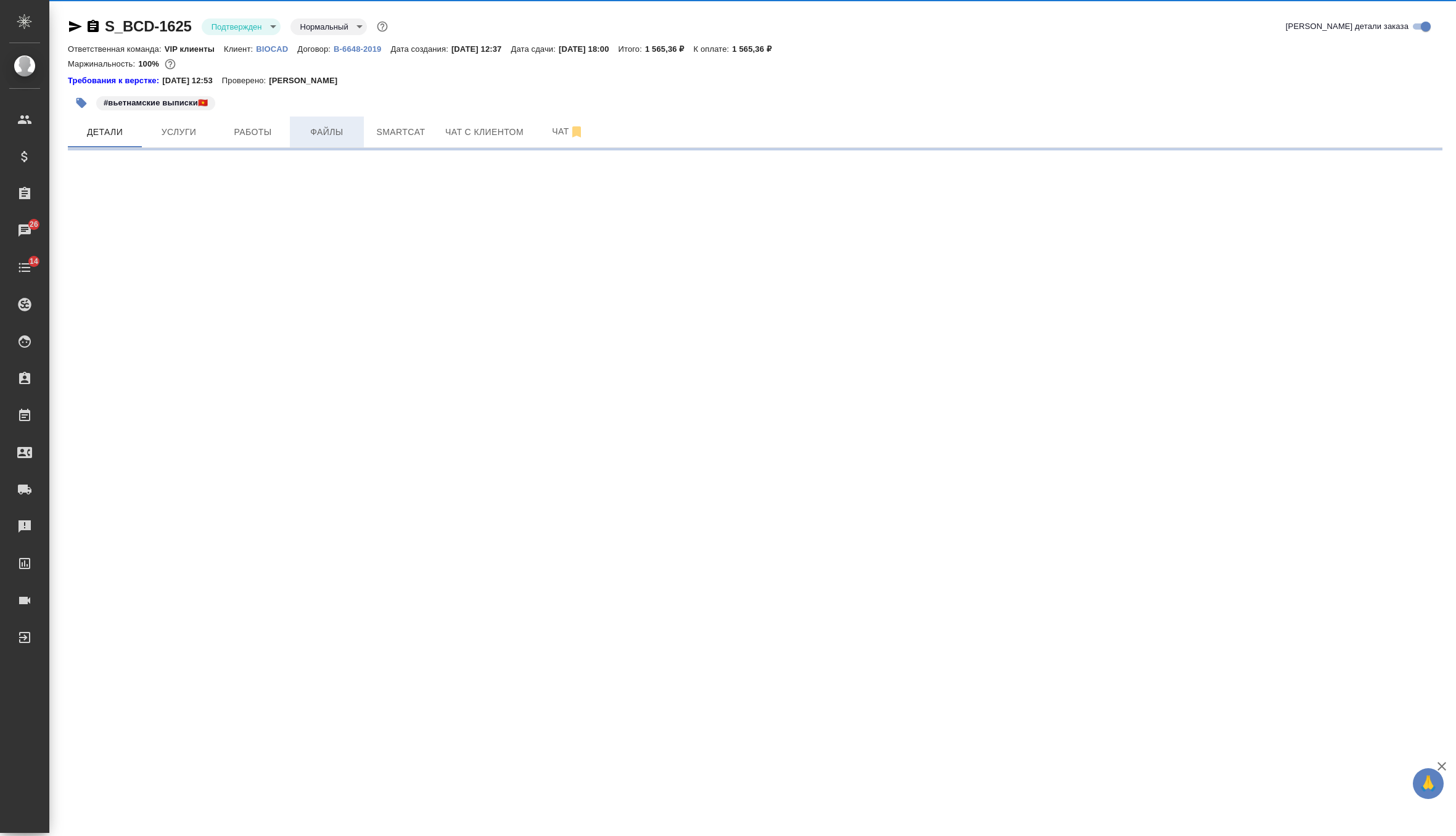
select select "RU"
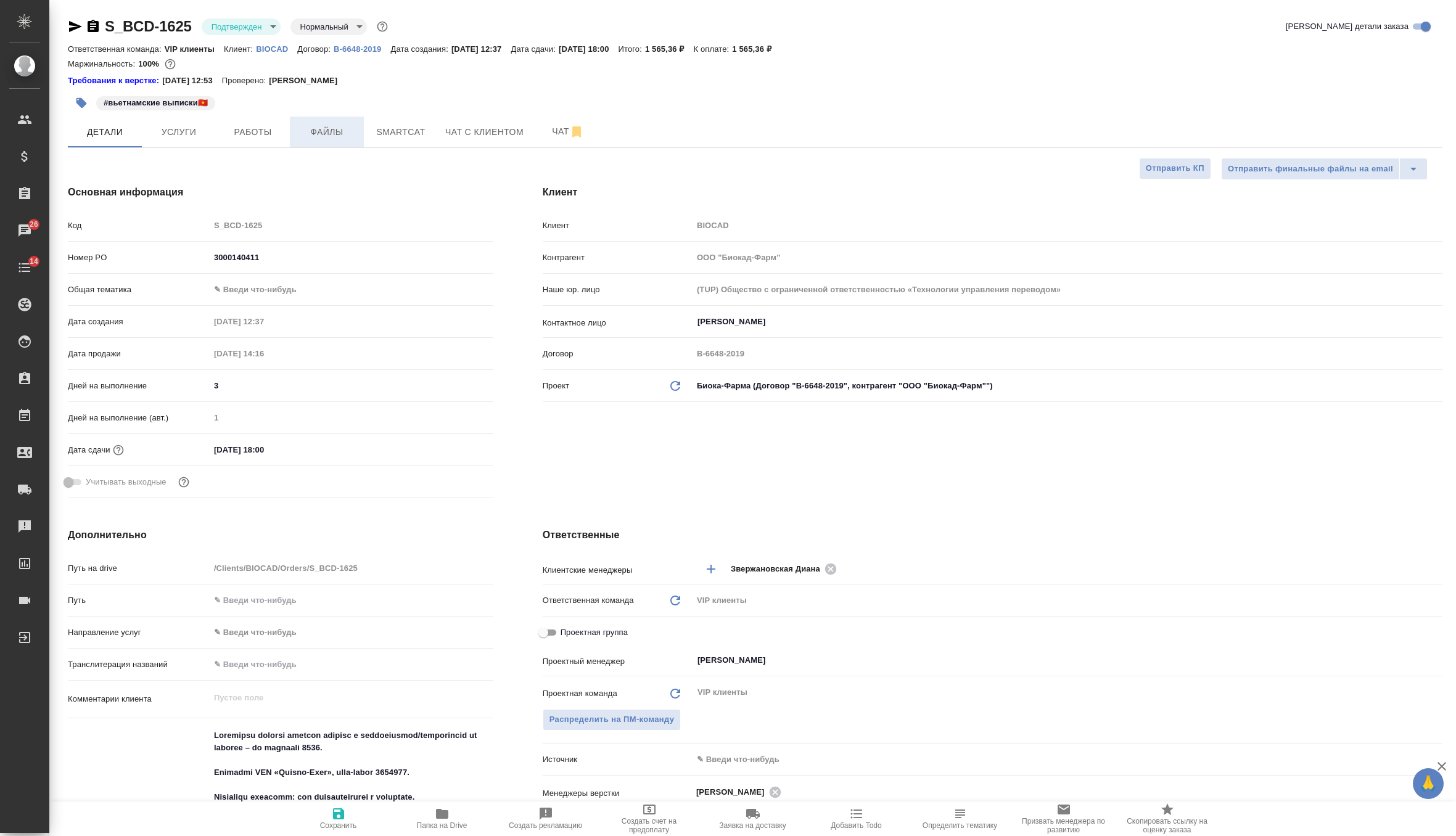
type textarea "x"
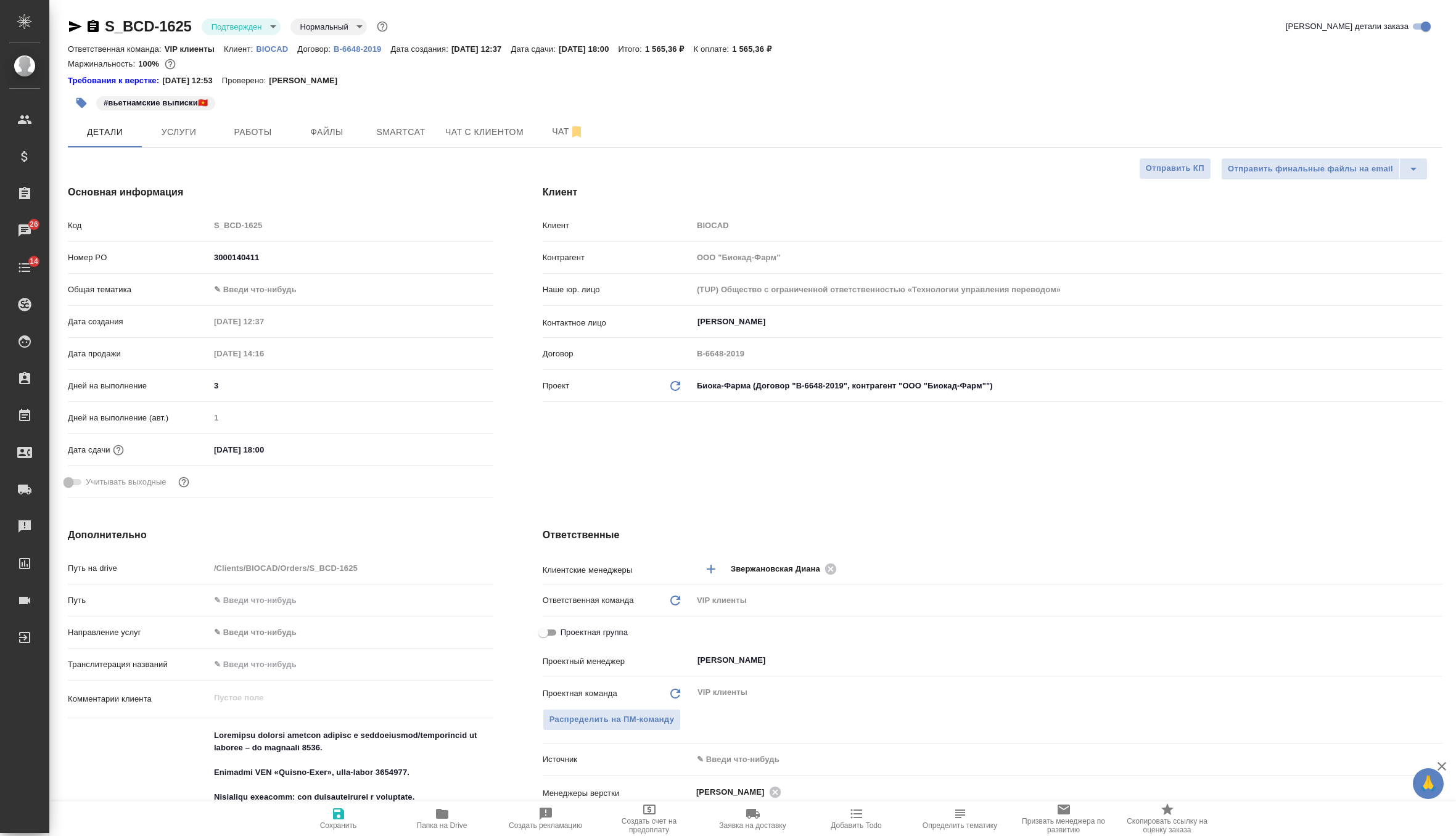
type textarea "x"
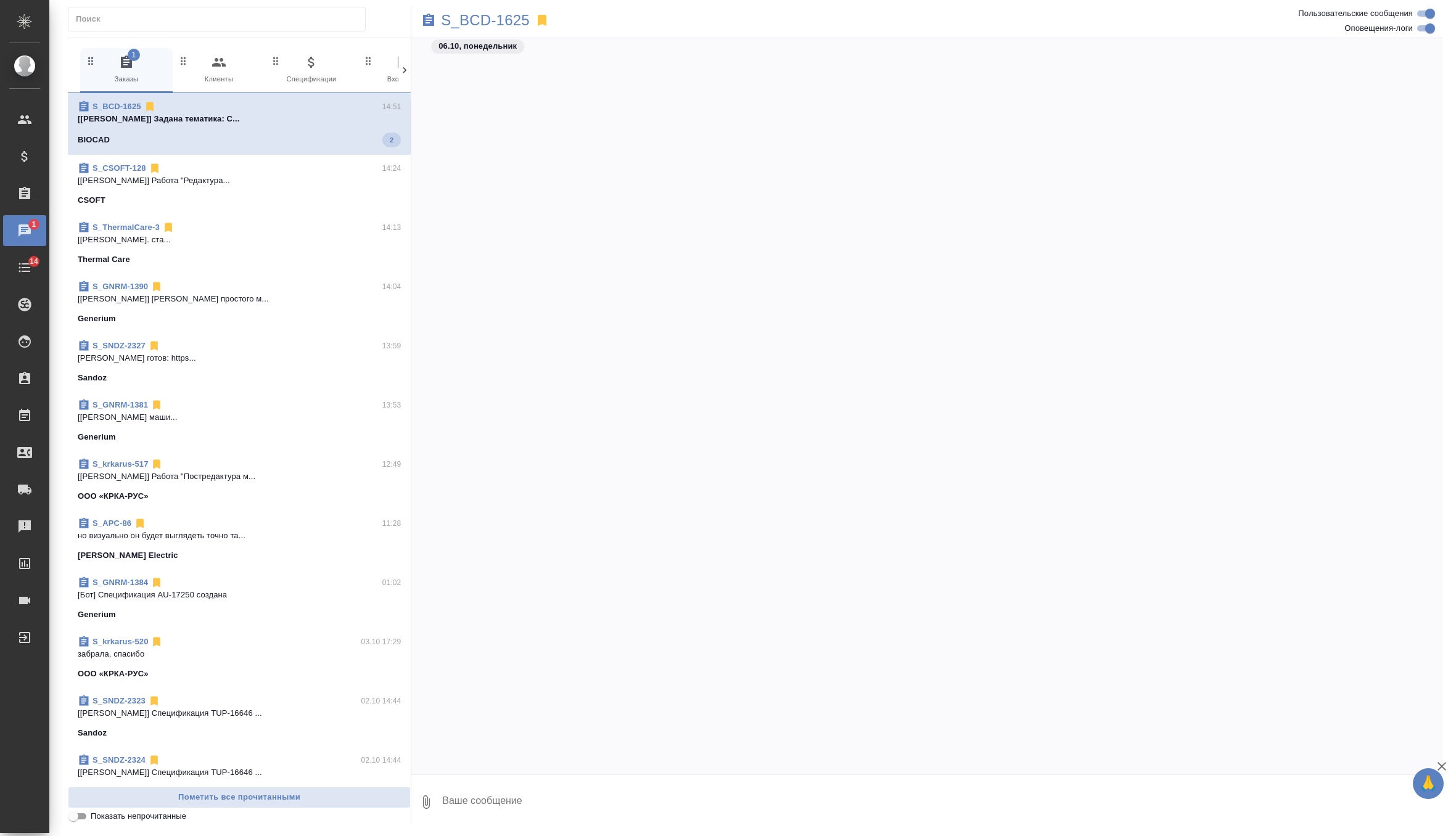
scroll to position [1809, 0]
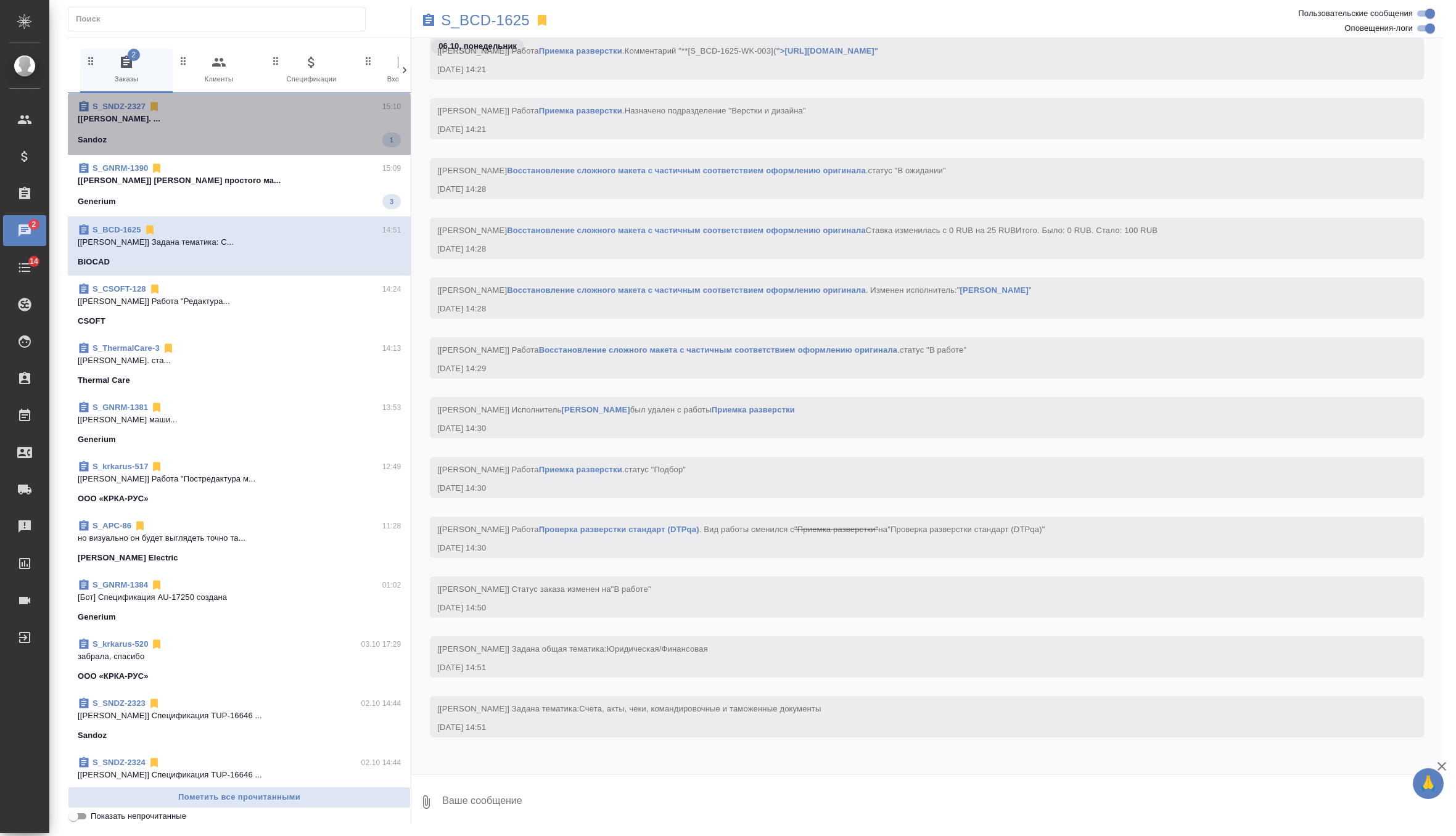
click at [288, 127] on span "S_SNDZ-2327 15:10 [Горшкова Валентина] Работа Редактура. ... Sandoz 1" at bounding box center [238, 124] width 323 height 47
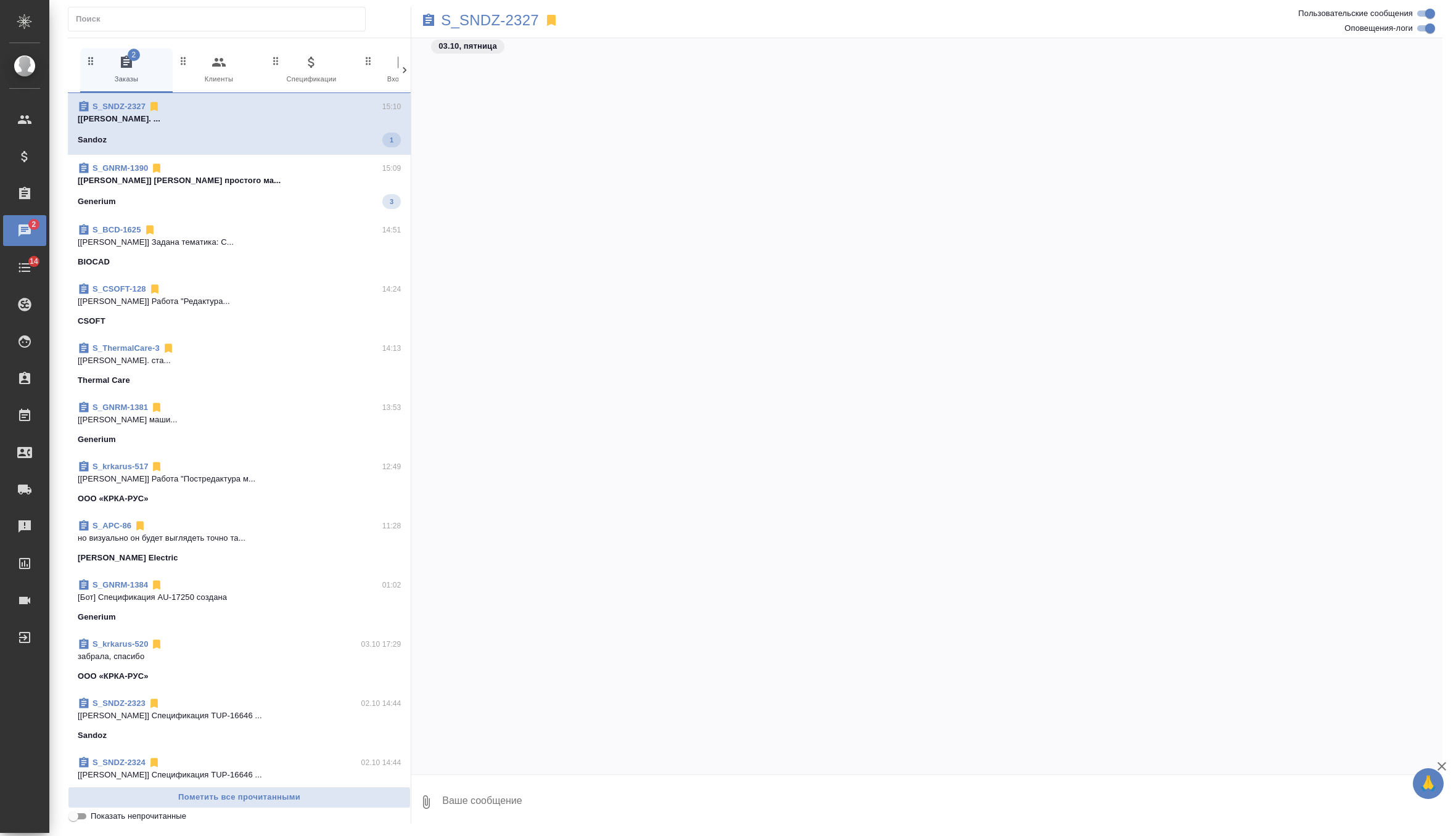
scroll to position [10629, 0]
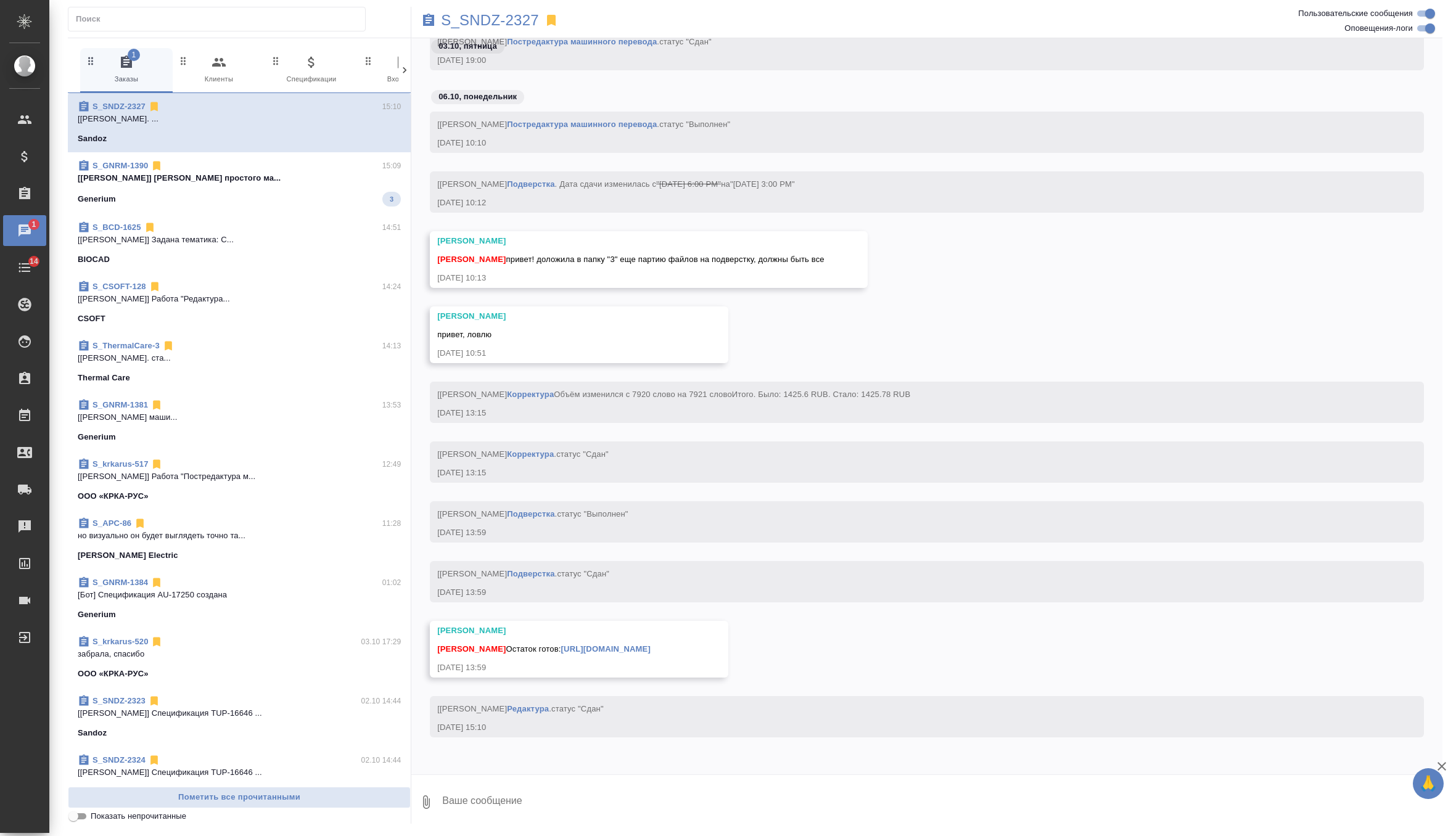
click at [291, 189] on span "S_GNRM-1390 15:09 [Чулец Елена] Работа Верстка простого ма... Generium 3" at bounding box center [238, 183] width 323 height 47
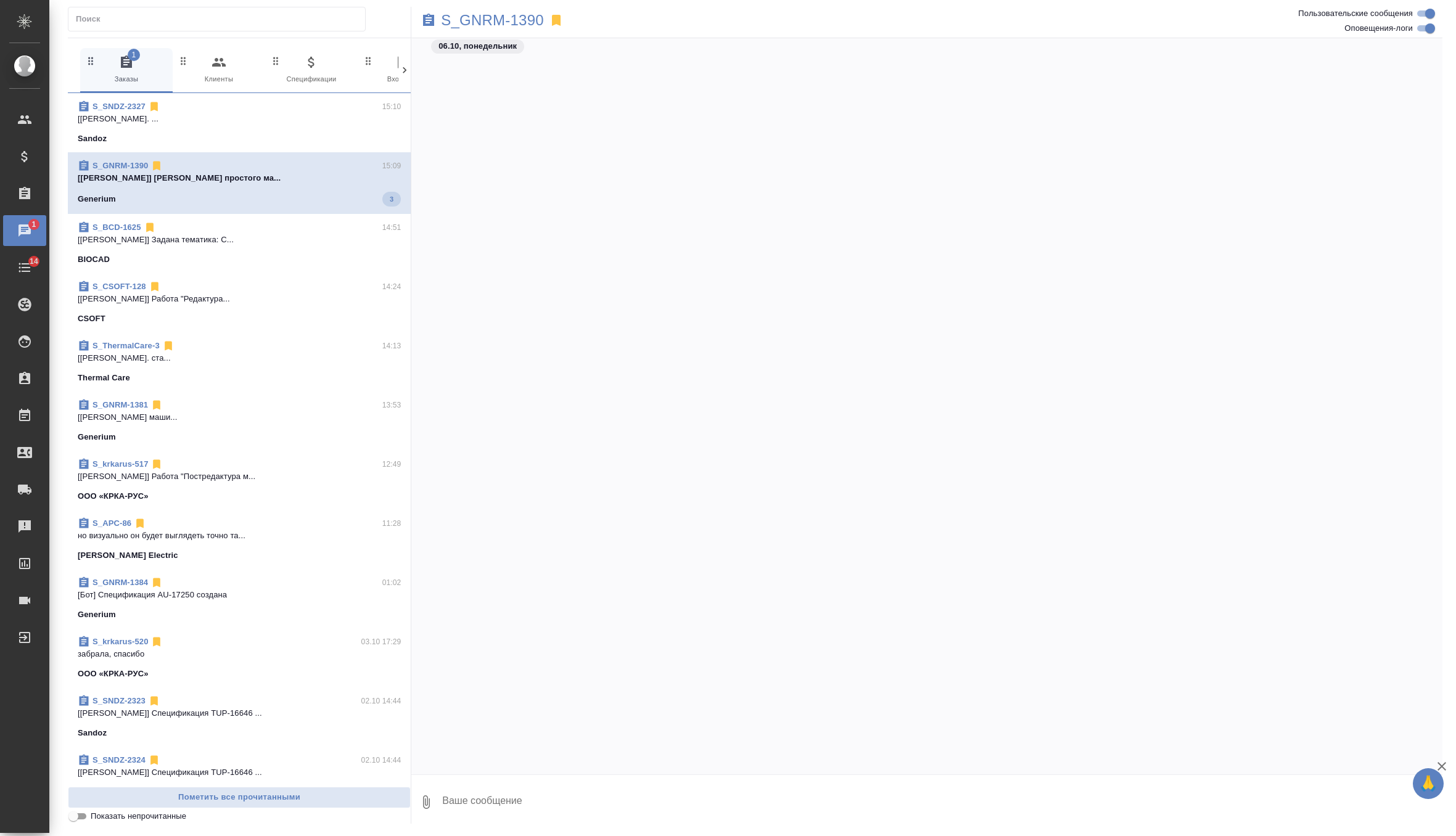
scroll to position [3722, 0]
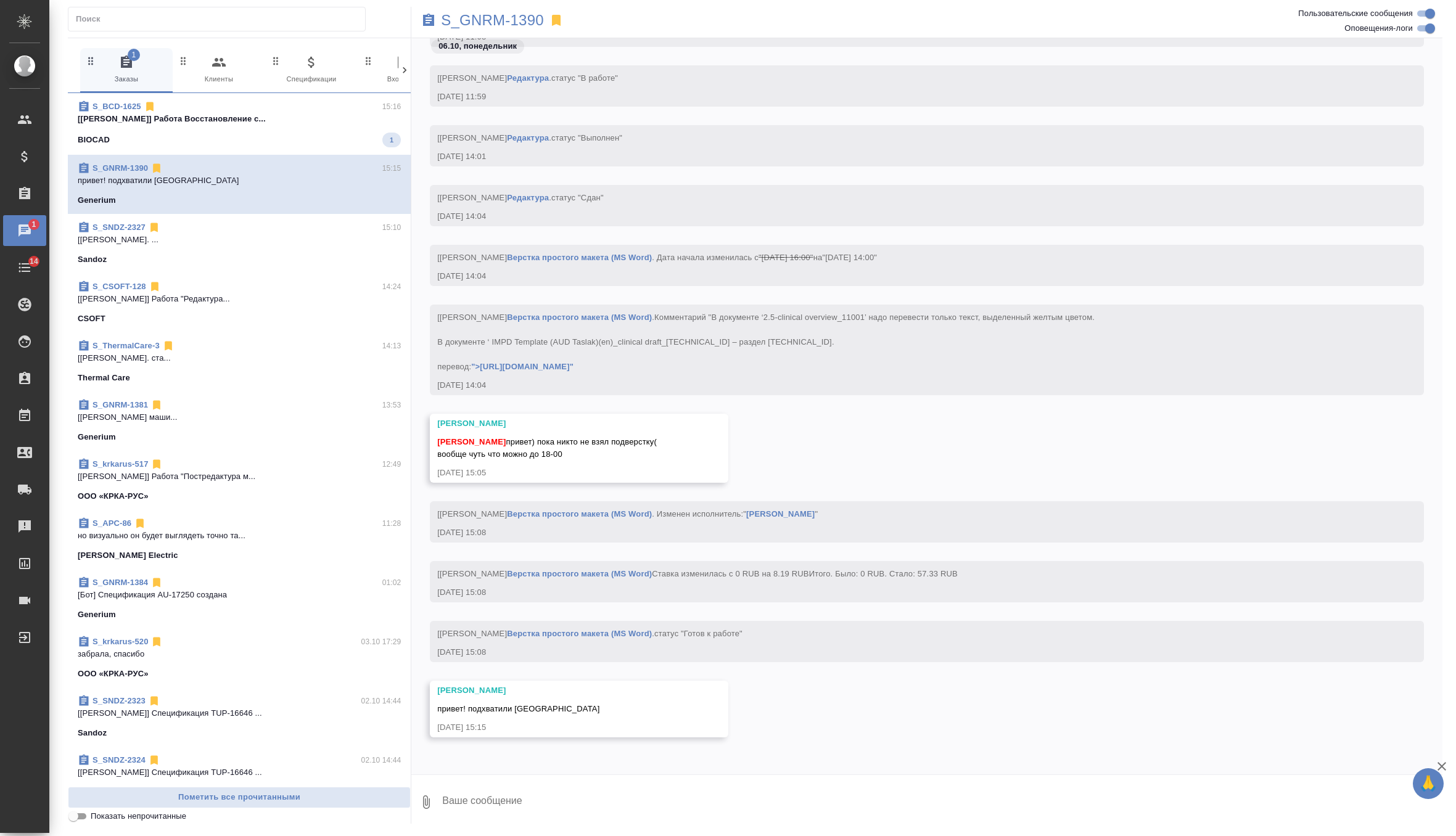
click at [339, 115] on p "[Ямковенко Вера] Работа Восстановление с..." at bounding box center [238, 119] width 323 height 12
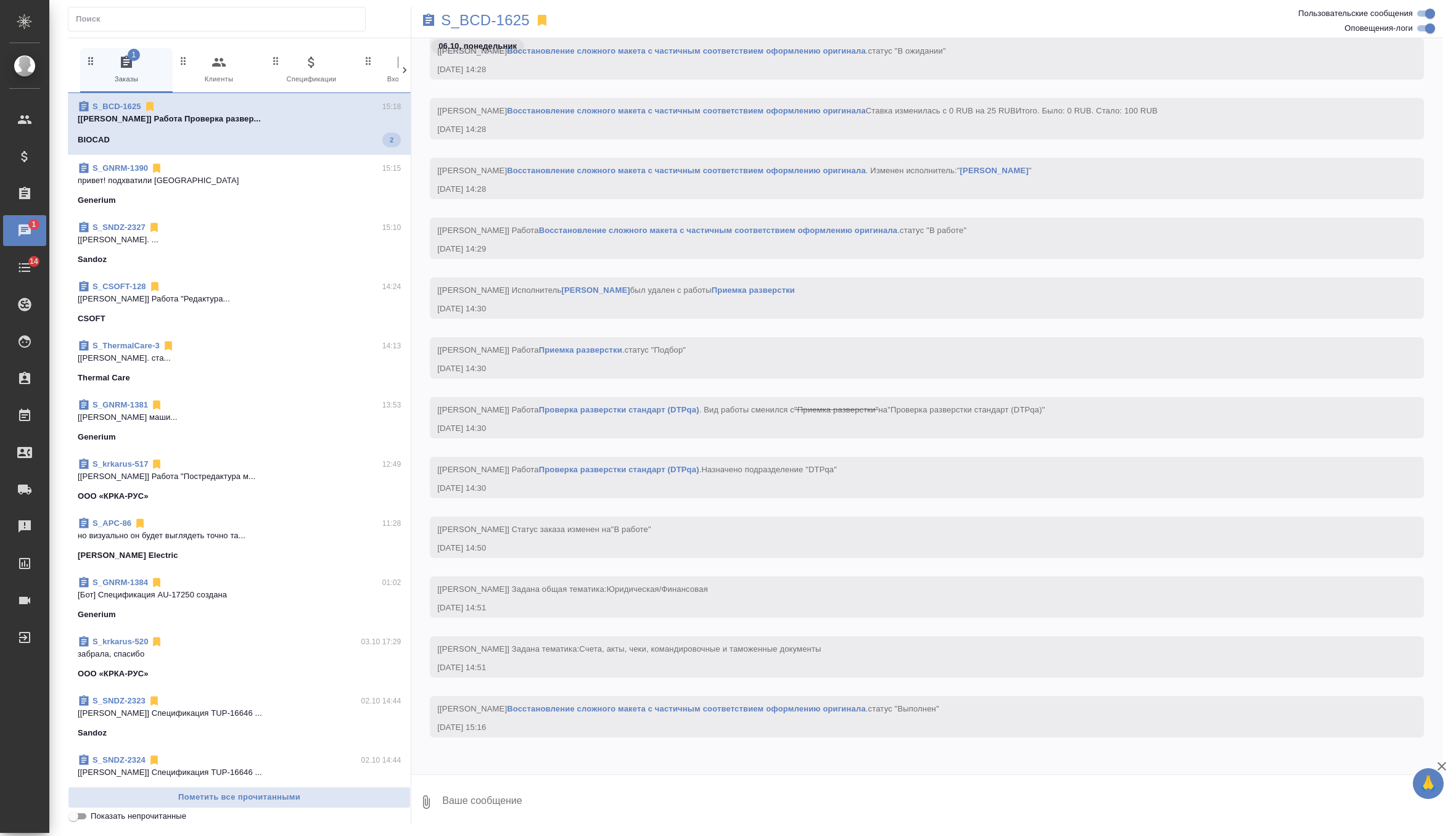
scroll to position [2049, 0]
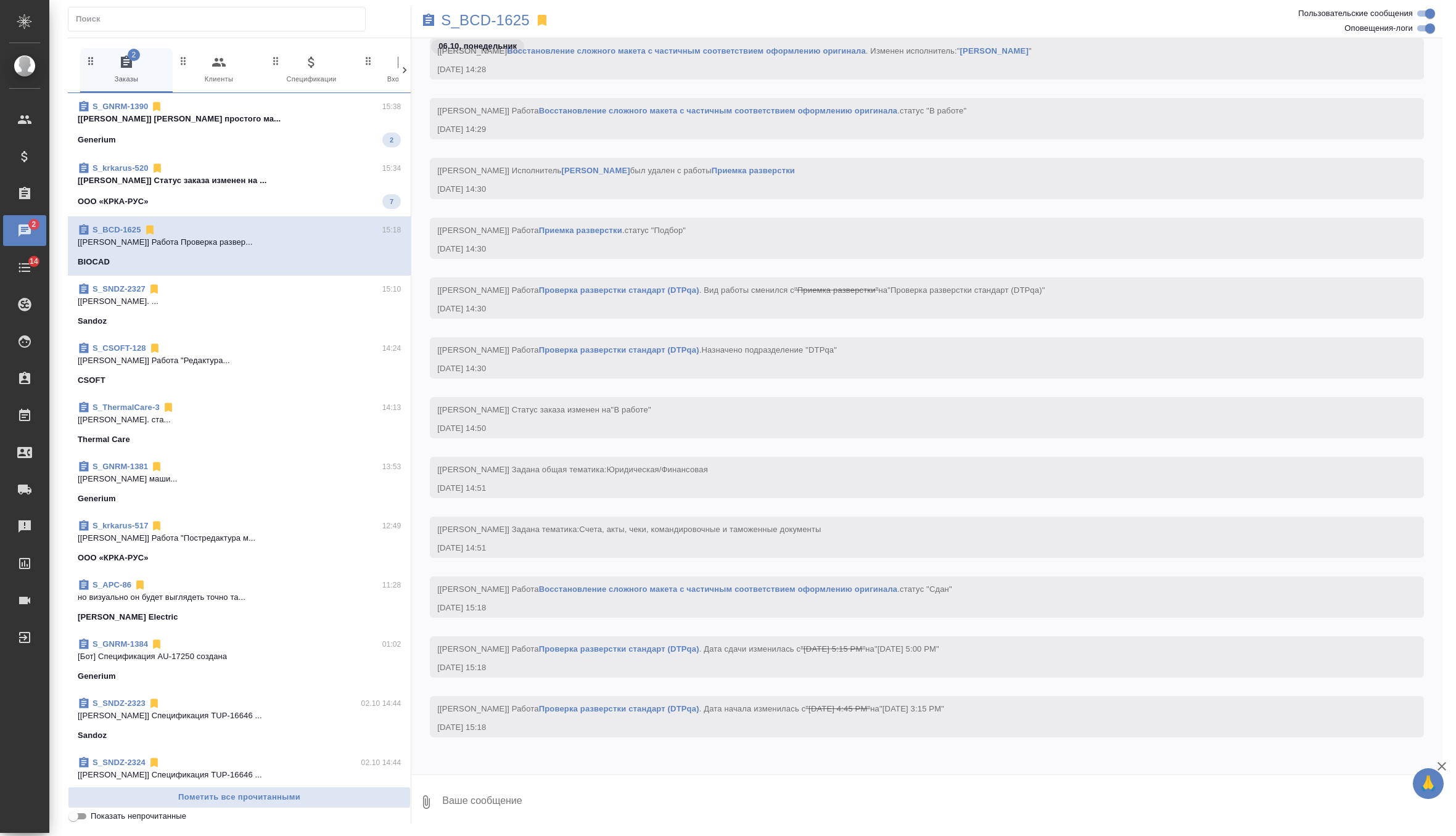
click at [287, 131] on span "S_GNRM-1390 15:38 [Чулец Елена] Работа Верстка простого ма... Generium 2" at bounding box center [238, 124] width 323 height 47
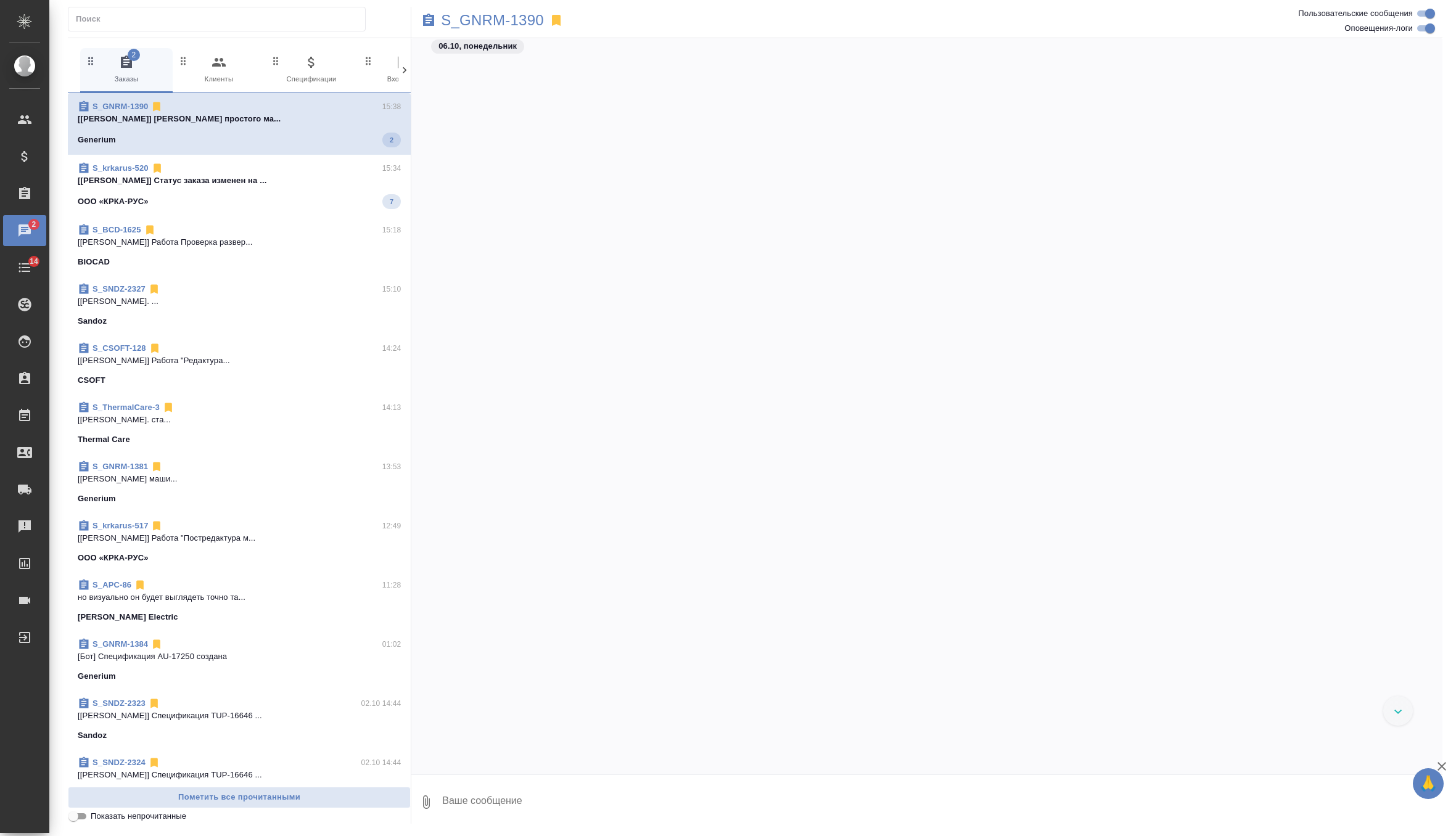
scroll to position [3966, 0]
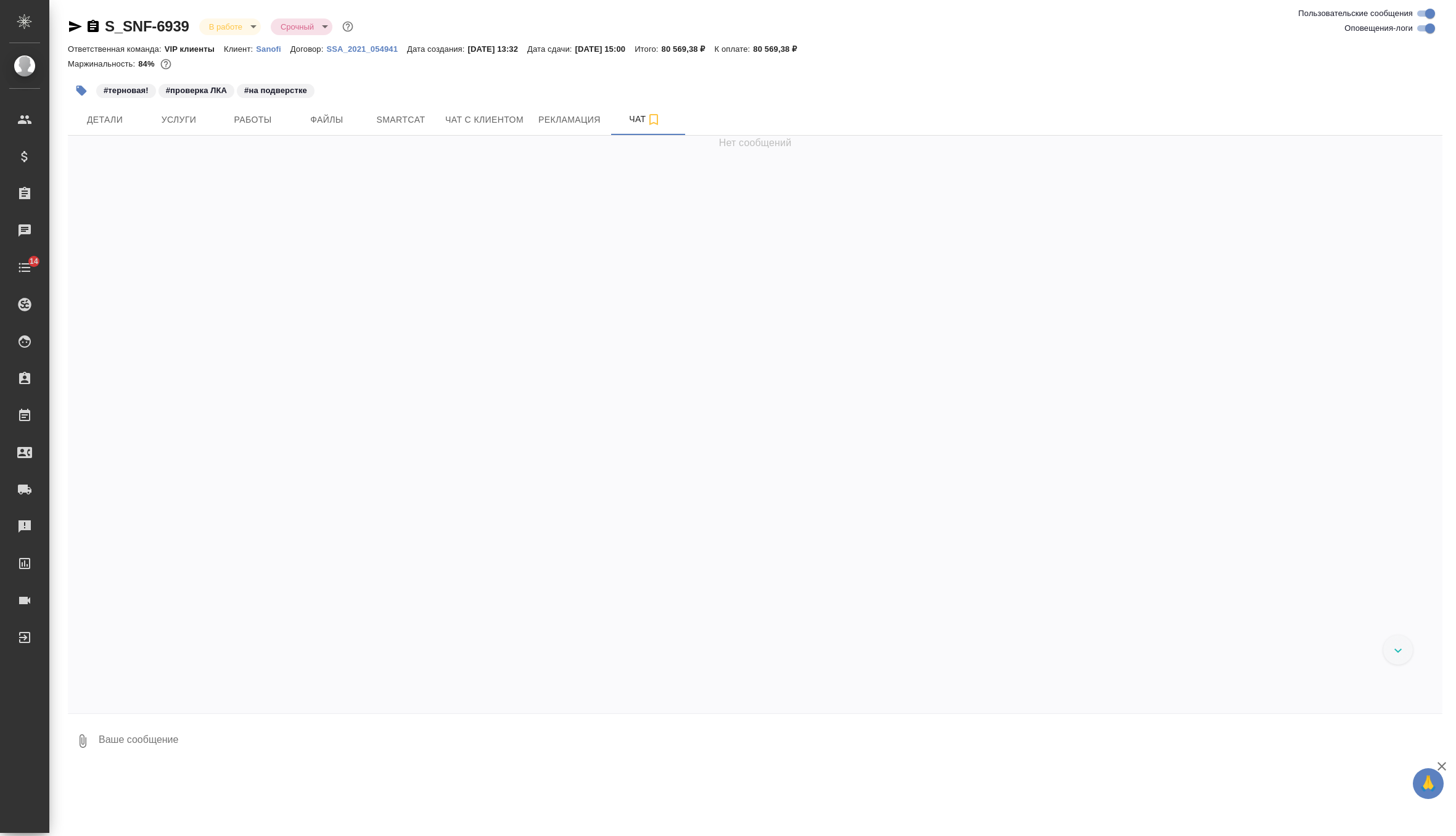
scroll to position [61751, 0]
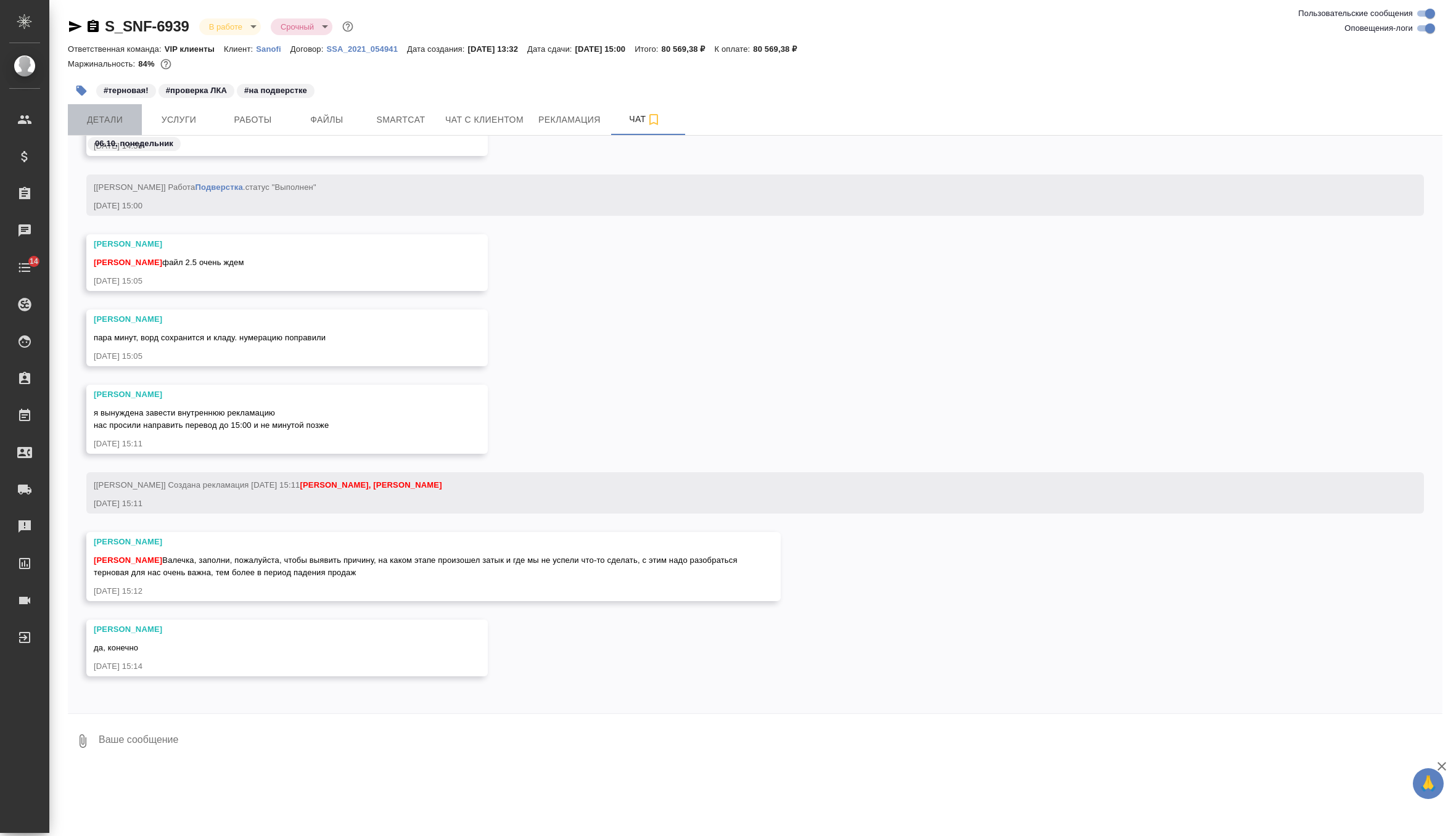
click at [113, 117] on span "Детали" at bounding box center [105, 120] width 59 height 15
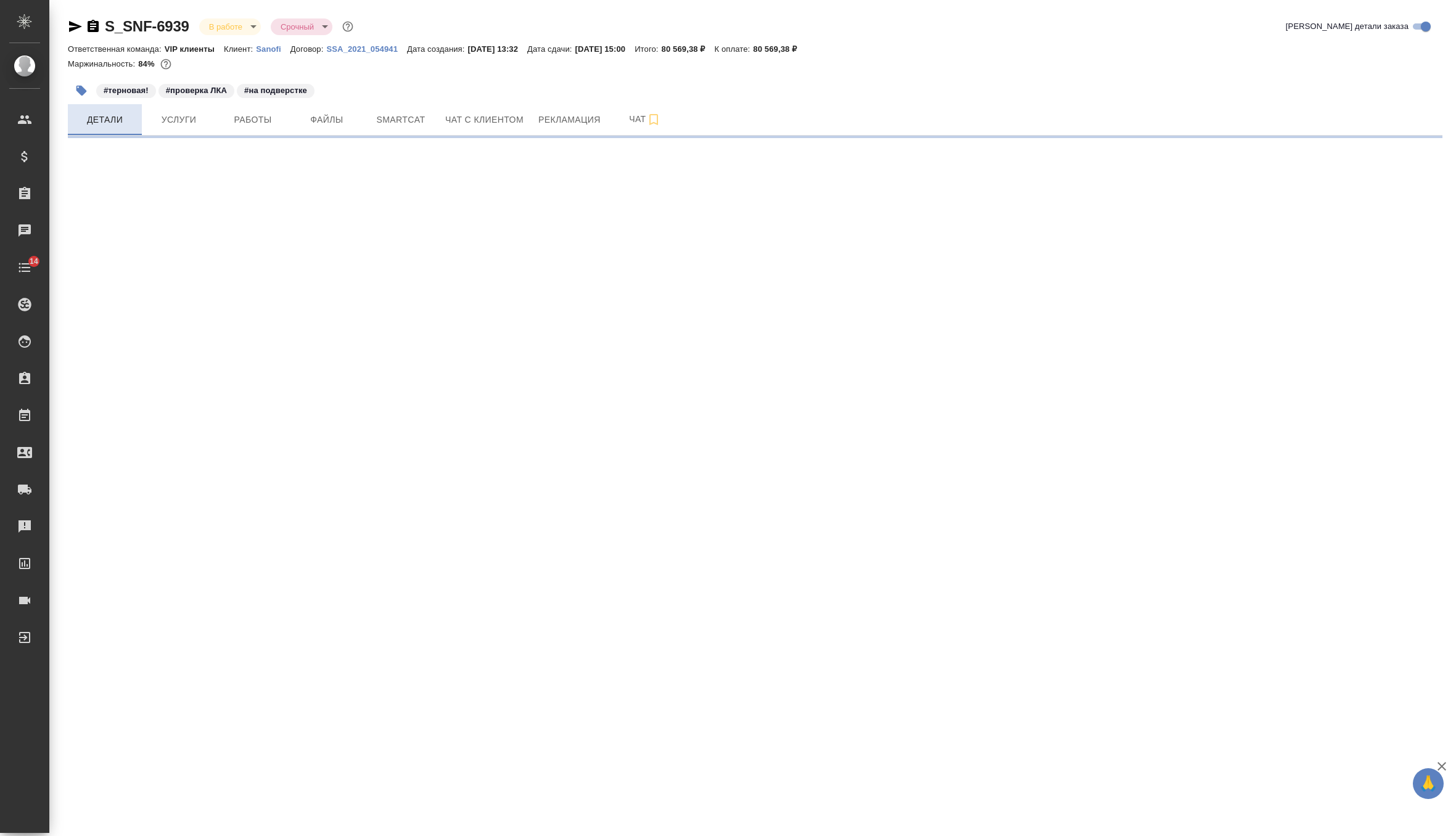
select select "RU"
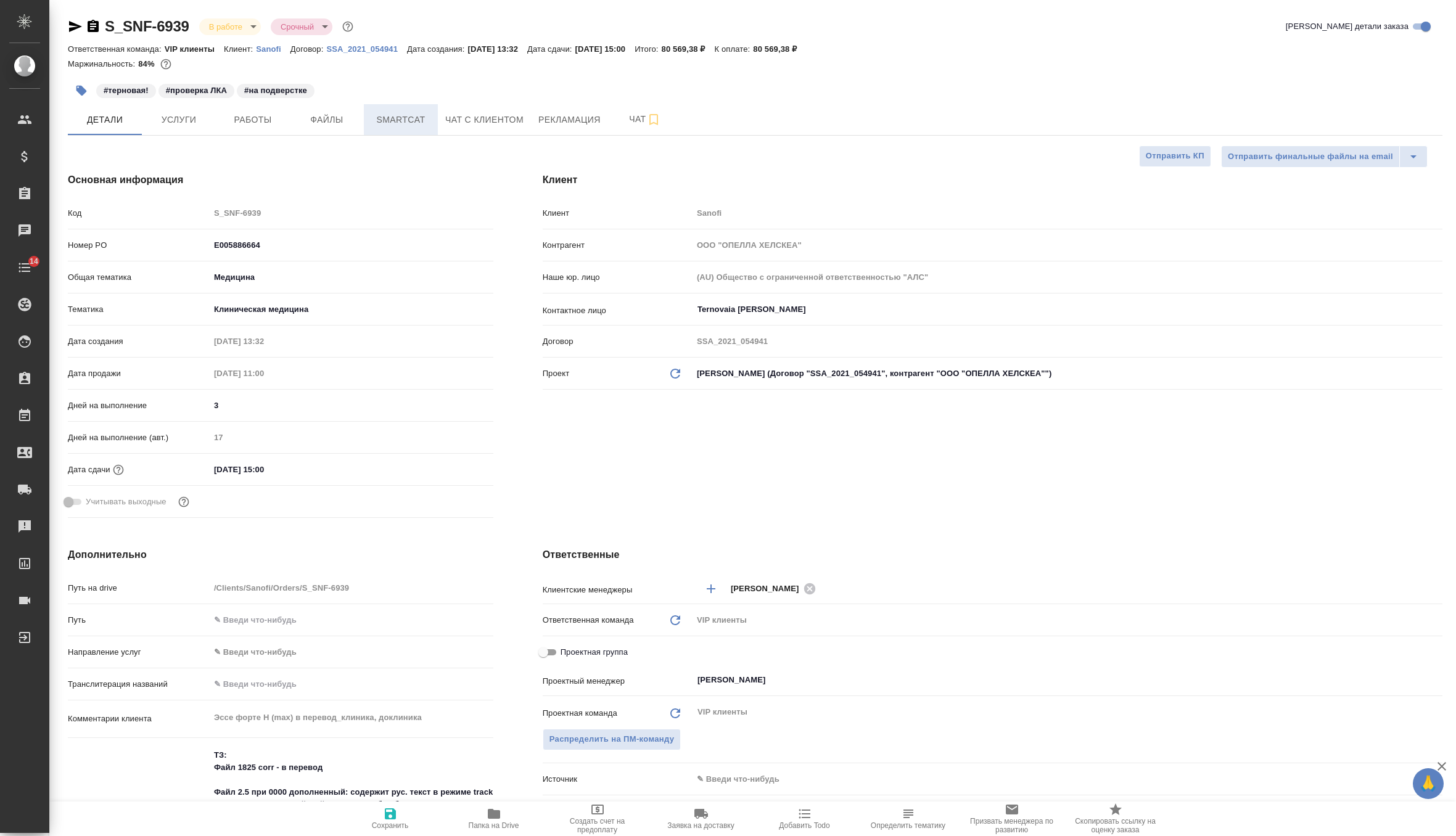
type textarea "x"
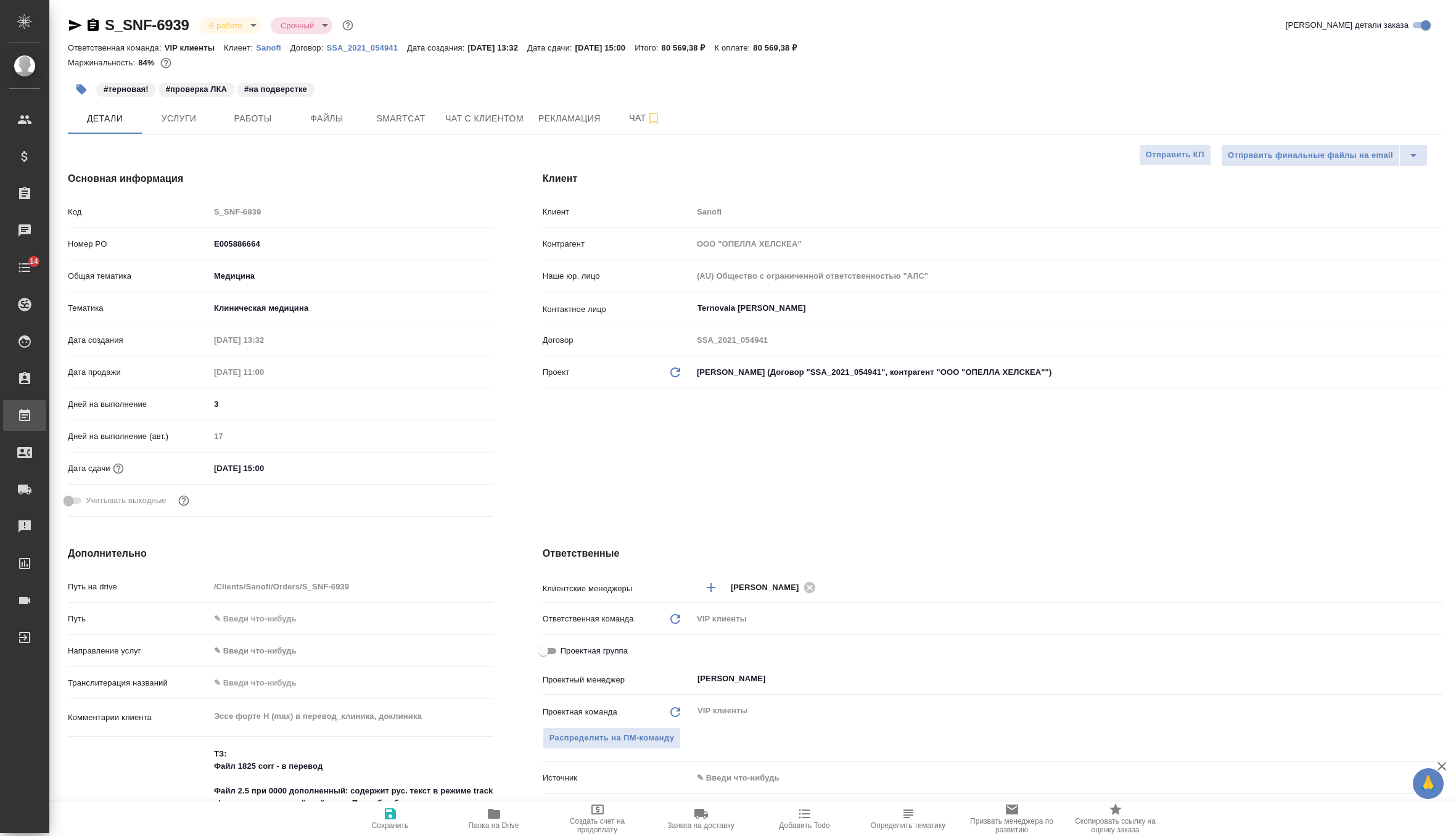
type textarea "x"
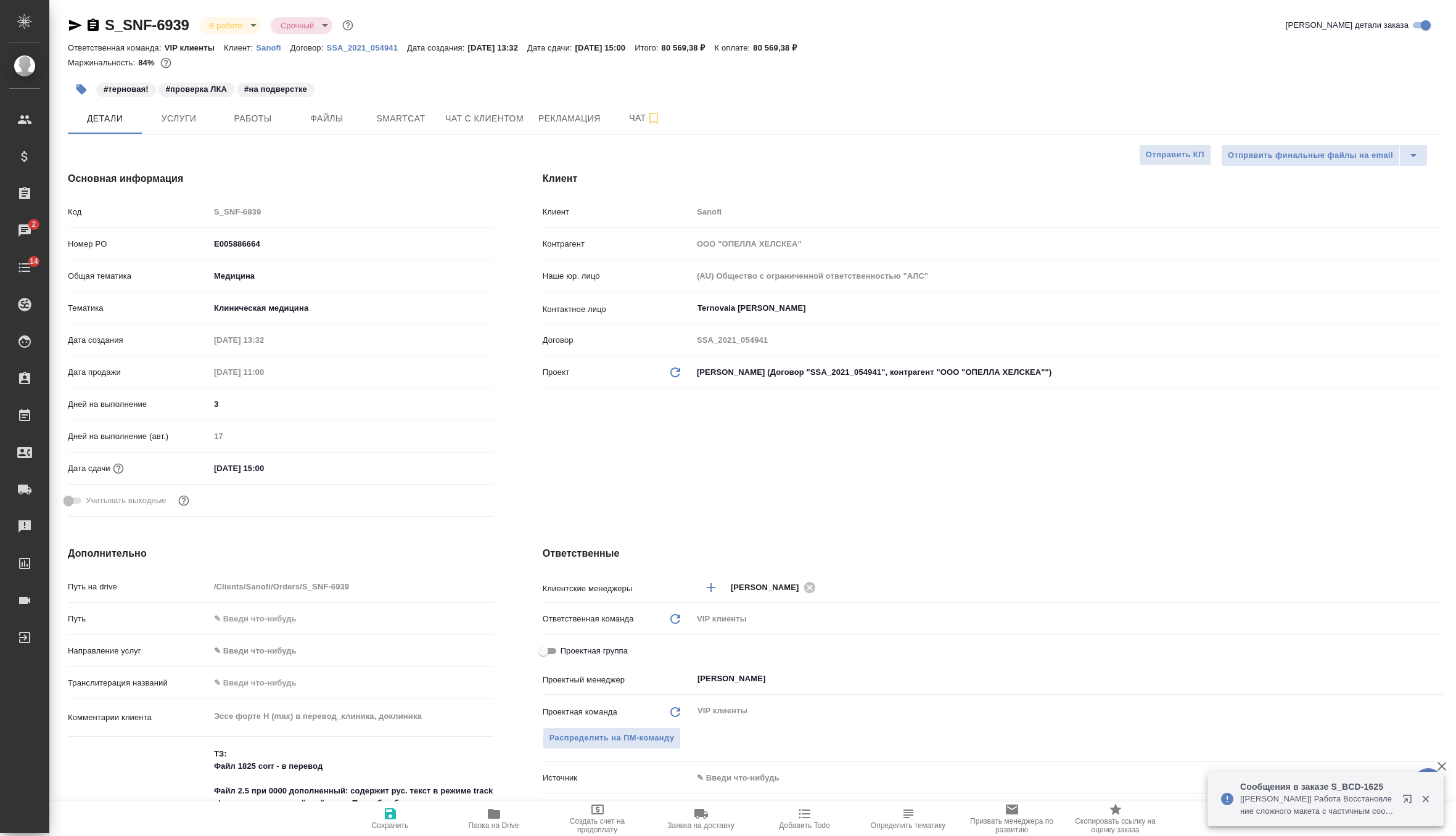
type textarea "x"
click at [574, 115] on span "Рекламация" at bounding box center [569, 119] width 62 height 15
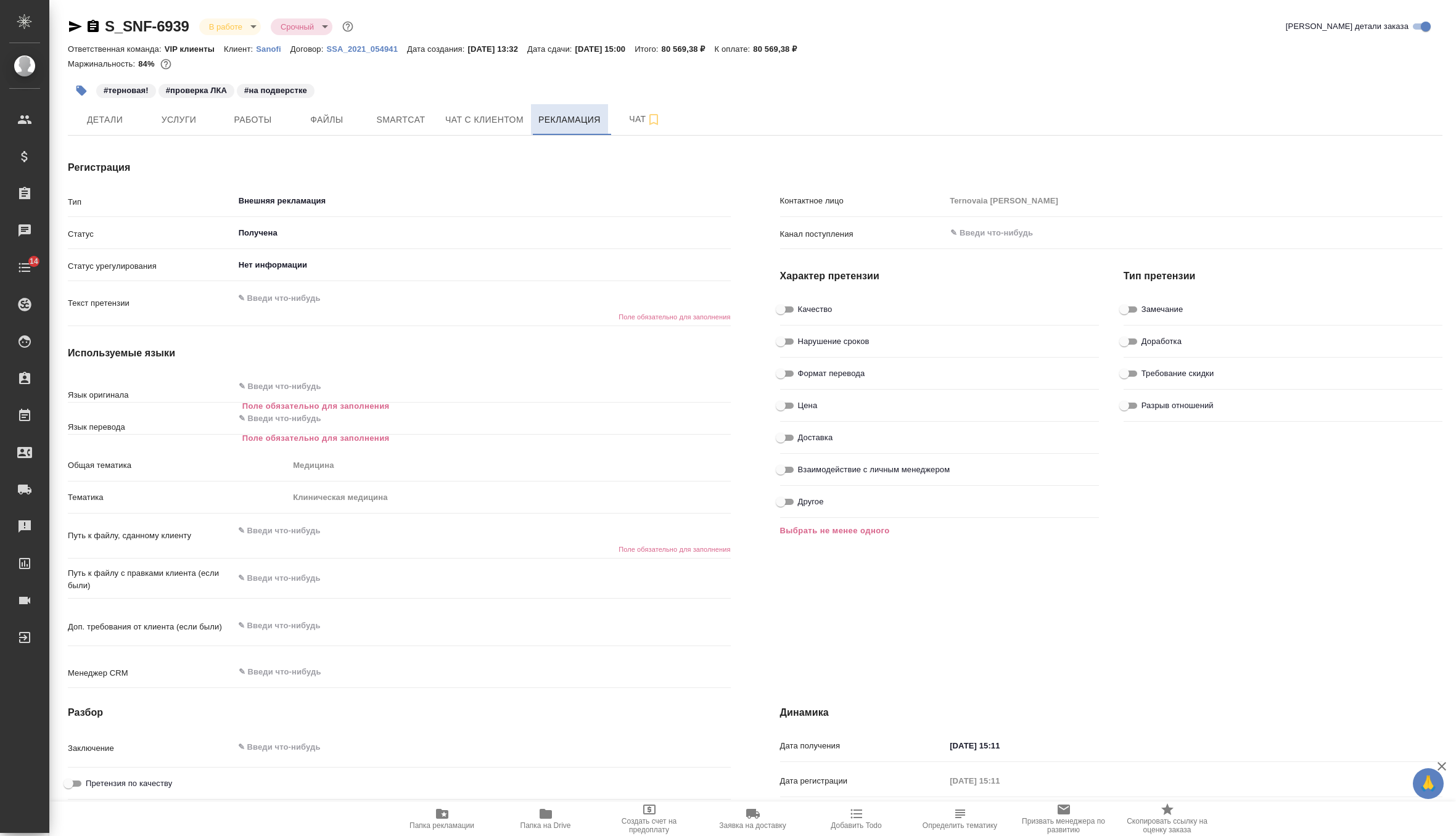
type textarea "x"
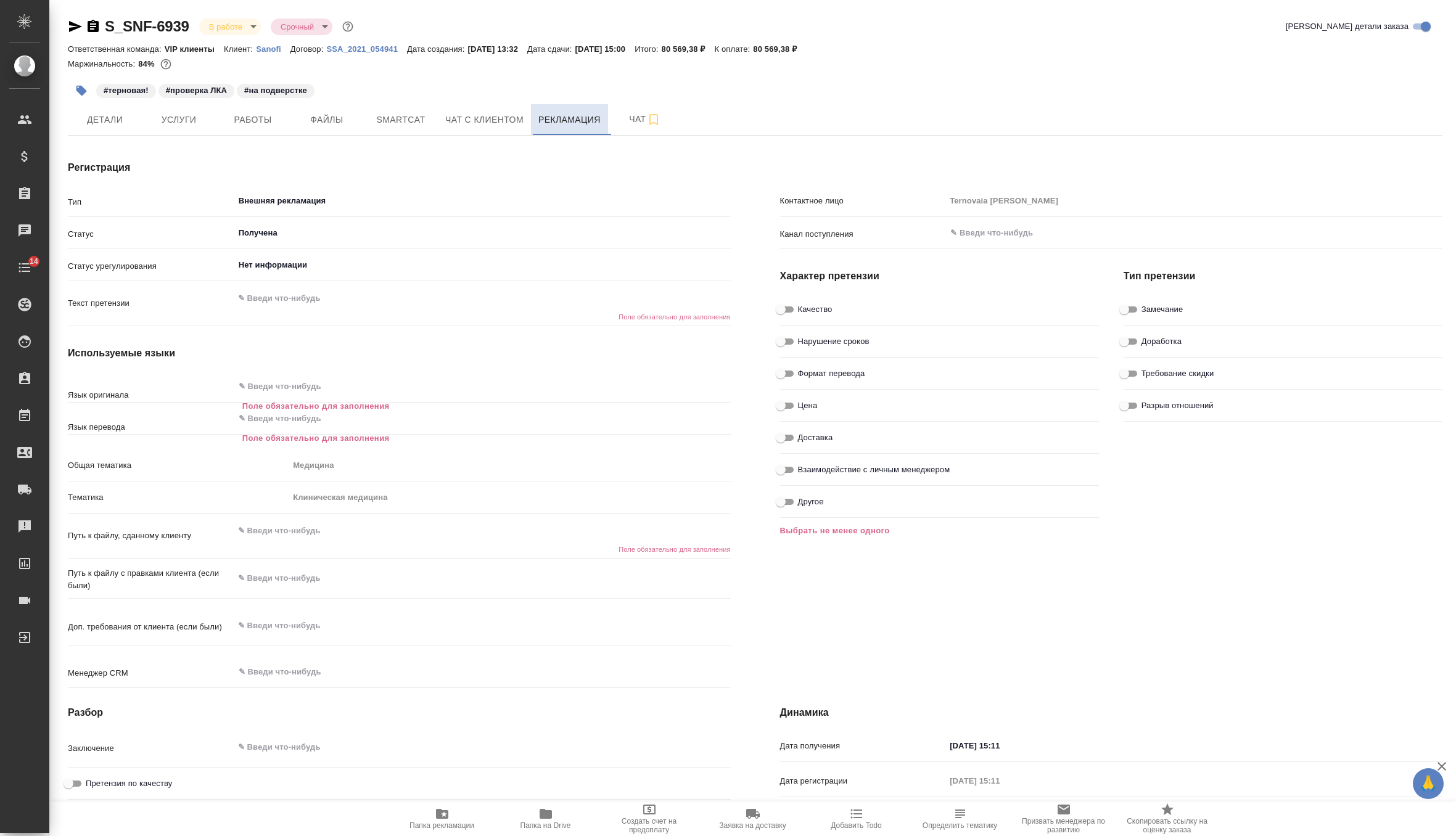
type textarea "x"
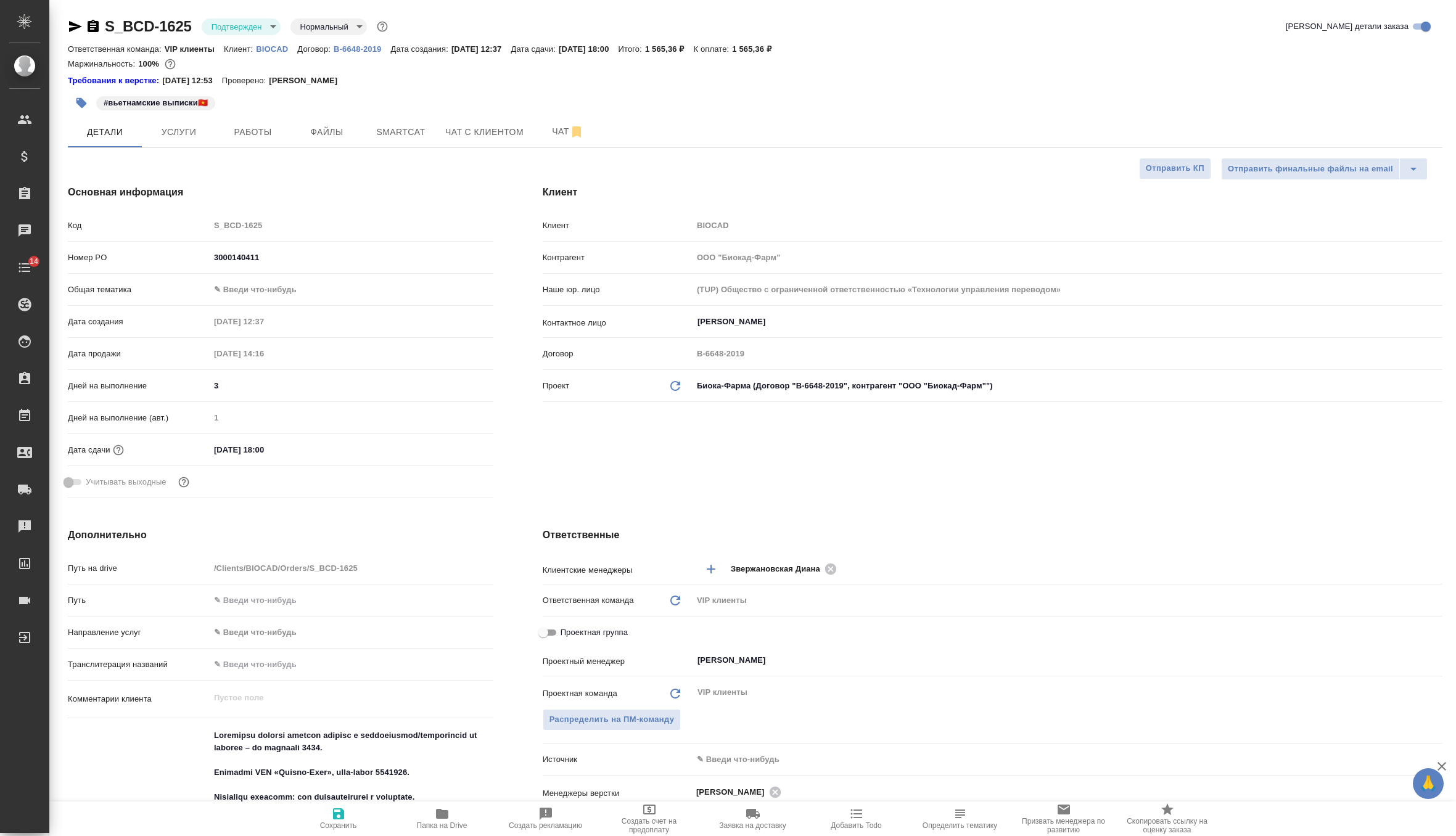
select select "RU"
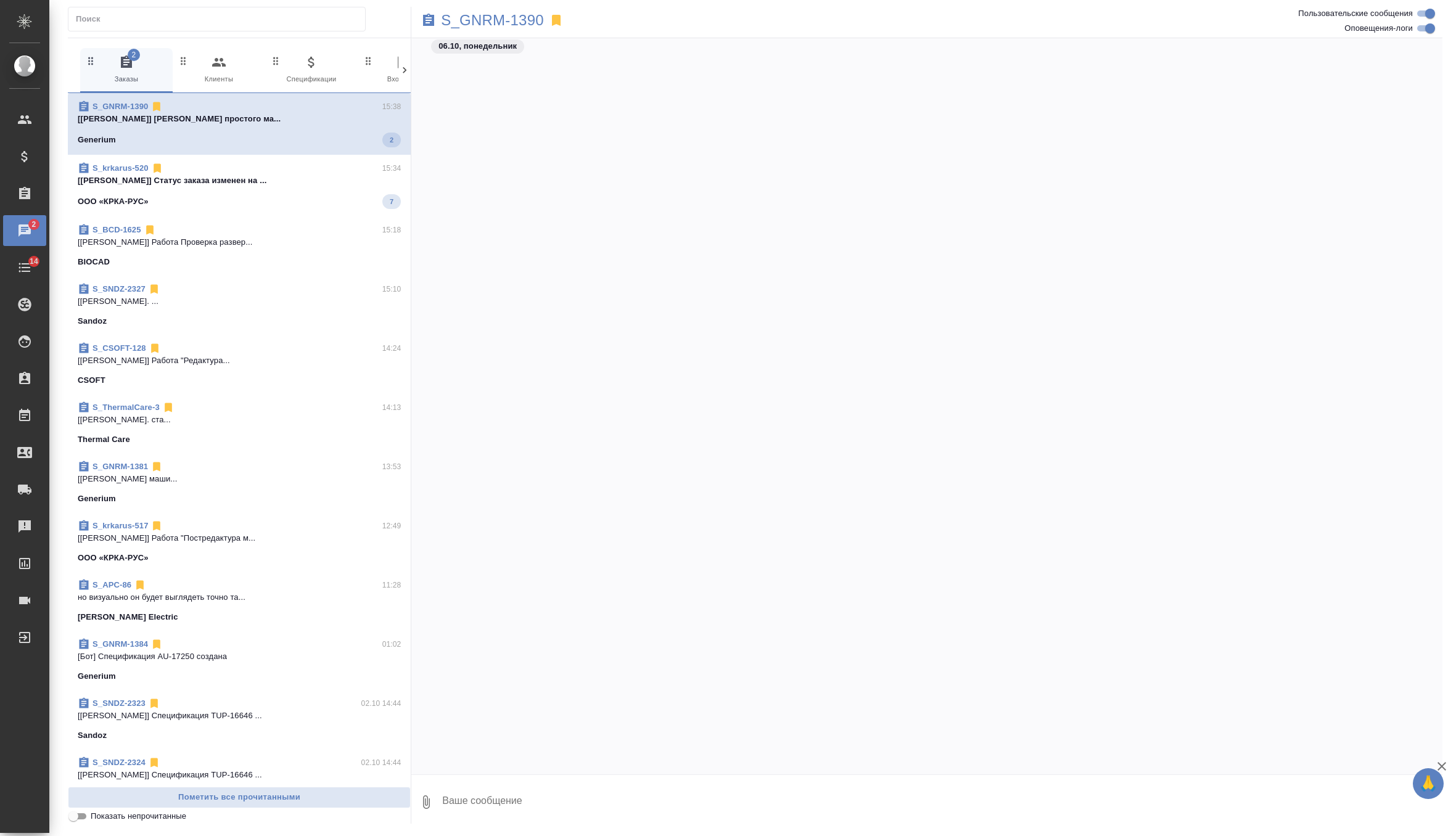
click at [274, 194] on div "ООО «КРКА-РУС» 7" at bounding box center [238, 202] width 323 height 15
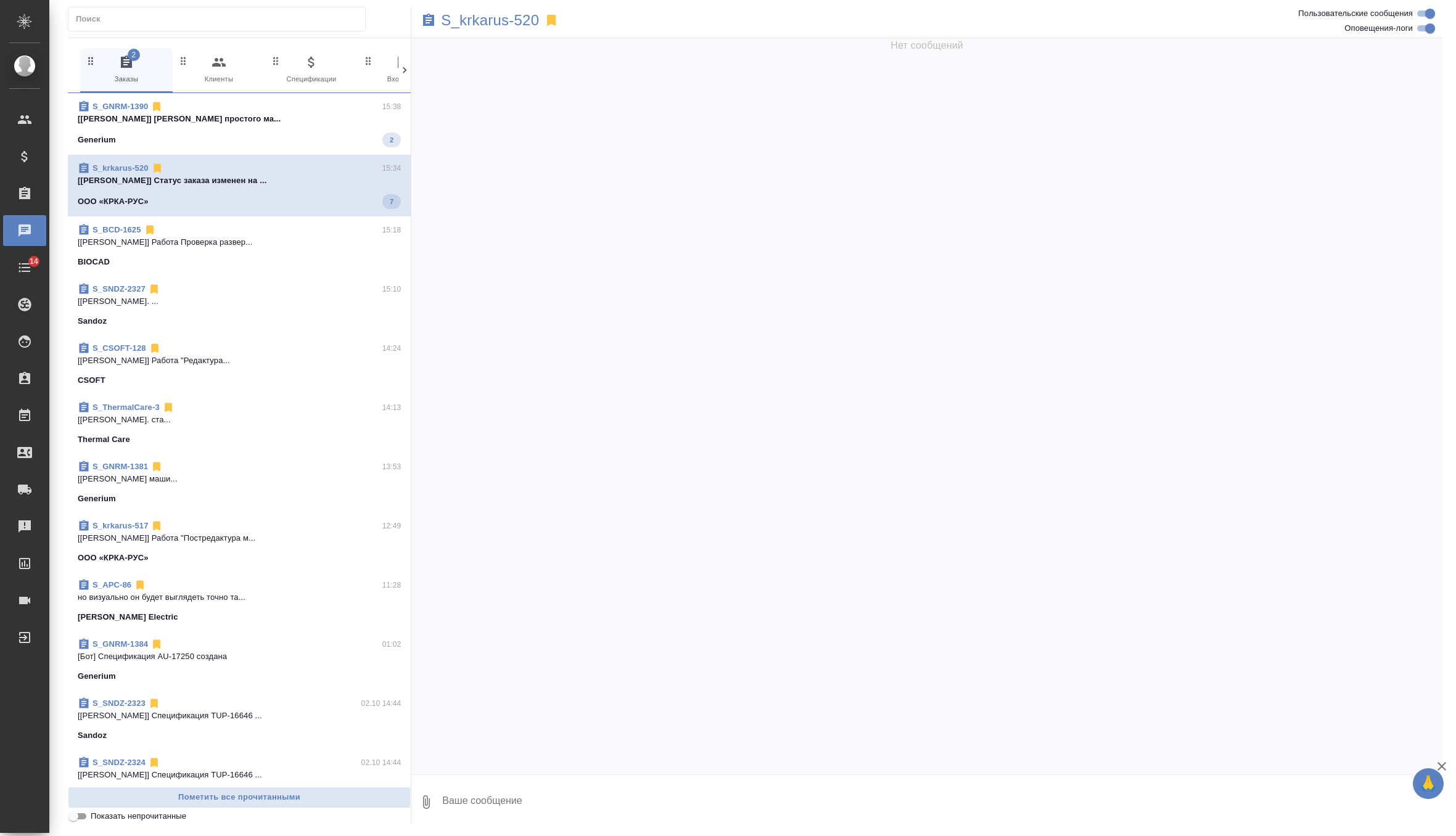
scroll to position [8074, 0]
